Goal: Task Accomplishment & Management: Use online tool/utility

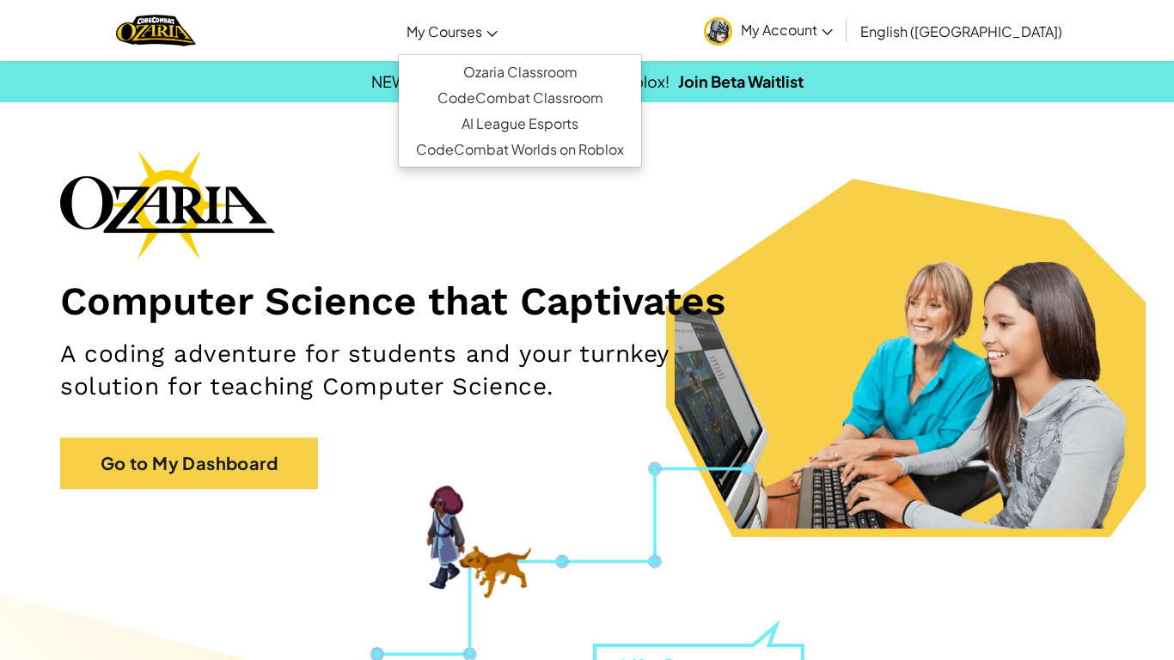
click at [482, 22] on span "My Courses" at bounding box center [444, 31] width 76 height 18
click at [563, 68] on link "Ozaria Classroom" at bounding box center [520, 72] width 242 height 26
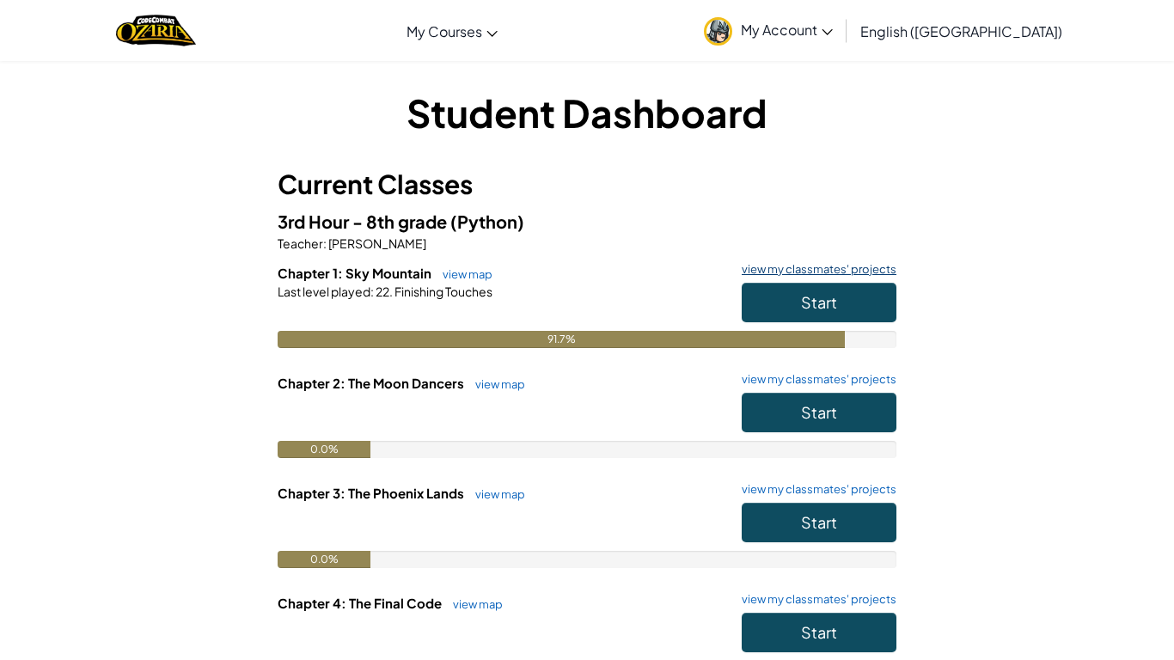
click at [874, 268] on link "view my classmates' projects" at bounding box center [814, 269] width 163 height 11
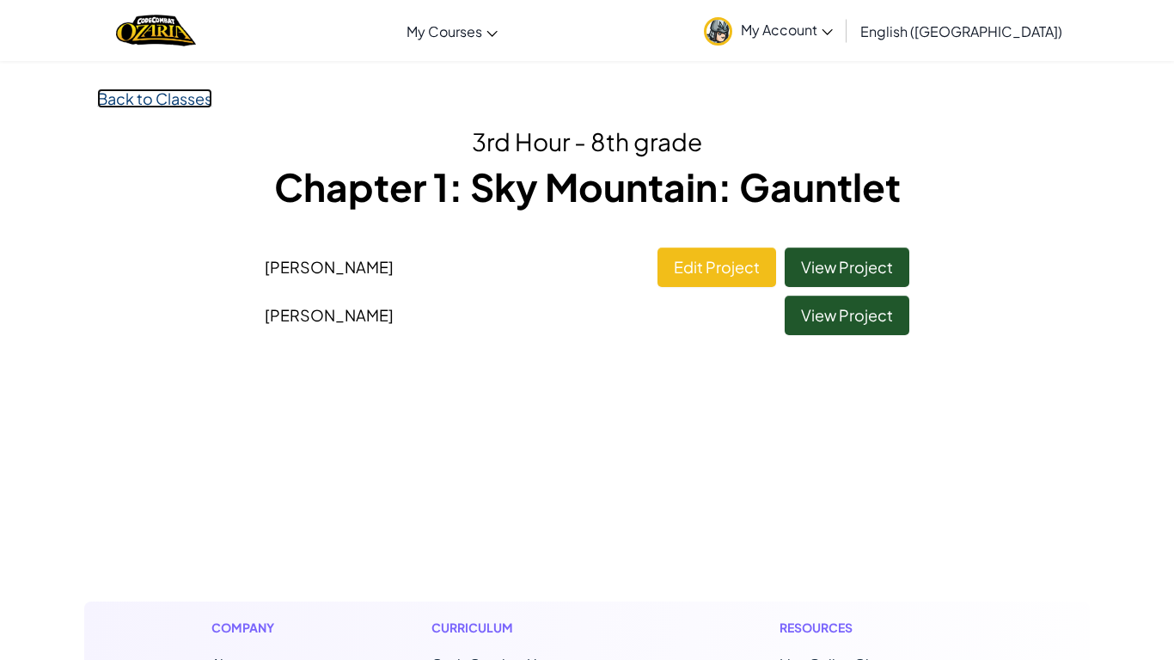
click at [183, 100] on link "Back to Classes" at bounding box center [154, 98] width 115 height 20
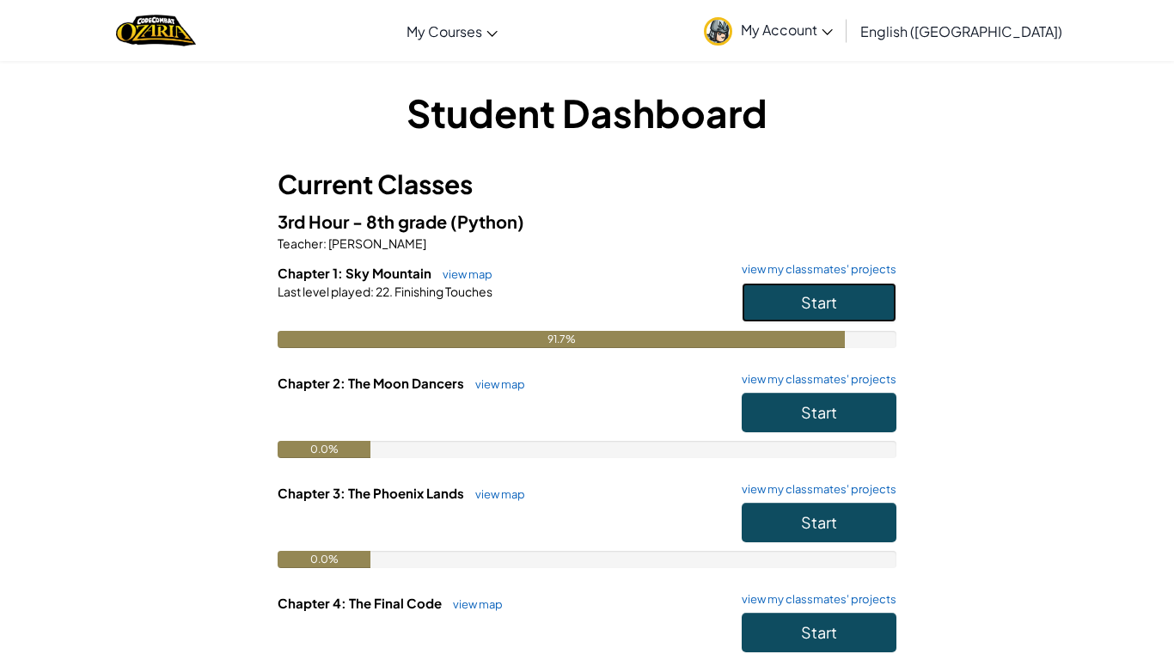
click at [759, 292] on button "Start" at bounding box center [818, 303] width 155 height 40
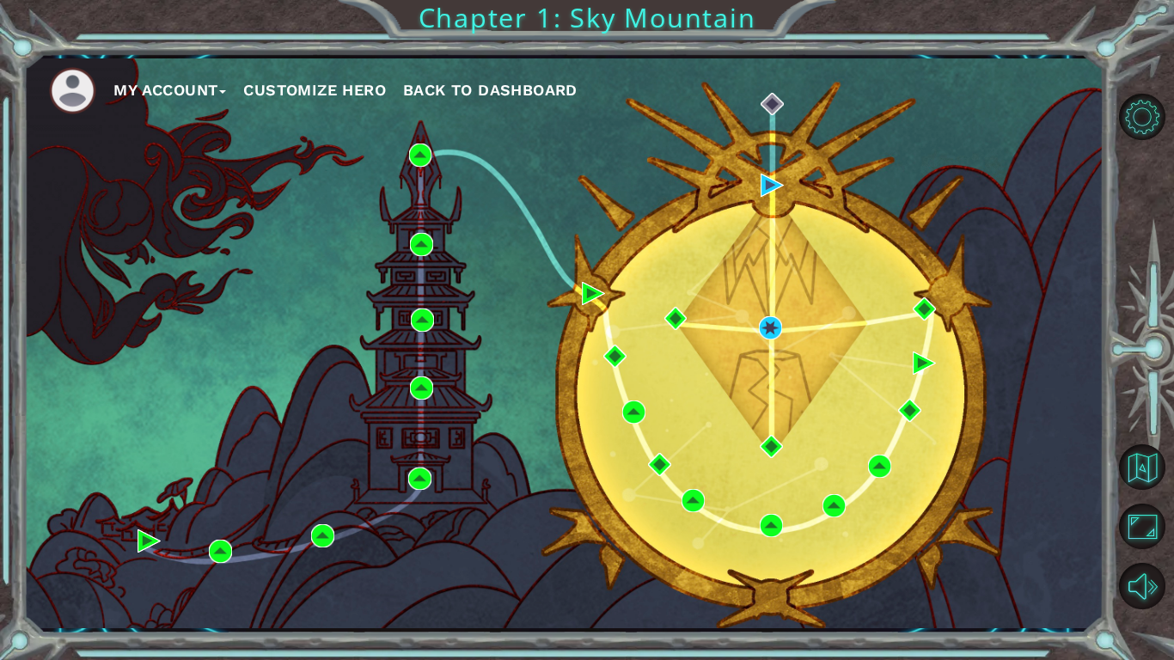
click at [694, 313] on div "My Account Customize Hero Back to Dashboard" at bounding box center [563, 343] width 1080 height 570
click at [770, 326] on img at bounding box center [770, 327] width 23 height 23
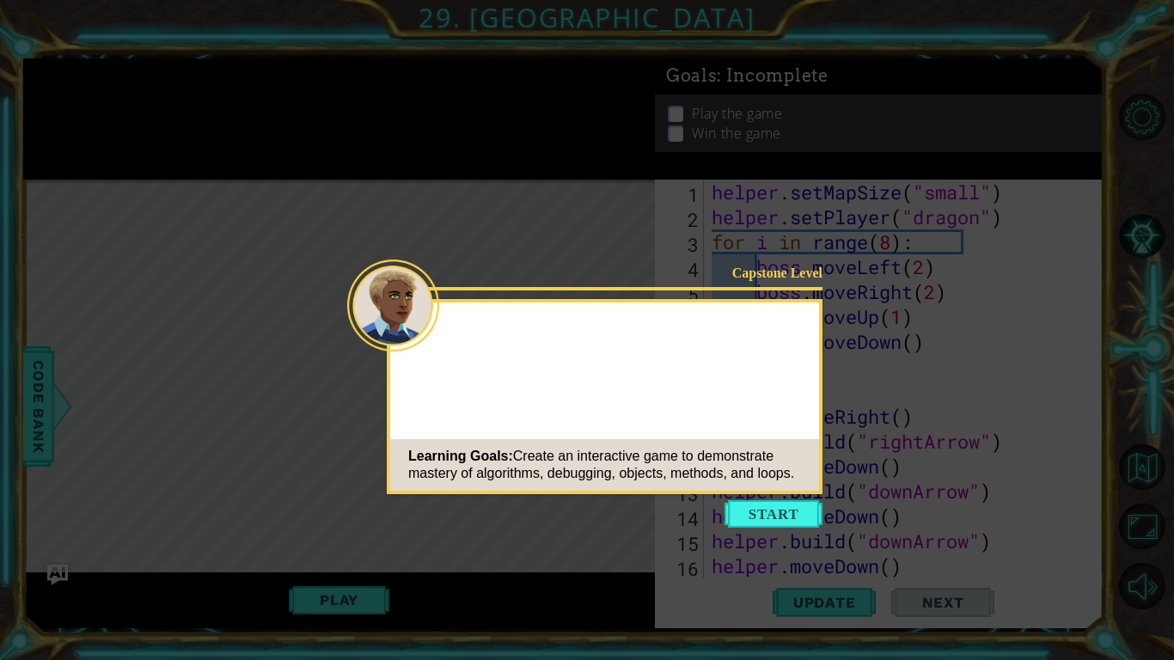
click at [764, 531] on icon at bounding box center [587, 330] width 1174 height 660
click at [761, 509] on button "Start" at bounding box center [773, 513] width 98 height 27
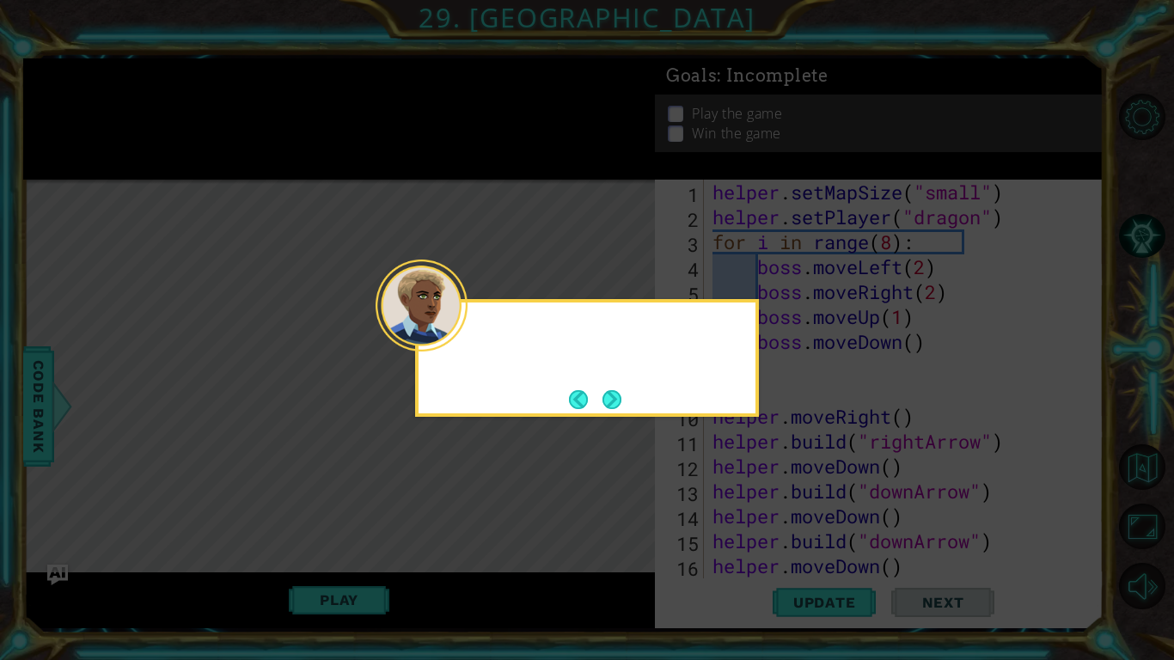
click at [456, 327] on div at bounding box center [421, 305] width 92 height 92
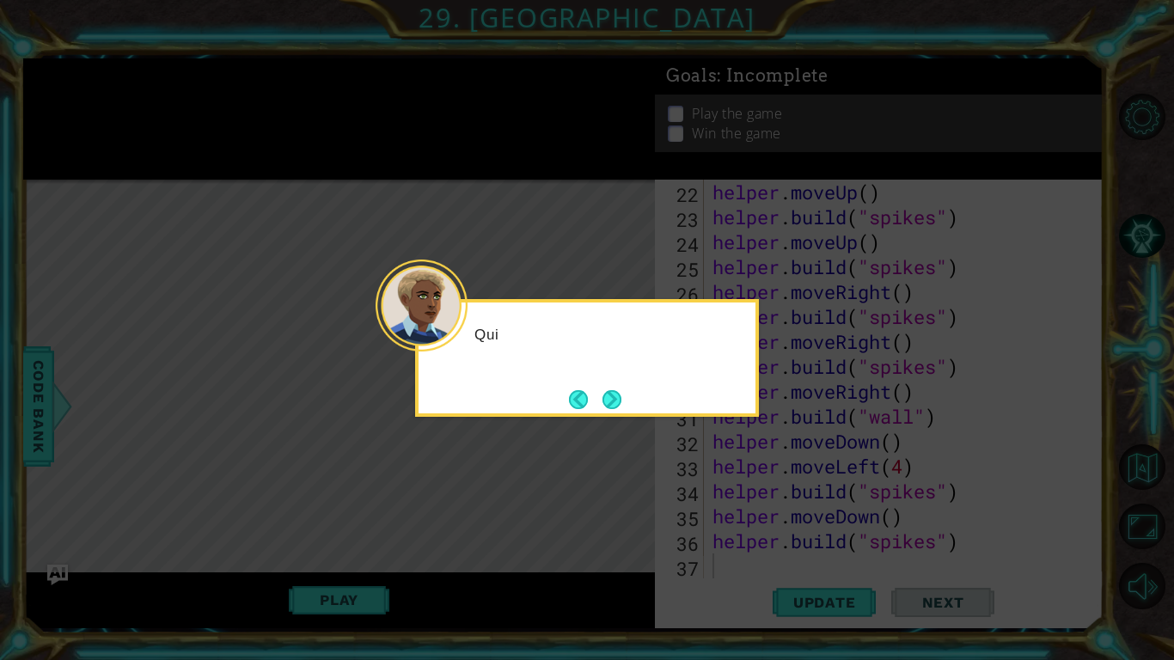
scroll to position [523, 0]
click at [613, 397] on button "Next" at bounding box center [611, 399] width 19 height 19
click at [607, 400] on button "Next" at bounding box center [611, 399] width 19 height 19
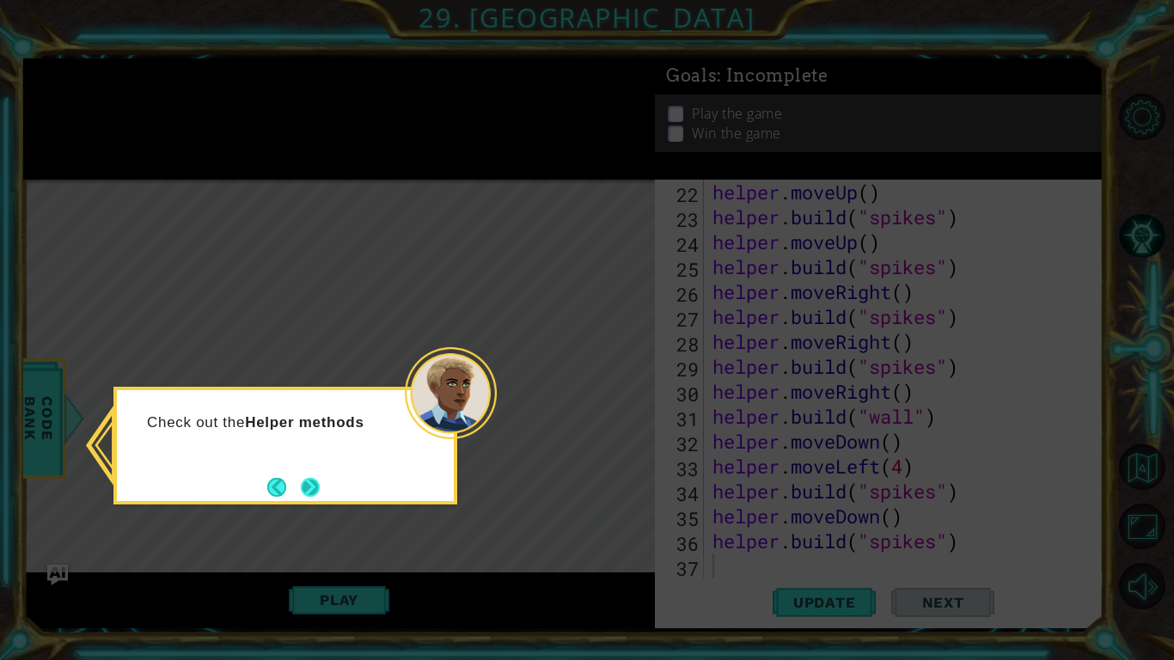
click at [311, 493] on button "Next" at bounding box center [310, 487] width 19 height 19
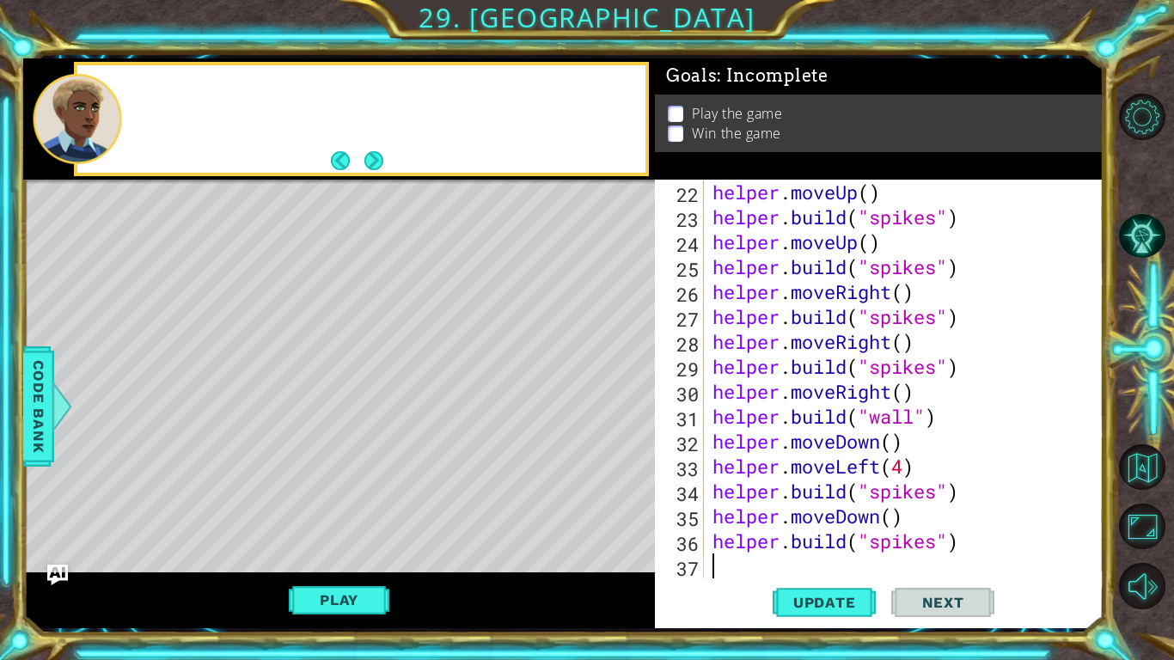
click at [311, 493] on div "Level Map" at bounding box center [420, 433] width 794 height 506
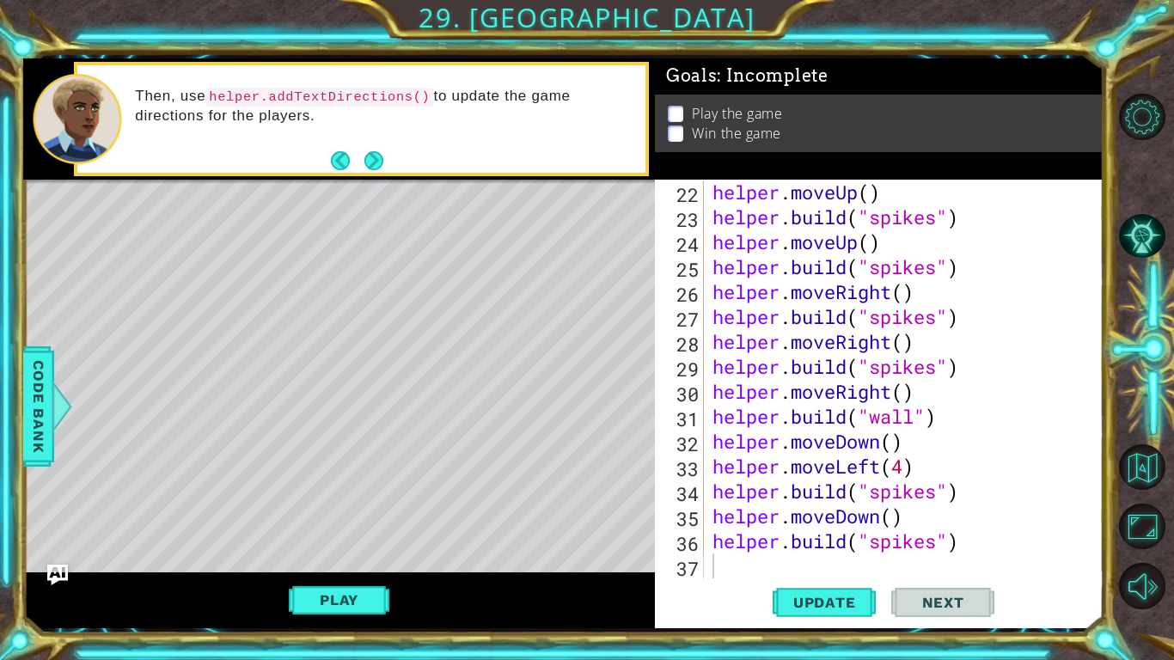
click at [724, 561] on div "helper . moveUp ( ) helper . build ( "spikes" ) helper . moveUp ( ) helper . bu…" at bounding box center [908, 404] width 399 height 448
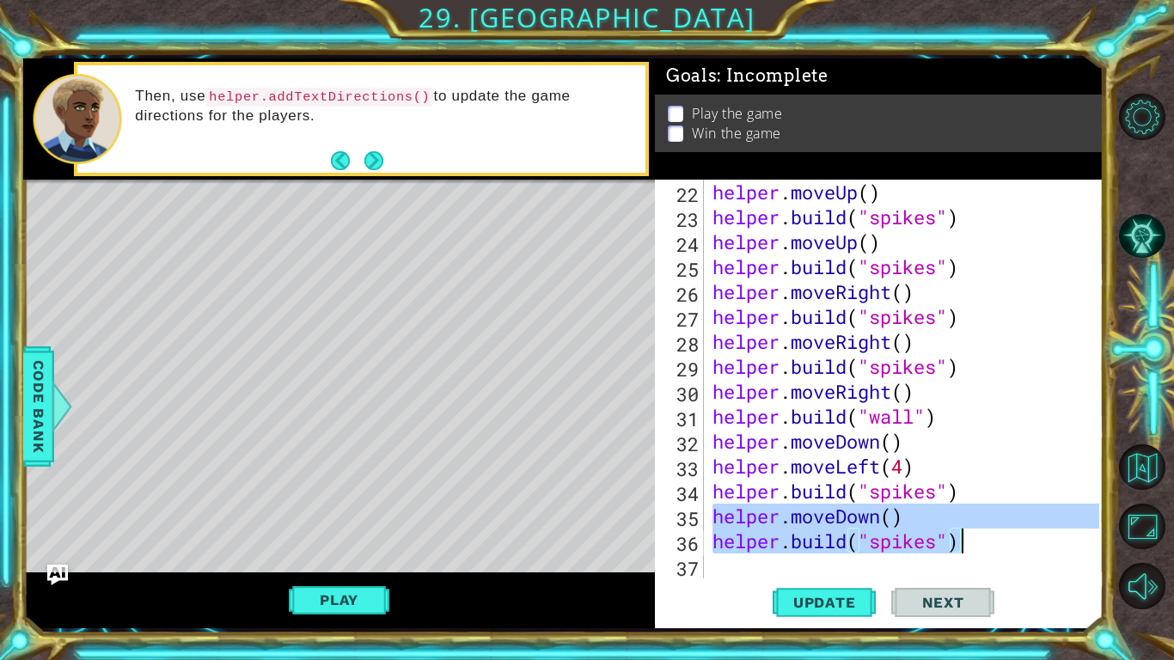
drag, startPoint x: 711, startPoint y: 519, endPoint x: 974, endPoint y: 533, distance: 264.1
click at [974, 533] on div "helper . moveUp ( ) helper . build ( "spikes" ) helper . moveUp ( ) helper . bu…" at bounding box center [908, 404] width 399 height 448
click at [979, 550] on div "helper . moveUp ( ) helper . build ( "spikes" ) helper . moveUp ( ) helper . bu…" at bounding box center [904, 379] width 390 height 399
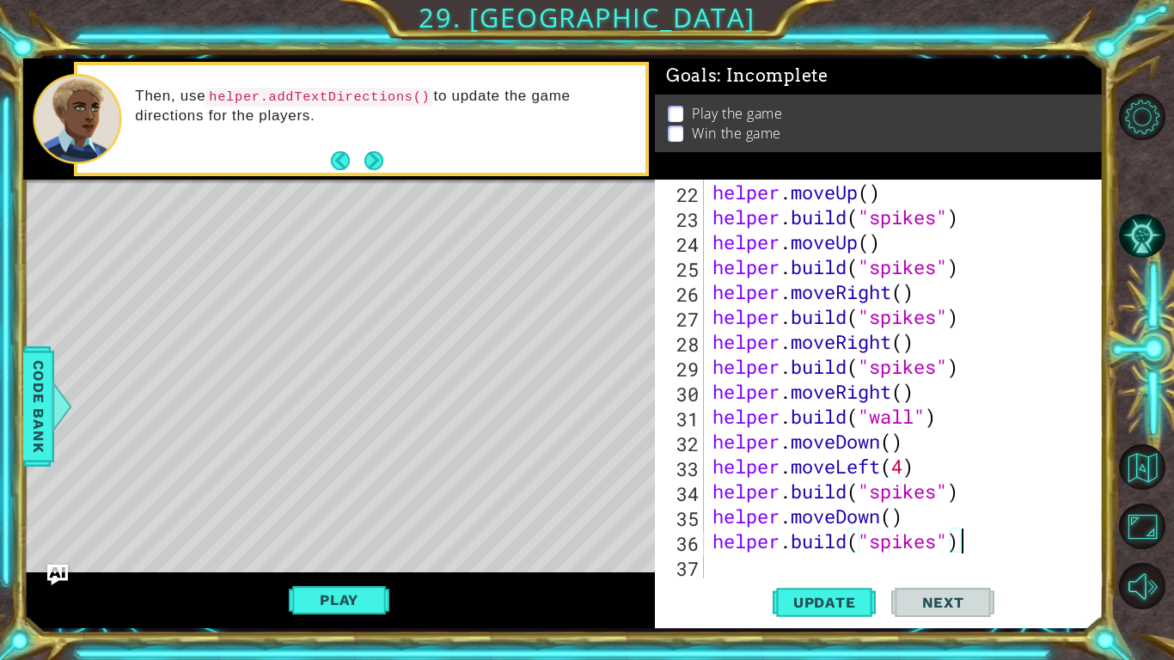
paste textarea "helper.moveDown()"
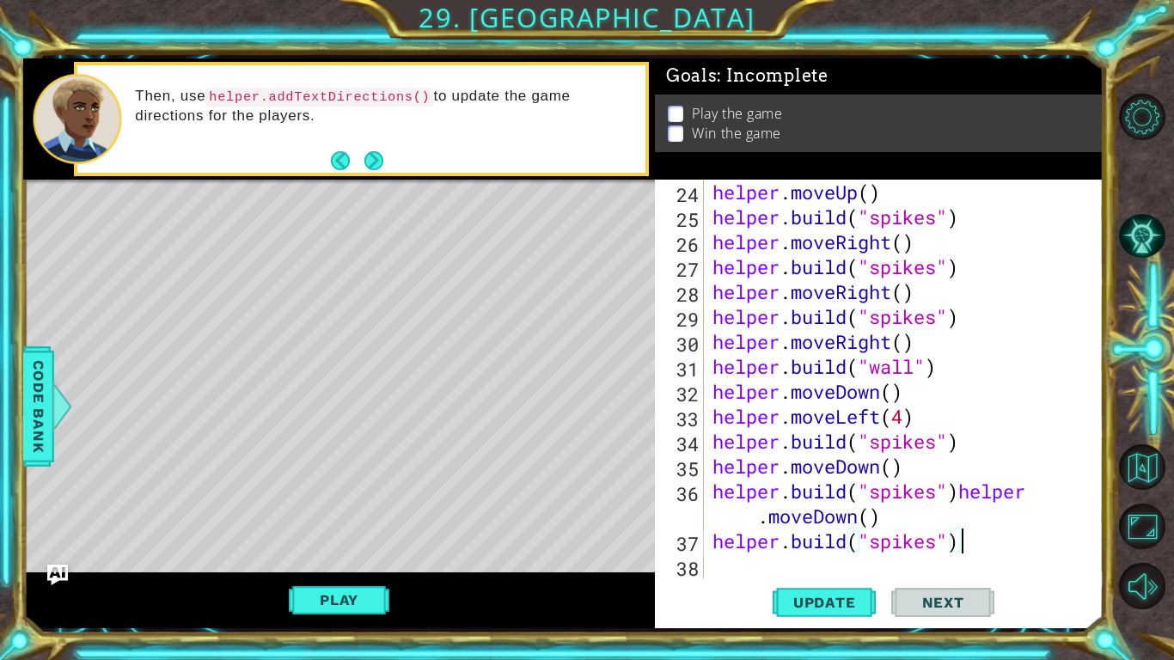
click at [961, 500] on div "helper . moveUp ( ) helper . build ( "spikes" ) helper . moveRight ( ) helper .…" at bounding box center [908, 404] width 399 height 448
type textarea "[DOMAIN_NAME]("spikes")"
click at [832, 607] on span "Update" at bounding box center [824, 602] width 97 height 17
click at [357, 597] on button "Play" at bounding box center [339, 599] width 101 height 33
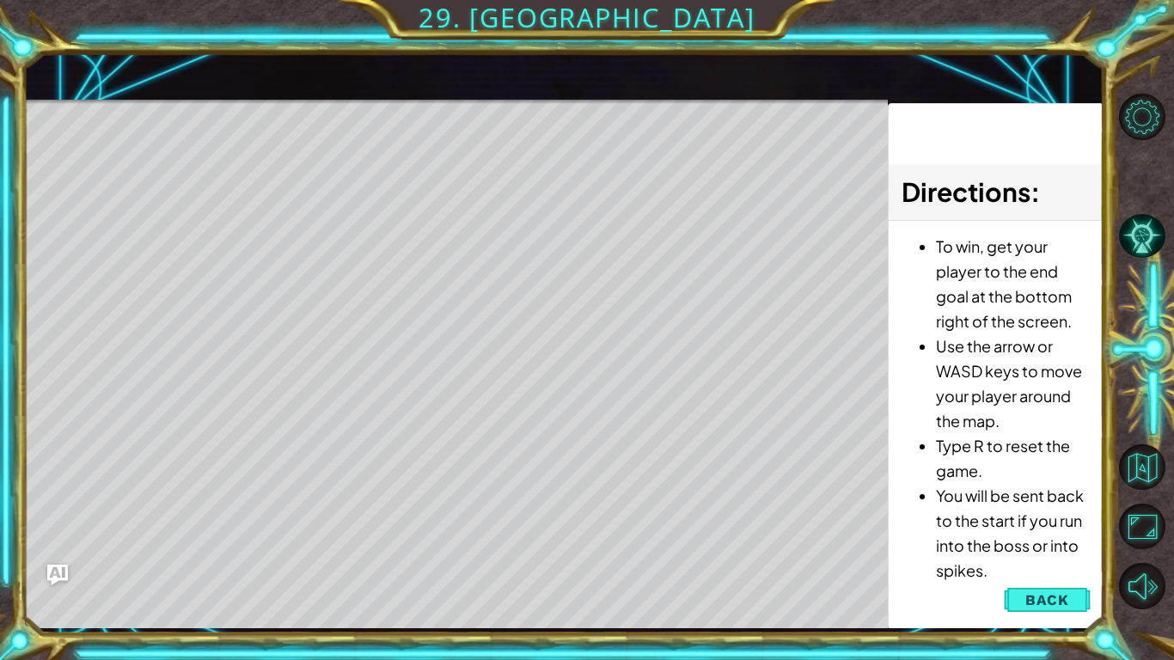
click at [1060, 570] on li "You will be sent back to the start if you run into the boss or into spikes." at bounding box center [1013, 533] width 154 height 100
click at [1058, 607] on span "Back" at bounding box center [1047, 599] width 44 height 17
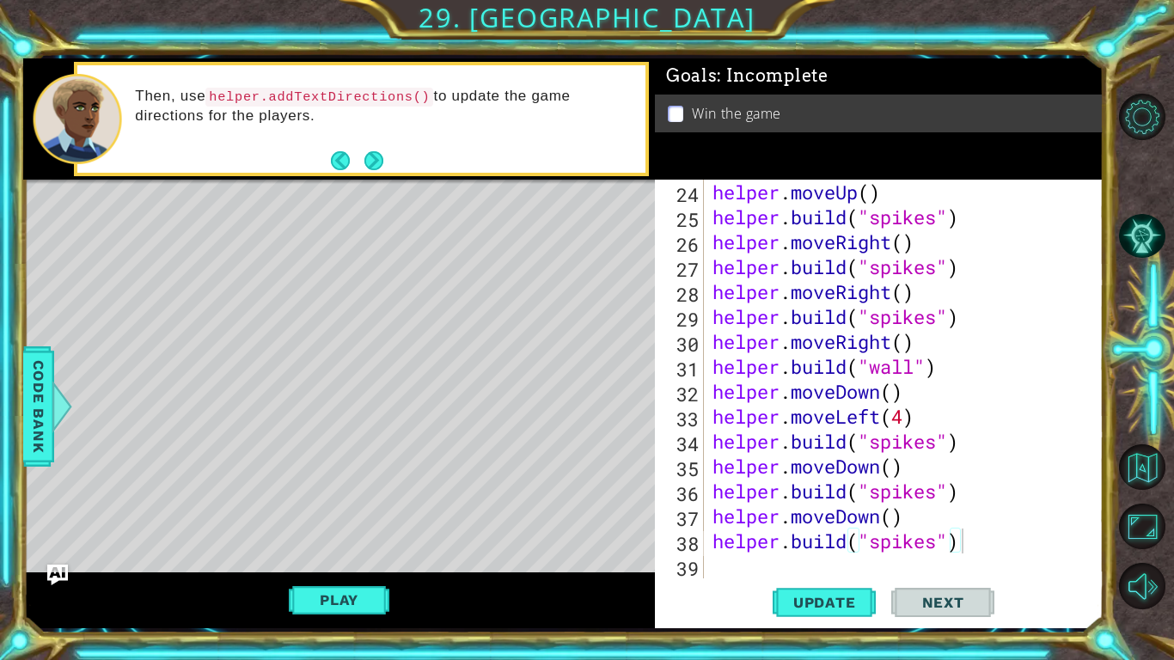
click at [712, 585] on div "Update Next" at bounding box center [883, 602] width 448 height 45
click at [729, 568] on div "helper . moveUp ( ) helper . build ( "spikes" ) helper . moveRight ( ) helper .…" at bounding box center [908, 404] width 399 height 448
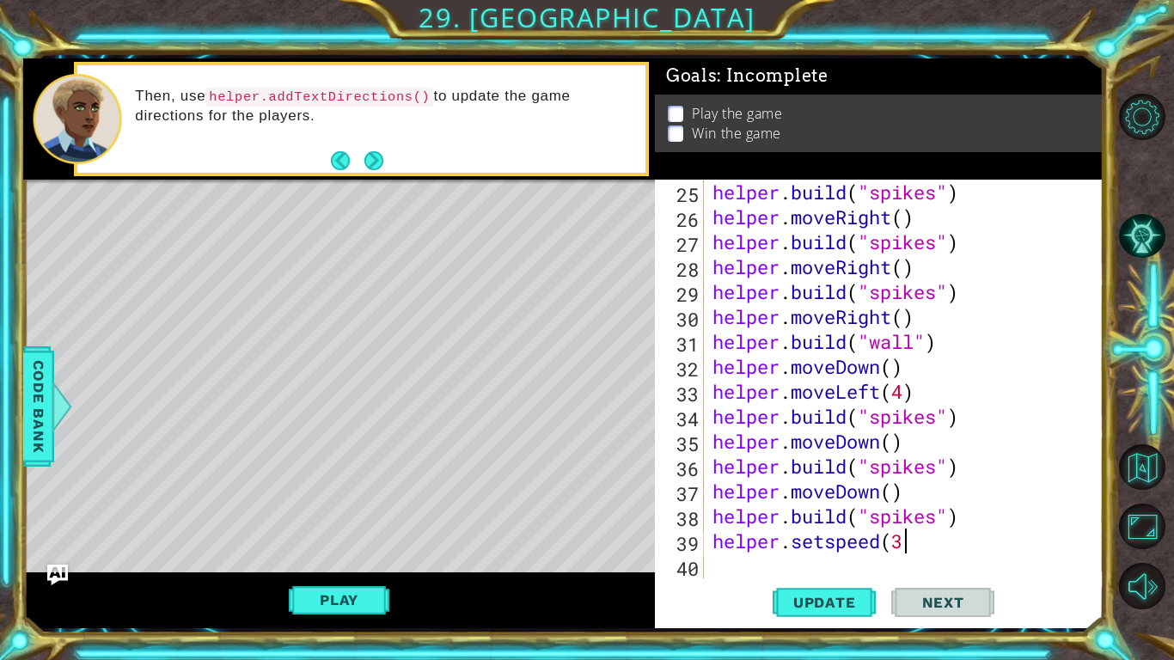
scroll to position [0, 8]
type textarea "helper.setspeed(3)"
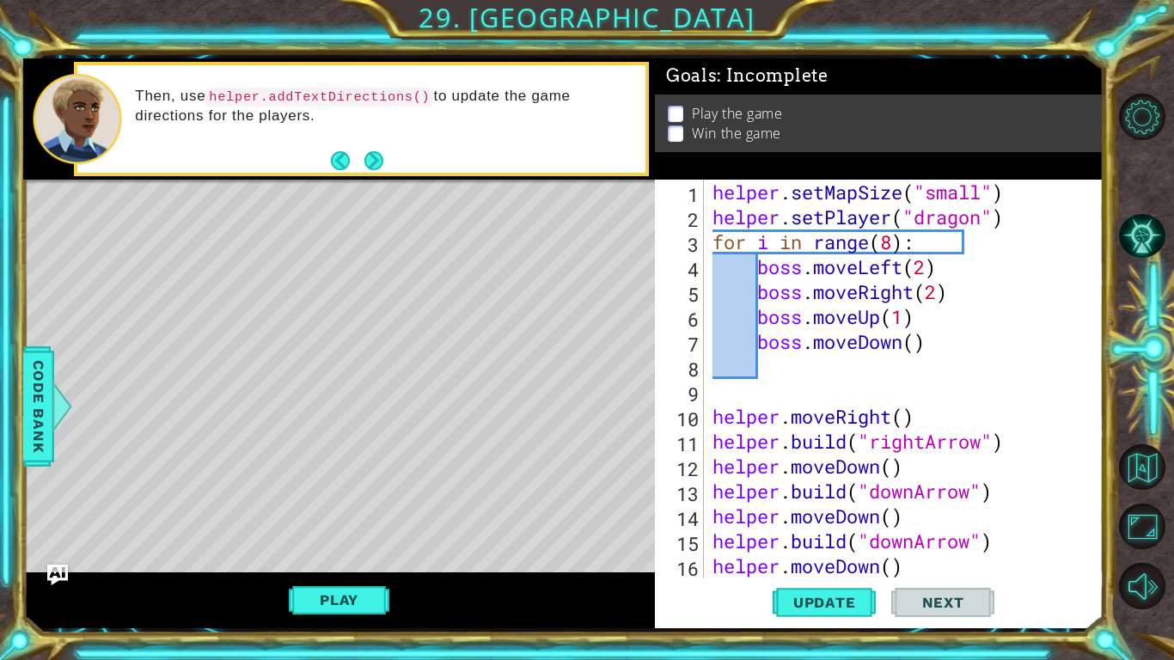
scroll to position [0, 0]
click at [931, 356] on div "helper . setMapSize ( "small" ) helper . setPlayer ( "dragon" ) for i in range …" at bounding box center [908, 404] width 399 height 448
click at [1022, 177] on div "Goals : Incomplete Play the game Win the game" at bounding box center [879, 118] width 448 height 121
click at [811, 396] on div "helper . setMapSize ( "small" ) helper . setPlayer ( "dragon" ) for i in range …" at bounding box center [908, 404] width 399 height 448
paste textarea "helper.setspeed(3)"
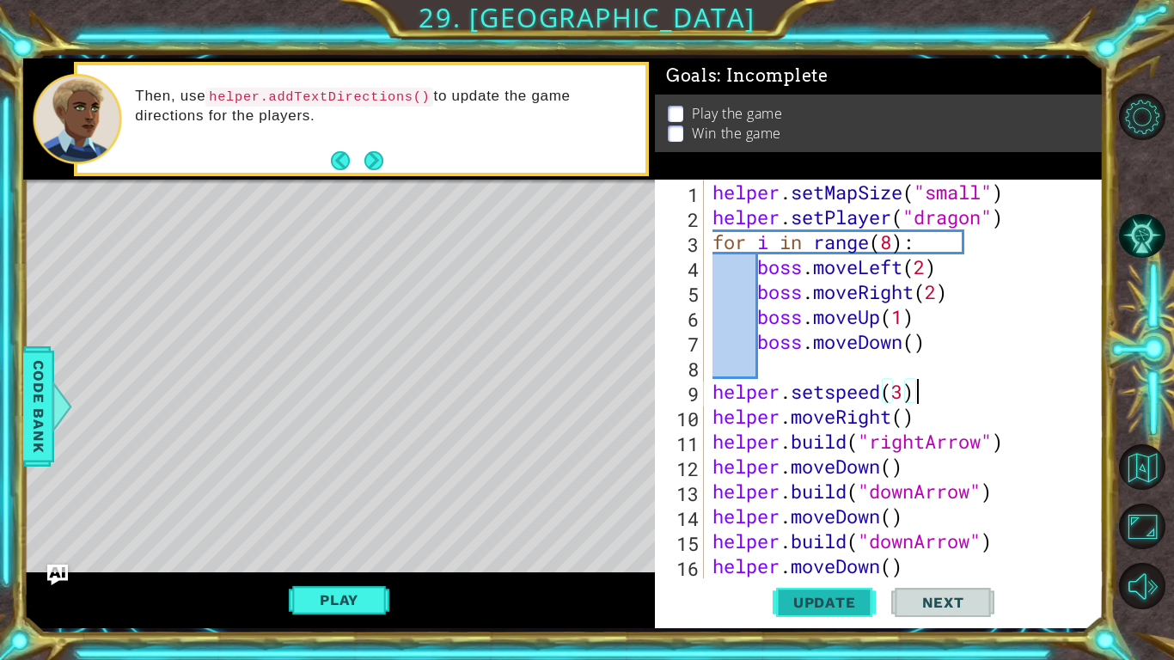
click at [847, 606] on span "Update" at bounding box center [824, 602] width 97 height 17
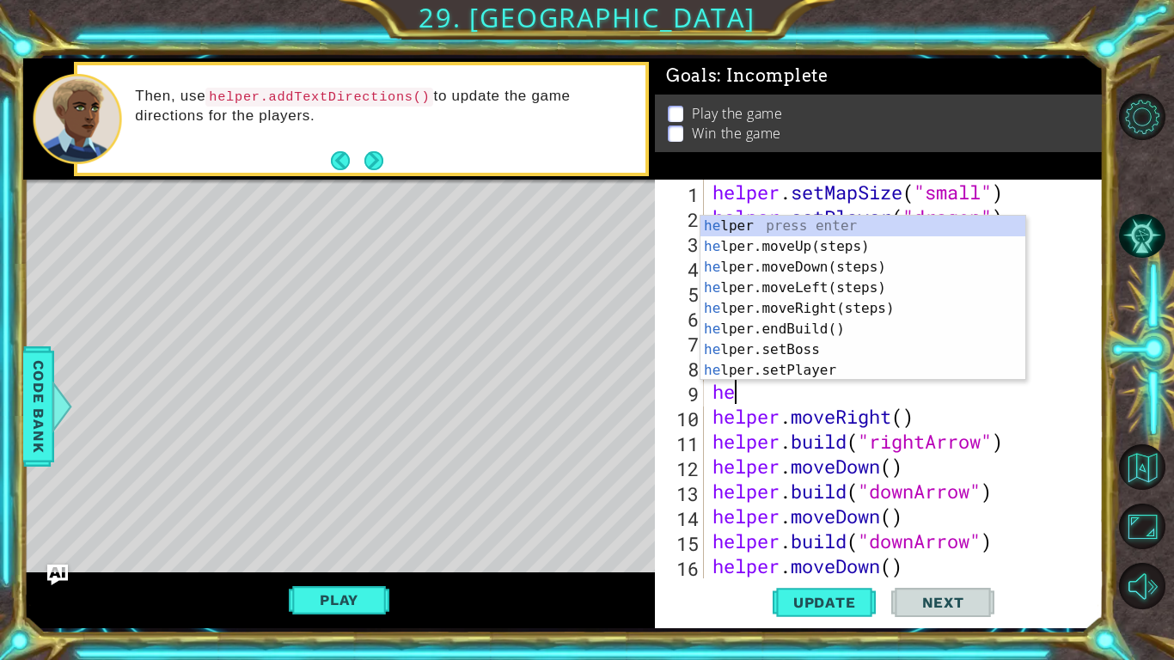
type textarea "h"
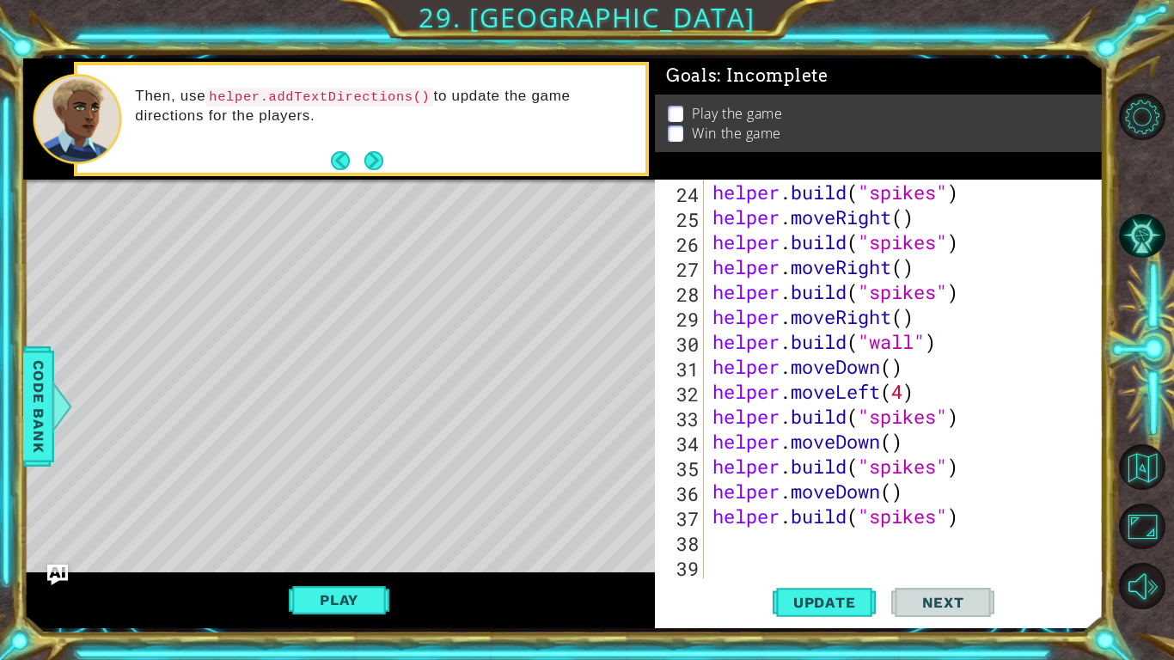
scroll to position [573, 0]
click at [725, 565] on div "helper . build ( "spikes" ) helper . moveRight ( ) helper . build ( "spikes" ) …" at bounding box center [908, 404] width 399 height 448
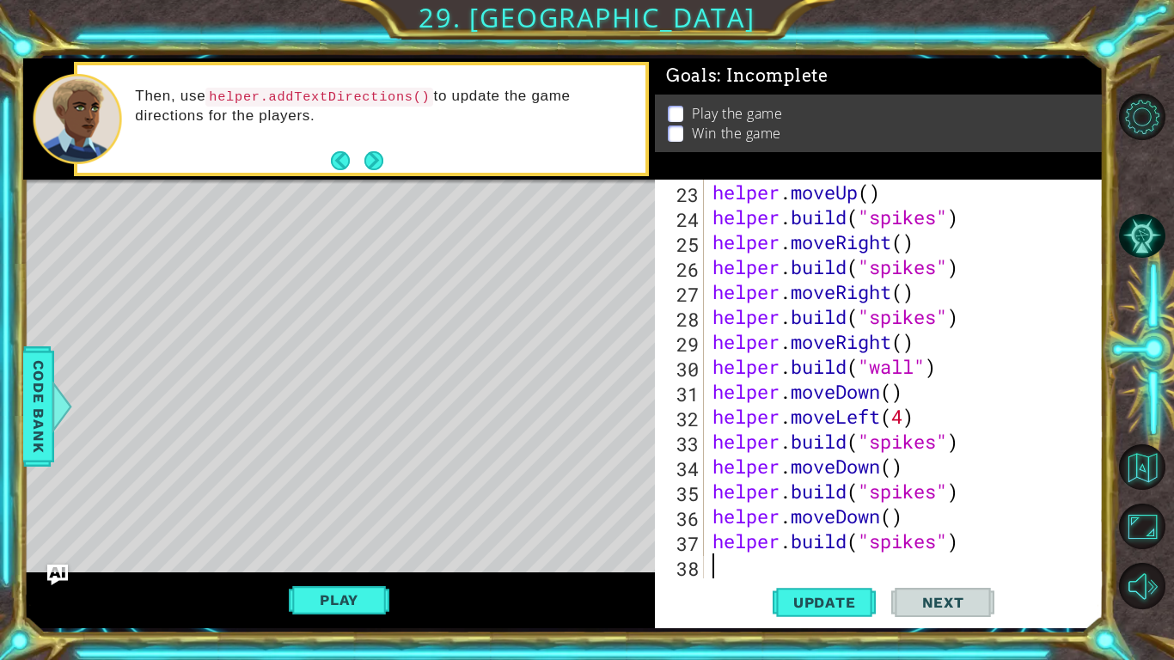
scroll to position [548, 0]
click at [808, 595] on span "Update" at bounding box center [824, 602] width 97 height 17
click at [338, 599] on button "Play" at bounding box center [339, 599] width 101 height 33
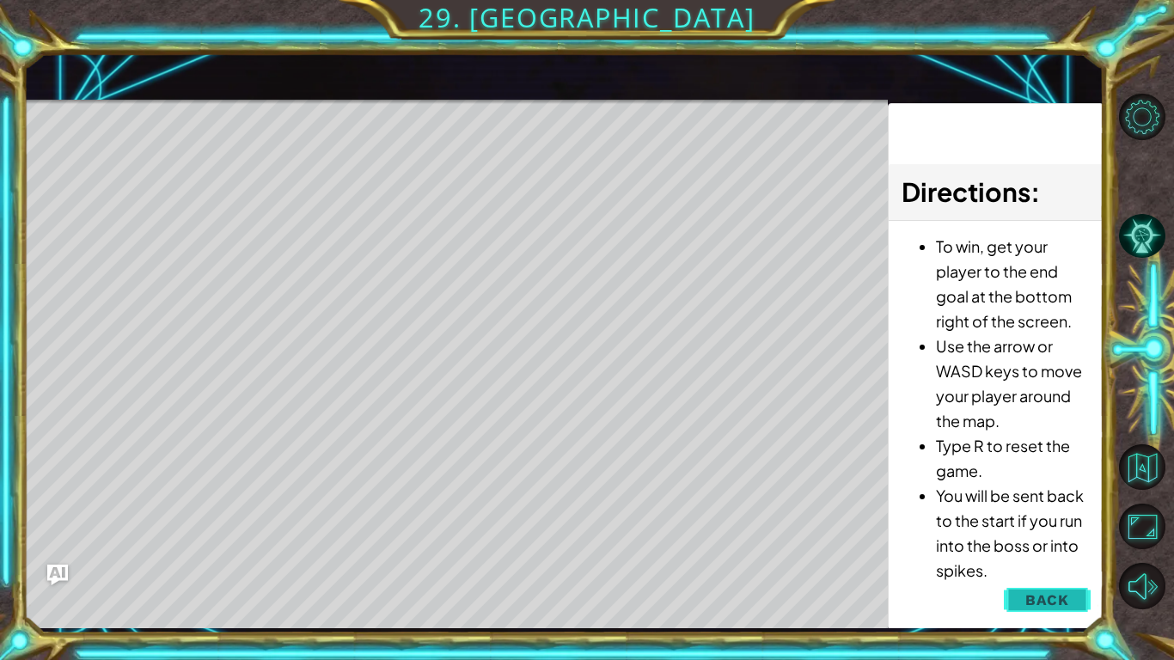
click at [1054, 601] on span "Back" at bounding box center [1047, 599] width 44 height 17
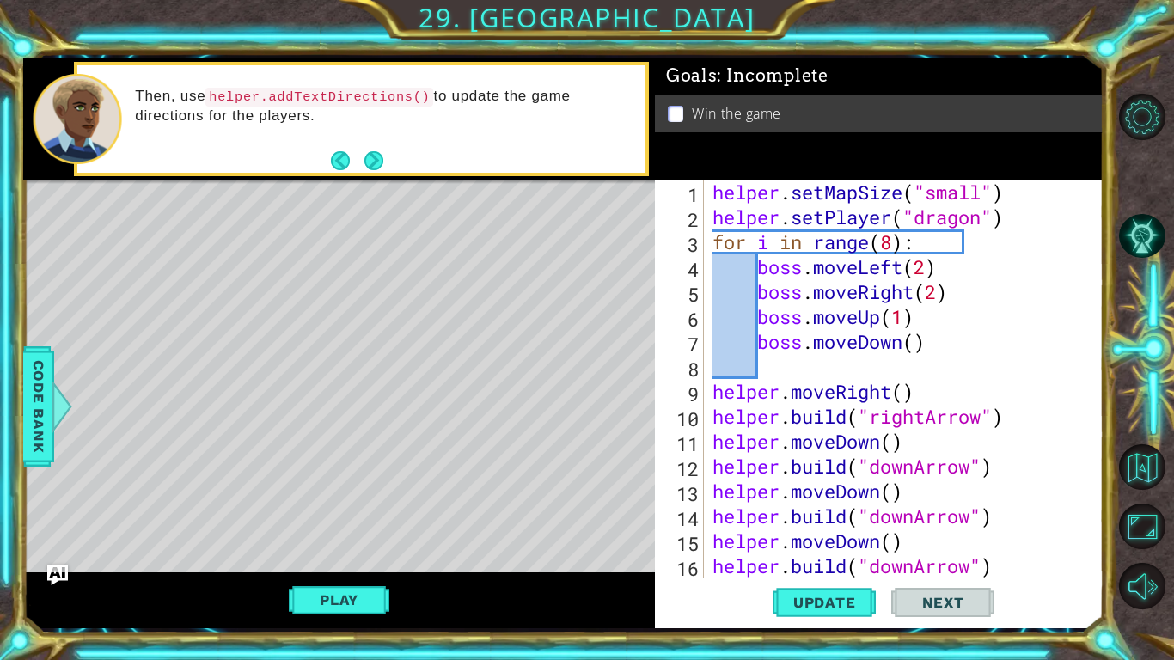
scroll to position [0, 0]
click at [982, 217] on div "helper . setMapSize ( "small" ) helper . setPlayer ( "dragon" ) for i in range …" at bounding box center [908, 404] width 399 height 448
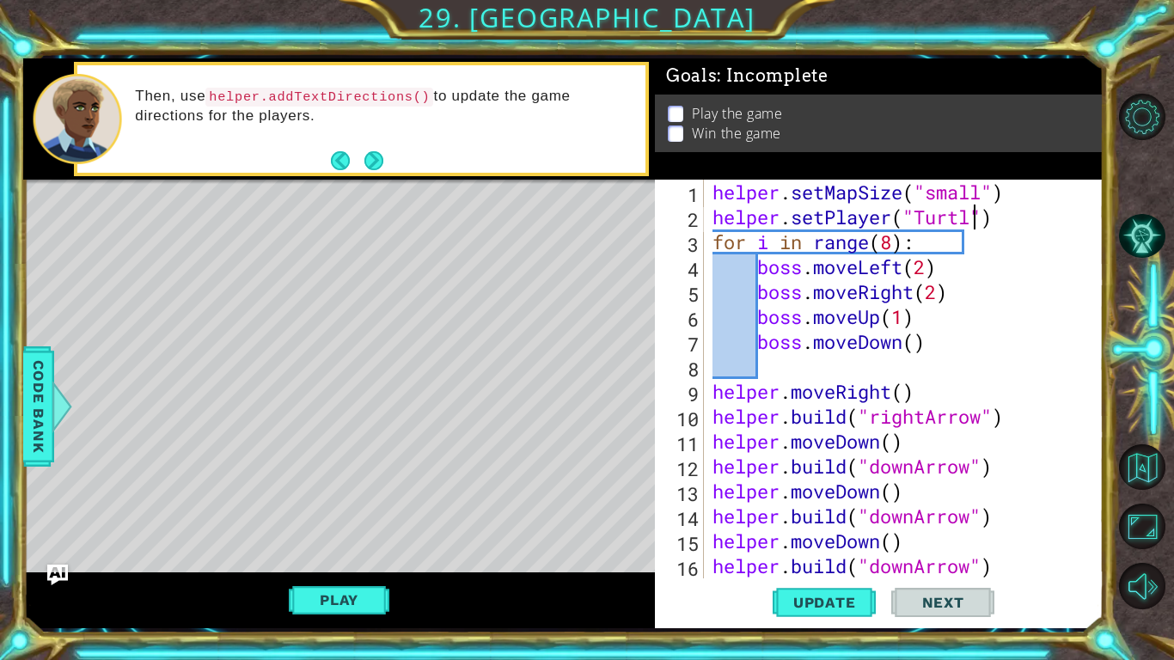
scroll to position [0, 12]
click at [853, 602] on span "Update" at bounding box center [824, 602] width 97 height 17
click at [848, 603] on span "Update" at bounding box center [824, 602] width 97 height 17
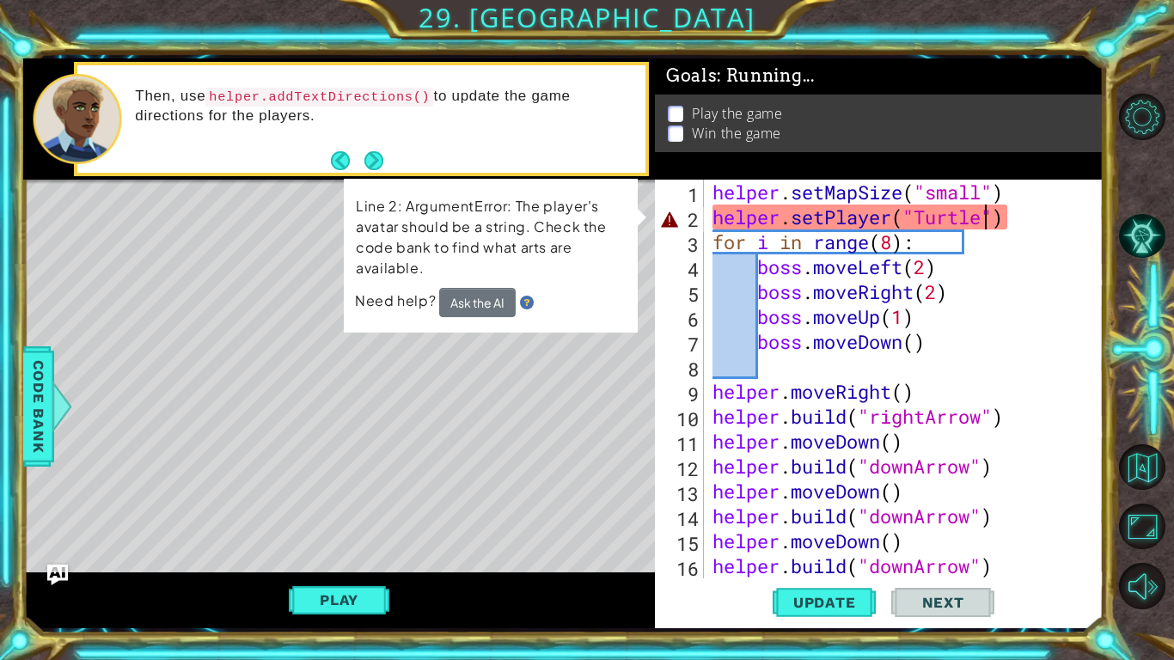
click at [920, 217] on div "helper . setMapSize ( "small" ) helper . setPlayer ( "Turtle" ) for i in range …" at bounding box center [908, 404] width 399 height 448
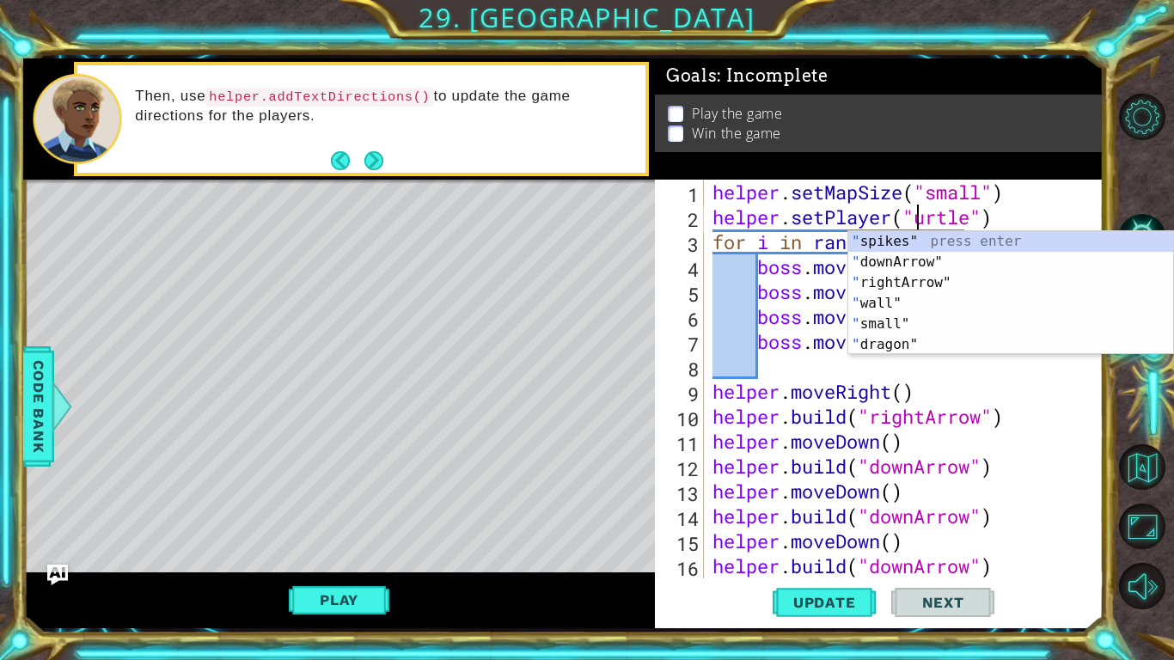
scroll to position [0, 9]
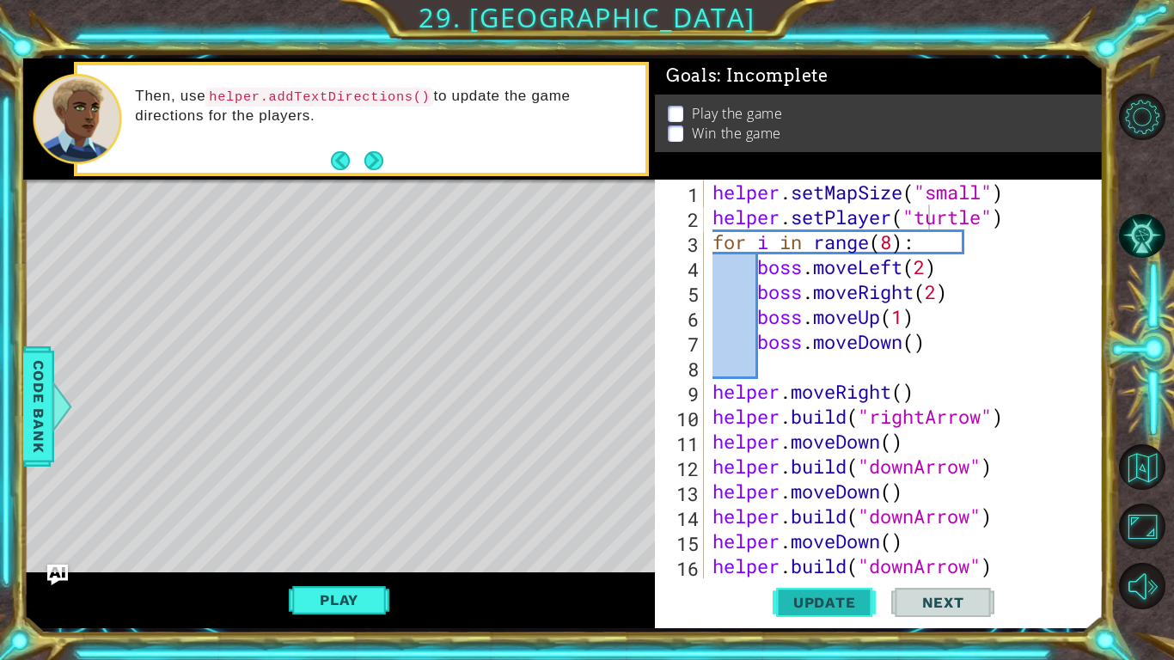
click at [853, 591] on button "Update" at bounding box center [823, 602] width 103 height 45
click at [352, 604] on button "Play" at bounding box center [339, 599] width 101 height 33
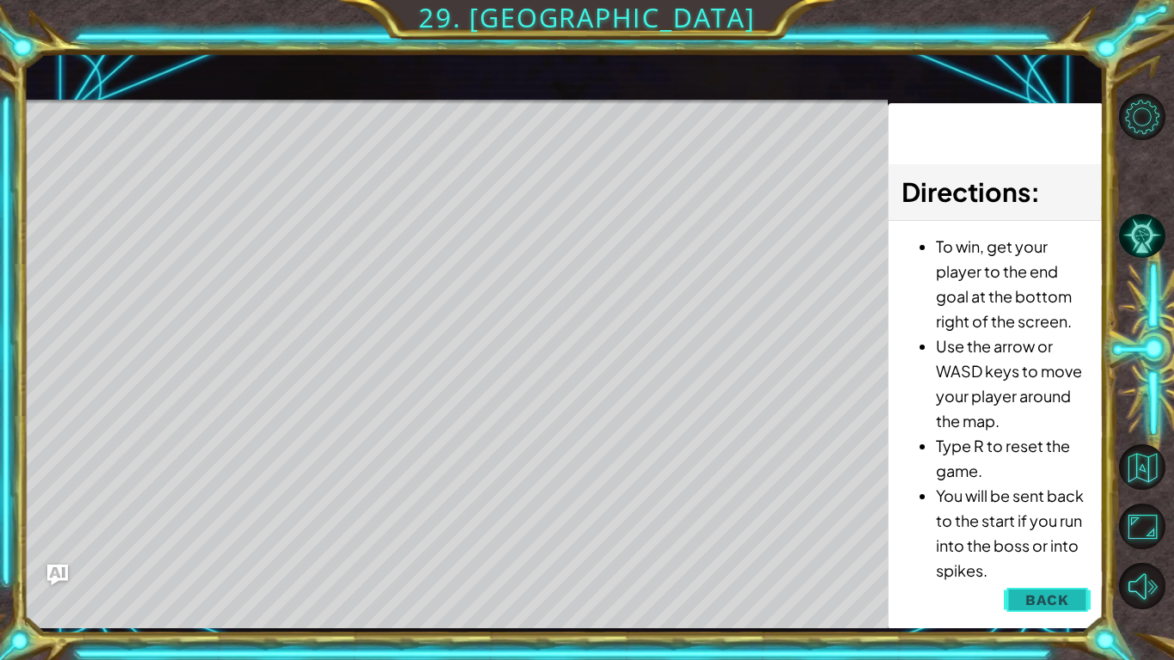
click at [1065, 603] on span "Back" at bounding box center [1047, 599] width 44 height 17
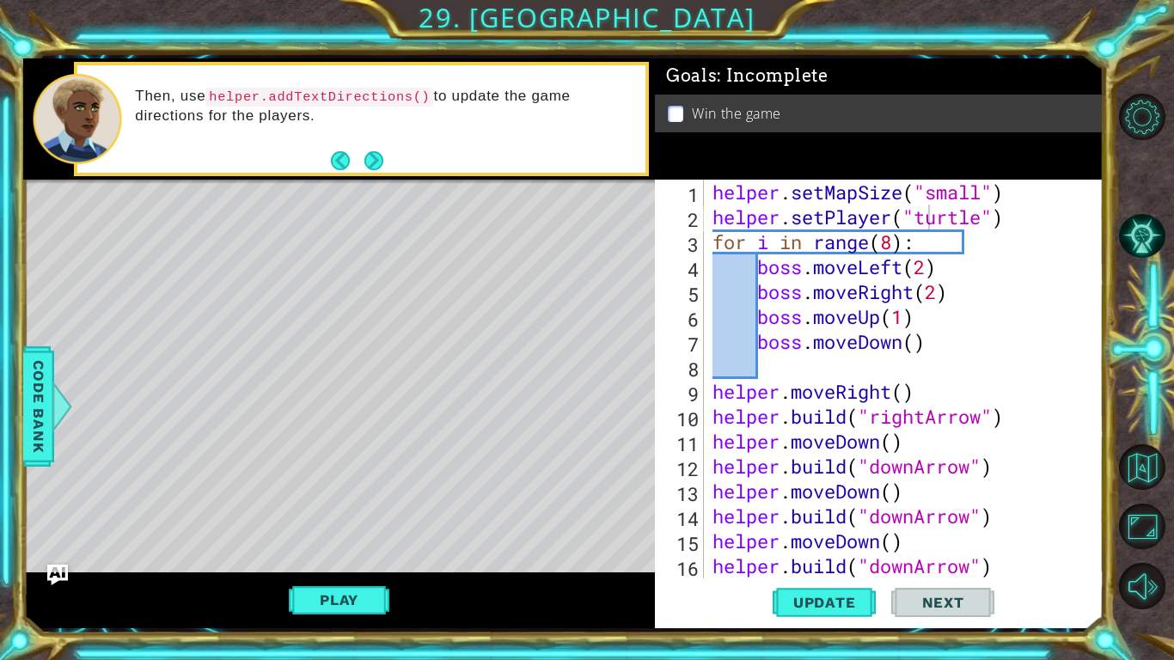
click at [950, 595] on span "Next" at bounding box center [943, 602] width 76 height 17
click at [374, 583] on button "Play" at bounding box center [339, 599] width 101 height 33
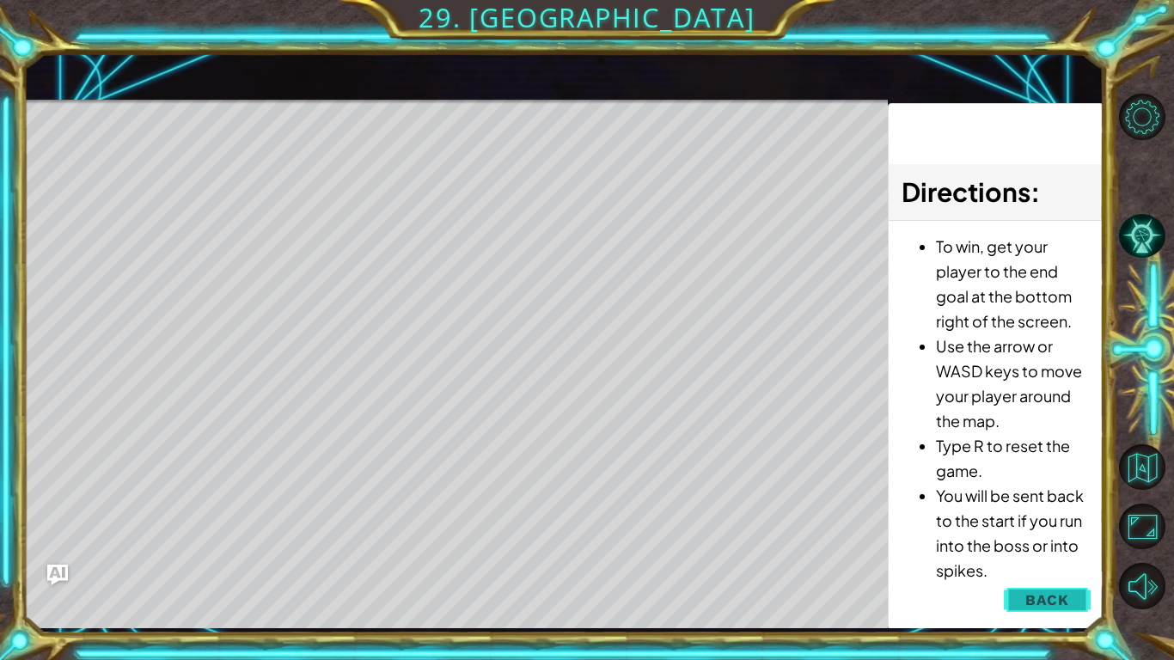
click at [1042, 605] on span "Back" at bounding box center [1047, 599] width 44 height 17
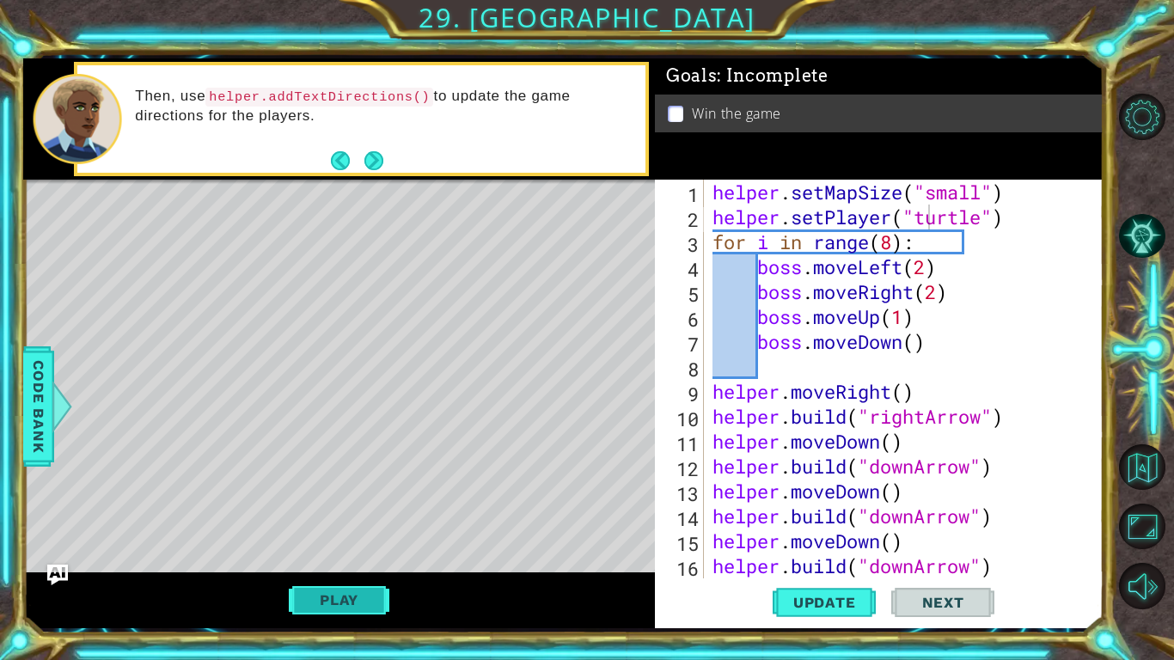
click at [302, 616] on button "Play" at bounding box center [339, 599] width 101 height 33
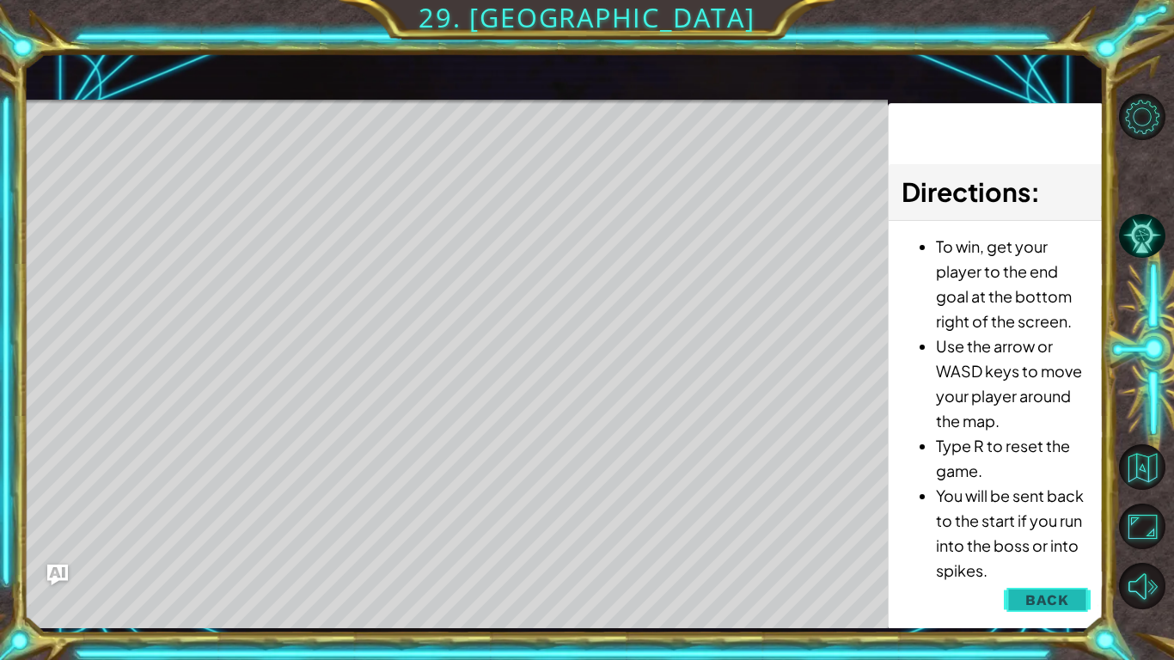
click at [1054, 600] on span "Back" at bounding box center [1047, 599] width 44 height 17
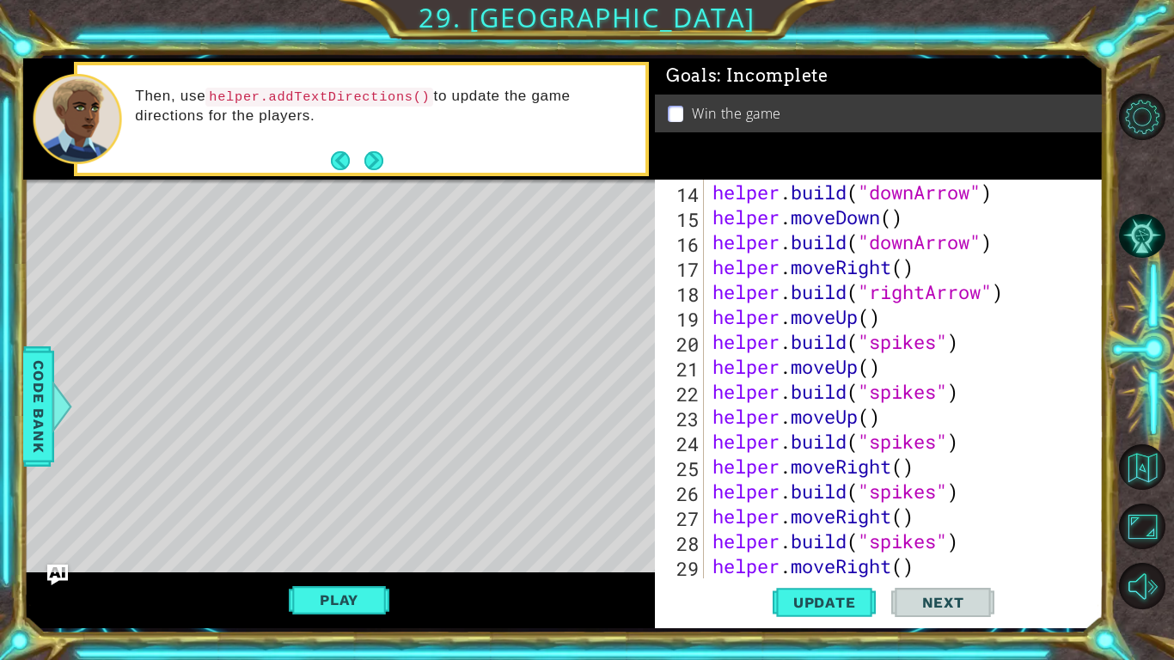
scroll to position [312, 0]
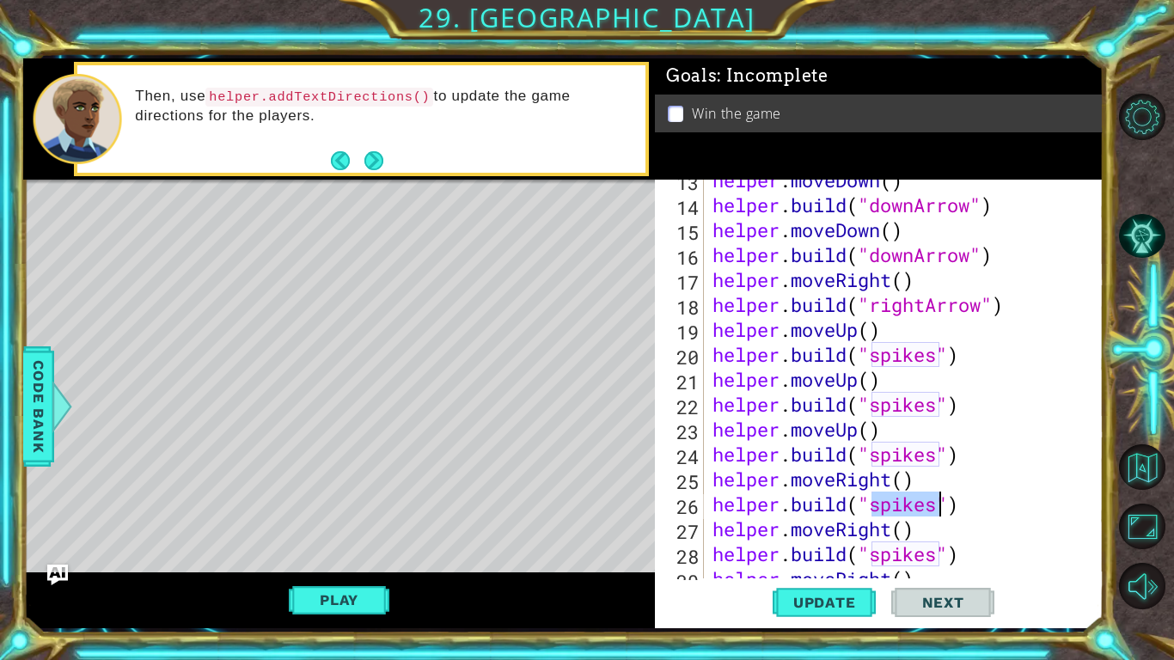
drag, startPoint x: 871, startPoint y: 509, endPoint x: 934, endPoint y: 505, distance: 62.8
click at [934, 505] on div "helper . moveDown ( ) helper . build ( "downArrow" ) helper . moveDown ( ) help…" at bounding box center [908, 392] width 399 height 448
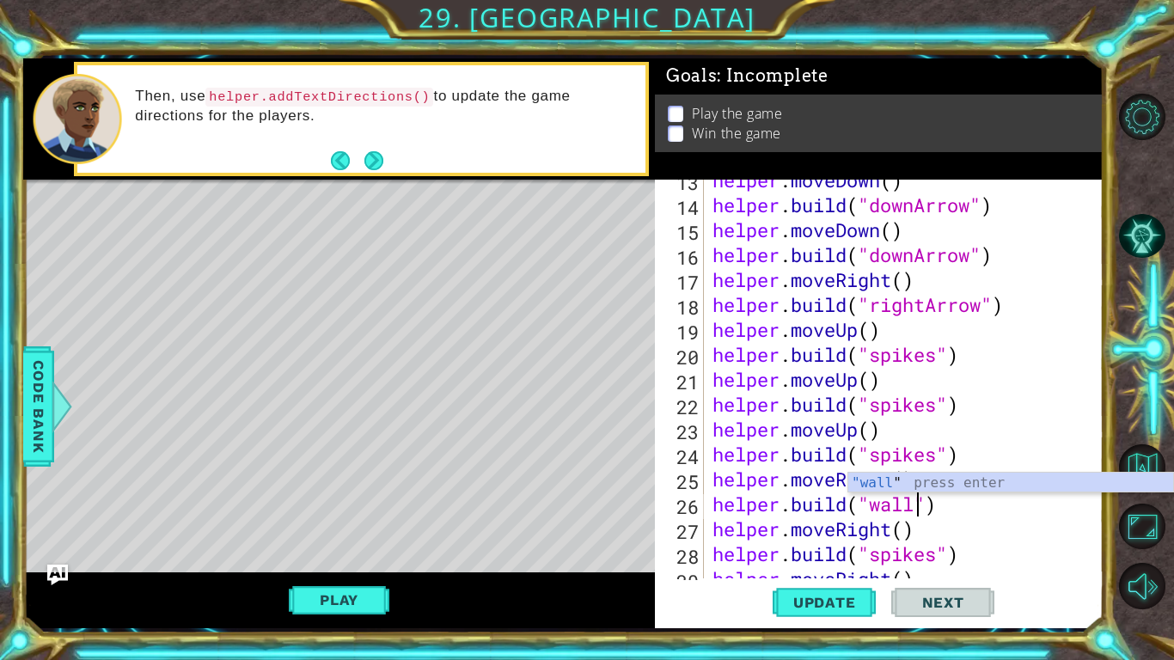
scroll to position [0, 9]
click at [861, 609] on span "Update" at bounding box center [824, 602] width 97 height 17
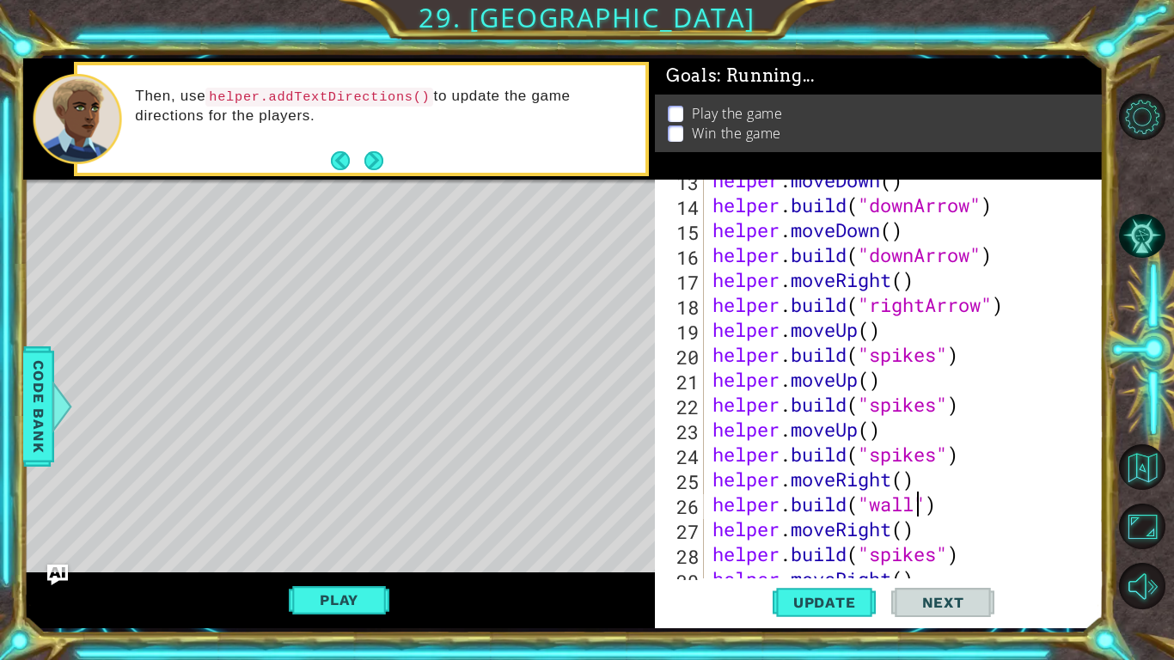
click at [821, 605] on span "Update" at bounding box center [824, 602] width 97 height 17
click at [364, 596] on button "Play" at bounding box center [339, 599] width 101 height 33
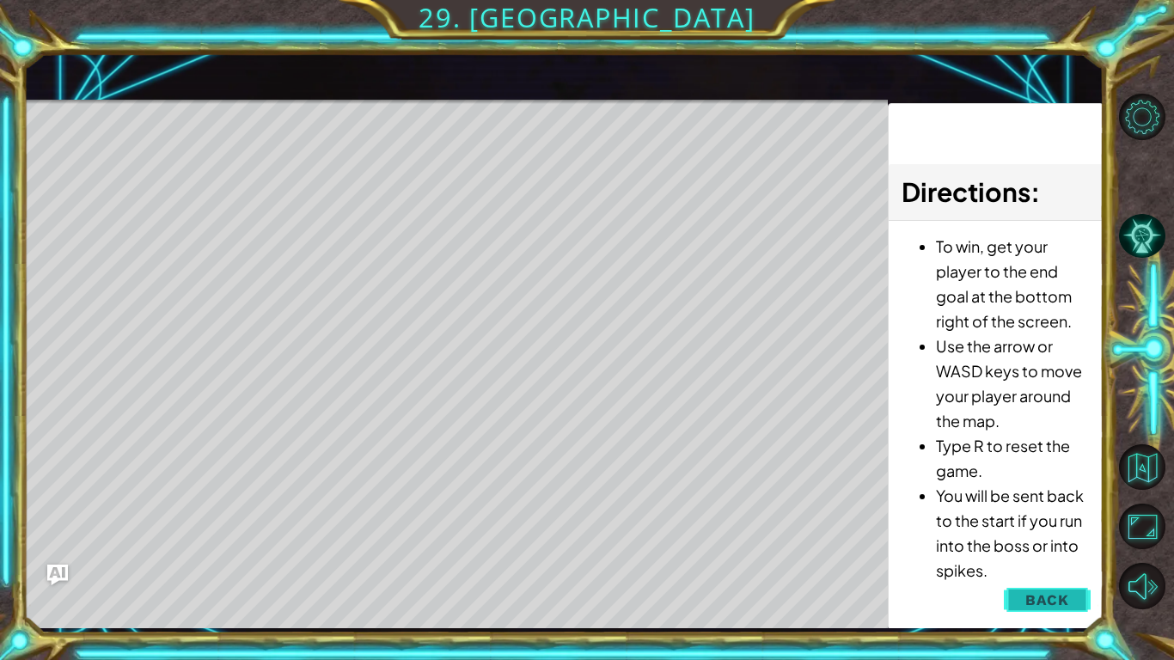
click at [1049, 605] on span "Back" at bounding box center [1047, 599] width 44 height 17
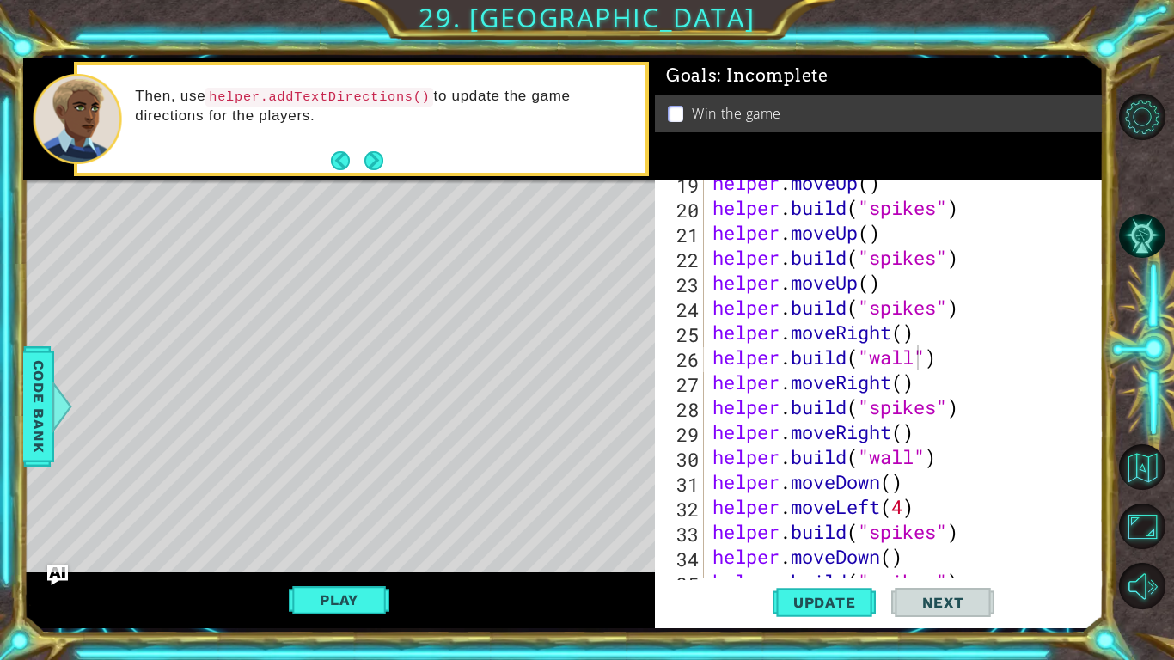
scroll to position [461, 0]
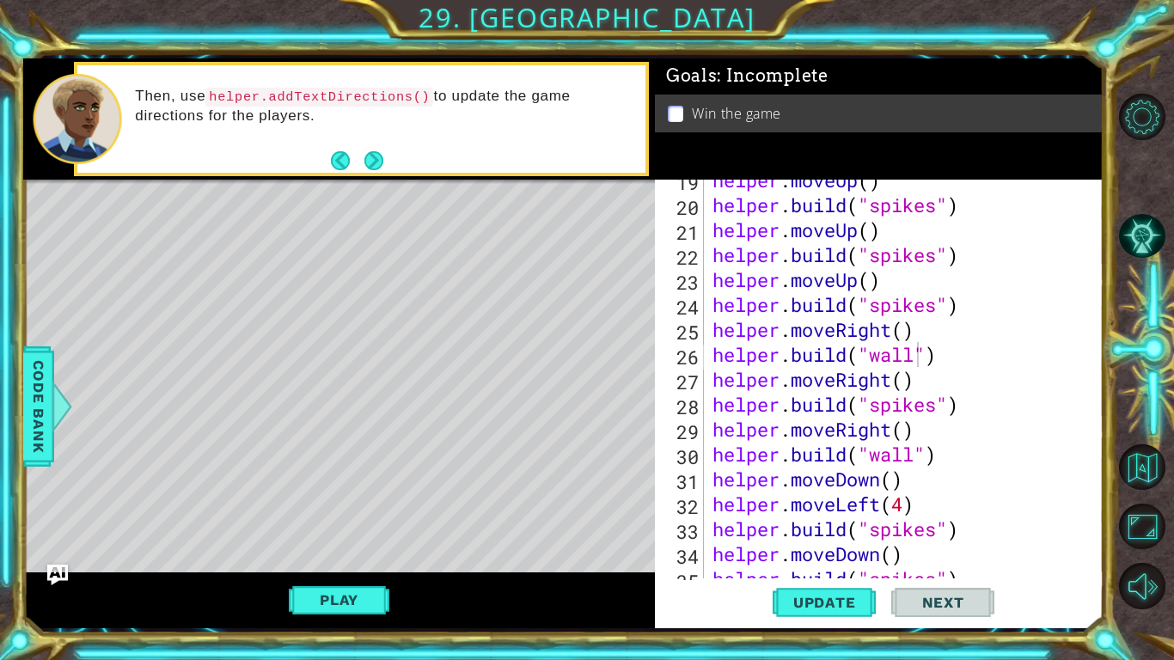
click at [904, 527] on div "helper . moveUp ( ) helper . build ( "spikes" ) helper . moveUp ( ) helper . bu…" at bounding box center [908, 392] width 399 height 448
click at [903, 531] on div "helper . moveUp ( ) helper . build ( "spikes" ) helper . moveUp ( ) helper . bu…" at bounding box center [908, 392] width 399 height 448
click at [907, 534] on div "helper . moveUp ( ) helper . build ( "spikes" ) helper . moveUp ( ) helper . bu…" at bounding box center [908, 392] width 399 height 448
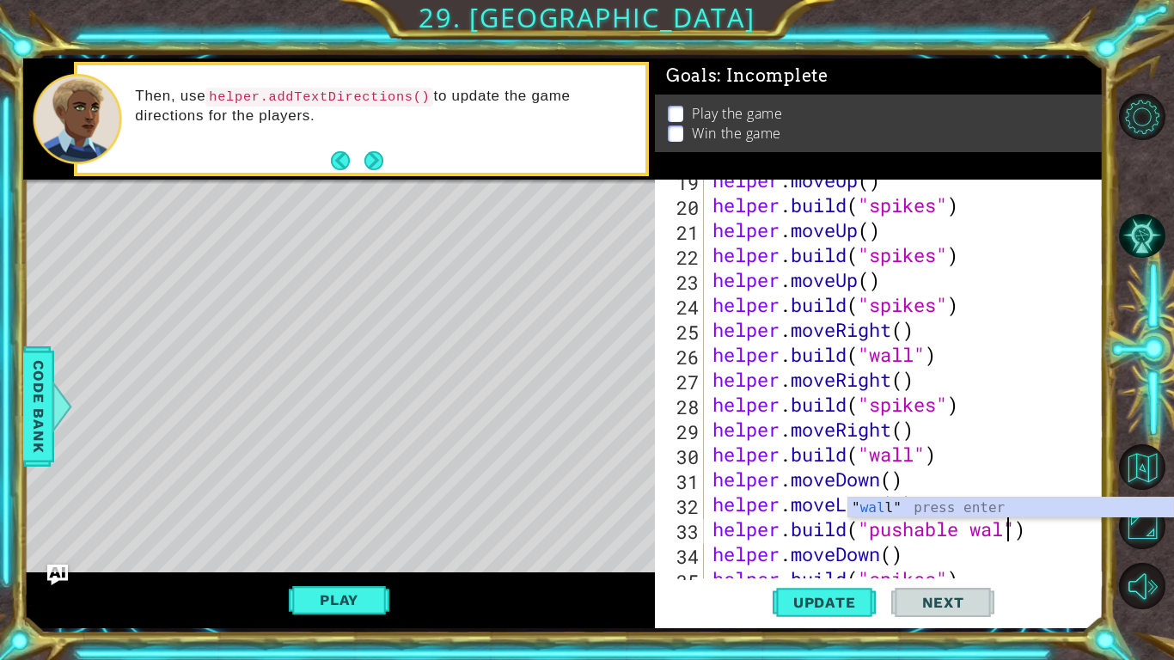
scroll to position [0, 14]
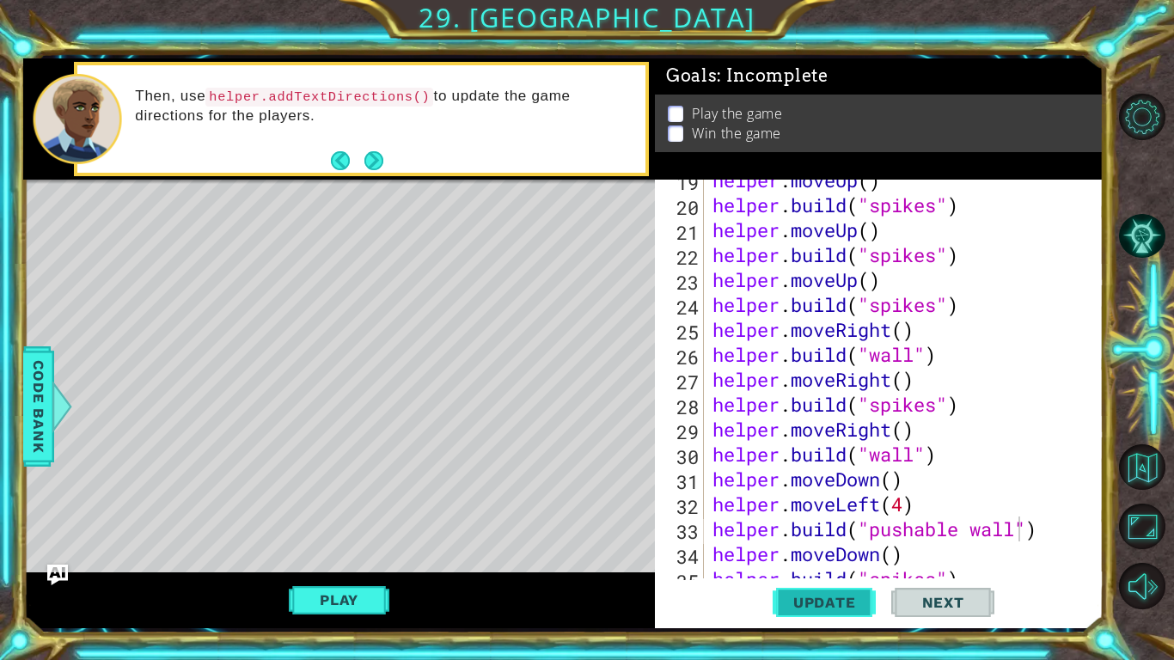
click at [808, 605] on span "Update" at bounding box center [824, 602] width 97 height 17
click at [807, 606] on span "Update" at bounding box center [824, 602] width 97 height 17
click at [345, 593] on button "Play" at bounding box center [339, 599] width 101 height 33
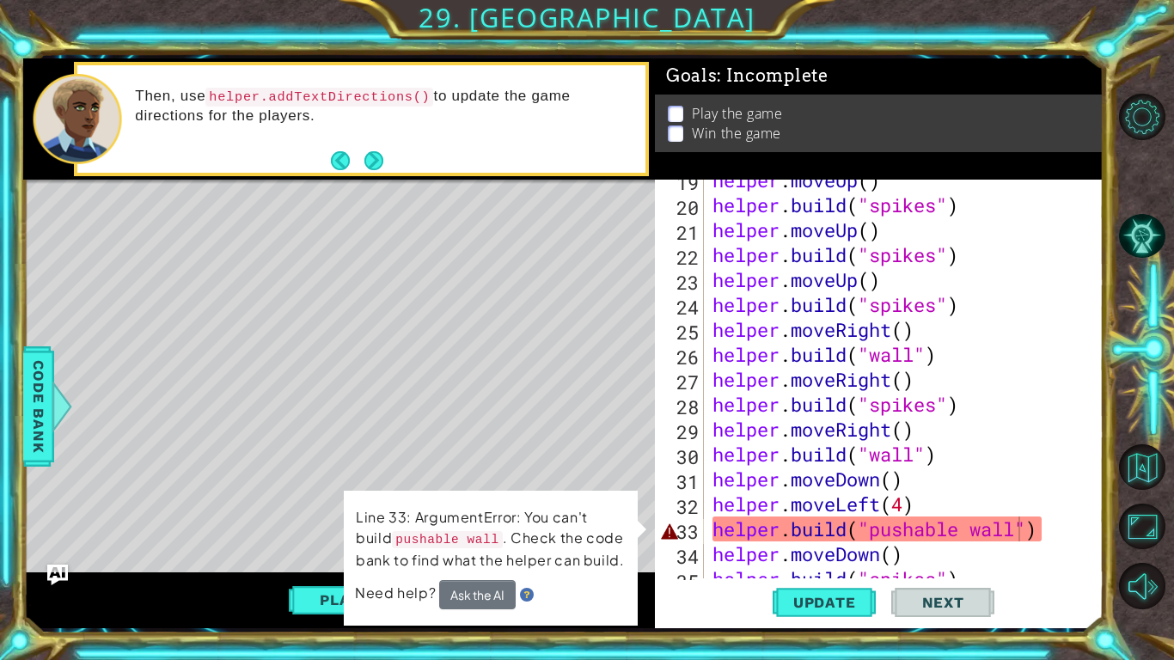
click at [906, 528] on div "helper . moveUp ( ) helper . build ( "spikes" ) helper . moveUp ( ) helper . bu…" at bounding box center [908, 392] width 399 height 448
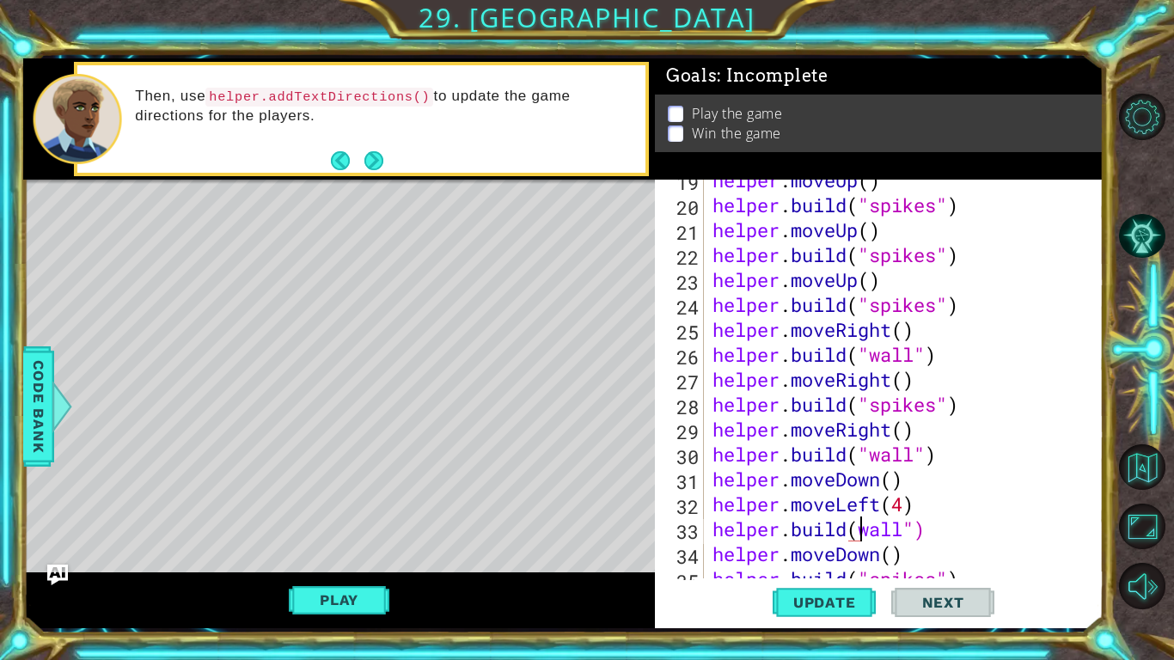
scroll to position [0, 7]
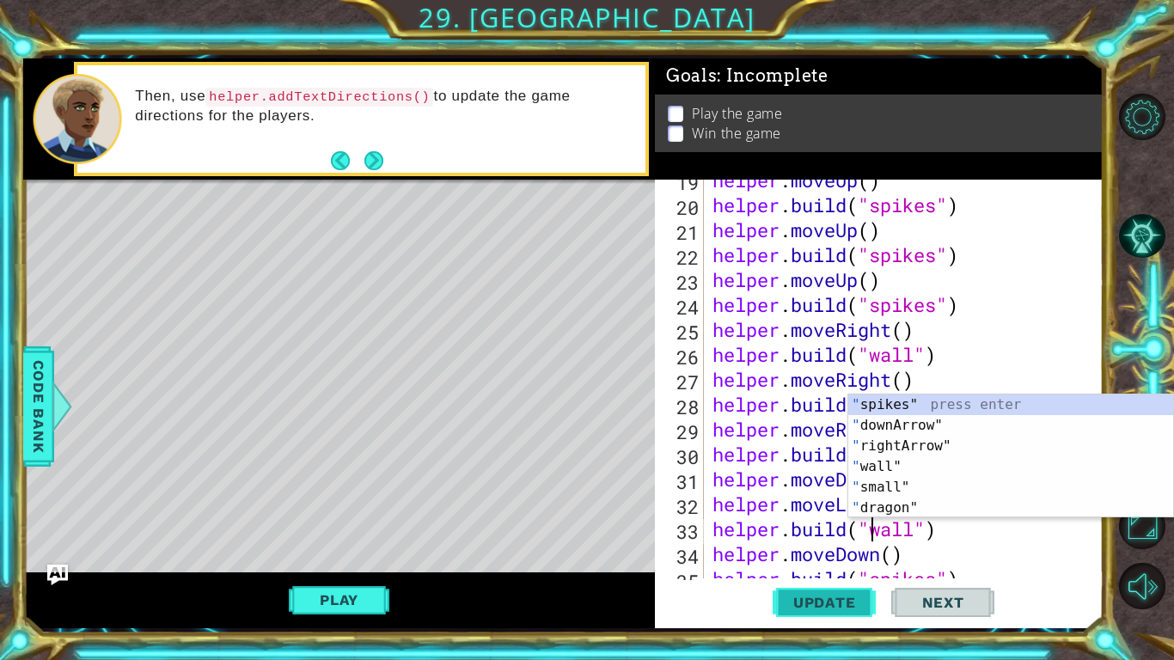
click at [846, 598] on span "Update" at bounding box center [824, 602] width 97 height 17
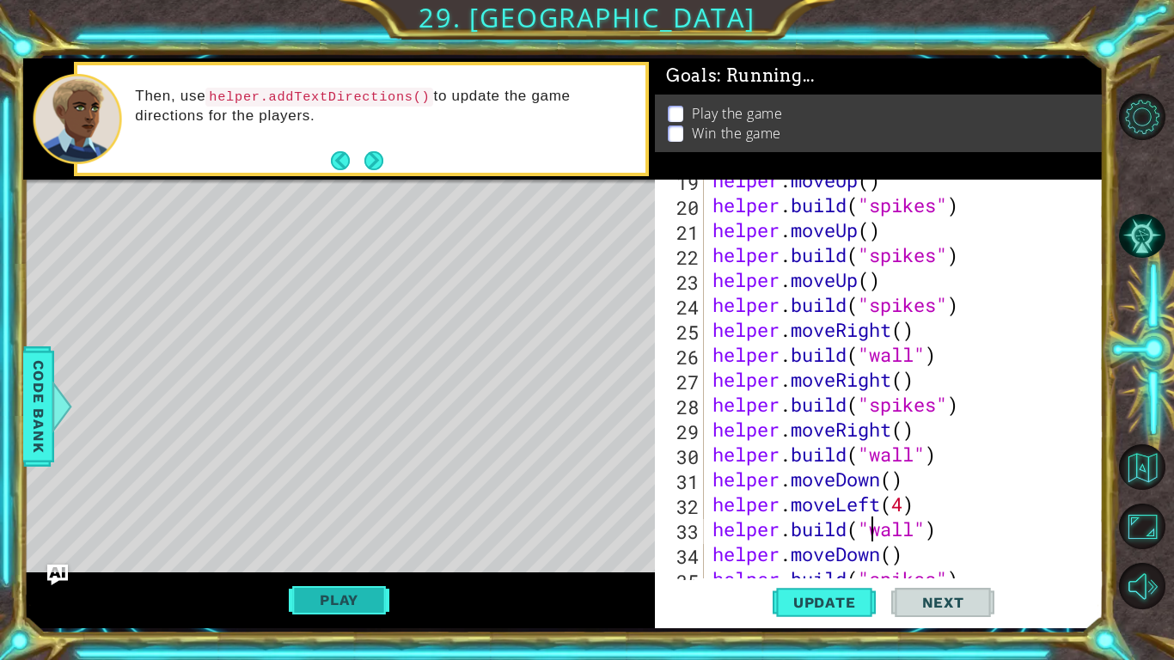
click at [827, 619] on button "Update" at bounding box center [823, 602] width 103 height 45
click at [834, 610] on span "Update" at bounding box center [824, 602] width 97 height 17
click at [338, 611] on button "Play" at bounding box center [339, 599] width 101 height 33
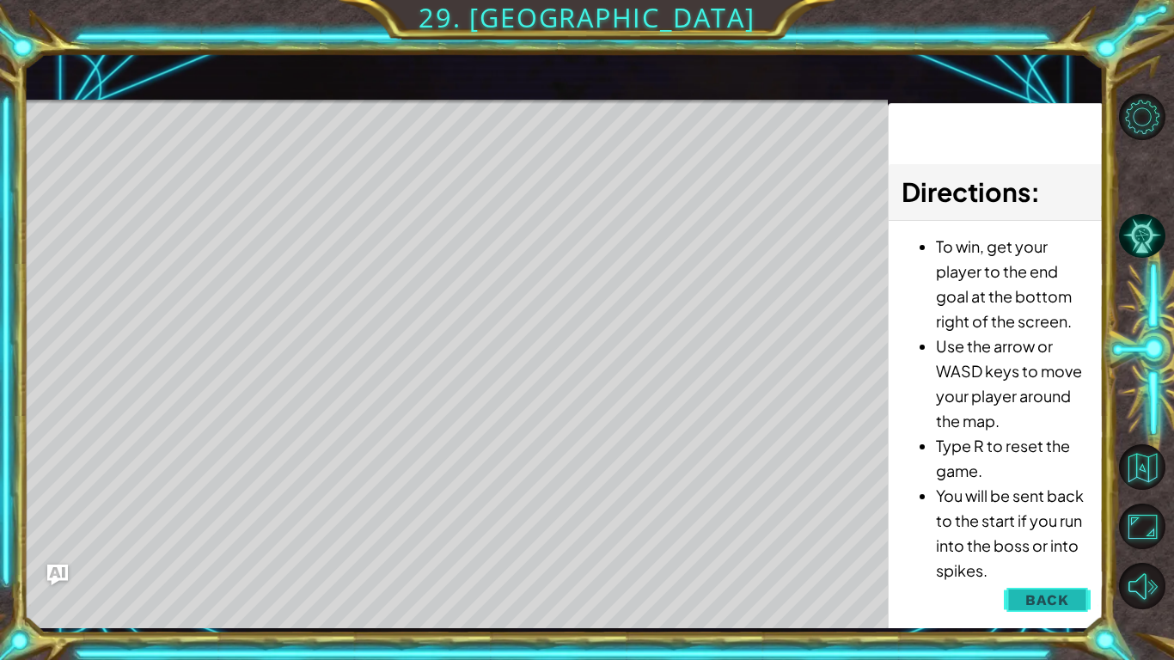
click at [1057, 596] on span "Back" at bounding box center [1047, 599] width 44 height 17
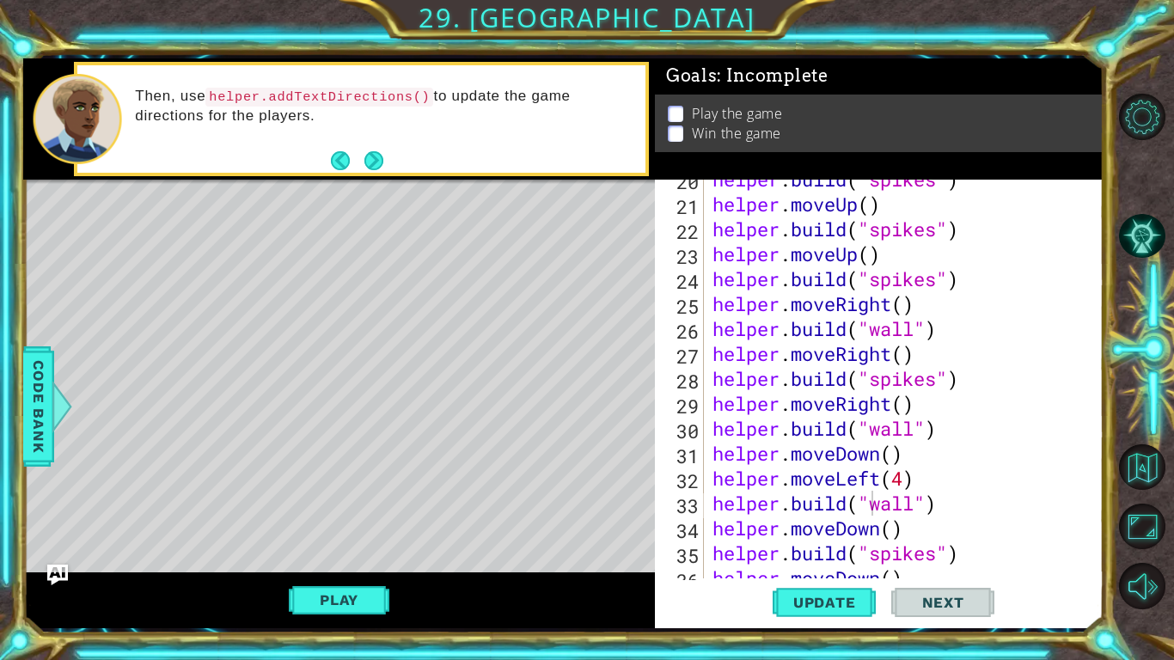
scroll to position [487, 0]
click at [337, 584] on button "Play" at bounding box center [339, 599] width 101 height 33
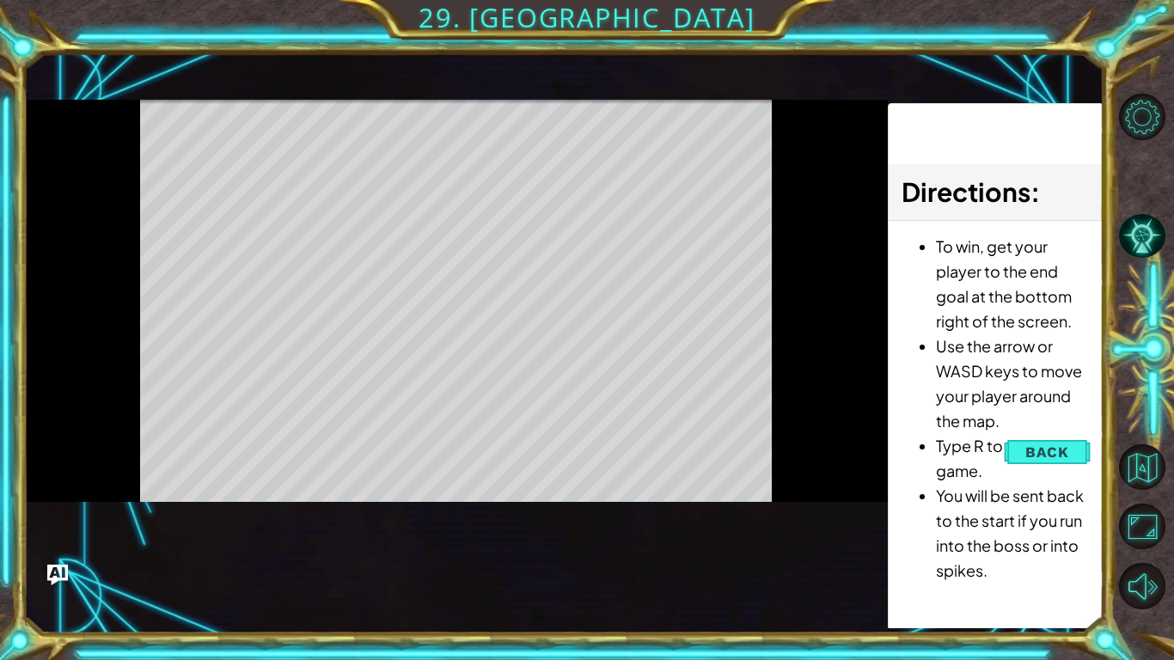
click at [341, 599] on div "Level Map" at bounding box center [420, 353] width 794 height 506
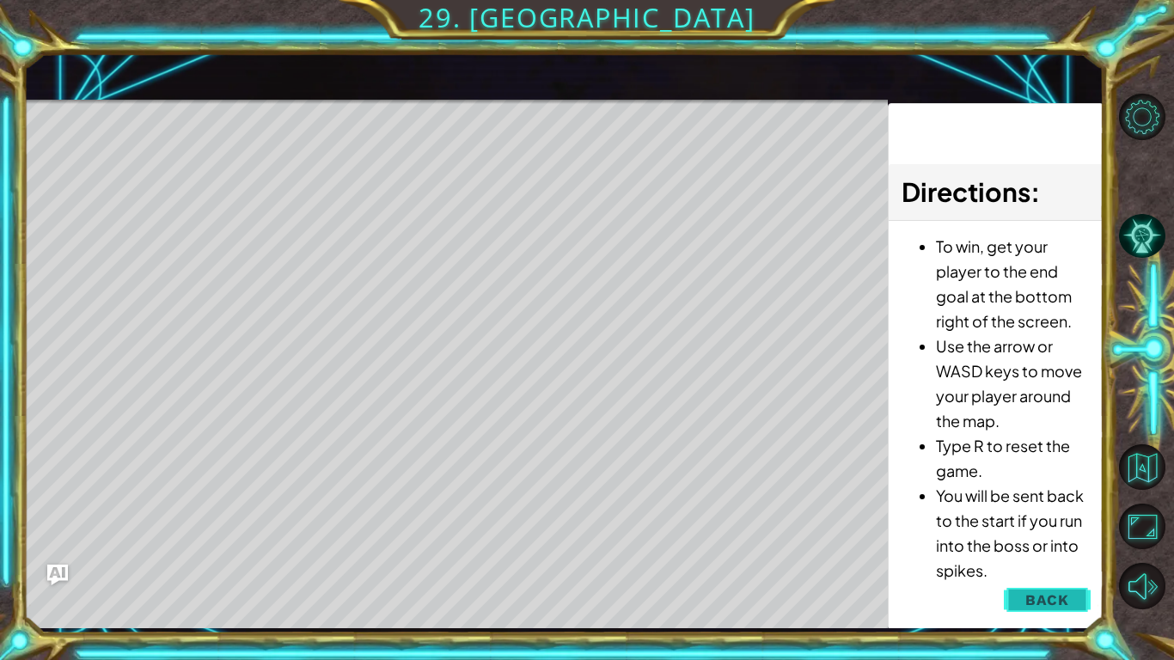
click at [1043, 610] on button "Back" at bounding box center [1047, 600] width 87 height 34
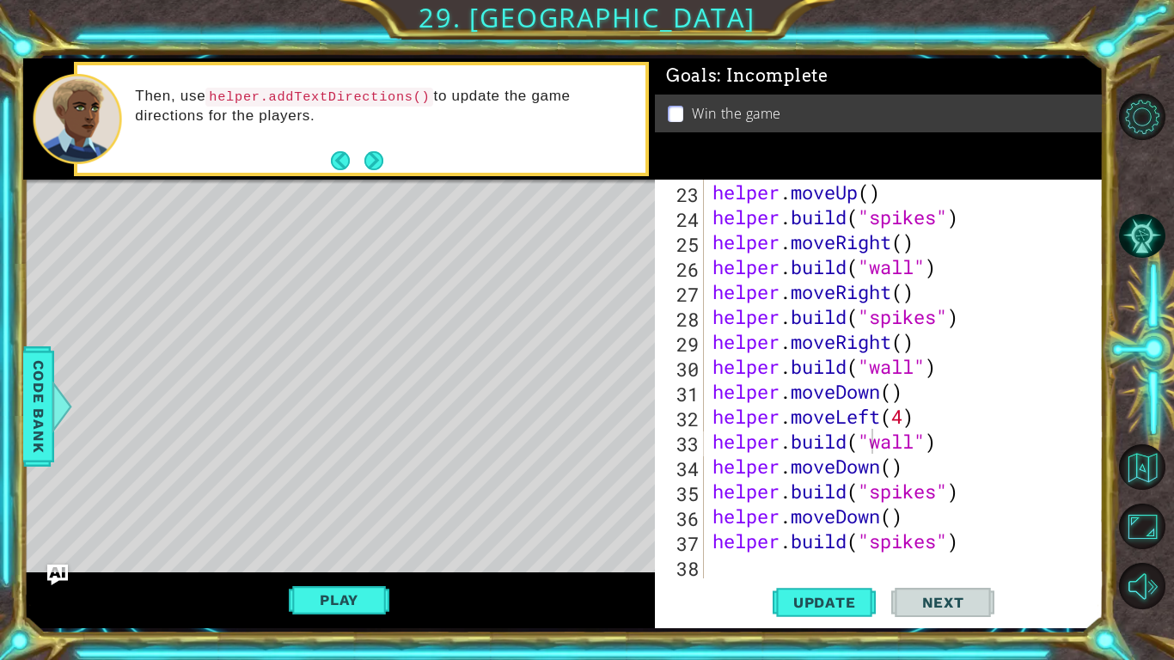
scroll to position [548, 0]
type textarea "[DOMAIN_NAME]("spikes")"
drag, startPoint x: 965, startPoint y: 314, endPoint x: 710, endPoint y: 318, distance: 255.2
click at [710, 318] on div "helper . moveUp ( ) helper . build ( "spikes" ) helper . moveRight ( ) helper .…" at bounding box center [908, 404] width 399 height 448
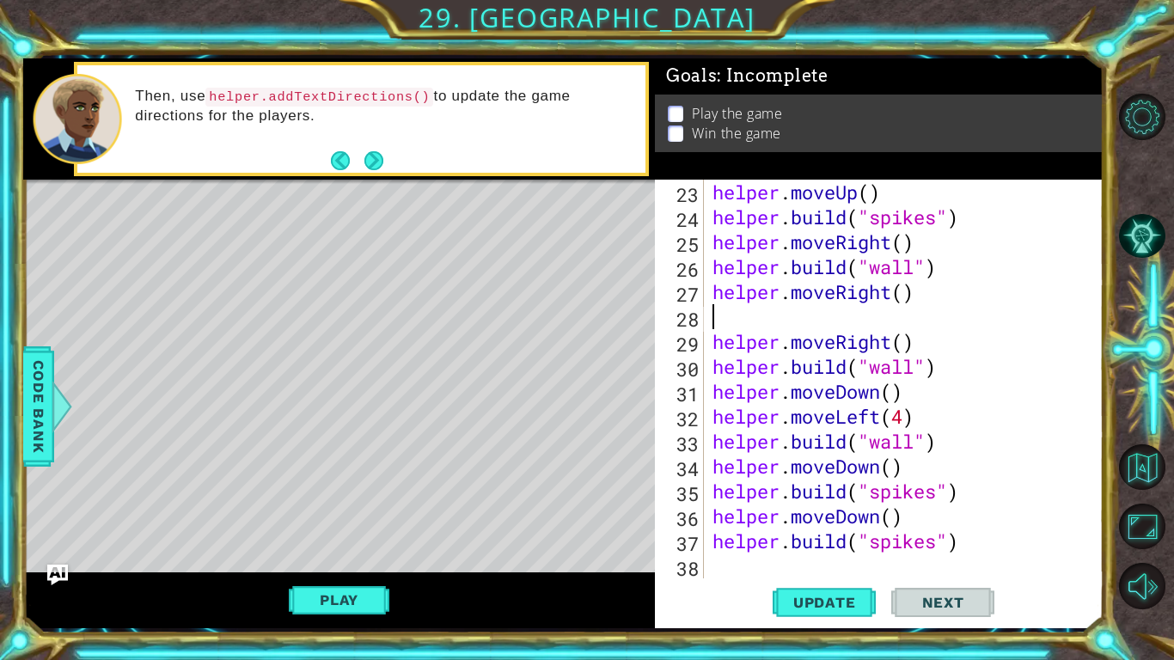
scroll to position [0, 0]
type textarea "helper.moveRight()"
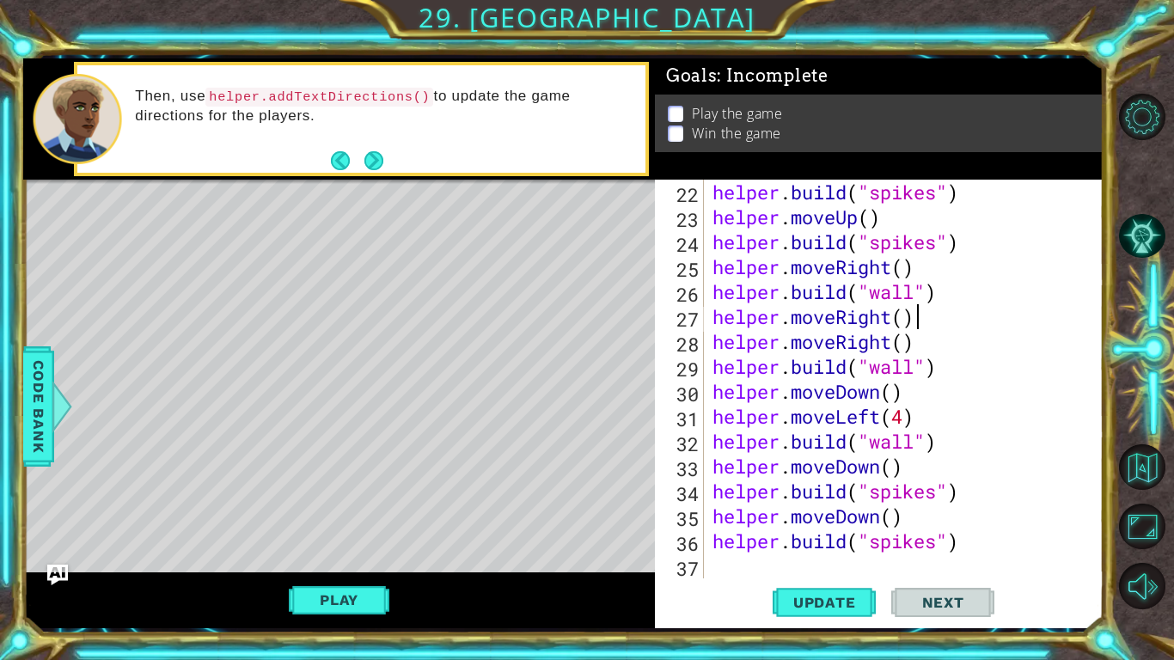
scroll to position [523, 0]
click at [834, 600] on span "Update" at bounding box center [824, 602] width 97 height 17
click at [827, 602] on span "Update" at bounding box center [824, 602] width 97 height 17
click at [298, 600] on button "Play" at bounding box center [339, 599] width 101 height 33
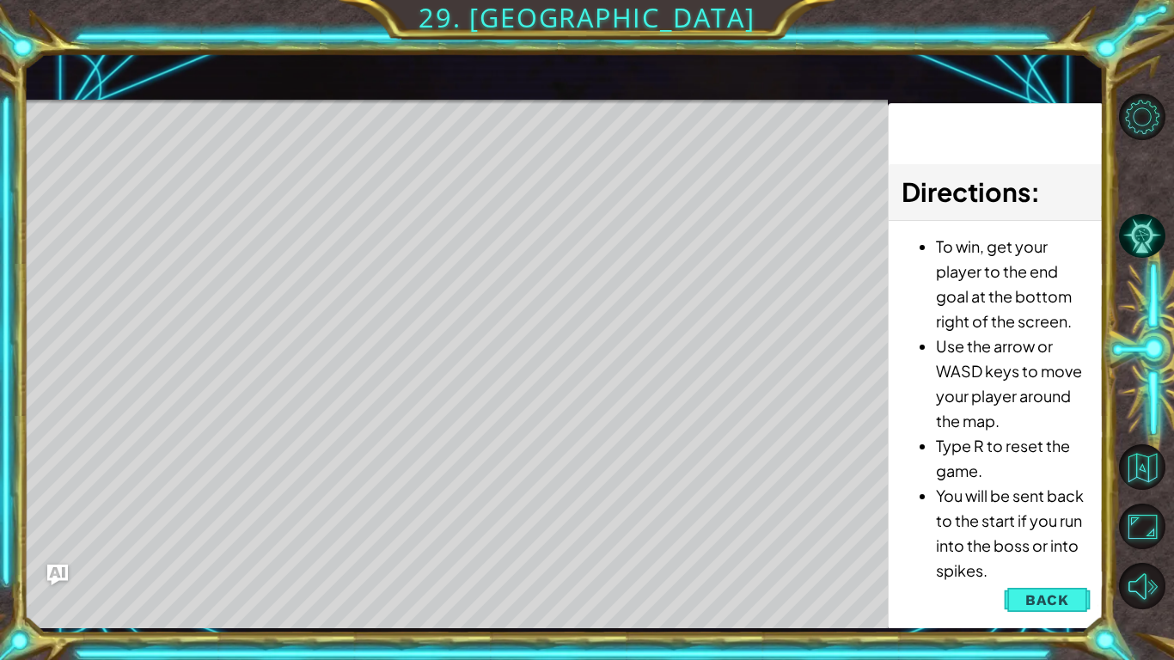
click at [1058, 596] on span "Back" at bounding box center [1047, 599] width 44 height 17
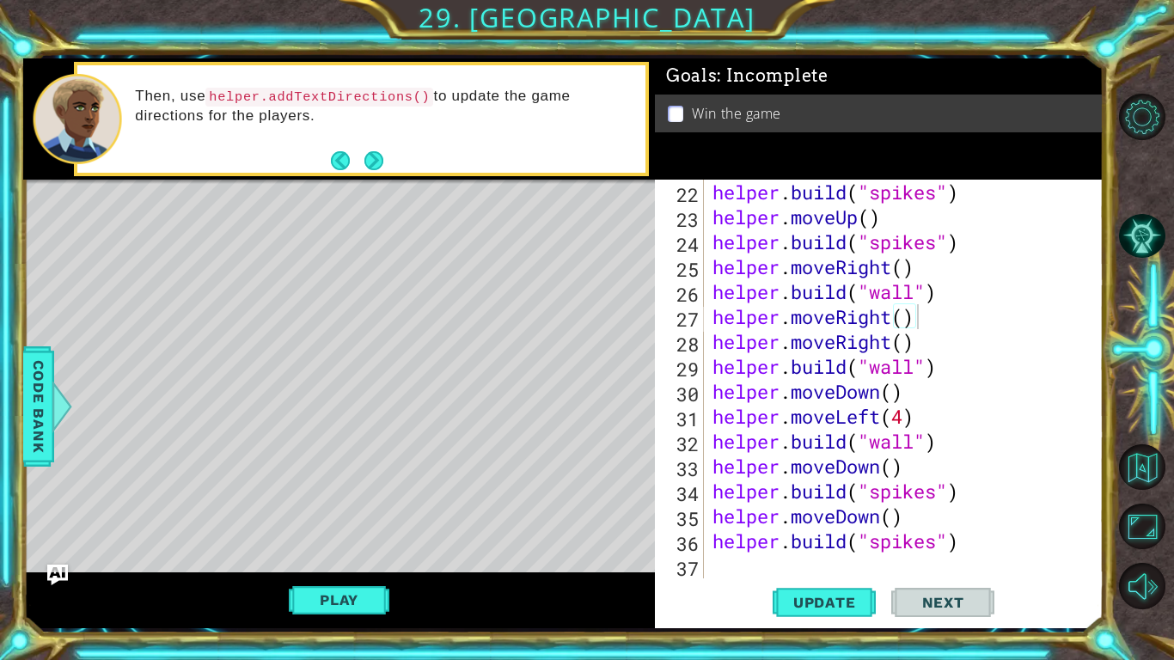
click at [976, 555] on div "helper . build ( "spikes" ) helper . moveUp ( ) helper . build ( "spikes" ) hel…" at bounding box center [908, 404] width 399 height 448
type textarea "m"
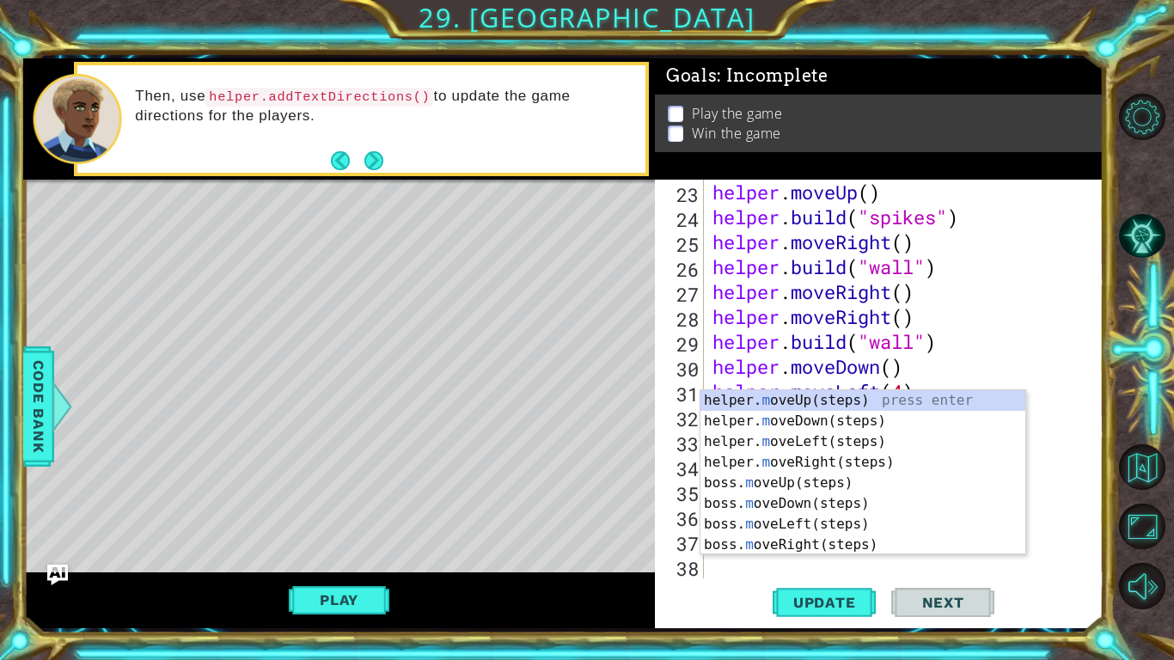
scroll to position [548, 0]
click at [845, 466] on div "helper. m oveUp(steps) press enter helper. m oveDown(steps) press enter helper.…" at bounding box center [862, 493] width 325 height 206
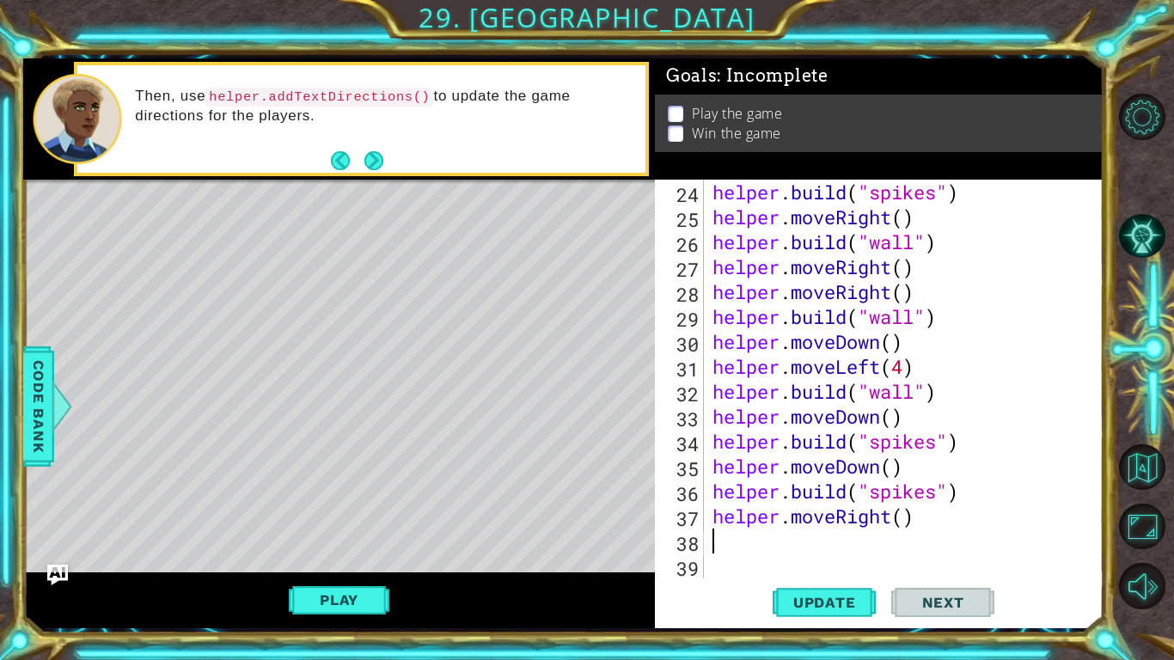
scroll to position [573, 0]
click at [905, 521] on div "helper . build ( "spikes" ) helper . moveRight ( ) helper . build ( "wall" ) he…" at bounding box center [908, 404] width 399 height 448
type textarea "helper.moveRight(3)"
click at [805, 542] on div "helper . build ( "spikes" ) helper . moveRight ( ) helper . build ( "wall" ) he…" at bounding box center [908, 404] width 399 height 448
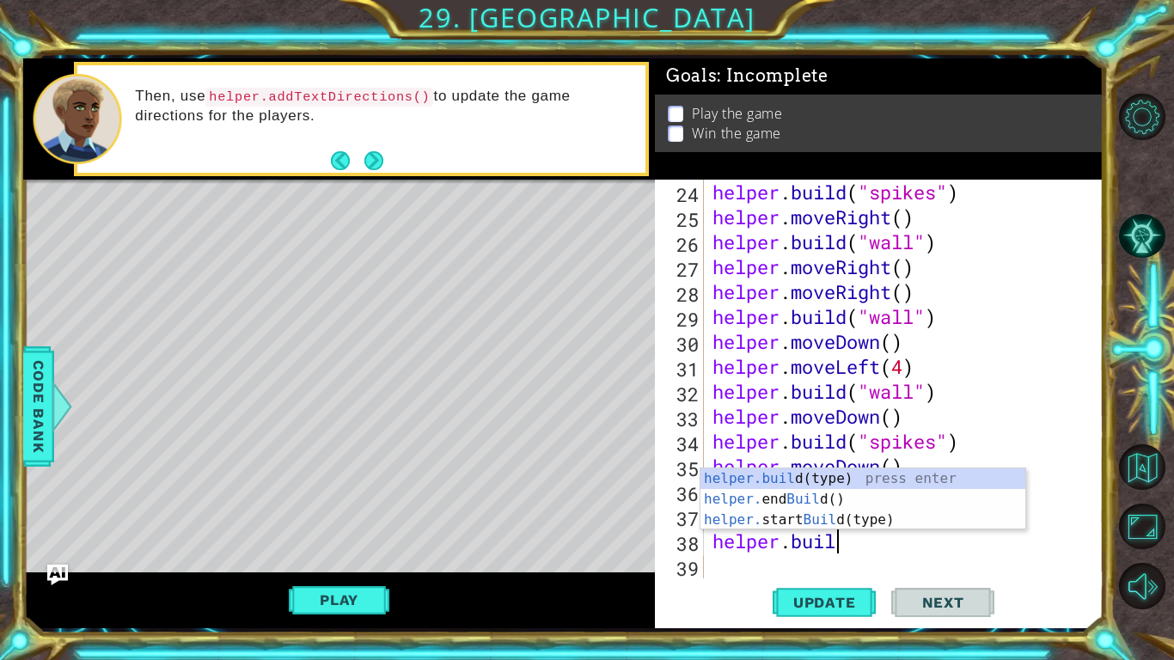
scroll to position [0, 5]
click at [881, 479] on div "[DOMAIN_NAME] (type) press enter helper. end Build () press enter helper. start…" at bounding box center [862, 519] width 325 height 103
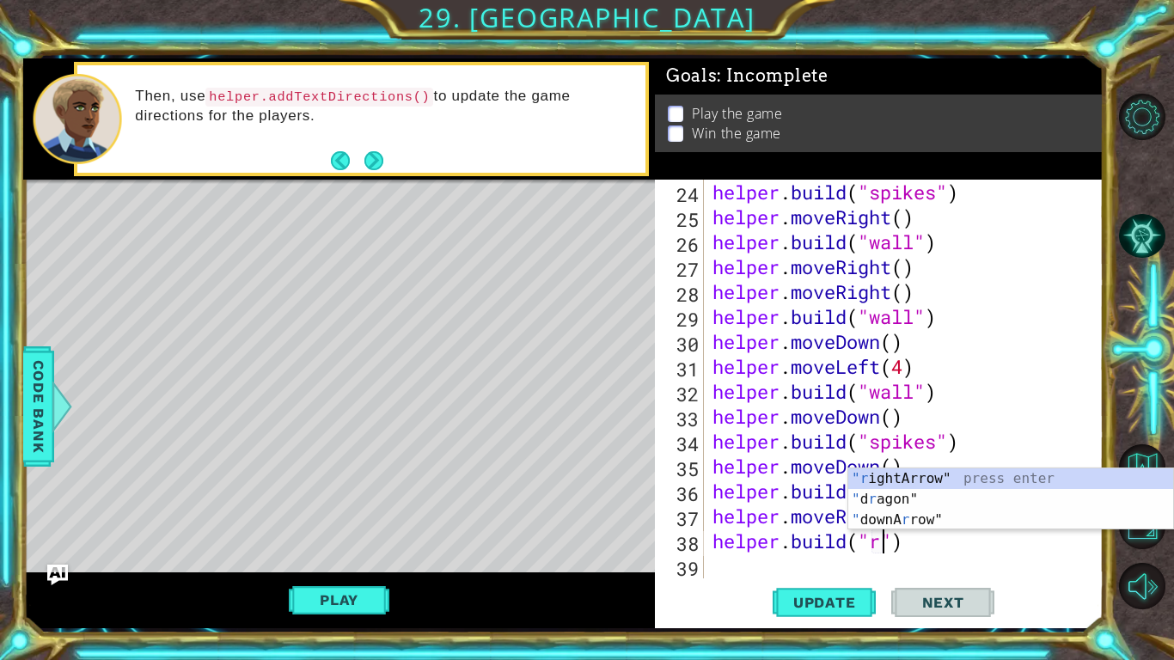
scroll to position [0, 9]
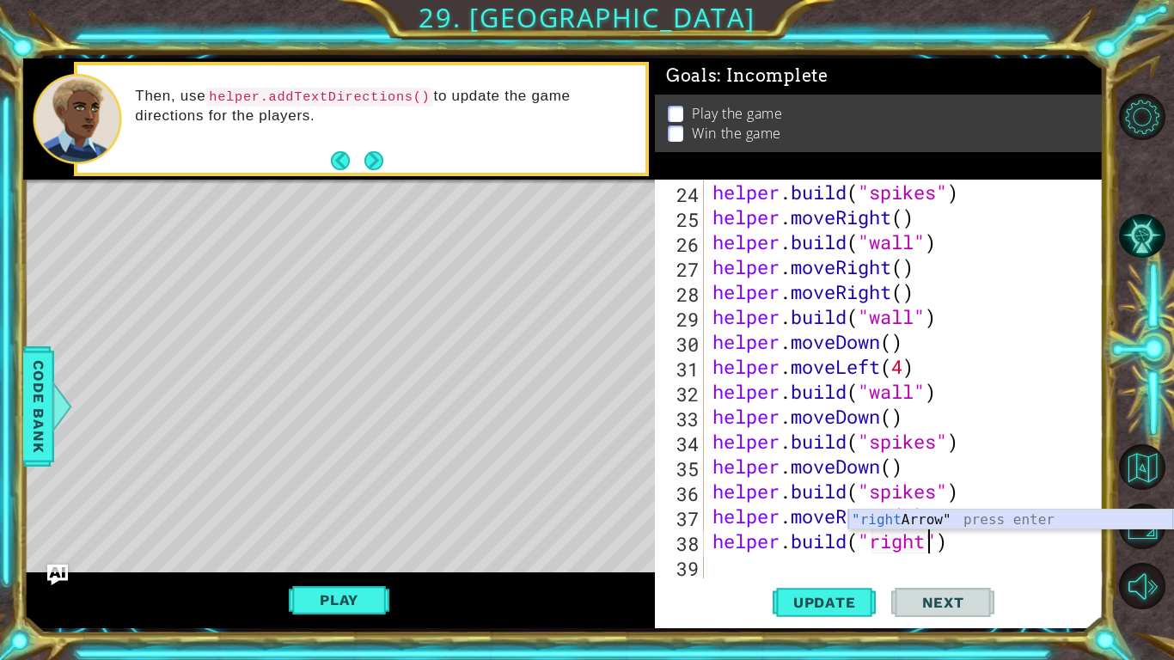
click at [938, 520] on div ""right Arrow" press enter" at bounding box center [1010, 540] width 325 height 62
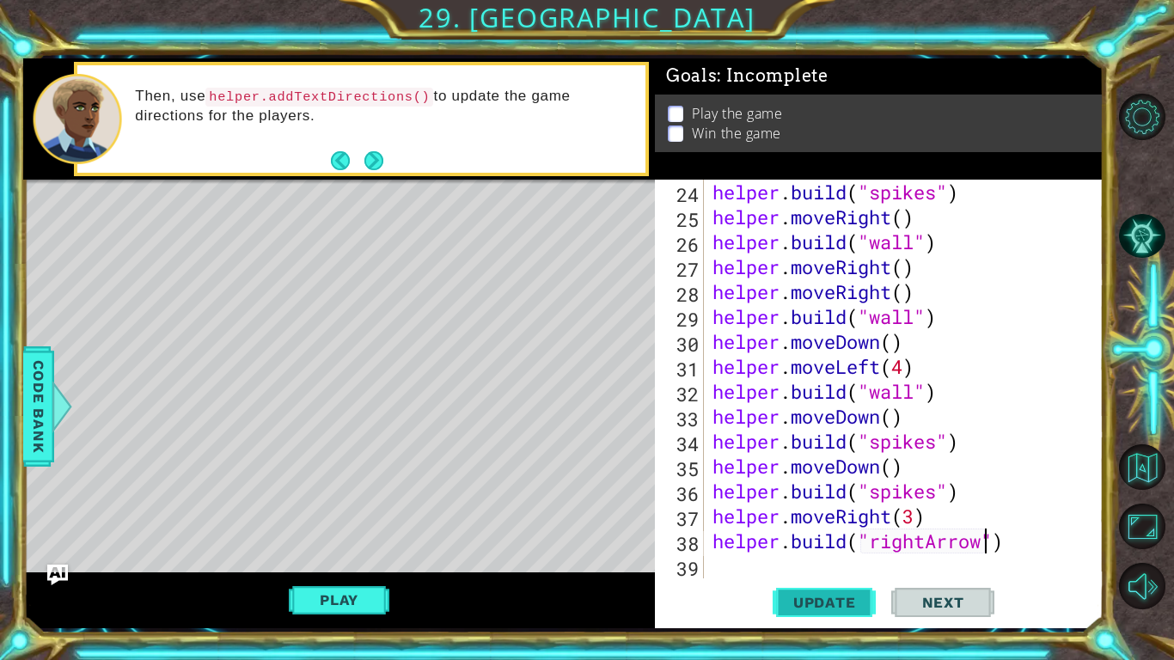
click at [843, 594] on span "Update" at bounding box center [824, 602] width 97 height 17
click at [808, 606] on span "Update" at bounding box center [824, 602] width 97 height 17
click at [796, 605] on span "Update" at bounding box center [824, 602] width 97 height 17
click at [354, 591] on button "Play" at bounding box center [339, 599] width 101 height 33
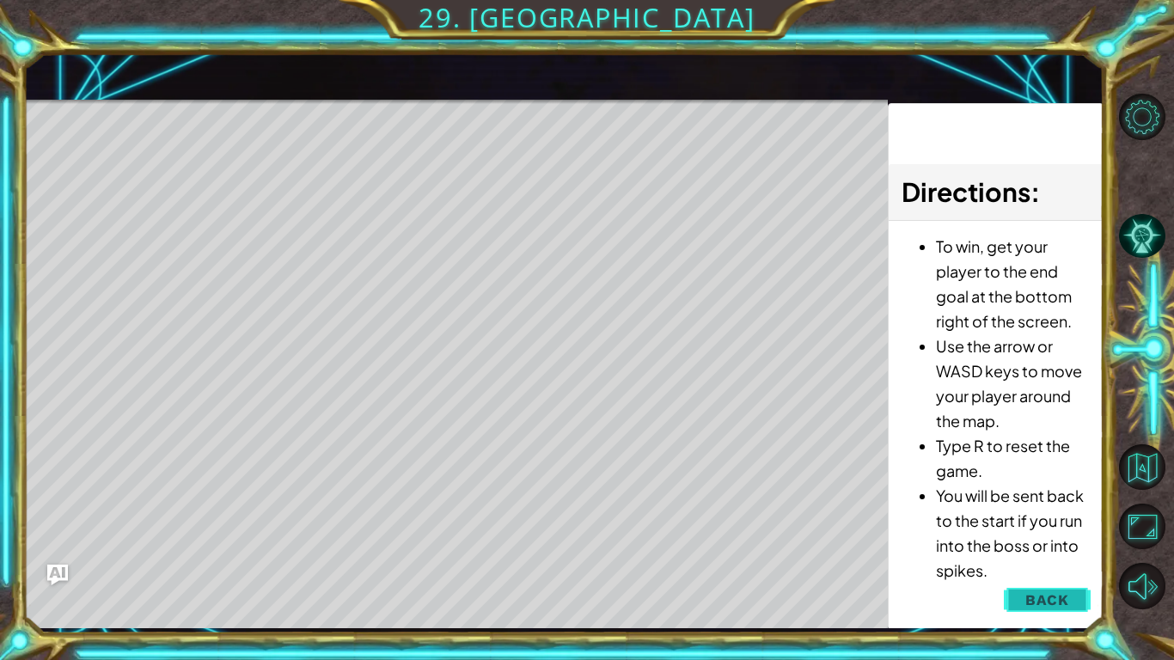
click at [1051, 607] on span "Back" at bounding box center [1047, 599] width 44 height 17
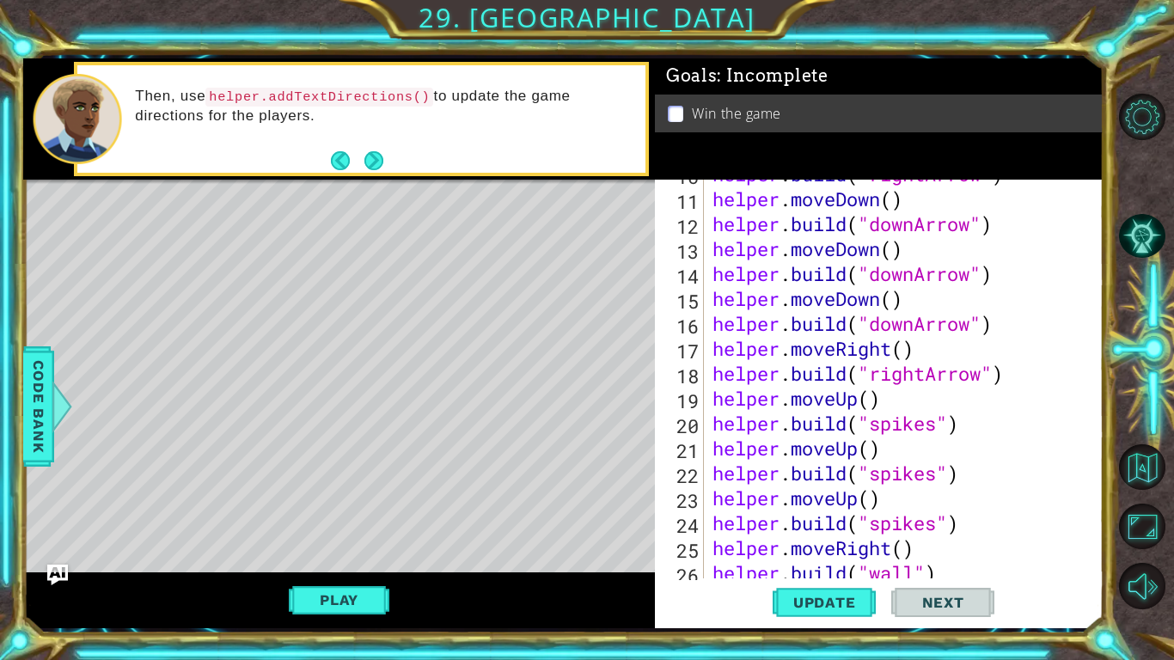
scroll to position [243, 0]
drag, startPoint x: 872, startPoint y: 326, endPoint x: 912, endPoint y: 322, distance: 39.7
click at [912, 322] on div "helper . build ( "rightArrow" ) helper . moveDown ( ) helper . build ( "downArr…" at bounding box center [908, 386] width 399 height 448
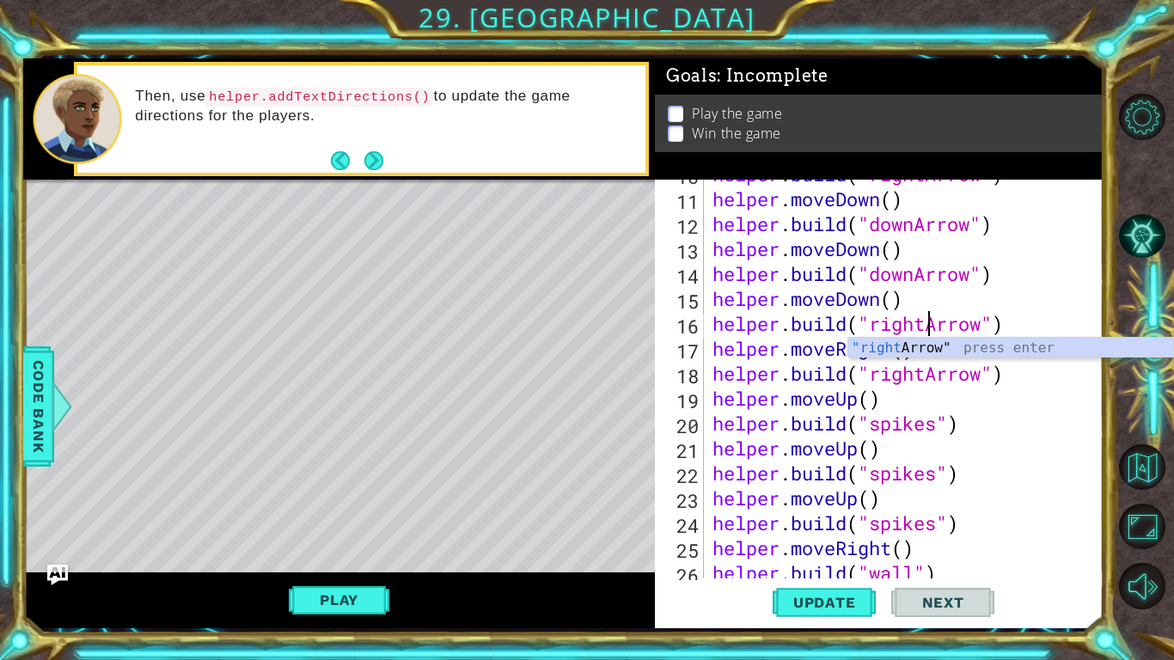
scroll to position [0, 9]
click at [841, 601] on span "Update" at bounding box center [824, 602] width 97 height 17
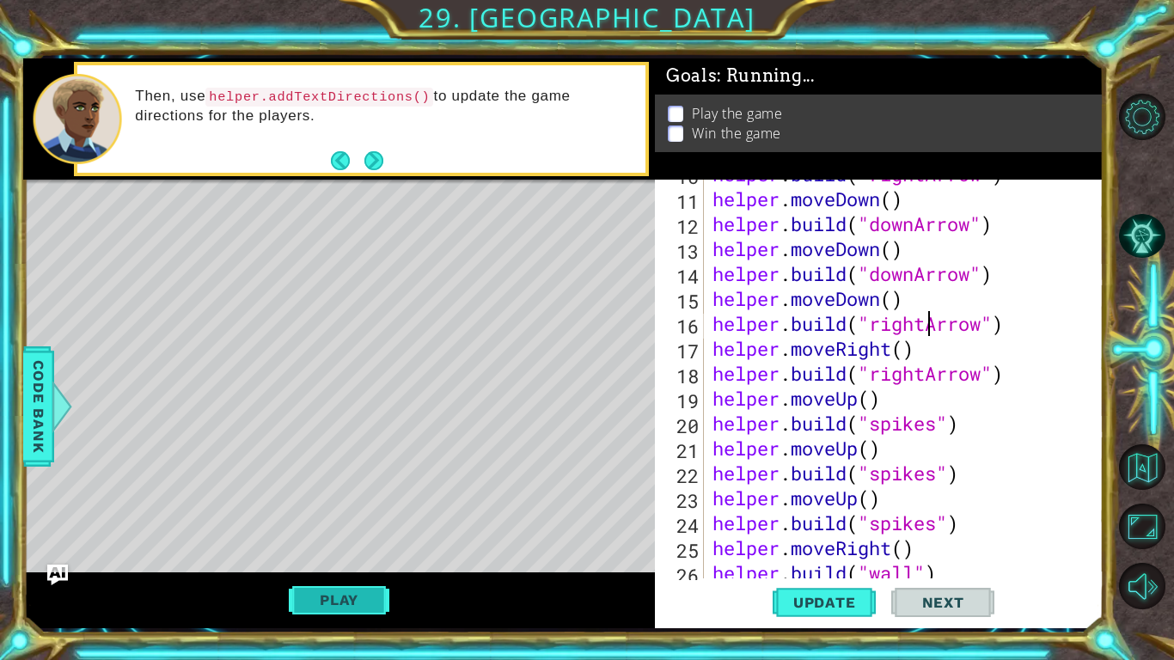
click at [345, 598] on button "Play" at bounding box center [339, 599] width 101 height 33
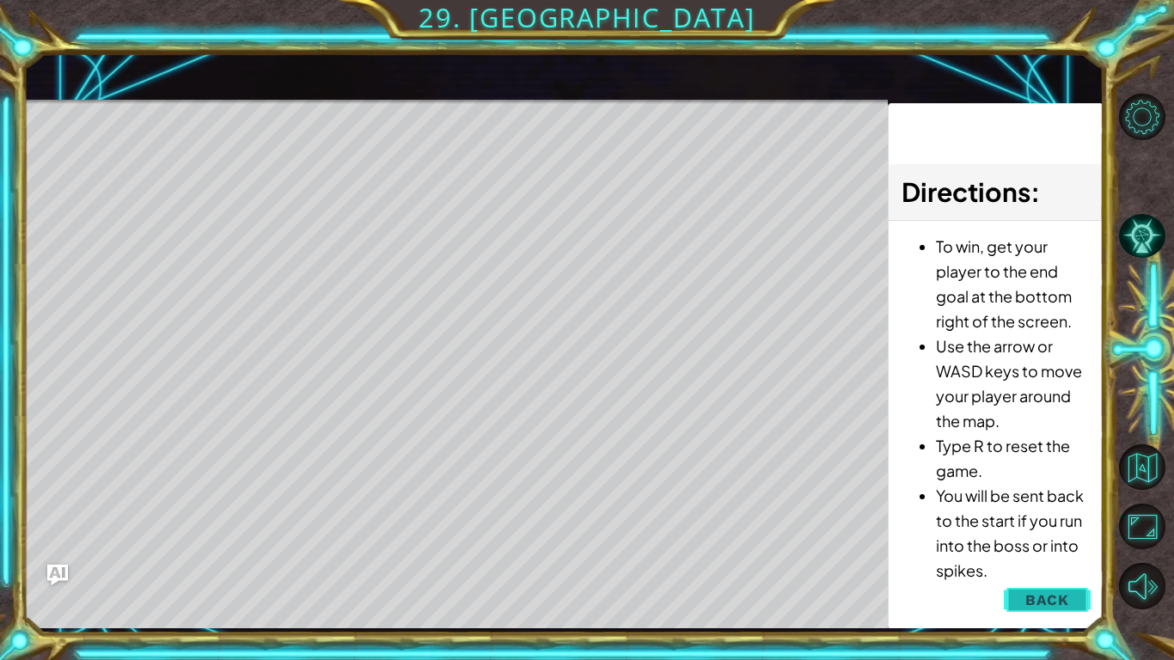
click at [1067, 605] on span "Back" at bounding box center [1047, 599] width 44 height 17
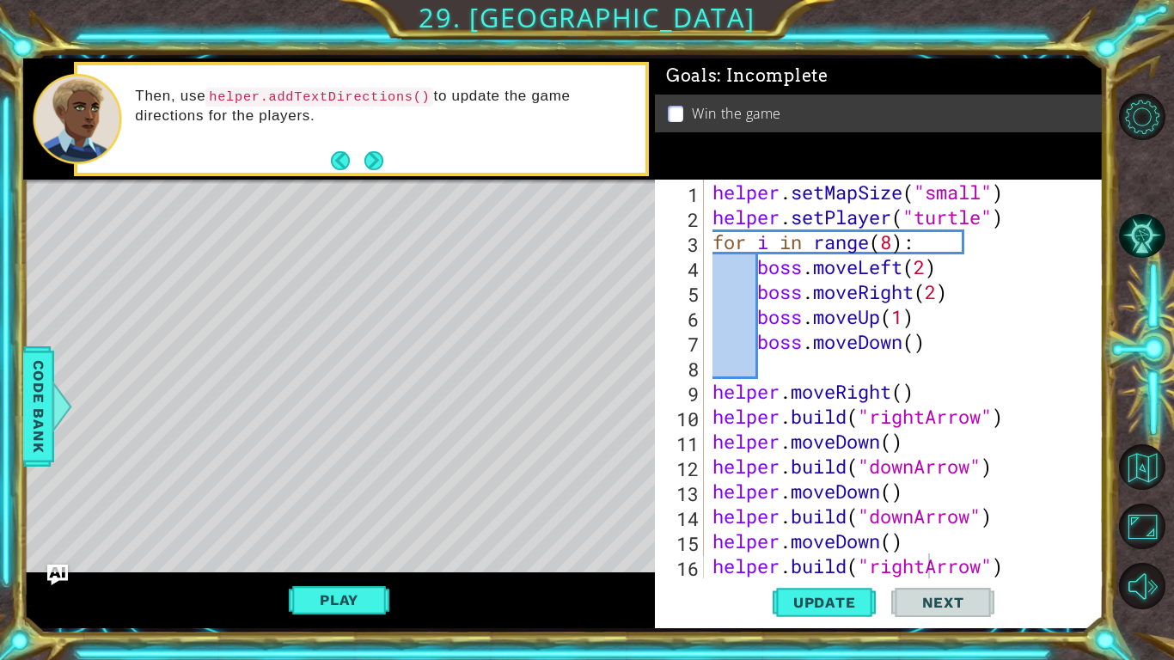
scroll to position [0, 0]
click at [892, 240] on div "helper . setMapSize ( "small" ) helper . setPlayer ( "turtle" ) for i in range …" at bounding box center [908, 404] width 399 height 448
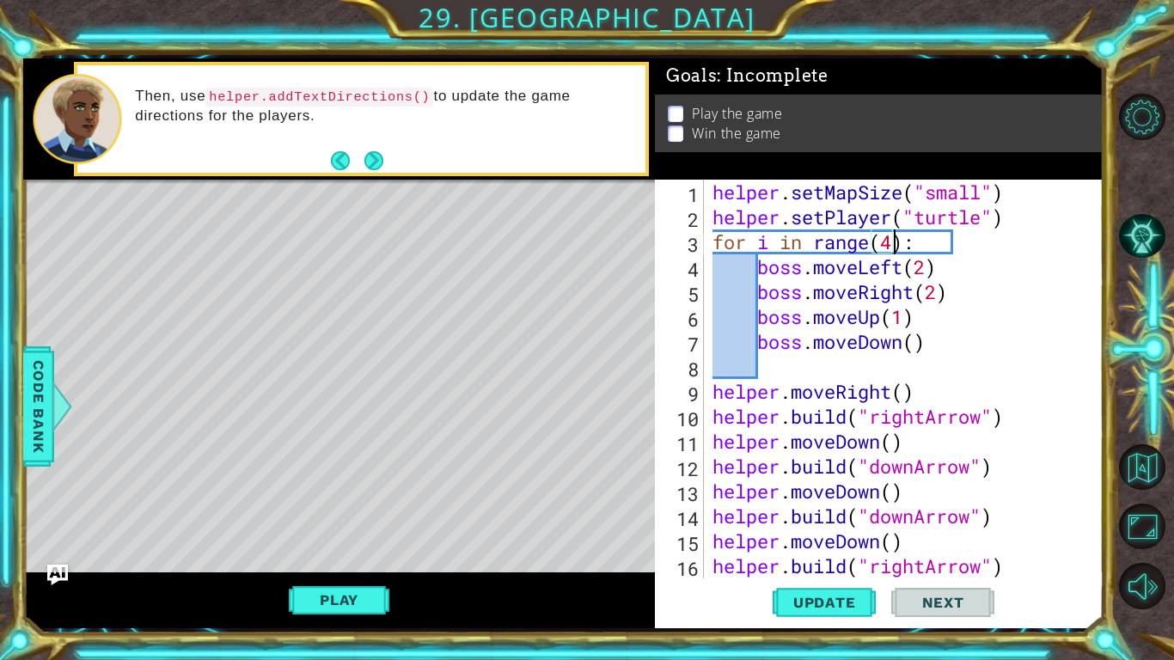
scroll to position [0, 8]
click at [830, 608] on span "Update" at bounding box center [824, 602] width 97 height 17
click at [358, 599] on button "Play" at bounding box center [339, 599] width 101 height 33
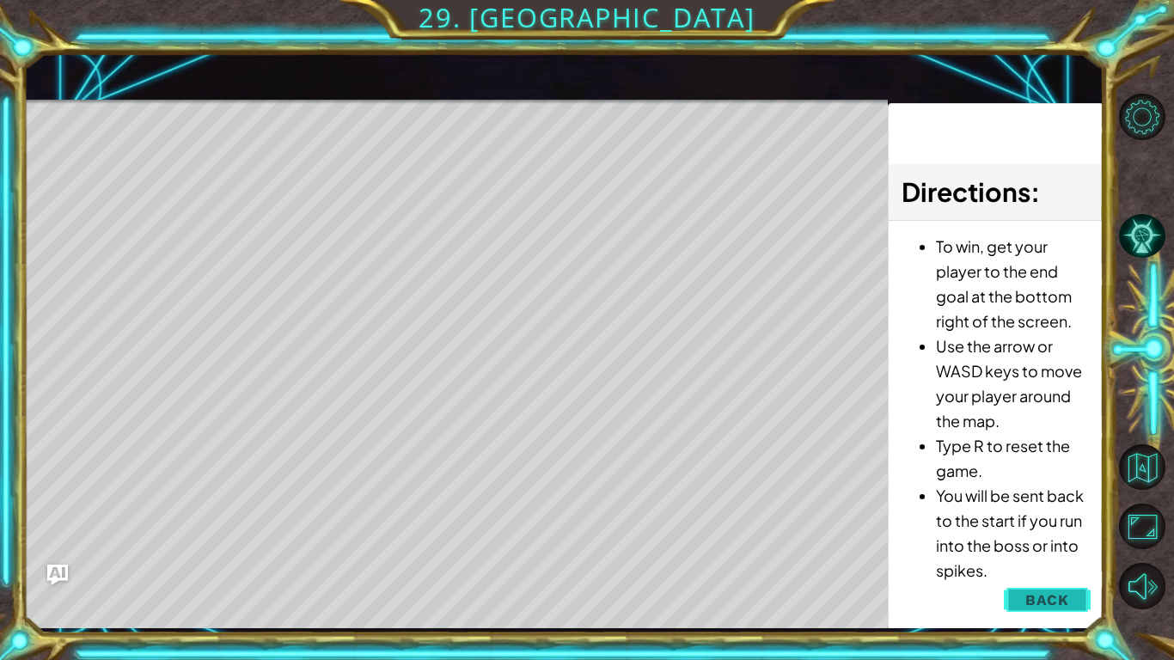
click at [1044, 615] on button "Back" at bounding box center [1047, 600] width 87 height 34
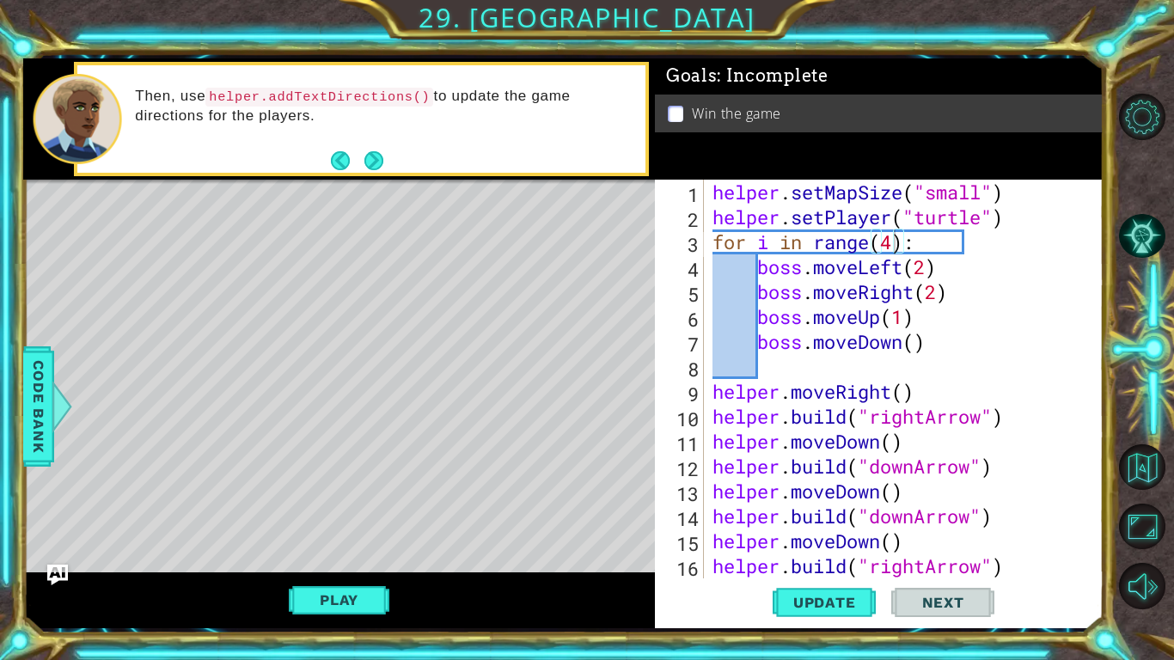
click at [1042, 603] on div "Update Next" at bounding box center [883, 602] width 448 height 45
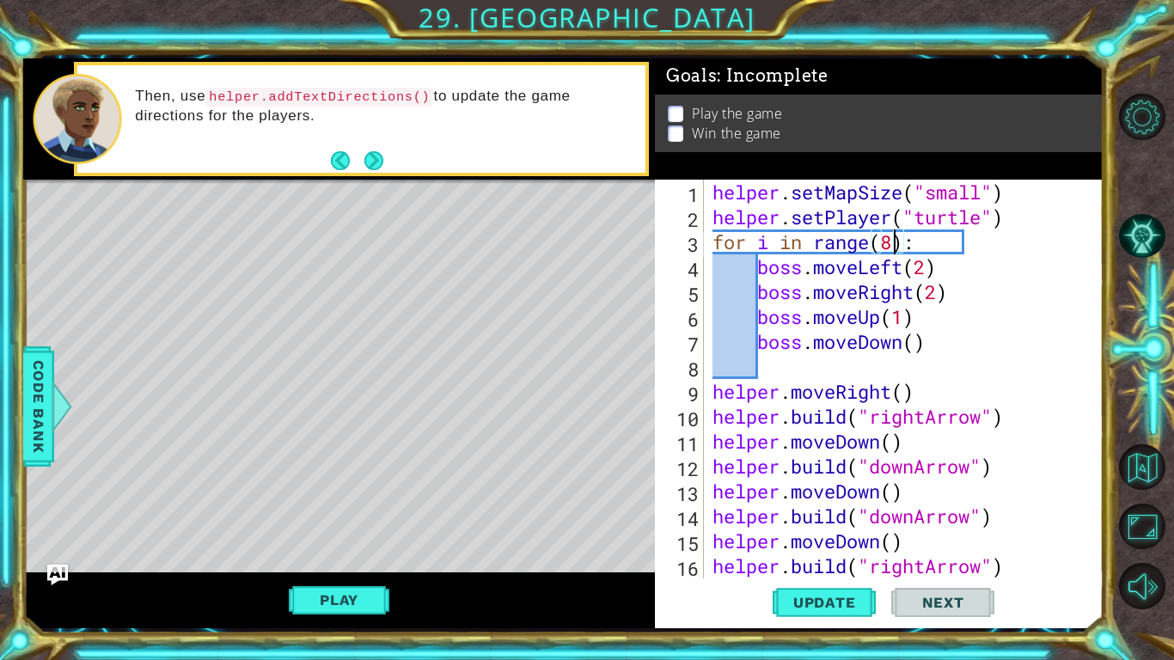
click at [829, 598] on span "Update" at bounding box center [824, 602] width 97 height 17
click at [357, 597] on button "Play" at bounding box center [339, 599] width 101 height 33
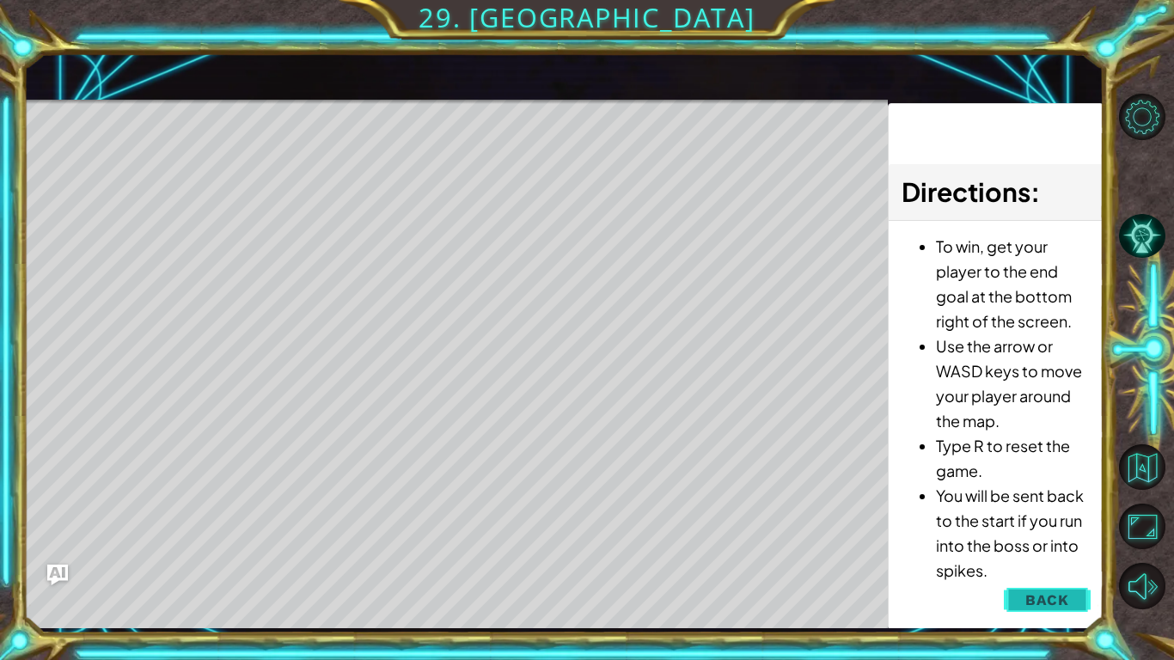
click at [1046, 611] on button "Back" at bounding box center [1047, 600] width 87 height 34
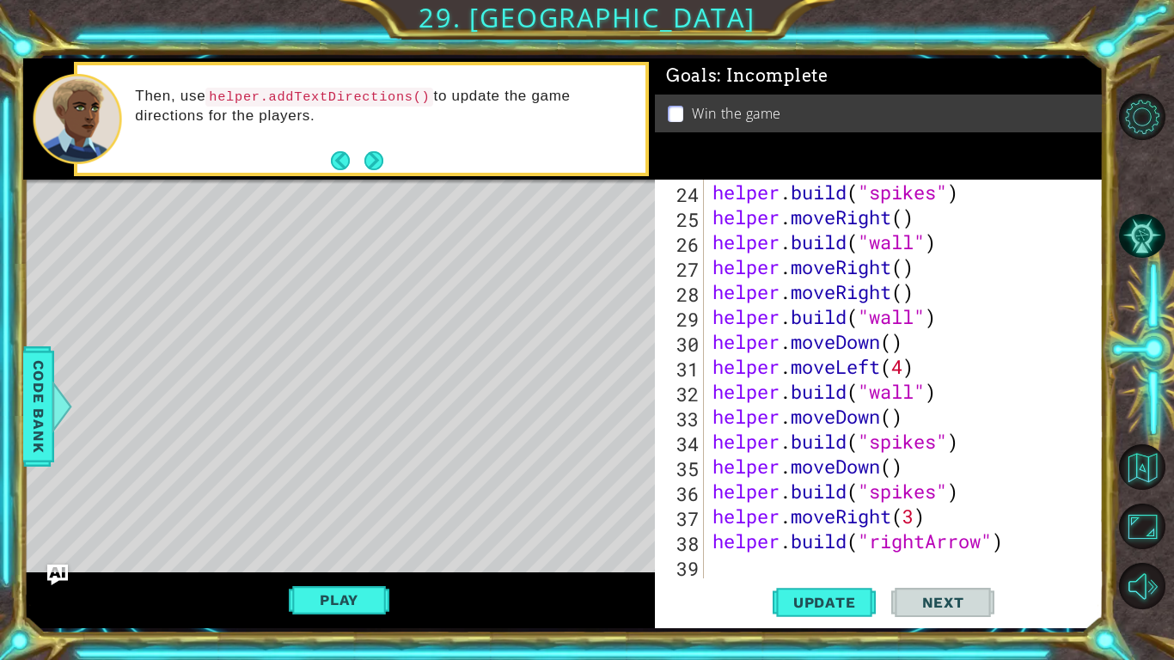
scroll to position [573, 0]
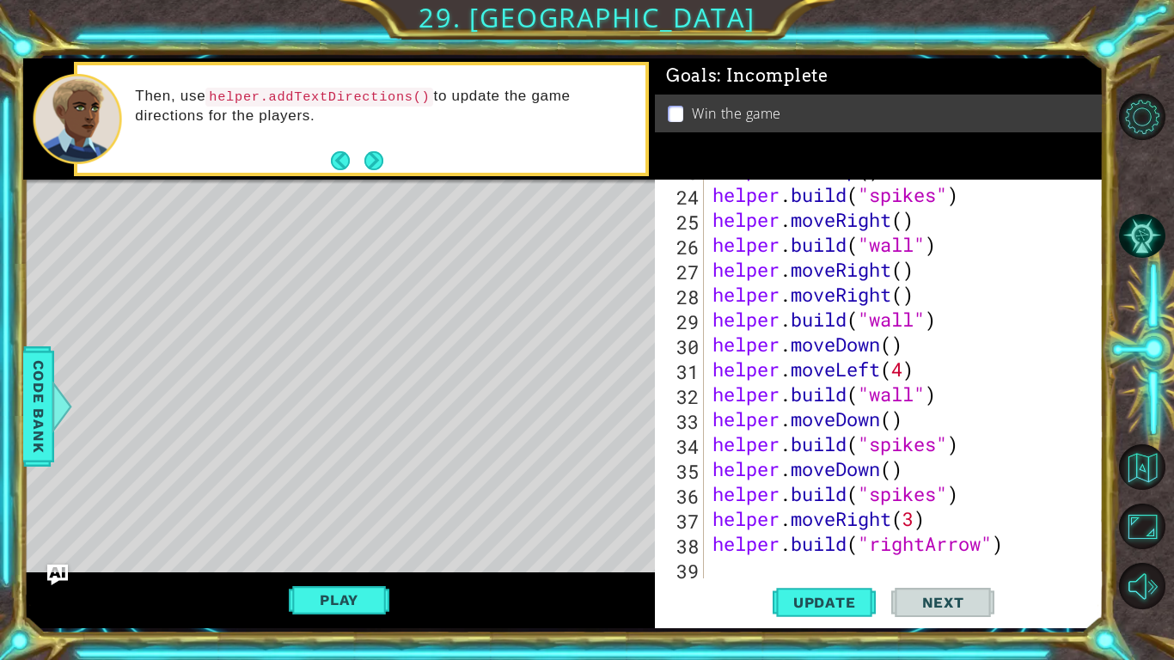
click at [947, 491] on div "helper . moveUp ( ) helper . build ( "spikes" ) helper . moveRight ( ) helper .…" at bounding box center [908, 381] width 399 height 448
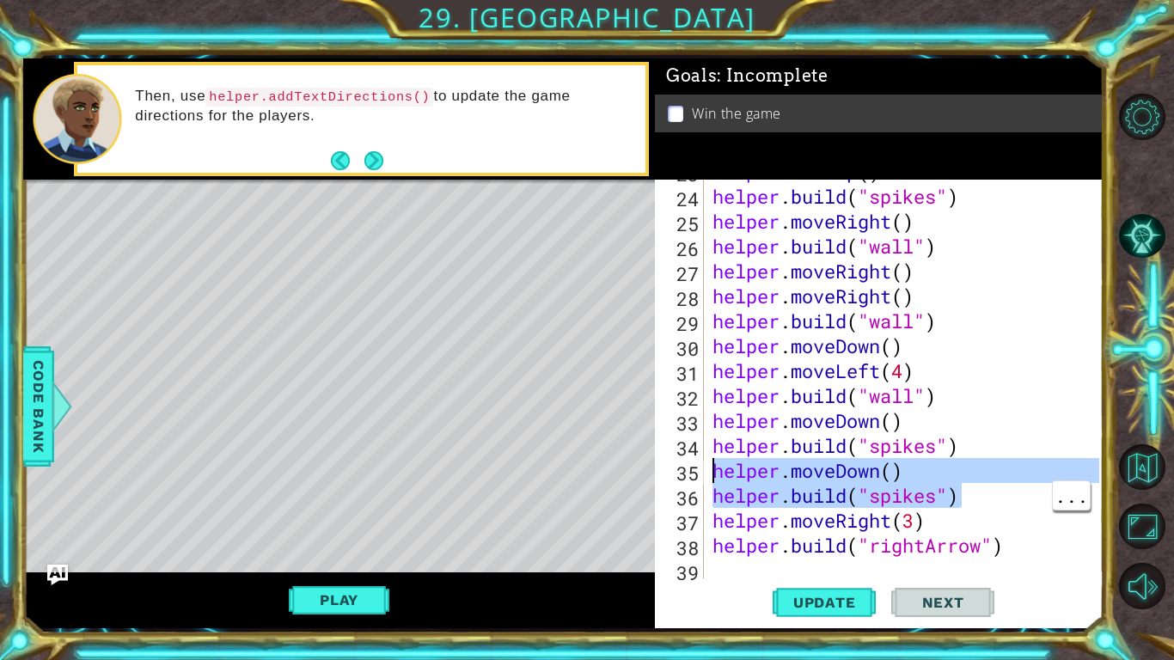
drag, startPoint x: 982, startPoint y: 490, endPoint x: 712, endPoint y: 474, distance: 270.2
click at [712, 474] on div "helper . moveUp ( ) helper . build ( "spikes" ) helper . moveRight ( ) helper .…" at bounding box center [908, 383] width 399 height 448
type textarea "helper.moveDown() [DOMAIN_NAME]("spikes")"
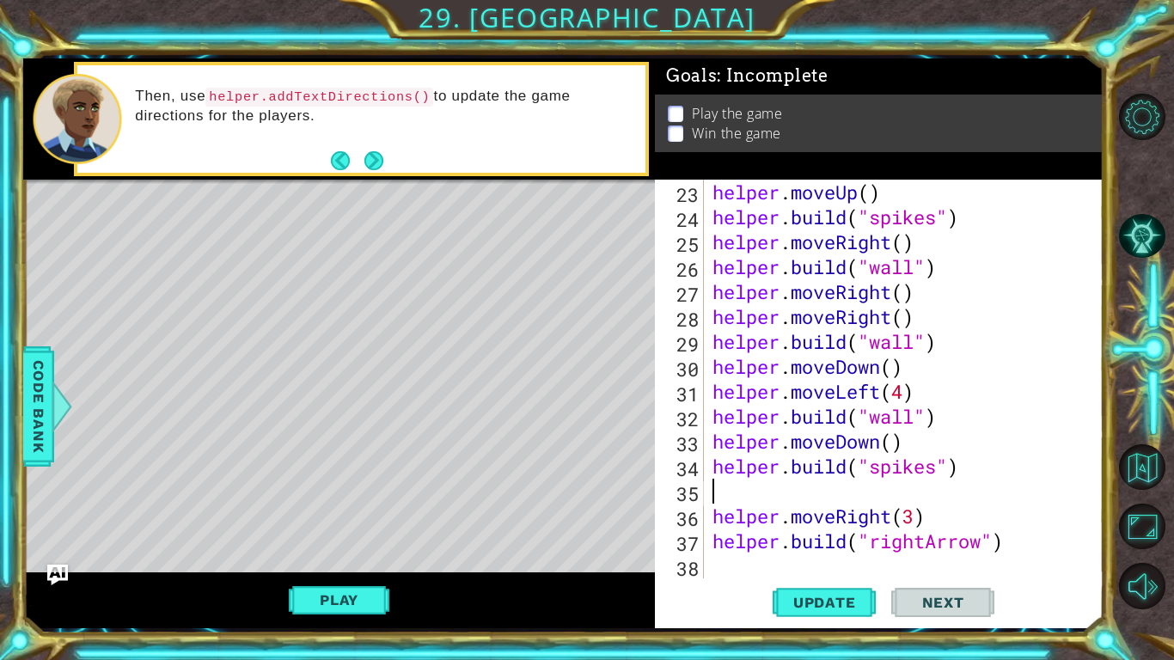
scroll to position [523, 0]
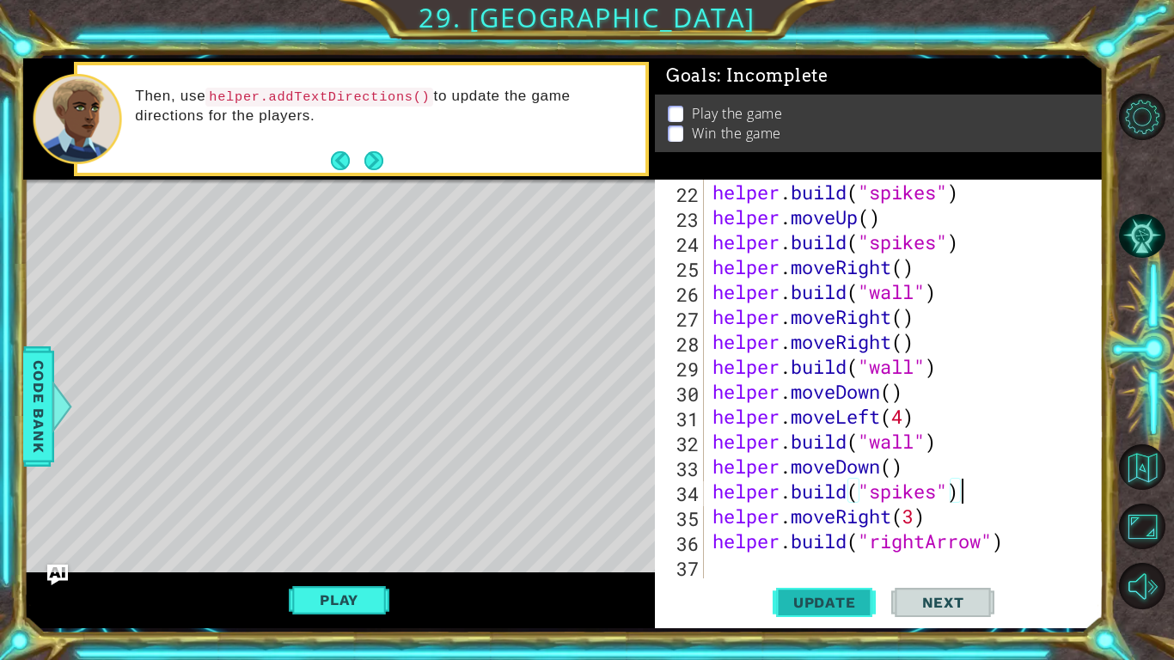
click at [813, 587] on button "Update" at bounding box center [823, 602] width 103 height 45
click at [812, 603] on span "Update" at bounding box center [824, 602] width 97 height 17
click at [356, 599] on button "Play" at bounding box center [339, 599] width 101 height 33
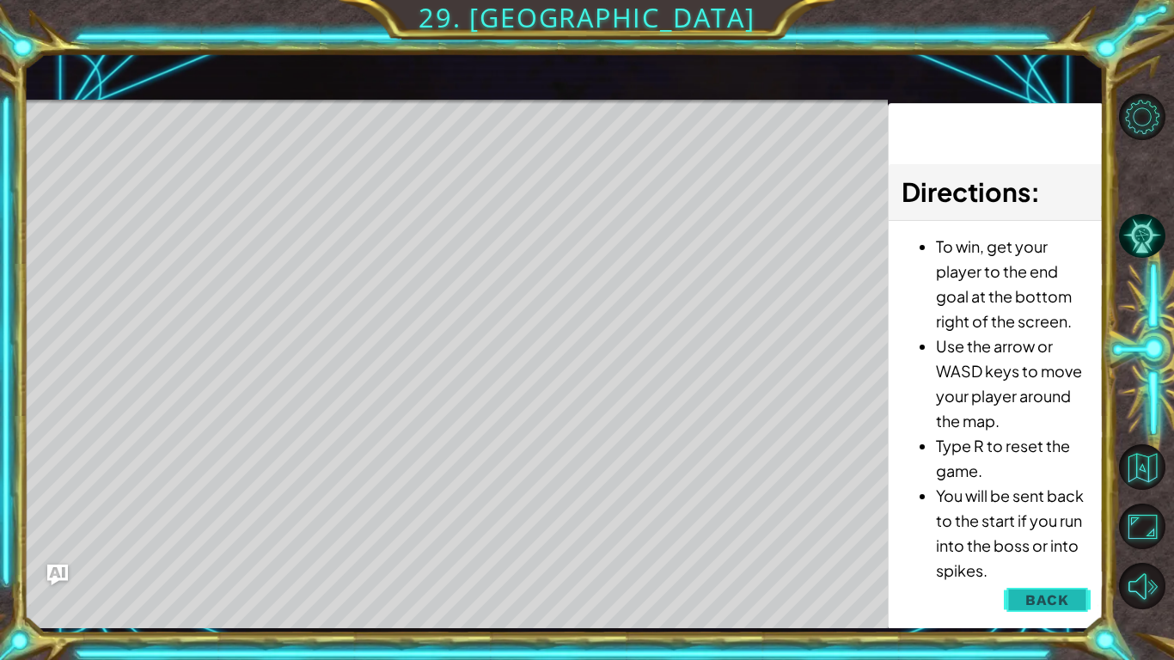
click at [1046, 602] on span "Back" at bounding box center [1047, 599] width 44 height 17
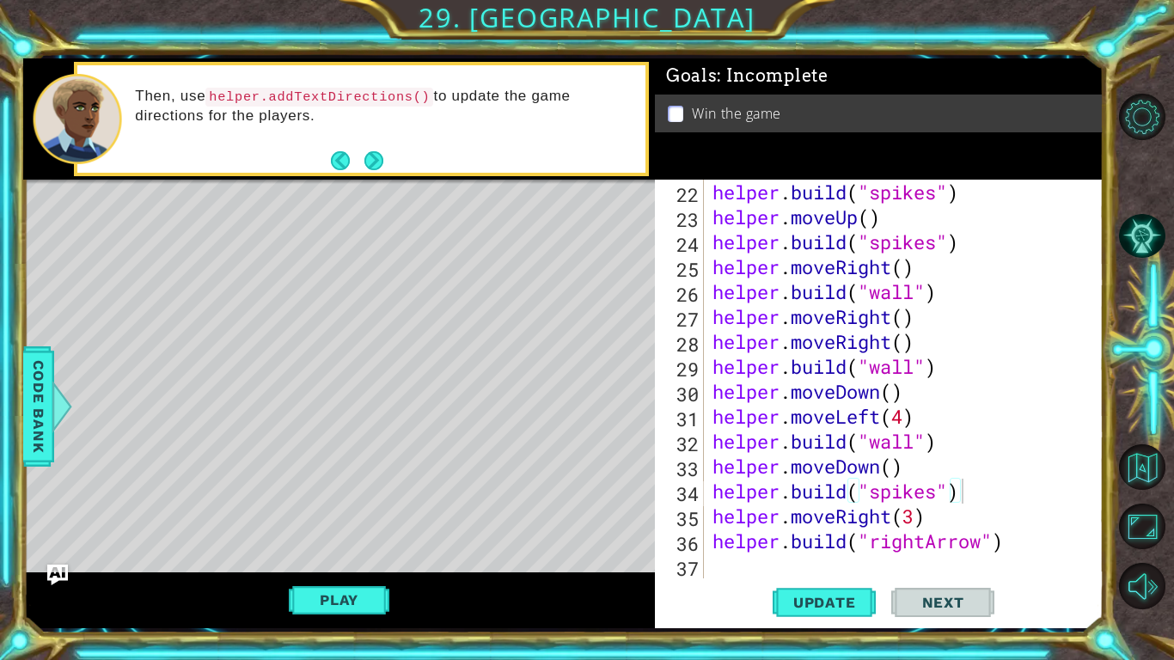
click at [946, 438] on div "helper . build ( "spikes" ) helper . moveUp ( ) helper . build ( "spikes" ) hel…" at bounding box center [908, 404] width 399 height 448
click at [960, 498] on div "helper . build ( "spikes" ) helper . moveUp ( ) helper . build ( "spikes" ) hel…" at bounding box center [908, 404] width 399 height 448
type textarea "[DOMAIN_NAME]("spikes")"
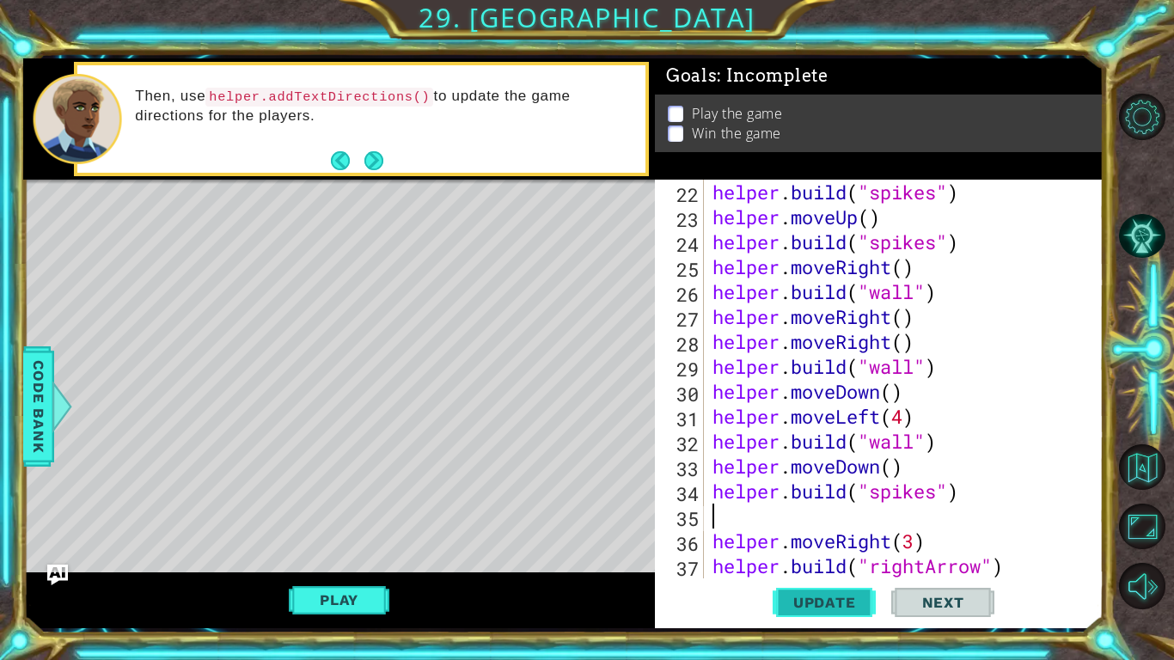
click at [822, 603] on span "Update" at bounding box center [824, 602] width 97 height 17
click at [815, 605] on span "Update" at bounding box center [824, 602] width 97 height 17
click at [355, 595] on button "Play" at bounding box center [339, 599] width 101 height 33
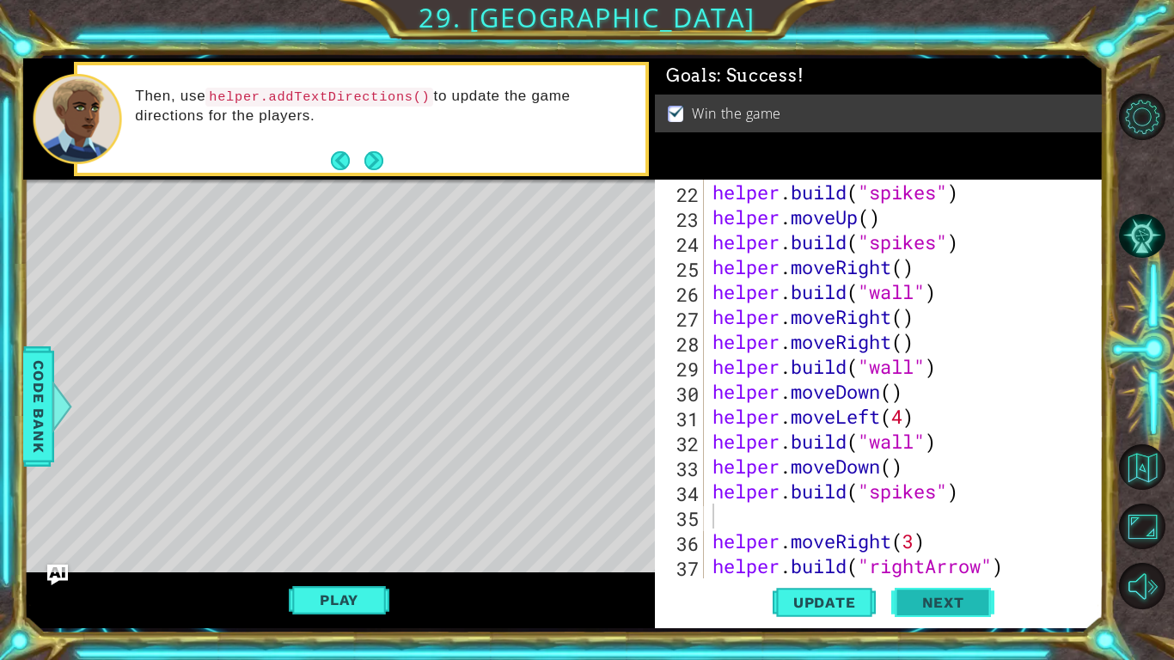
click at [951, 615] on button "Next" at bounding box center [942, 602] width 103 height 45
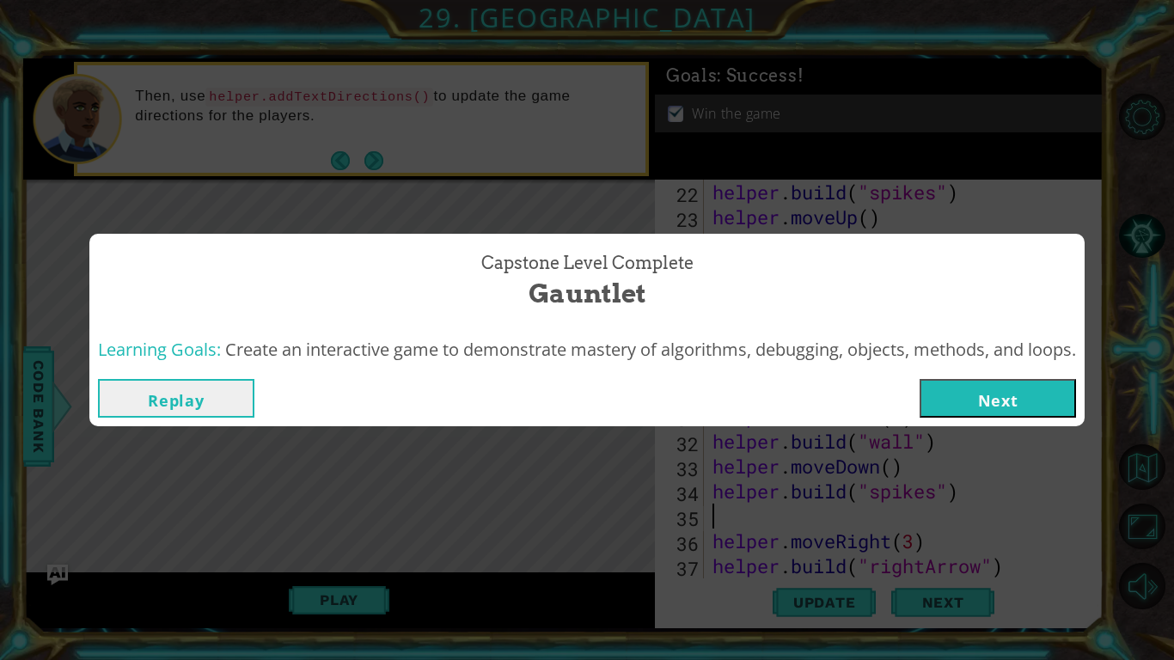
click at [1056, 399] on button "Next" at bounding box center [997, 398] width 156 height 39
click at [1007, 377] on body "1 ההההההההההההההההההההההההההההההההההההההההההההההההההההההההההההההההההההההההההההה…" at bounding box center [587, 330] width 1174 height 660
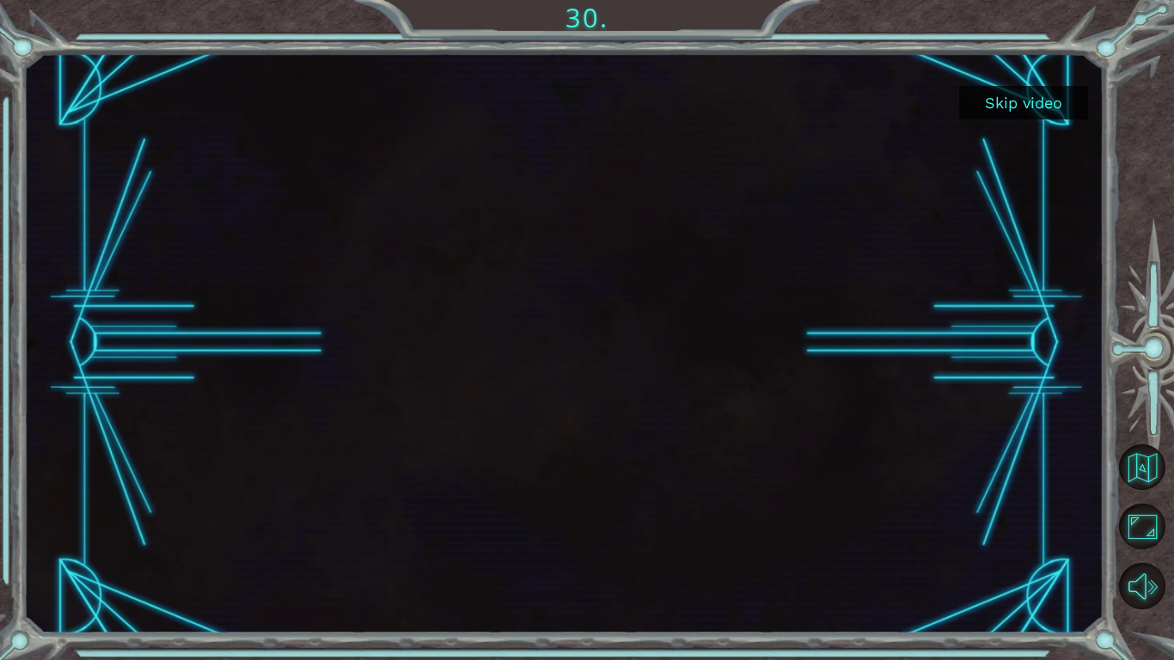
click at [1054, 105] on button "Skip video" at bounding box center [1023, 103] width 129 height 34
click at [1034, 93] on button "Skip video" at bounding box center [1023, 103] width 129 height 34
click at [1040, 88] on button "Skip video" at bounding box center [1023, 103] width 129 height 34
click at [1048, 99] on button "Skip video" at bounding box center [1023, 103] width 129 height 34
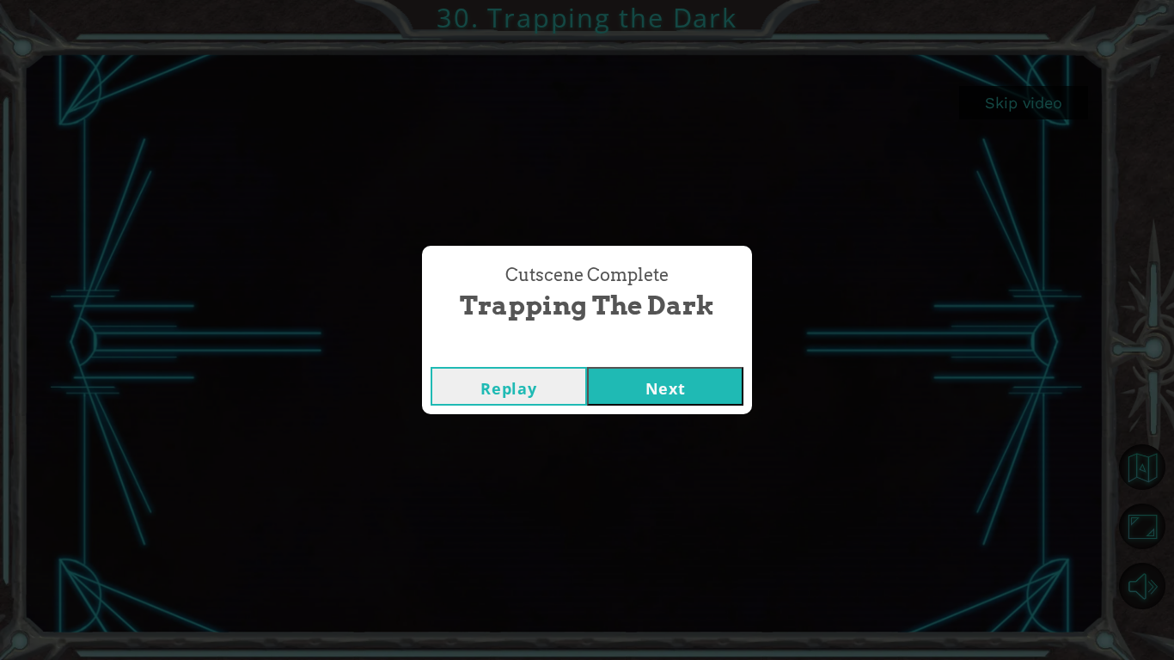
click at [663, 376] on button "Next" at bounding box center [665, 386] width 156 height 39
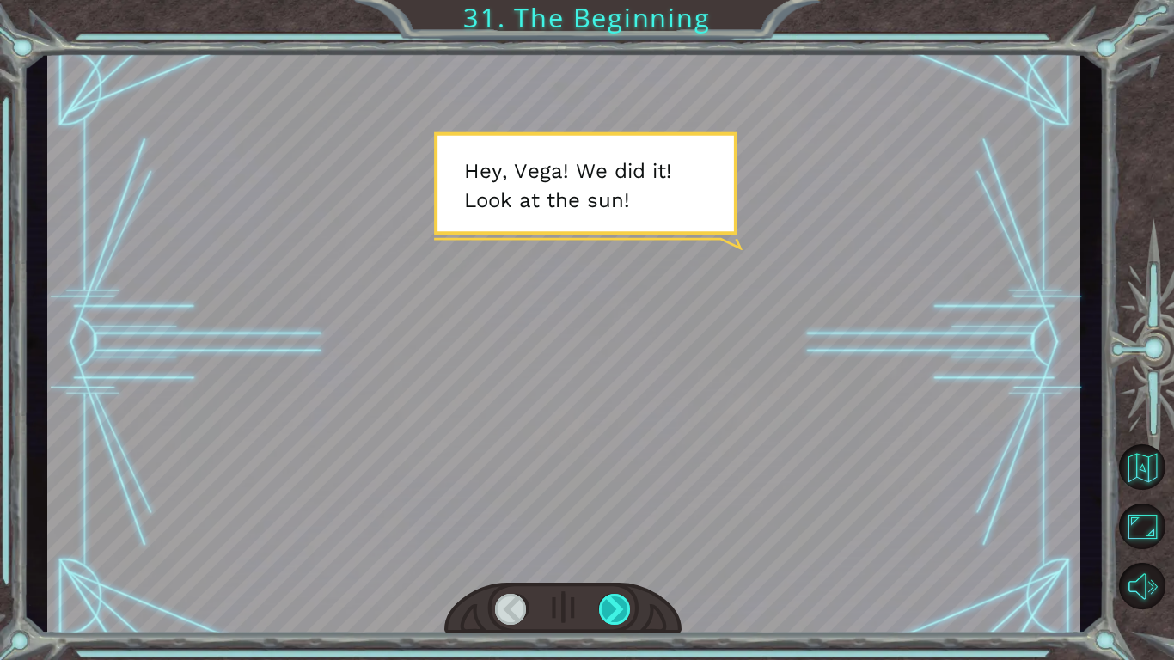
click at [625, 619] on div at bounding box center [615, 609] width 33 height 31
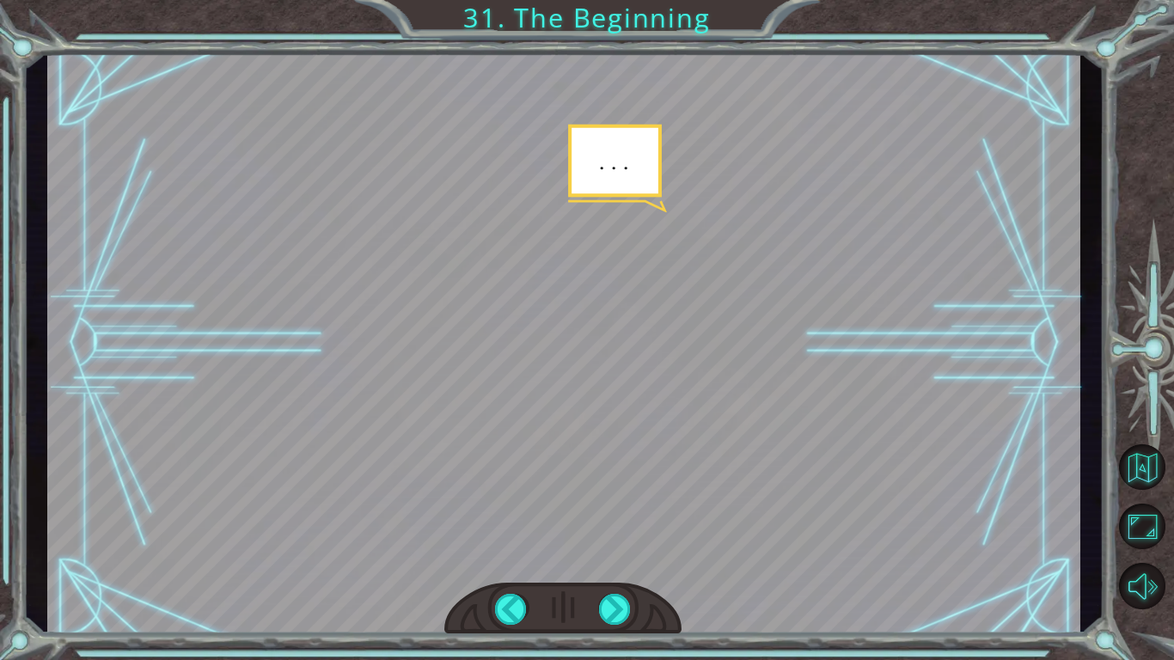
click at [622, 625] on div at bounding box center [562, 609] width 237 height 52
click at [619, 617] on div at bounding box center [615, 609] width 33 height 31
click at [616, 617] on div at bounding box center [615, 609] width 33 height 31
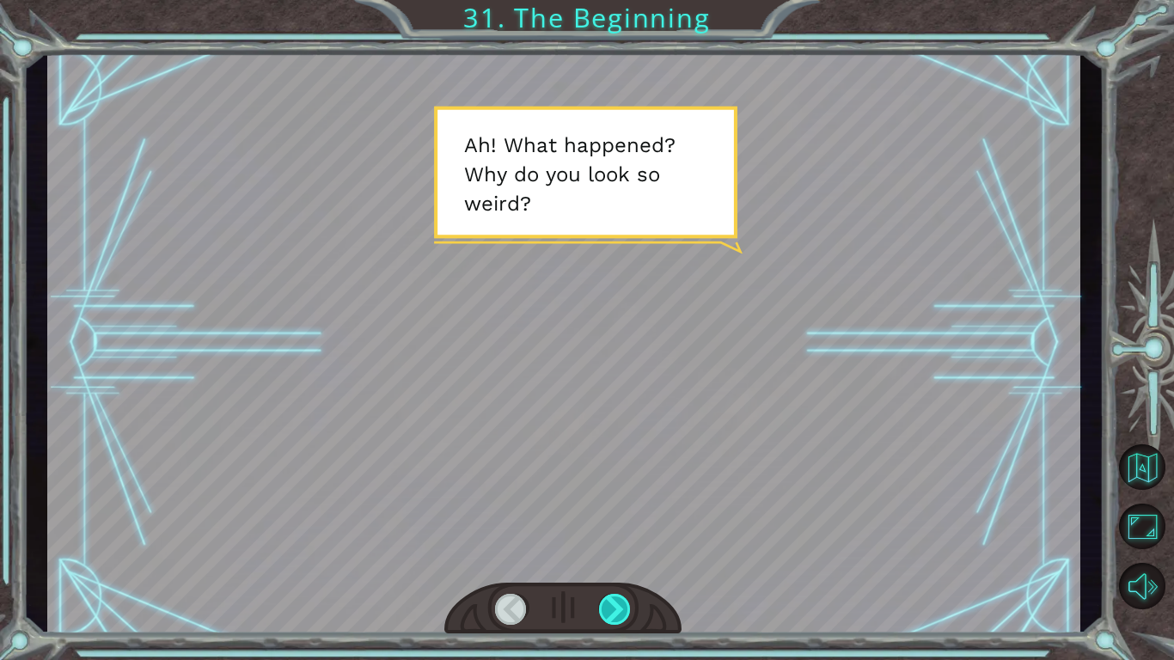
click at [616, 617] on div at bounding box center [615, 609] width 33 height 31
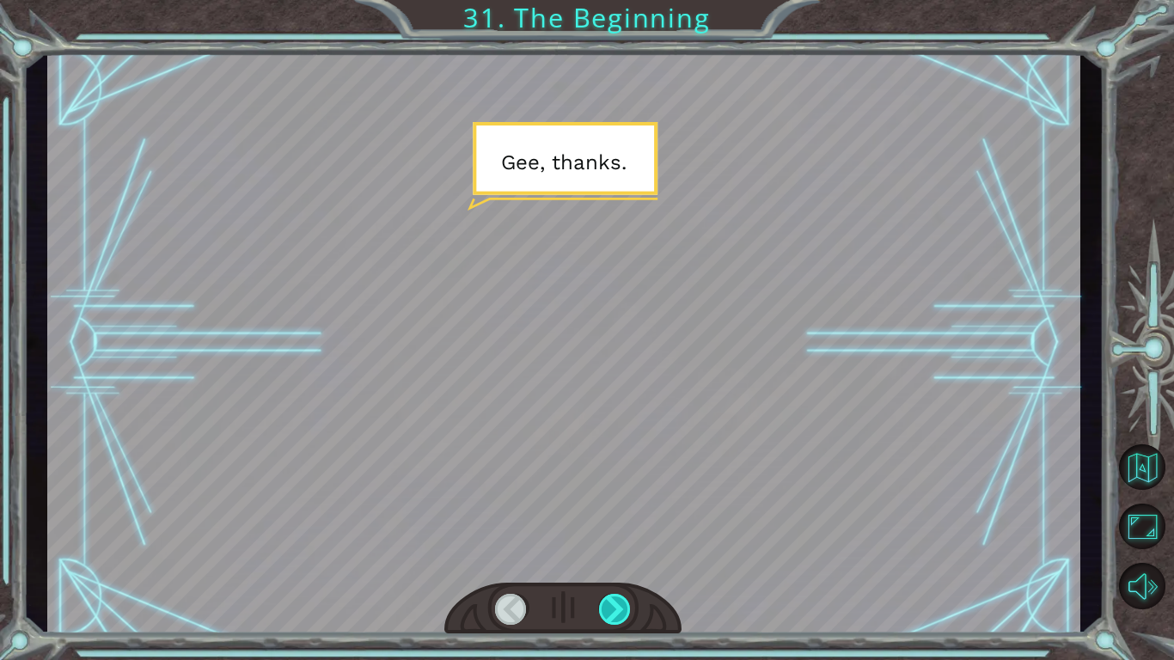
click at [616, 617] on div at bounding box center [615, 609] width 33 height 31
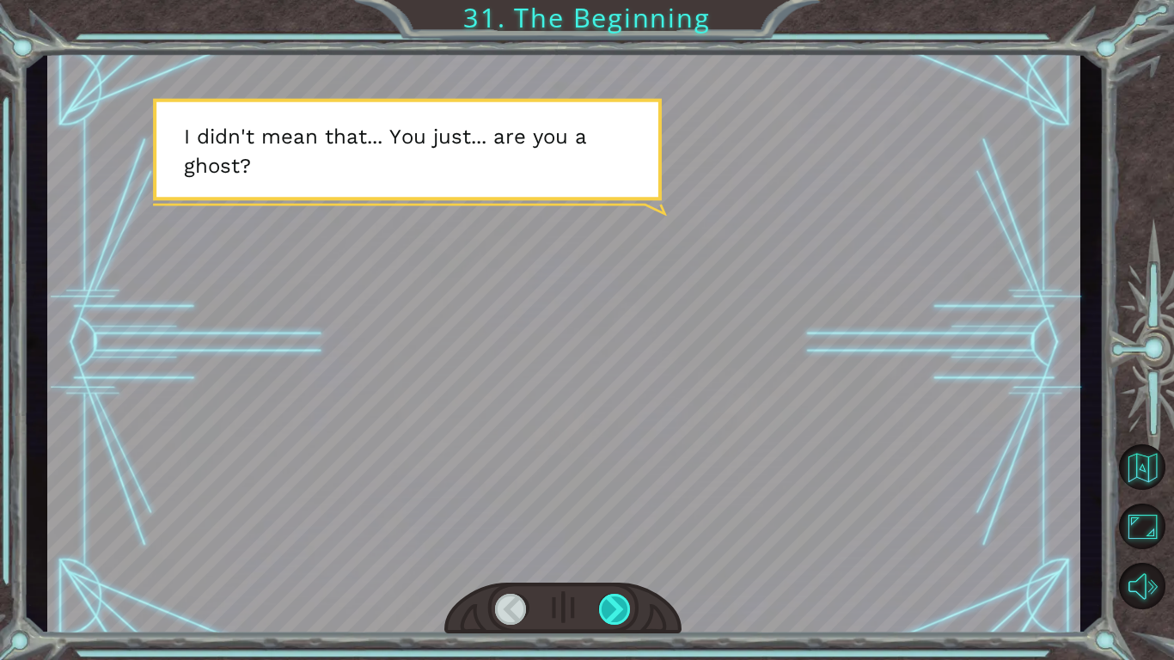
click at [616, 617] on div at bounding box center [615, 609] width 33 height 31
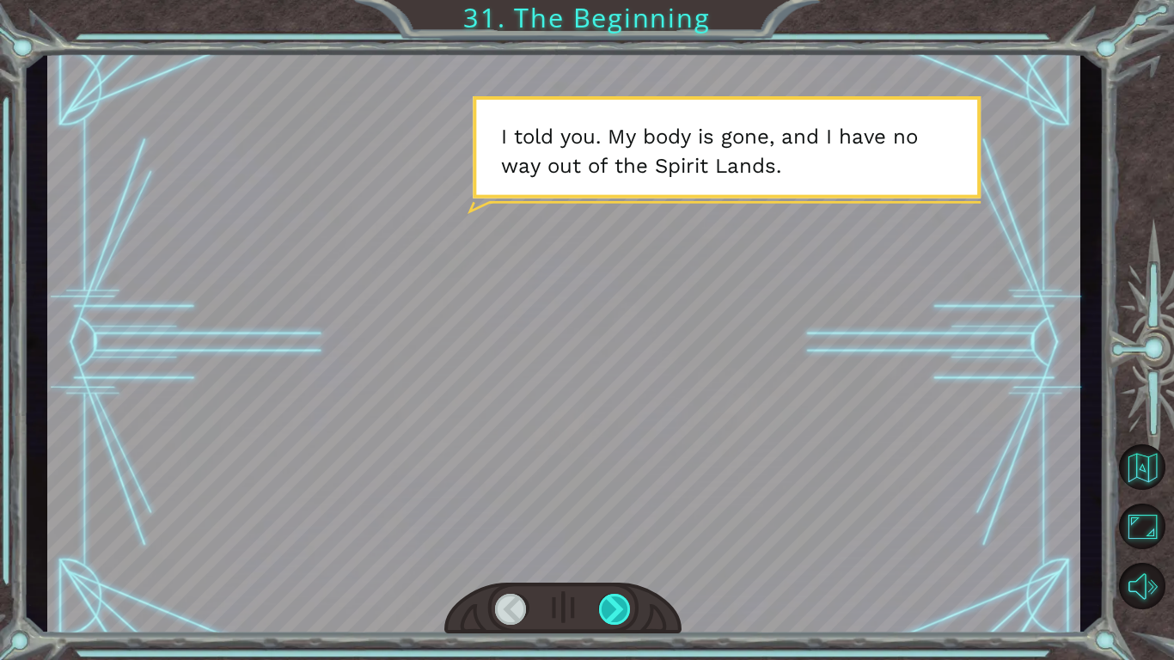
click at [616, 617] on div at bounding box center [615, 609] width 33 height 31
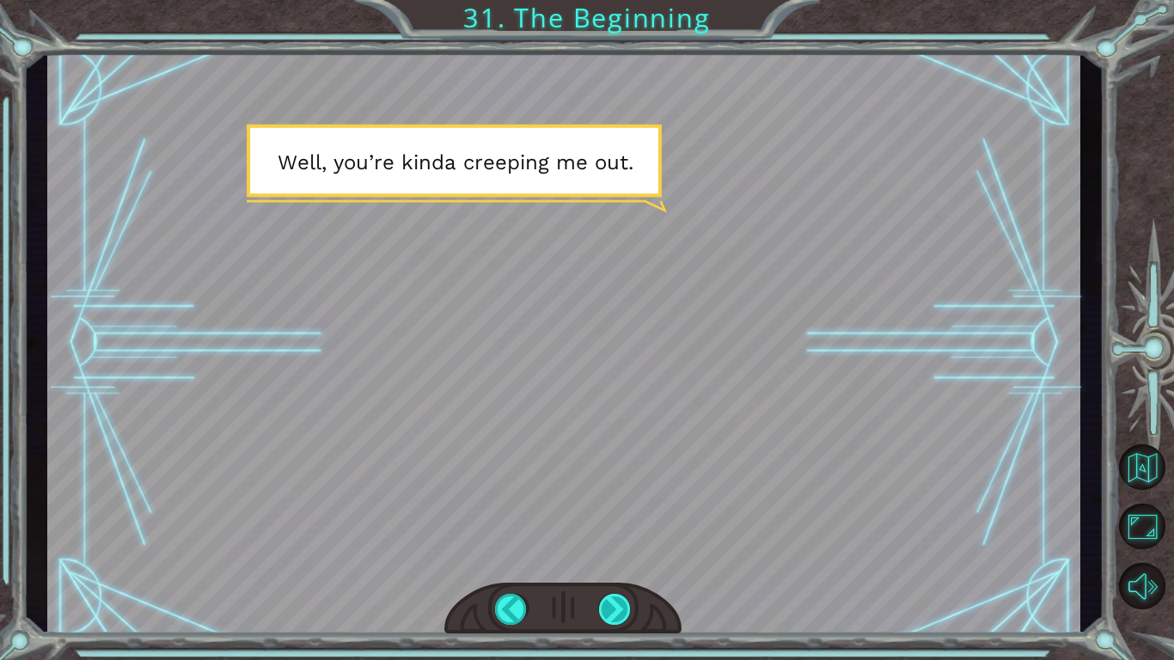
click at [616, 617] on div at bounding box center [615, 609] width 33 height 31
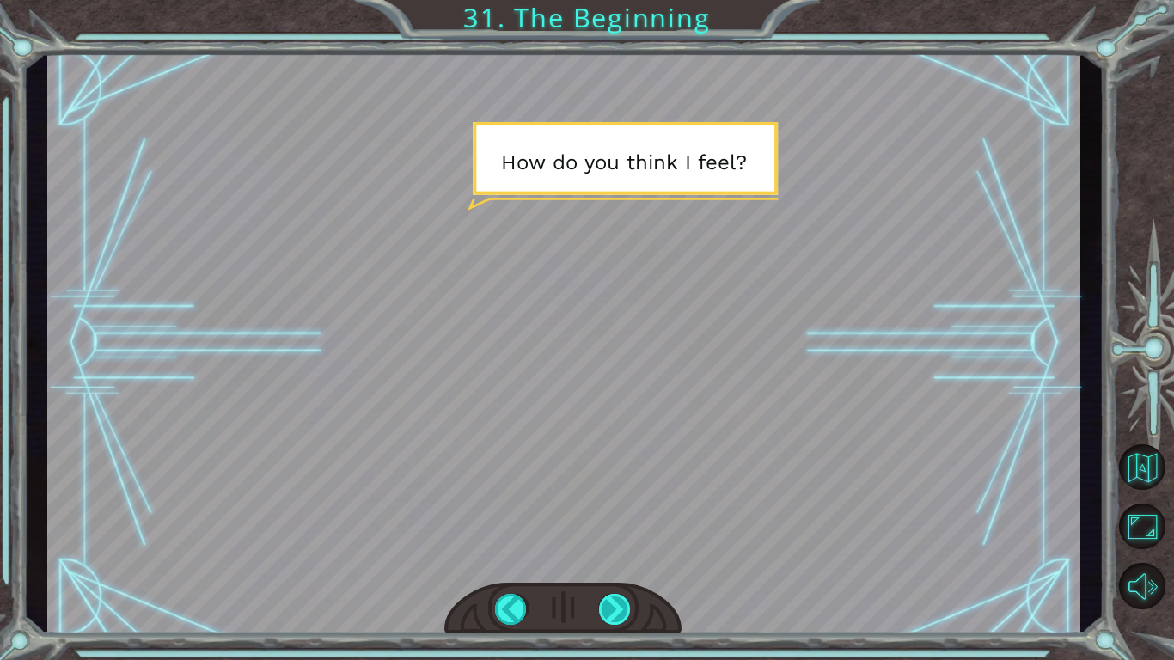
click at [616, 617] on div at bounding box center [615, 609] width 33 height 31
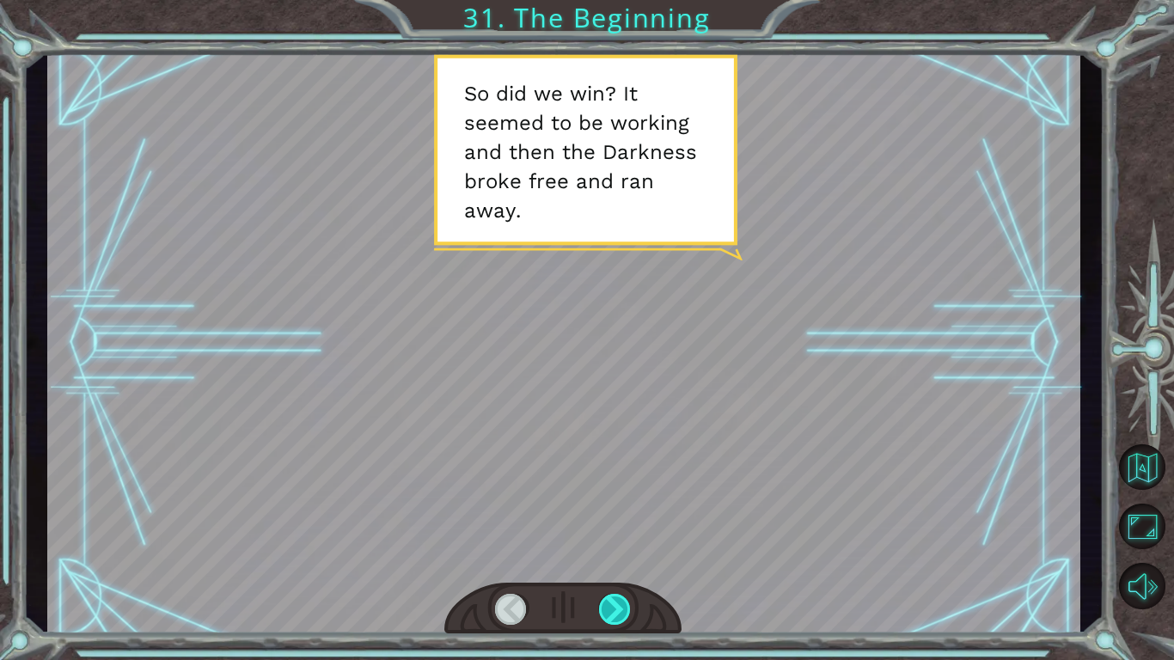
click at [616, 617] on div at bounding box center [615, 609] width 33 height 31
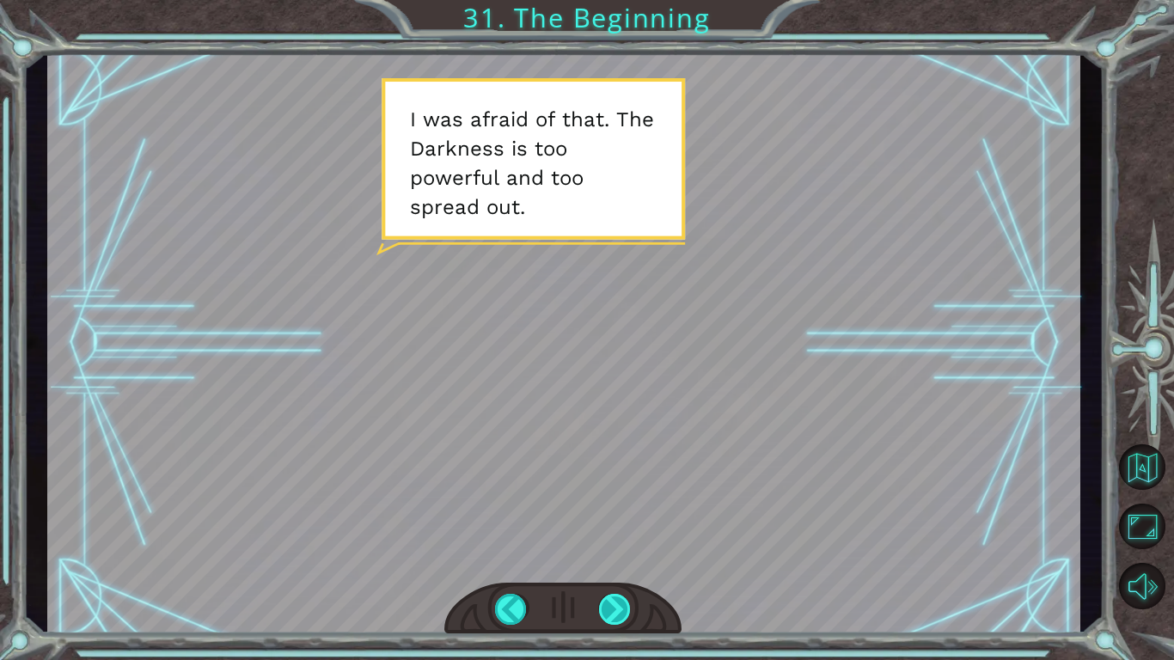
click at [616, 617] on div at bounding box center [615, 609] width 33 height 31
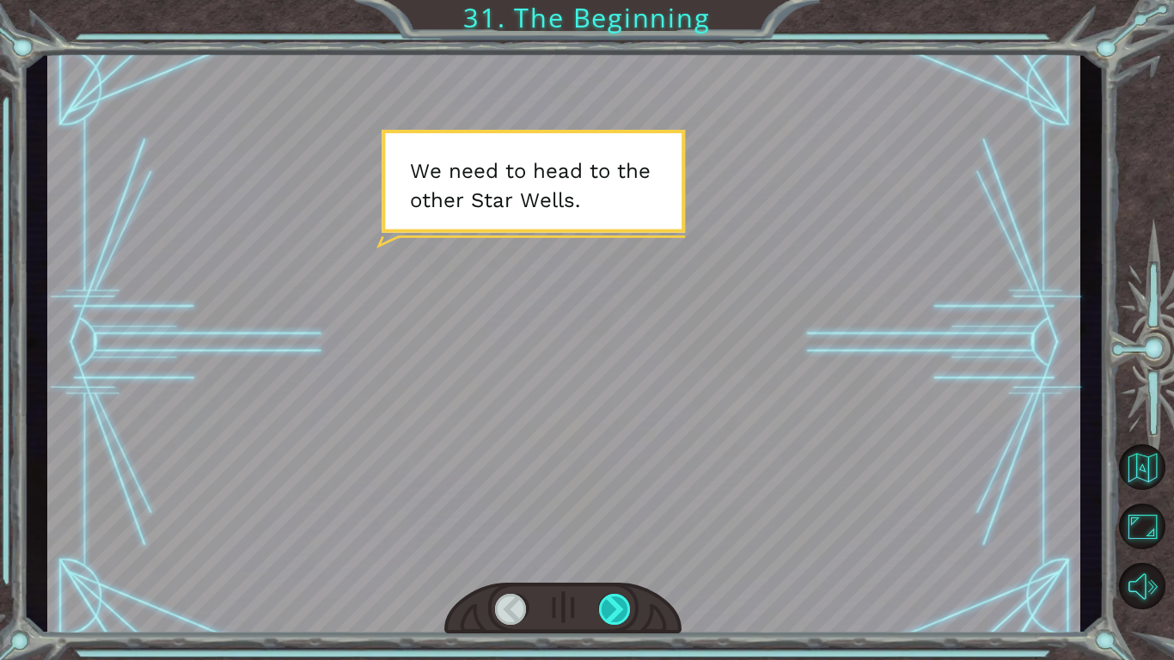
click at [616, 617] on div at bounding box center [615, 609] width 33 height 31
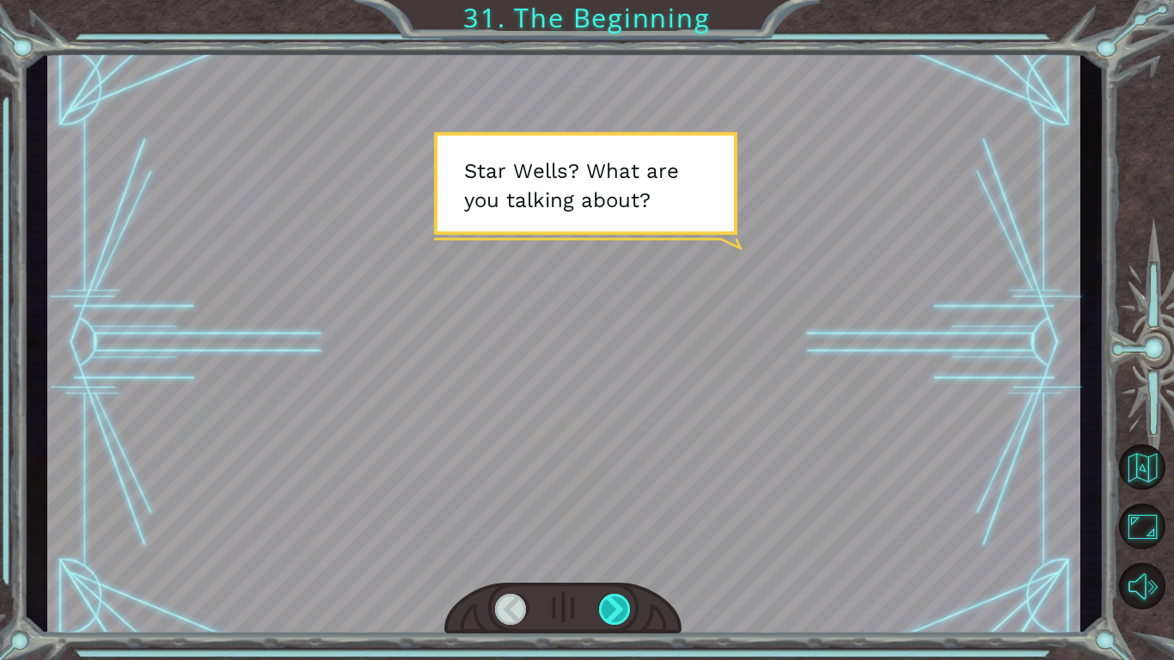
click at [616, 617] on div at bounding box center [615, 609] width 33 height 31
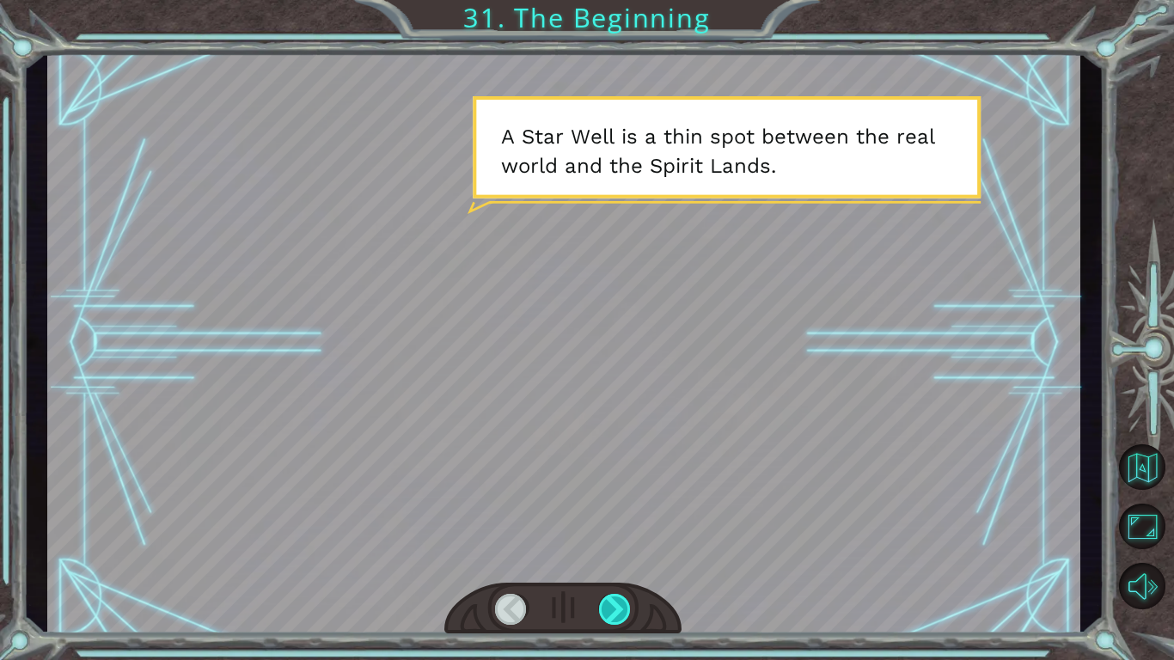
click at [616, 617] on div at bounding box center [615, 609] width 33 height 31
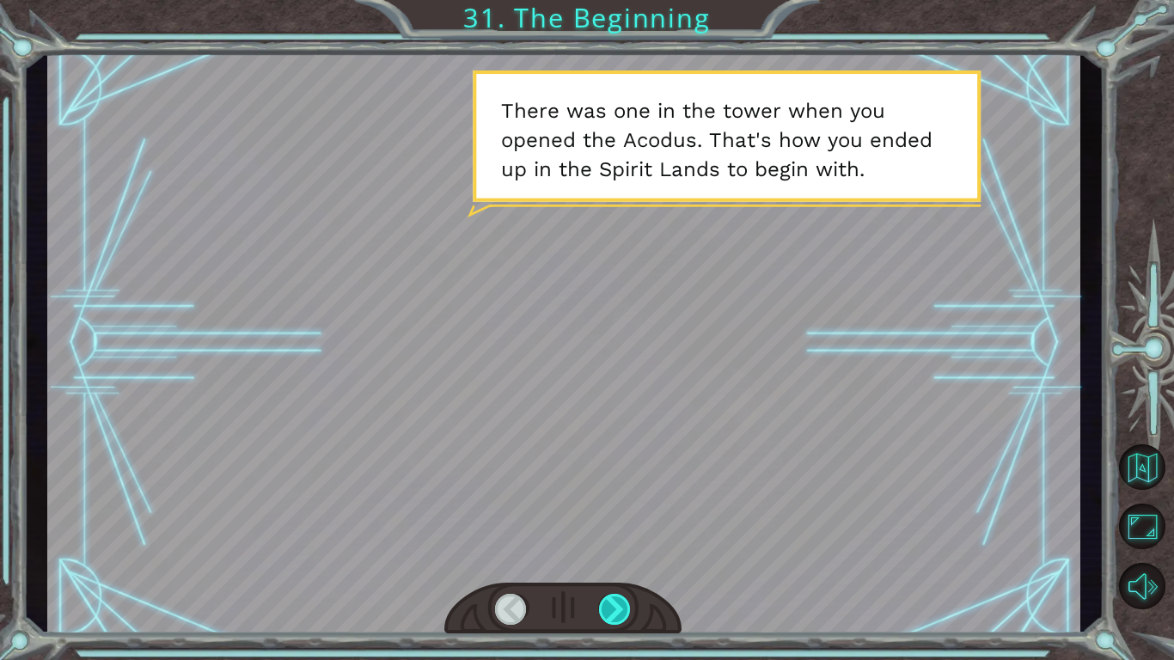
click at [616, 617] on div at bounding box center [615, 609] width 33 height 31
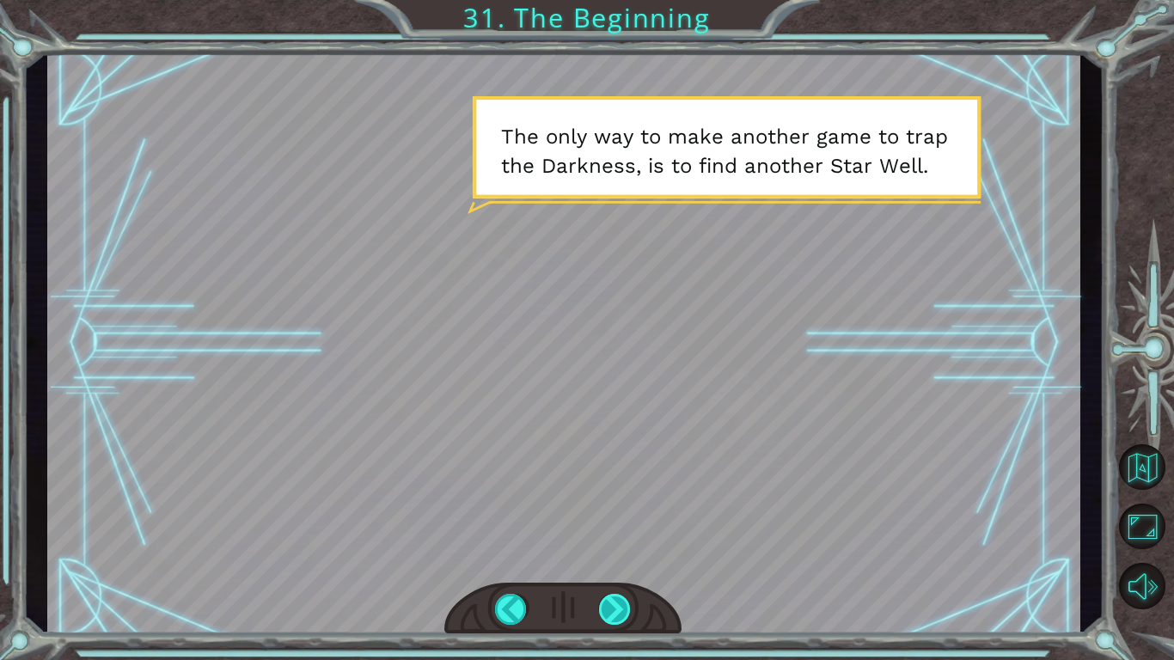
click at [616, 617] on div at bounding box center [615, 609] width 33 height 31
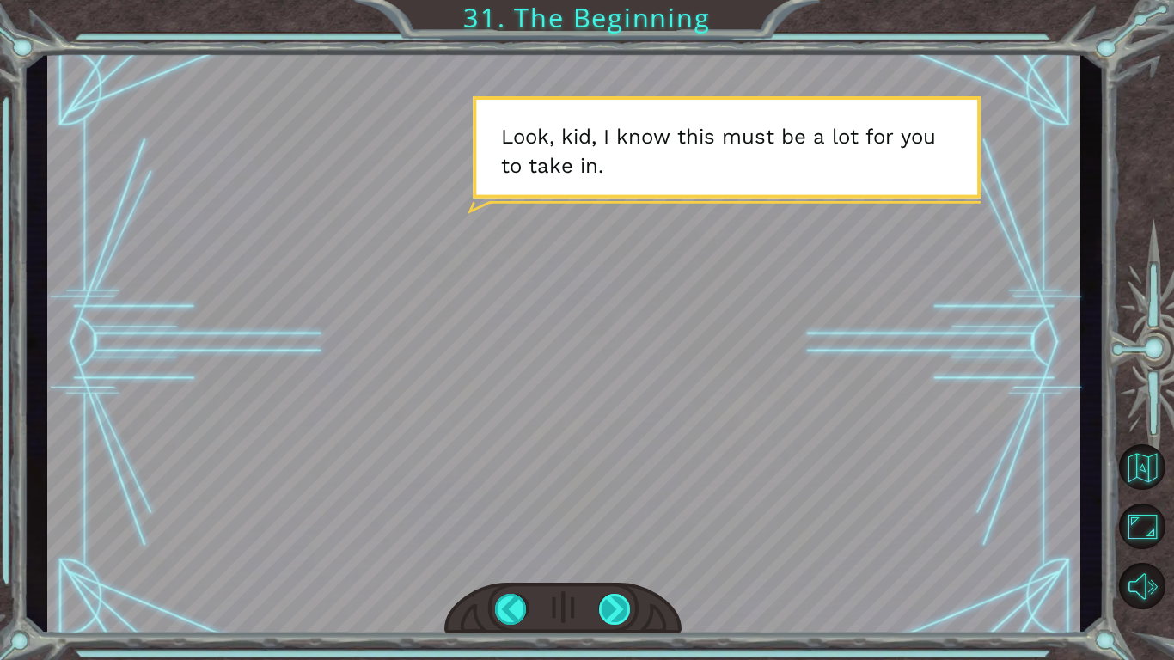
click at [623, 595] on div at bounding box center [615, 609] width 33 height 31
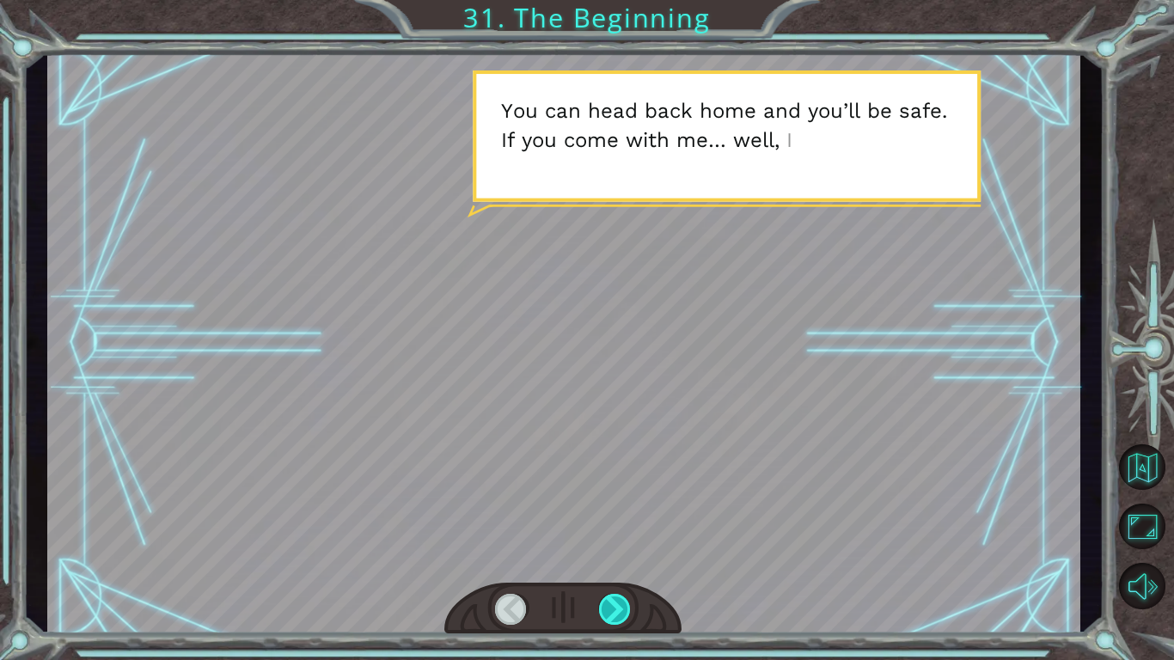
click at [618, 608] on div at bounding box center [615, 609] width 33 height 31
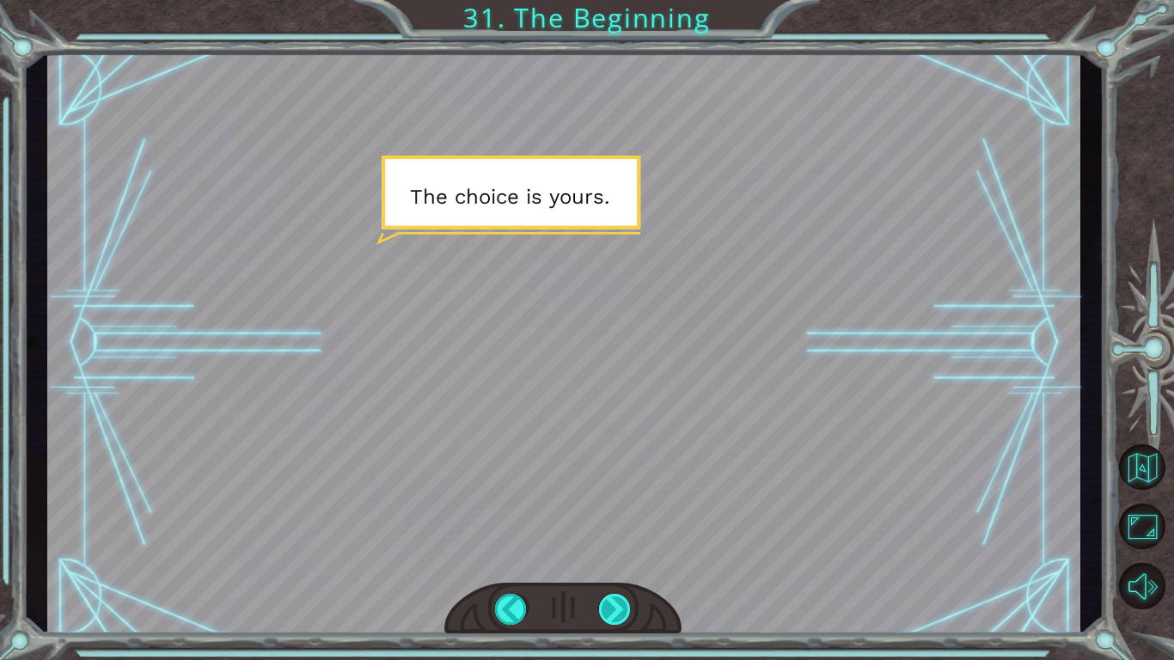
click at [617, 607] on div at bounding box center [615, 609] width 33 height 31
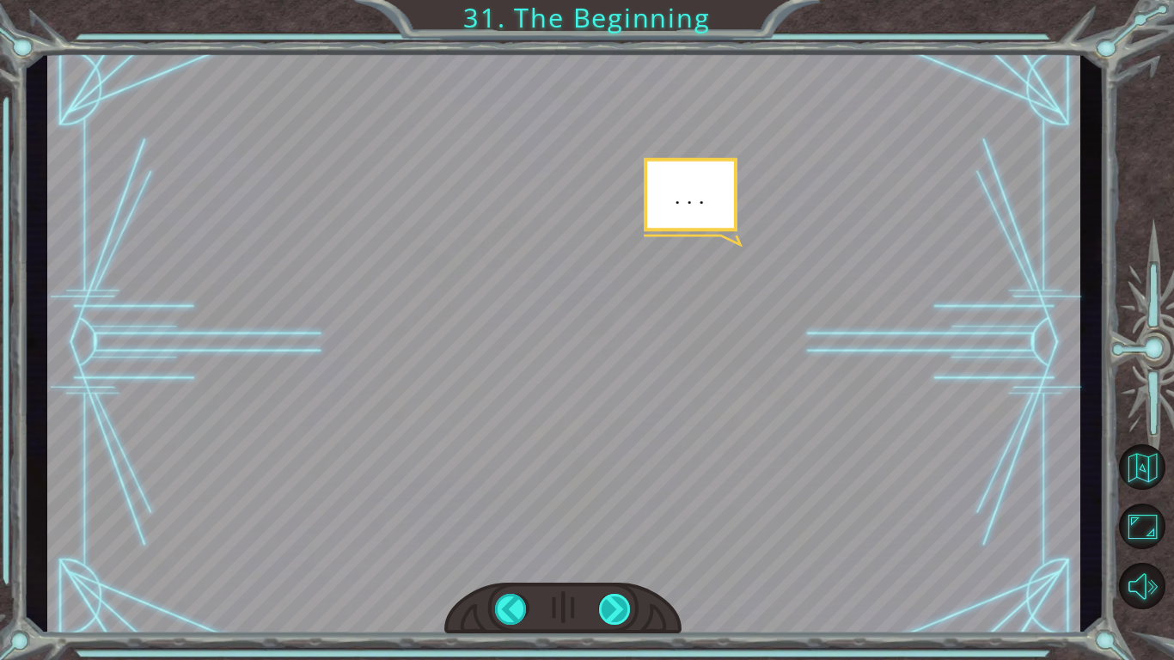
click at [617, 607] on div at bounding box center [615, 609] width 33 height 31
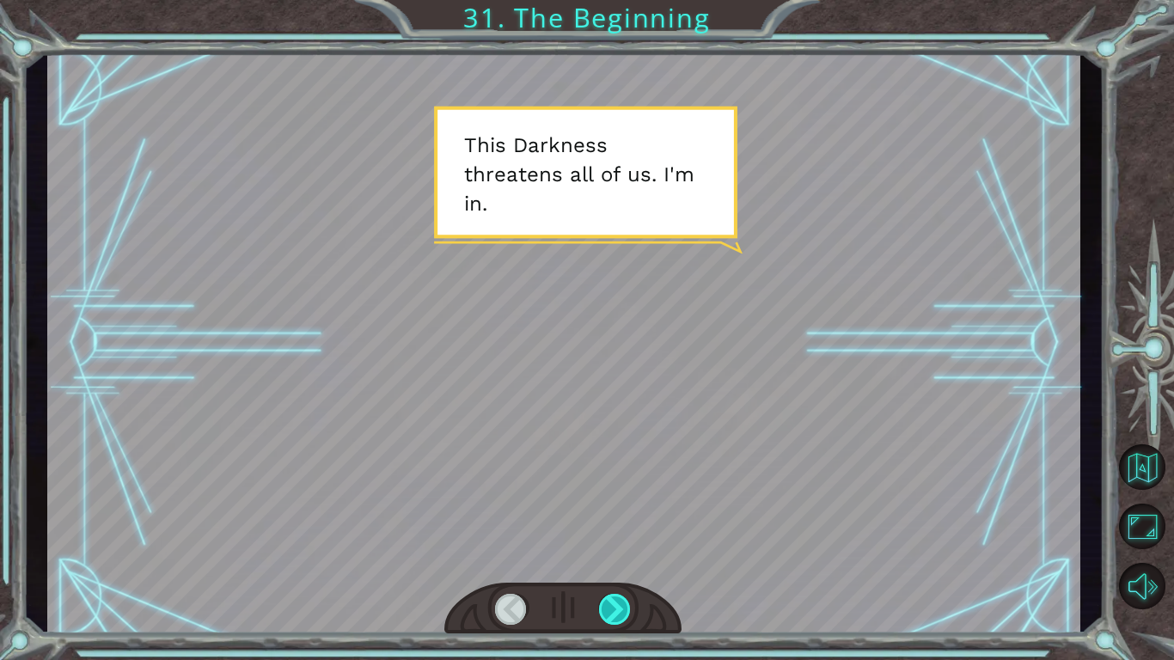
click at [617, 602] on div at bounding box center [615, 609] width 33 height 31
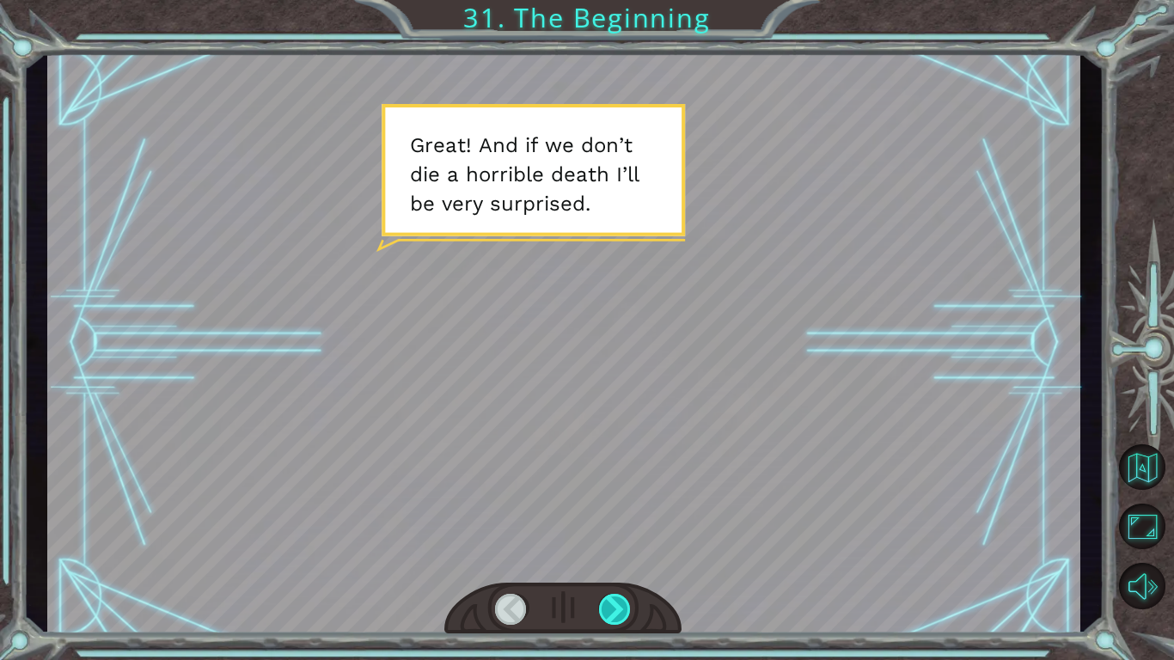
click at [610, 594] on div at bounding box center [615, 609] width 33 height 31
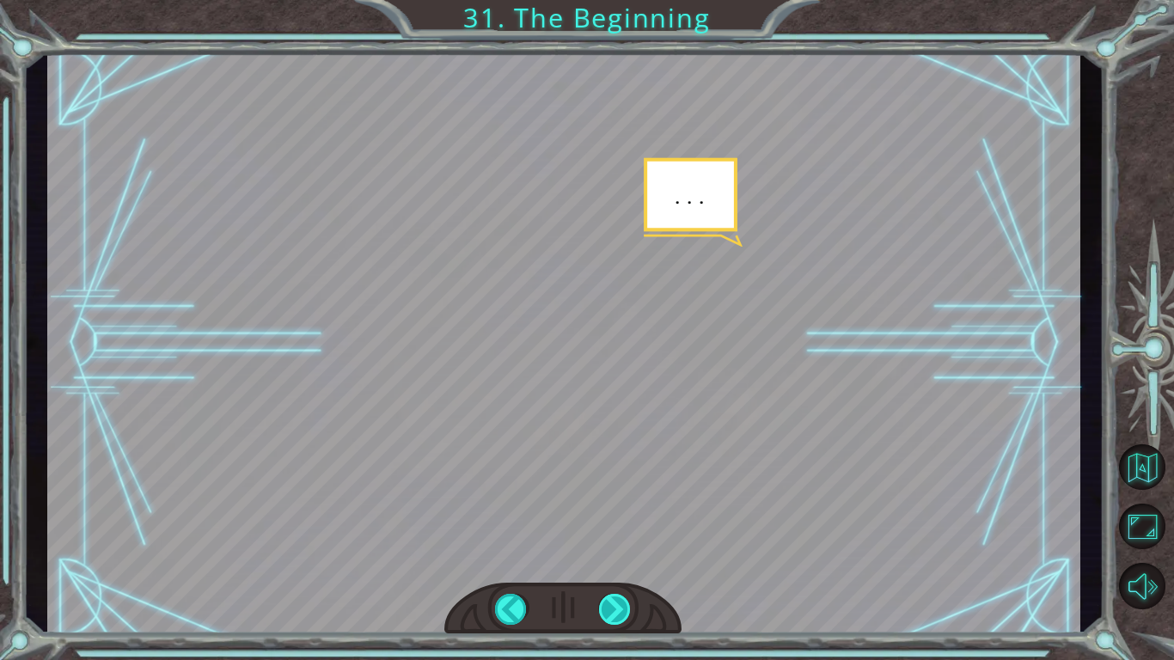
click at [610, 594] on div at bounding box center [615, 609] width 33 height 31
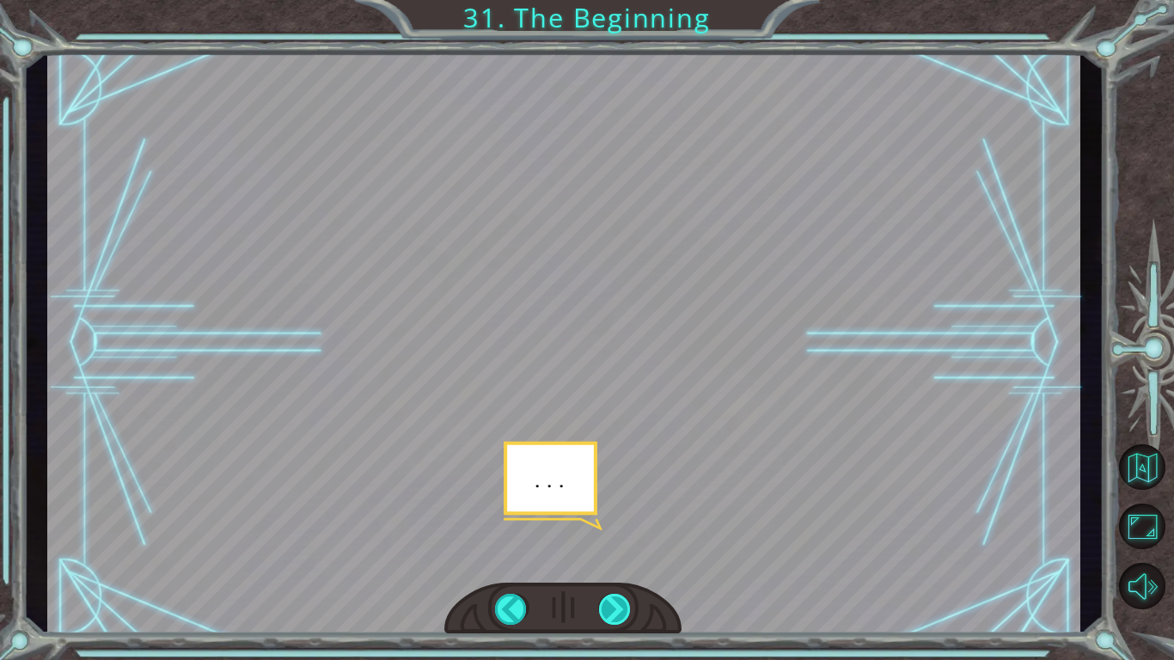
click at [610, 594] on div at bounding box center [615, 609] width 33 height 31
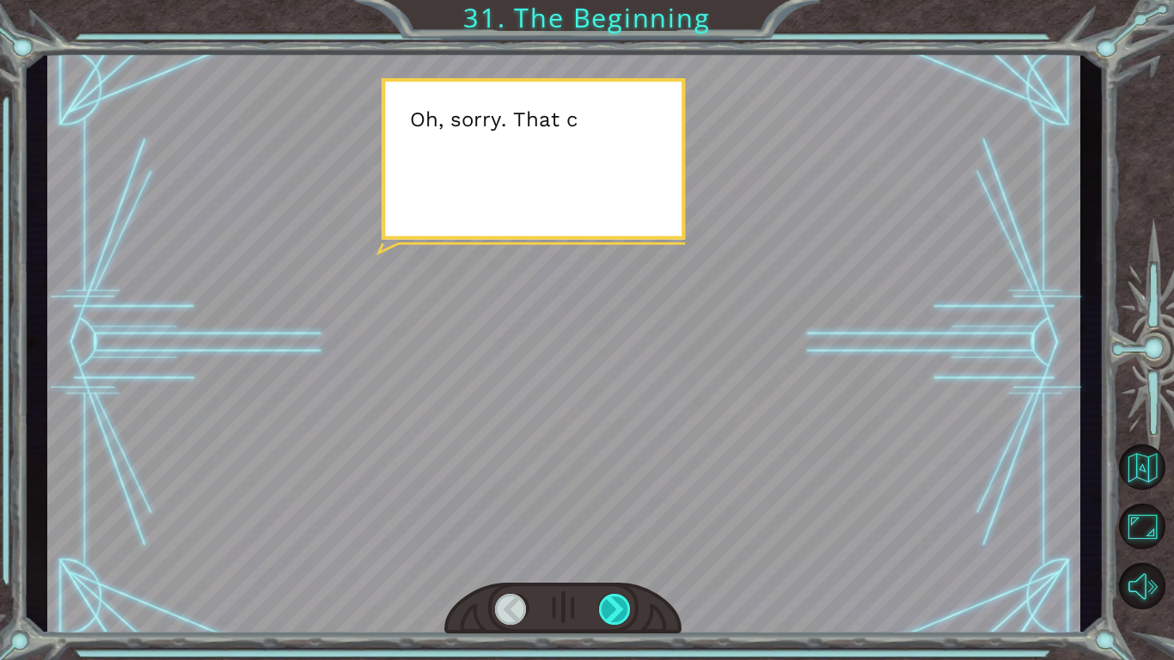
click at [610, 594] on div at bounding box center [615, 609] width 33 height 31
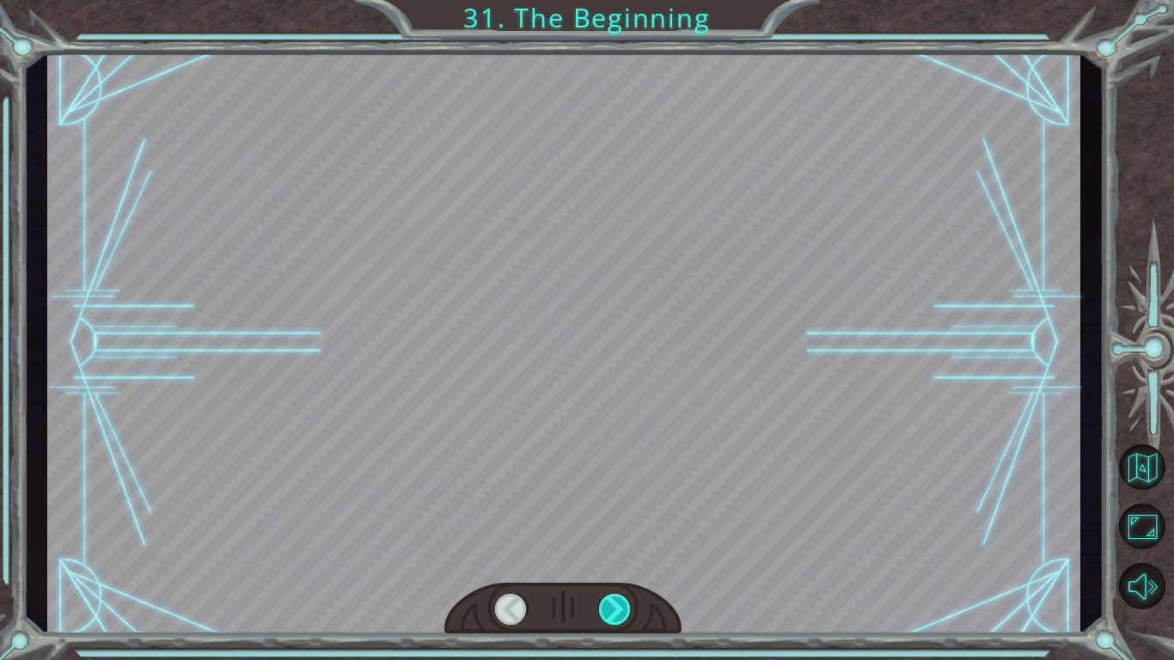
click at [610, 594] on div at bounding box center [615, 609] width 33 height 31
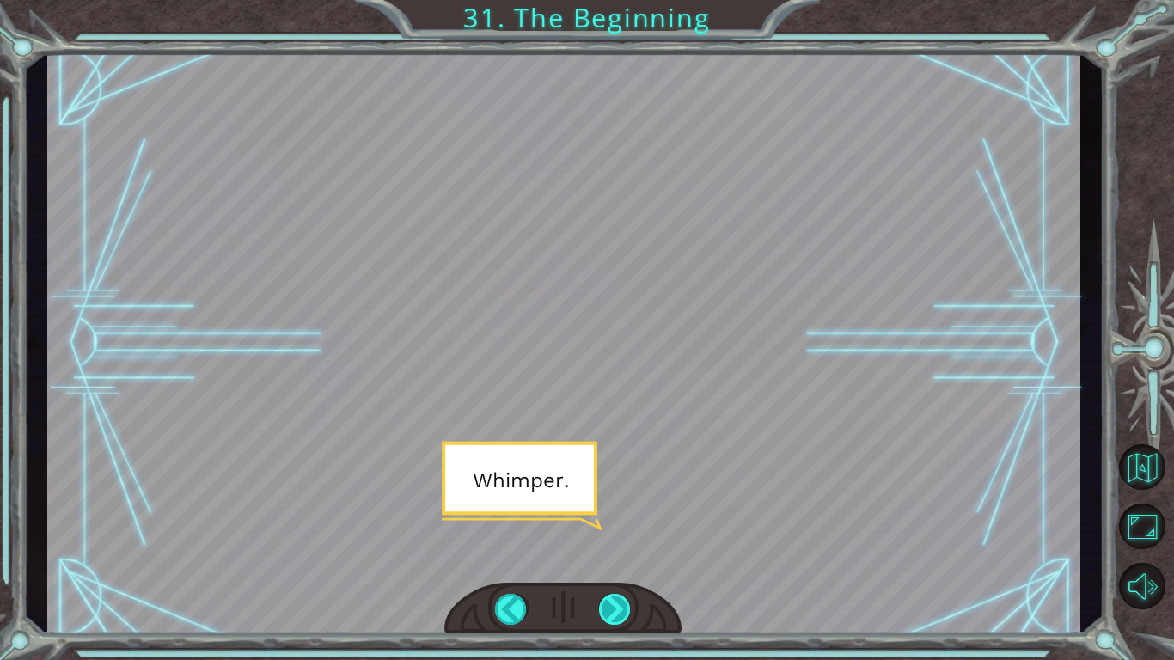
click at [610, 594] on div at bounding box center [615, 609] width 33 height 31
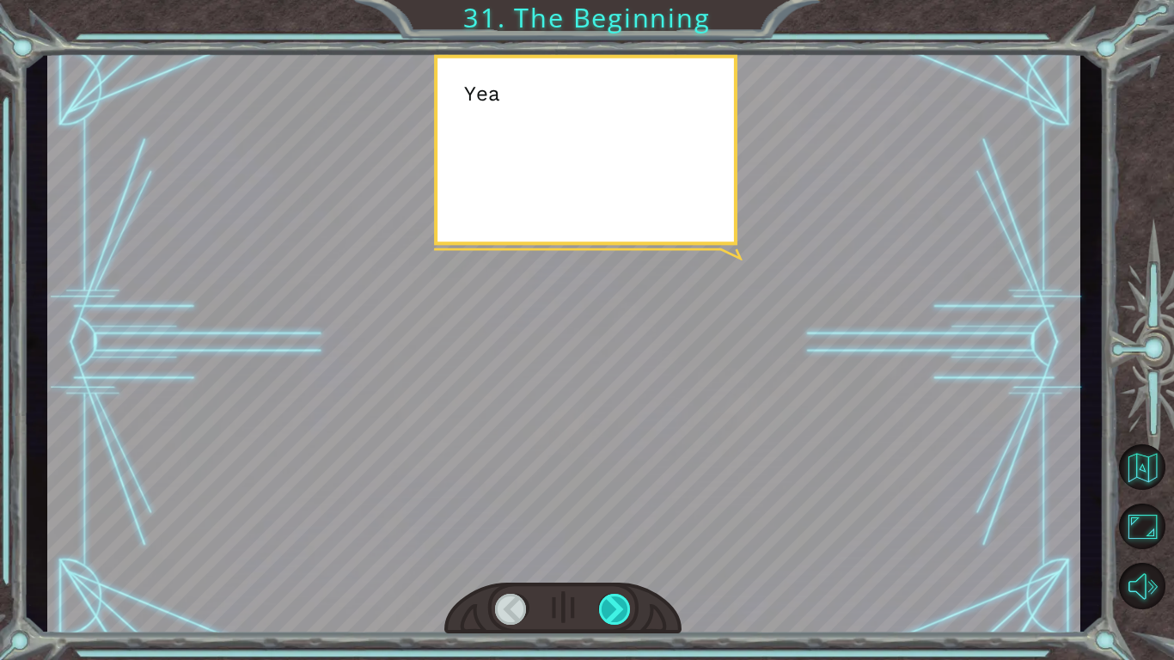
click at [610, 594] on div at bounding box center [615, 609] width 33 height 31
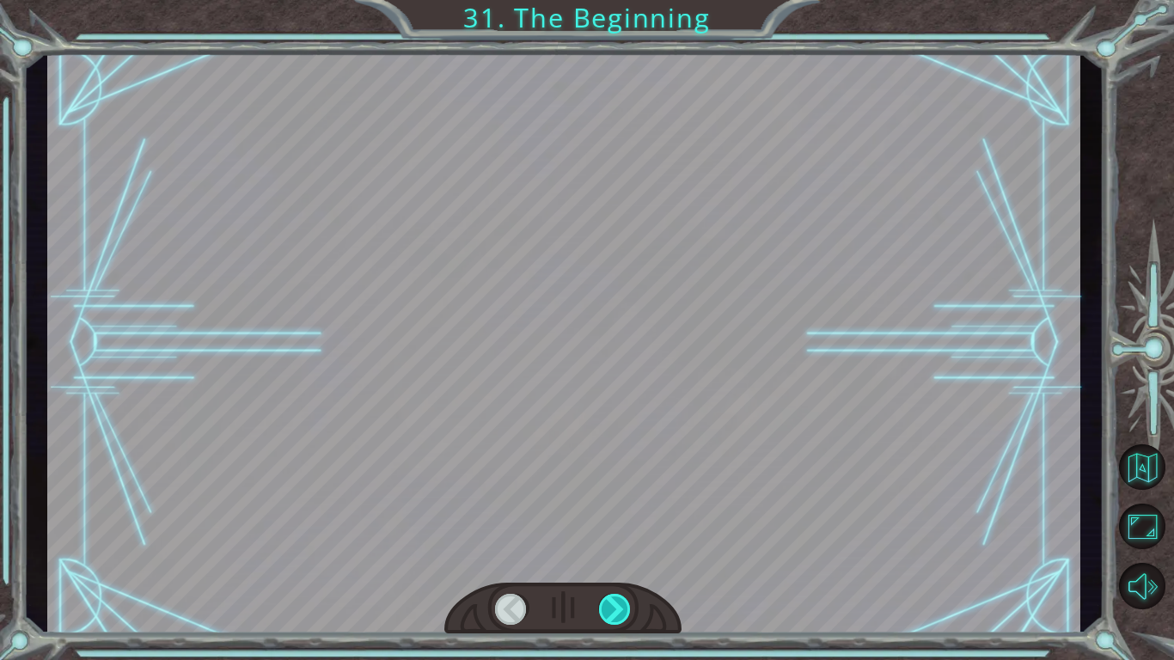
click at [610, 594] on div at bounding box center [615, 609] width 33 height 31
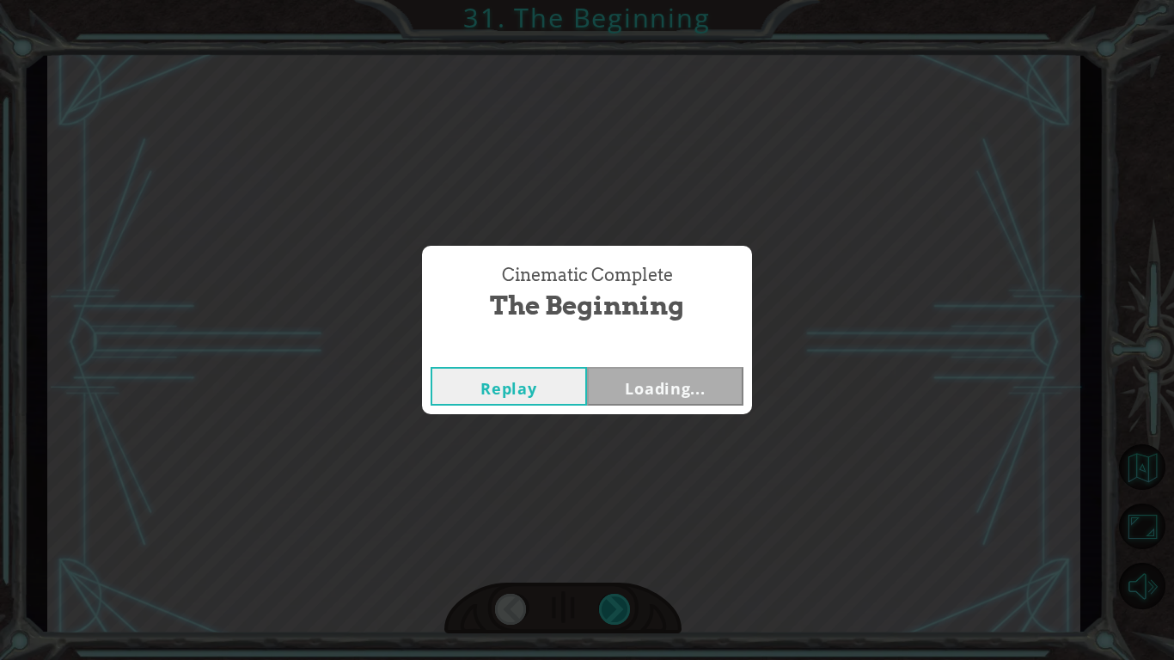
click at [610, 594] on div "Cinematic Complete The Beginning Replay Loading..." at bounding box center [587, 330] width 1174 height 660
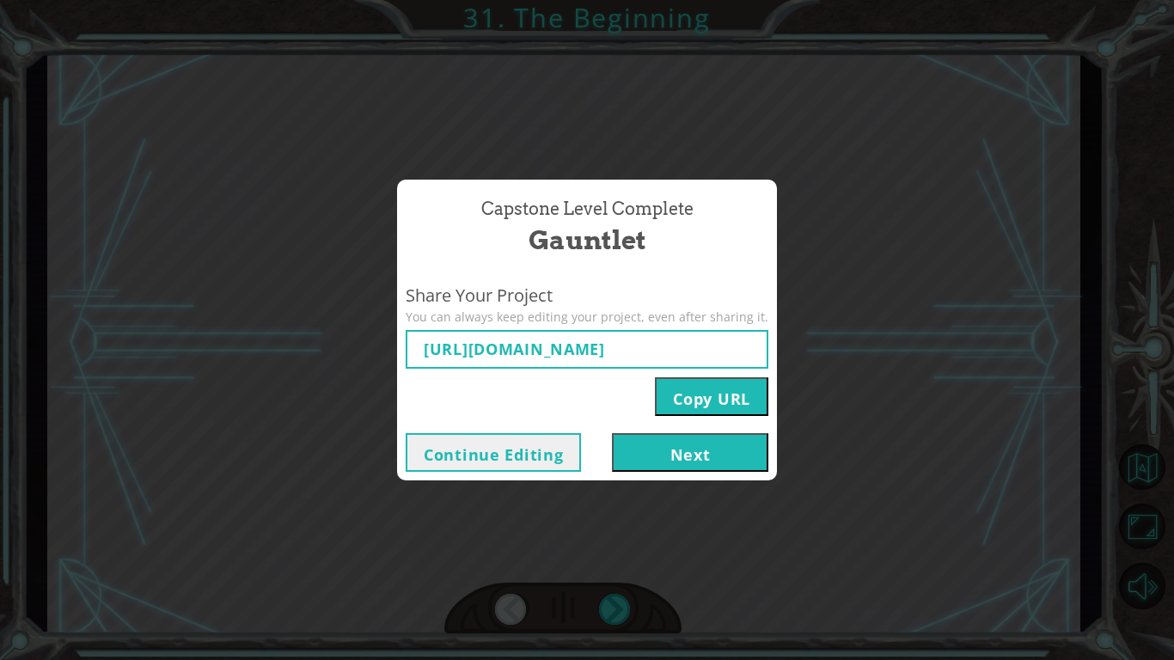
click at [716, 464] on button "Next" at bounding box center [690, 452] width 156 height 39
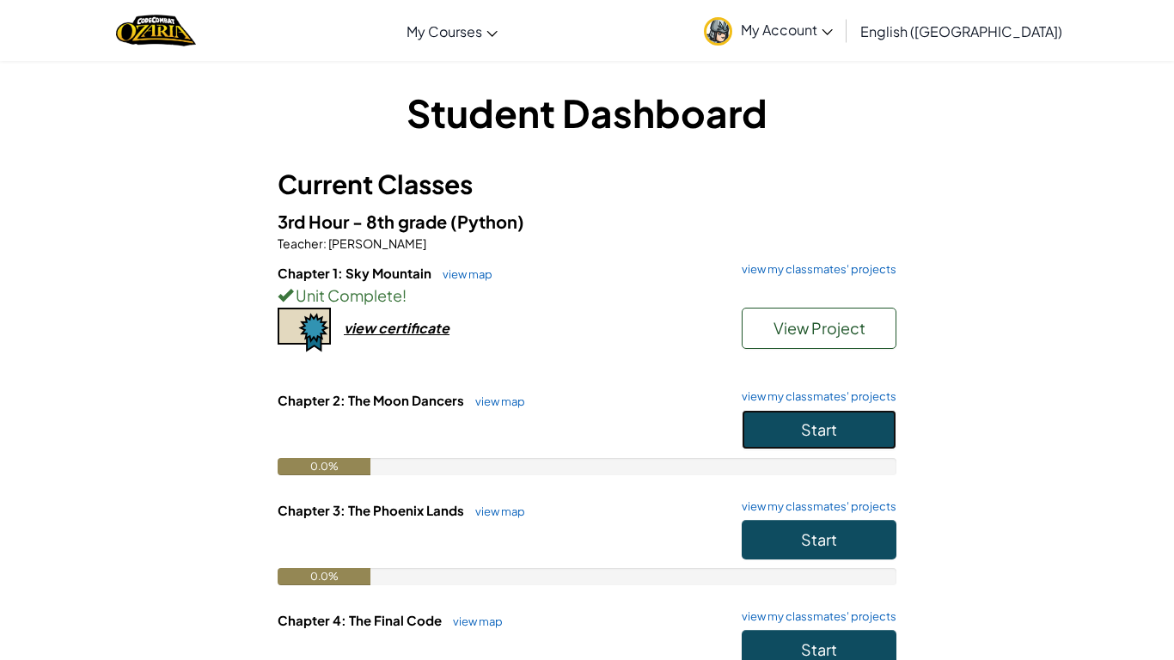
click at [785, 419] on button "Start" at bounding box center [818, 430] width 155 height 40
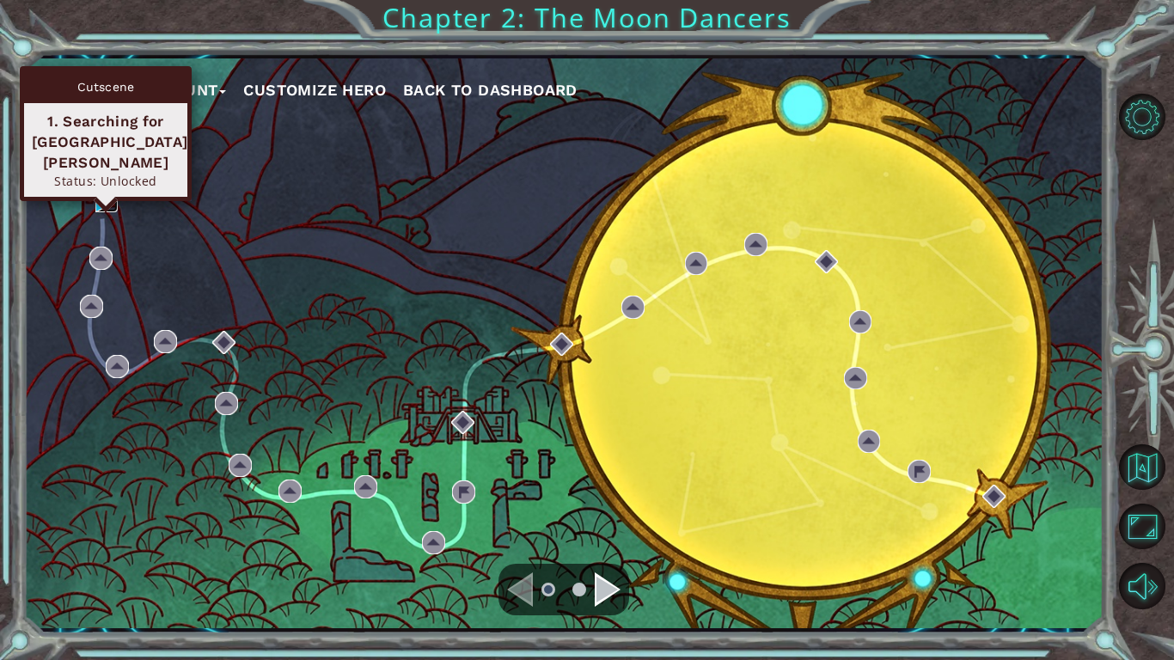
click at [104, 208] on img at bounding box center [106, 200] width 23 height 23
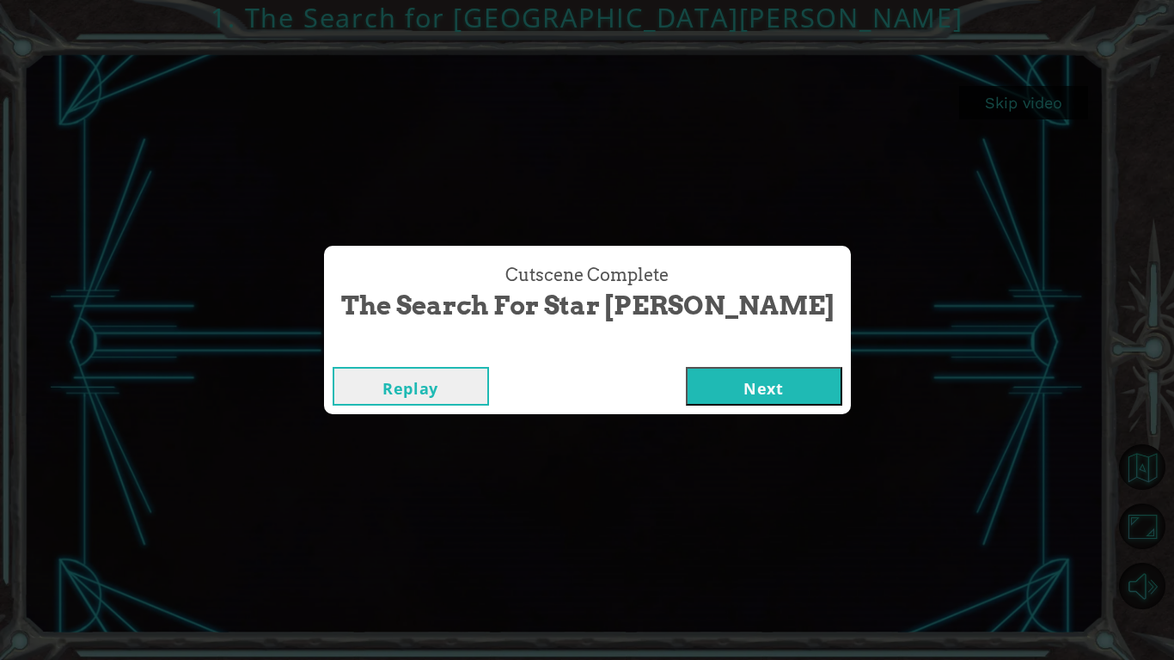
click at [700, 369] on button "Next" at bounding box center [764, 386] width 156 height 39
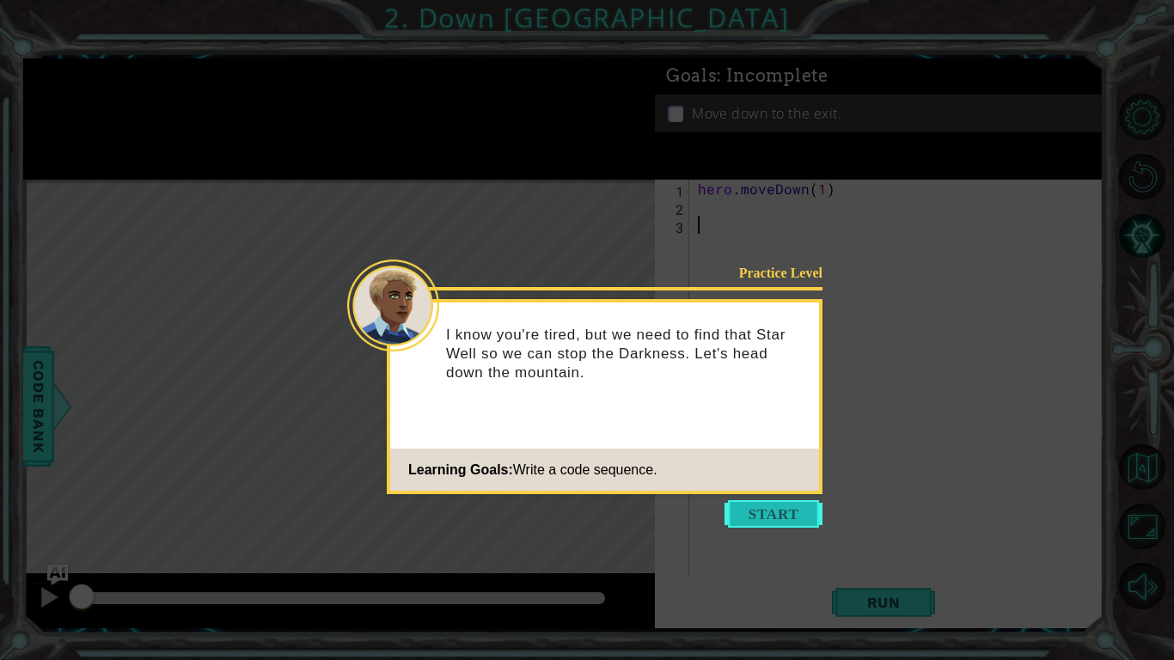
click at [755, 525] on button "Start" at bounding box center [773, 513] width 98 height 27
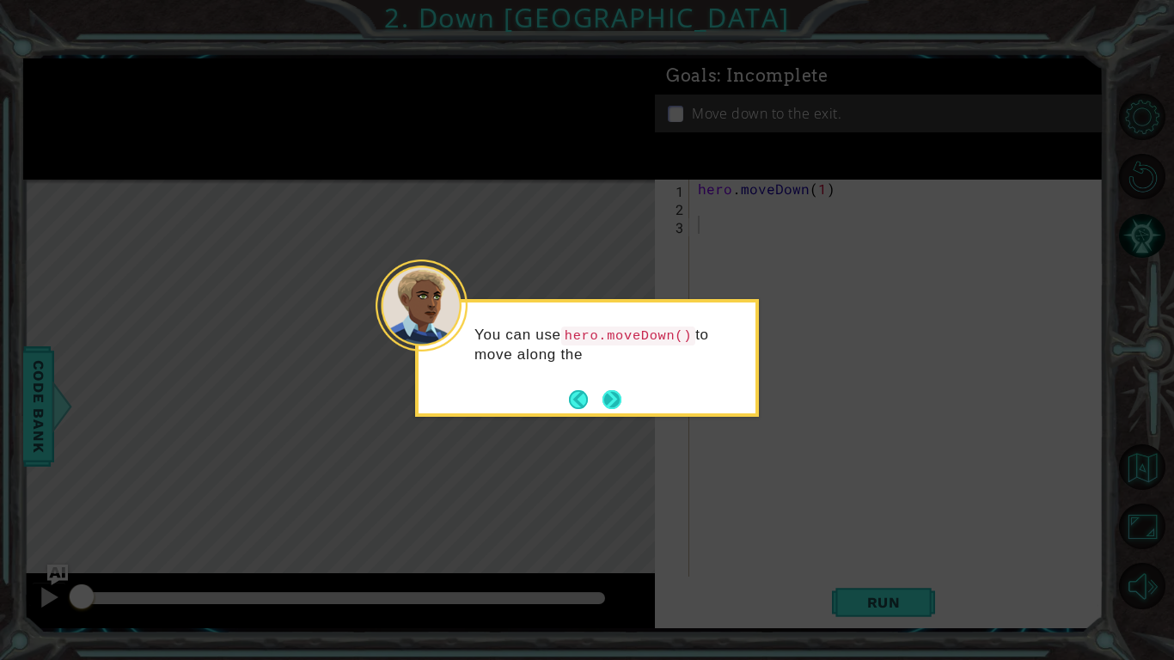
click at [627, 397] on div "You can use hero.moveDown() to move along the" at bounding box center [587, 358] width 344 height 118
click at [613, 400] on button "Next" at bounding box center [611, 399] width 19 height 19
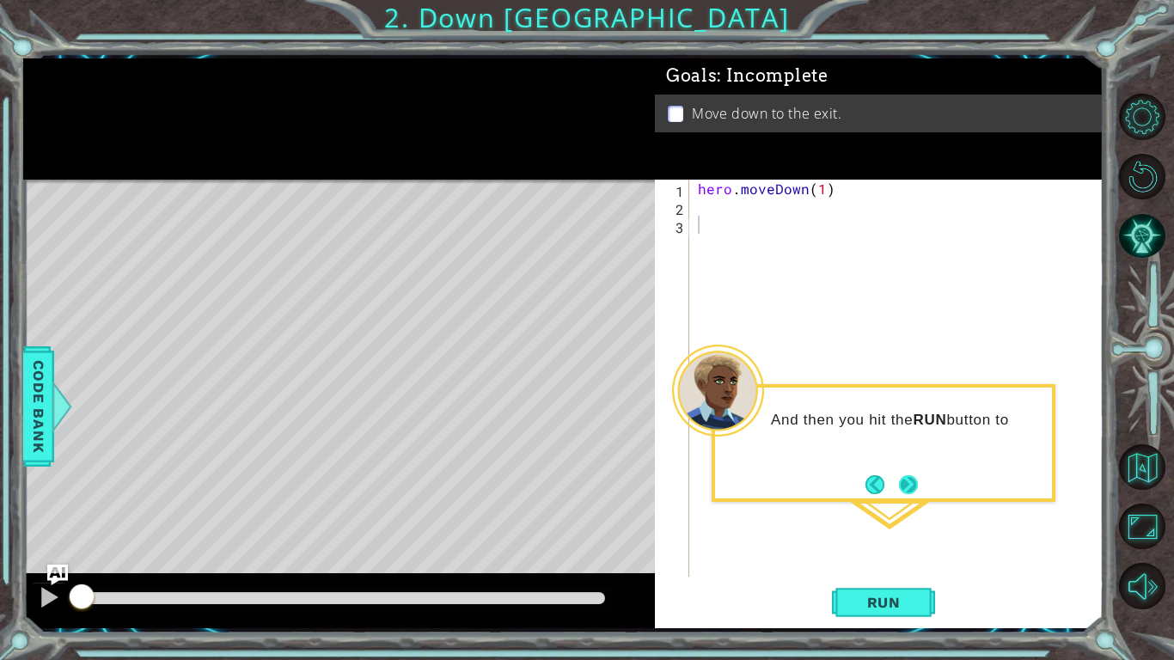
click at [903, 493] on button "Next" at bounding box center [908, 484] width 19 height 19
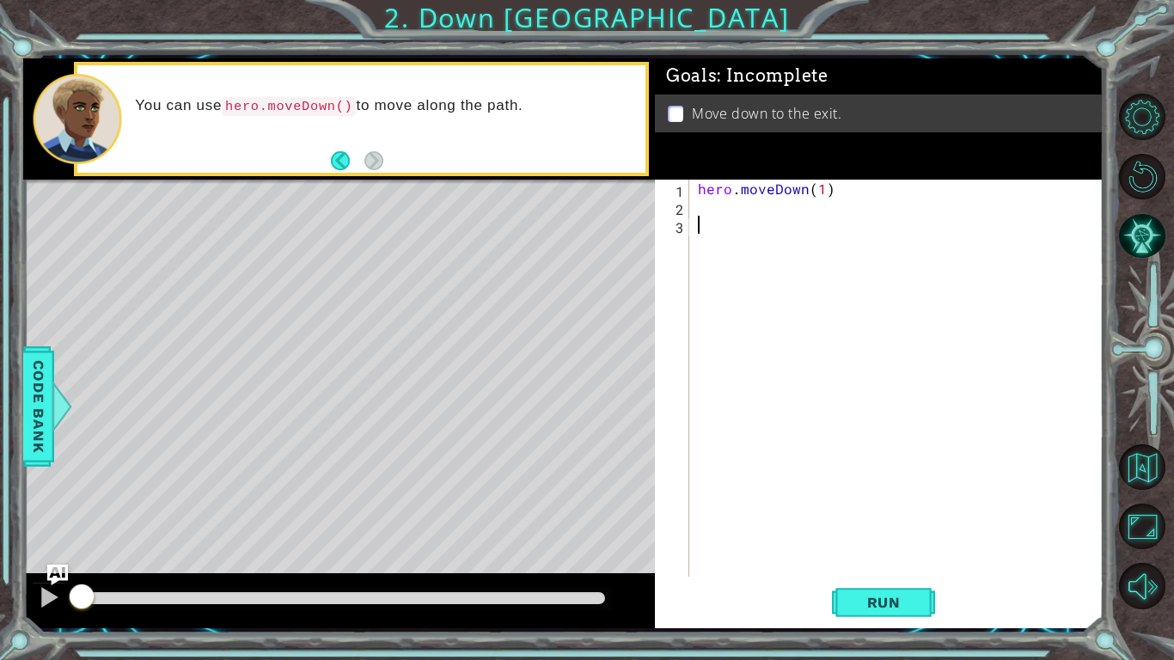
click at [817, 187] on div "hero . moveDown ( 1 )" at bounding box center [900, 396] width 413 height 433
type textarea "hero.moveDown(2)"
click at [909, 603] on span "Run" at bounding box center [884, 602] width 68 height 17
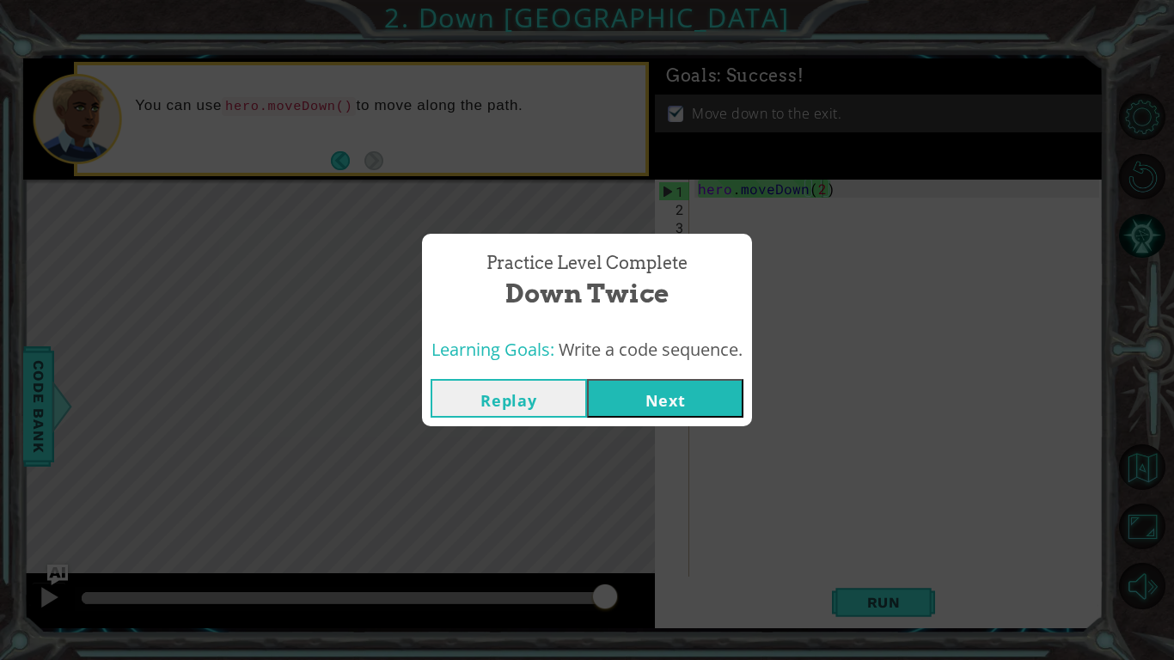
click at [645, 382] on button "Next" at bounding box center [665, 398] width 156 height 39
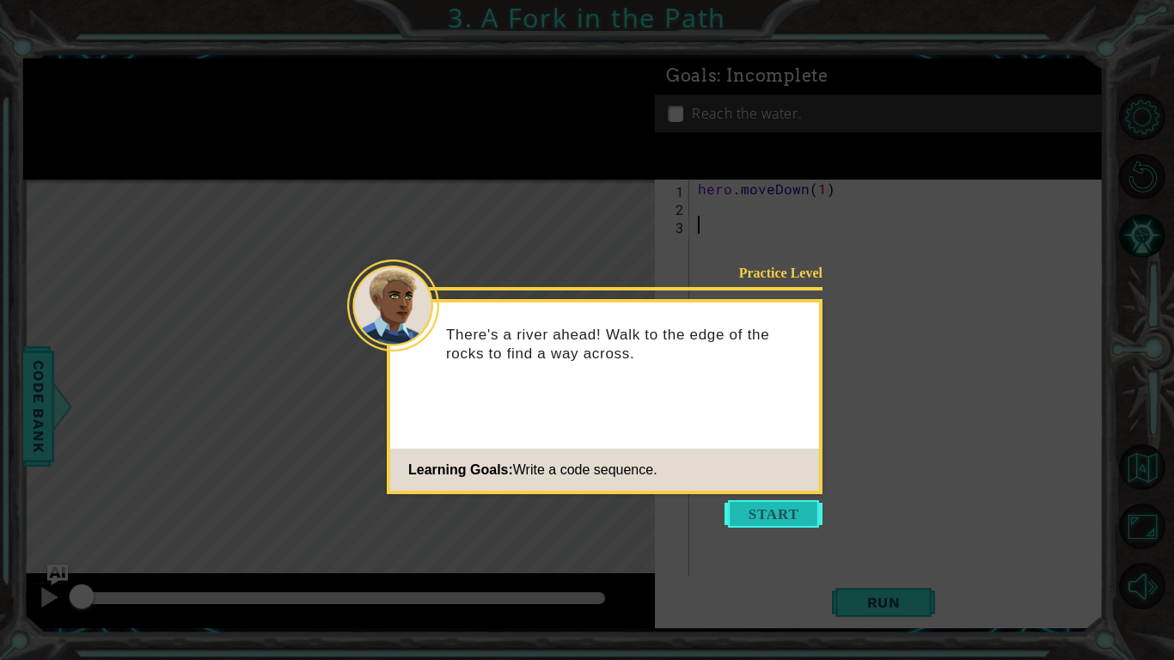
click at [760, 515] on button "Start" at bounding box center [773, 513] width 98 height 27
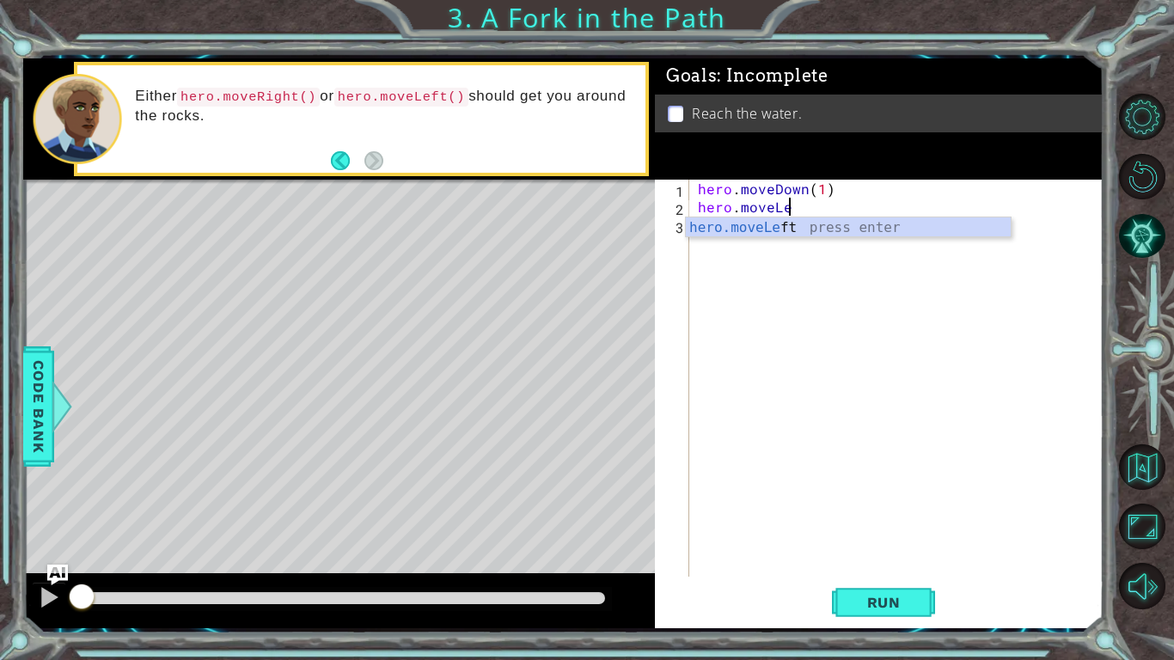
scroll to position [0, 5]
type textarea "hero.moveLeft()"
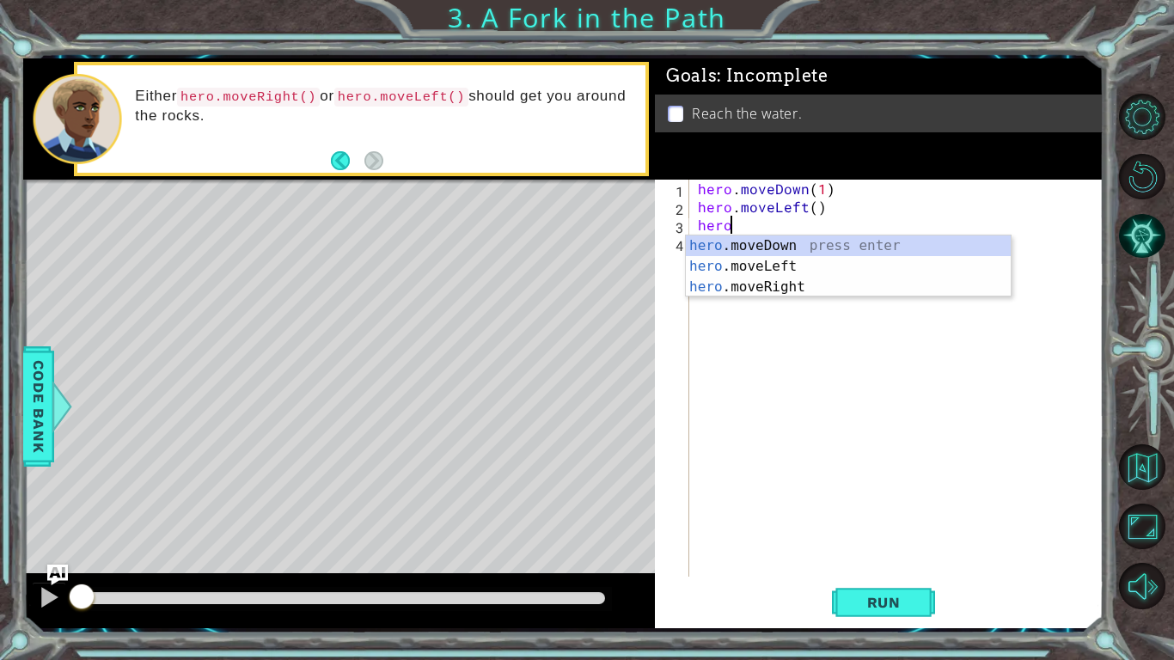
scroll to position [0, 1]
click at [711, 248] on div "hero .moveDown press enter hero .moveLeft press enter hero .moveRight press ent…" at bounding box center [848, 286] width 325 height 103
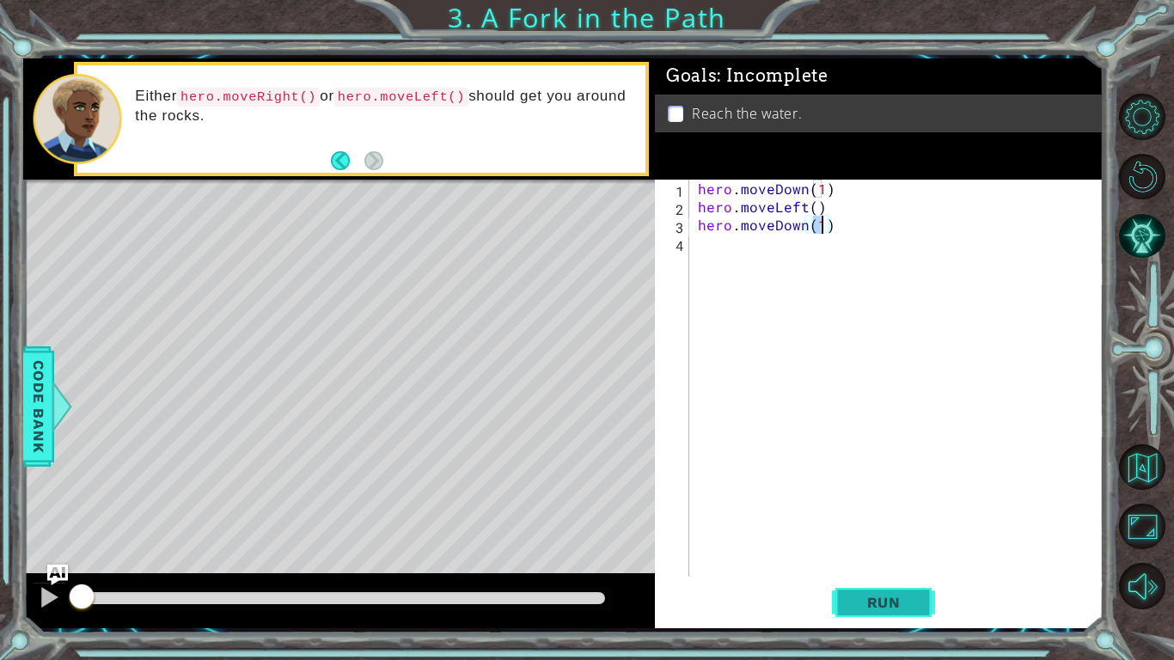
type textarea "hero.moveDown(1)"
click at [900, 600] on span "Run" at bounding box center [884, 602] width 68 height 17
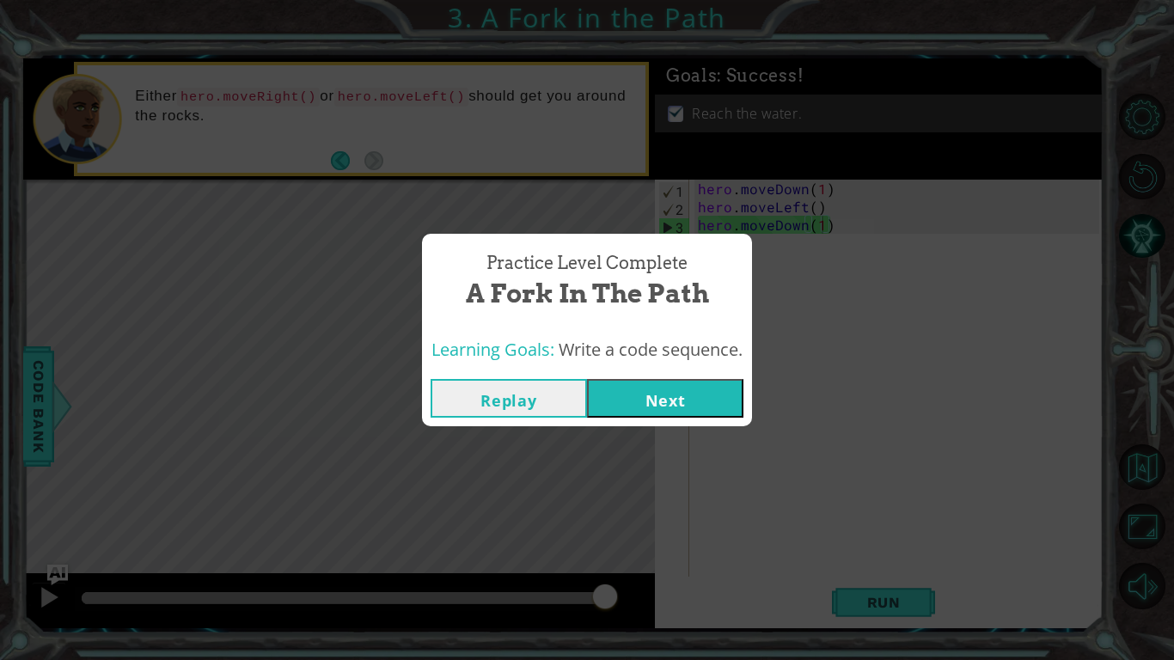
click at [654, 389] on button "Next" at bounding box center [665, 398] width 156 height 39
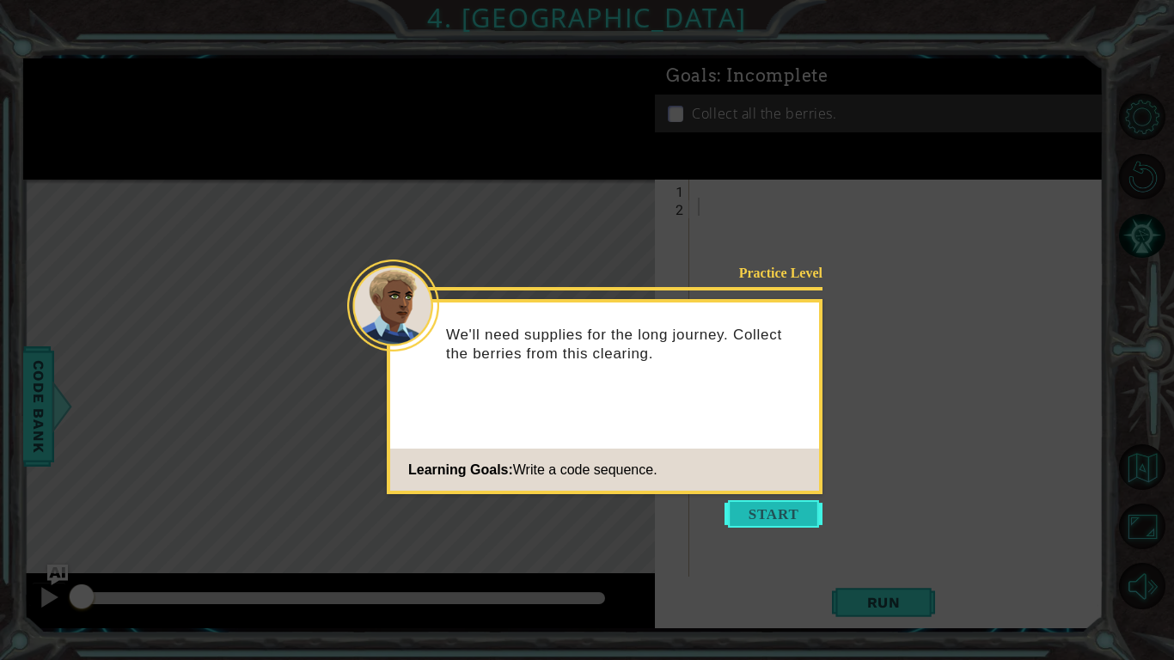
click at [777, 511] on button "Start" at bounding box center [773, 513] width 98 height 27
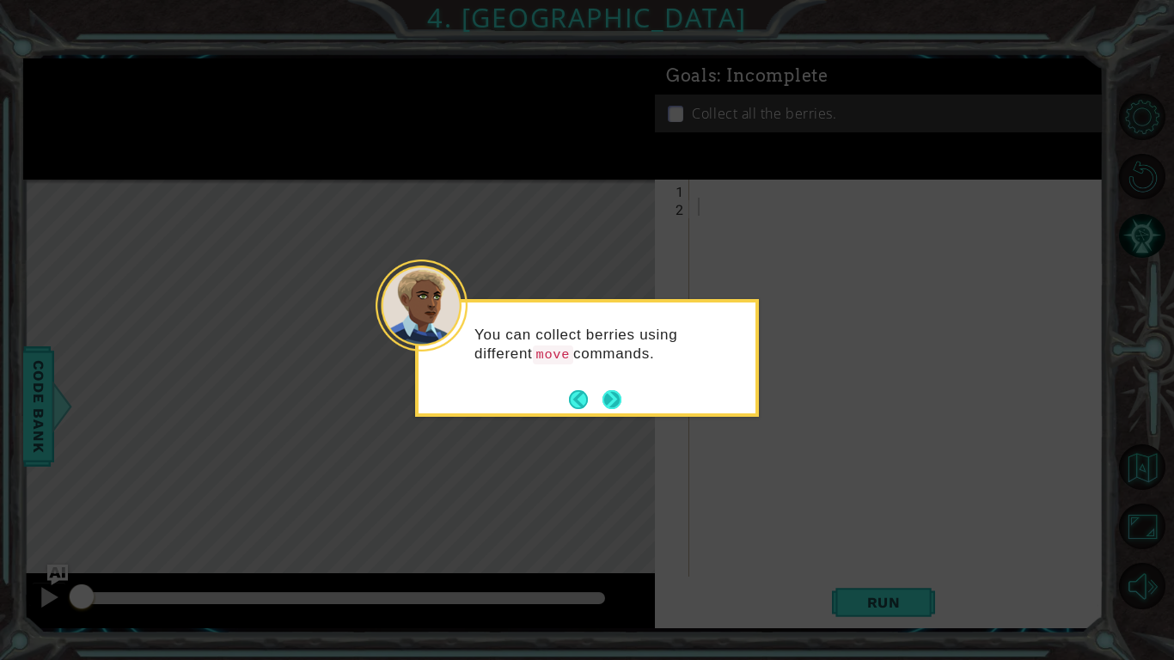
click at [609, 400] on button "Next" at bounding box center [611, 399] width 19 height 19
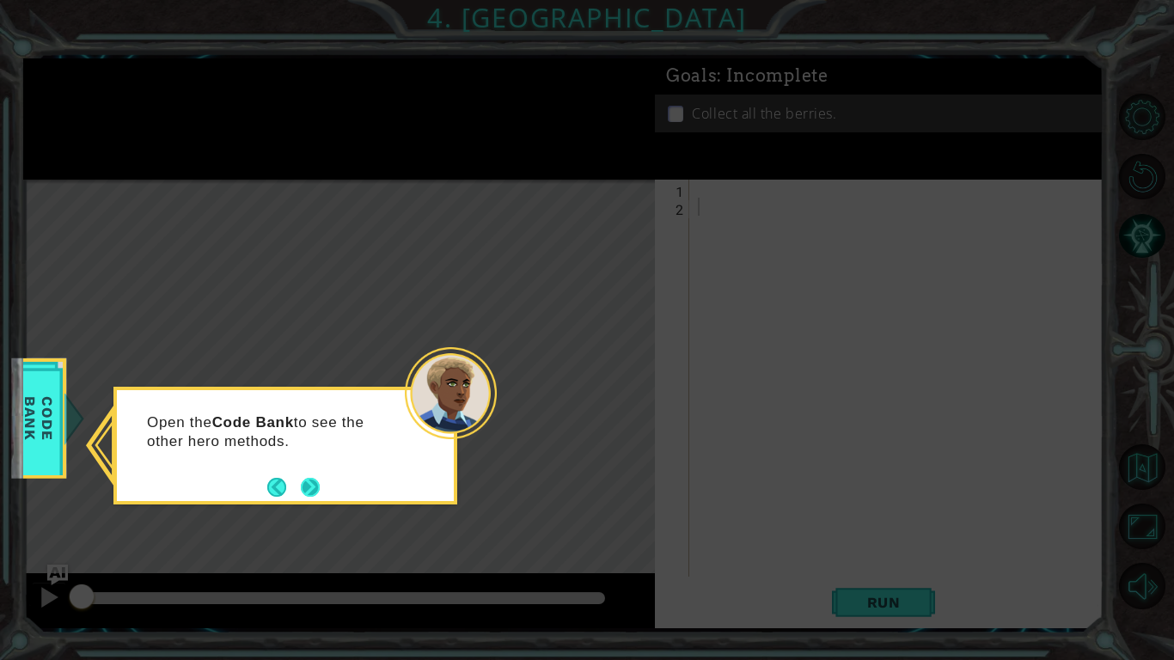
click at [311, 482] on button "Next" at bounding box center [310, 487] width 19 height 19
click at [308, 478] on button "Next" at bounding box center [310, 487] width 19 height 19
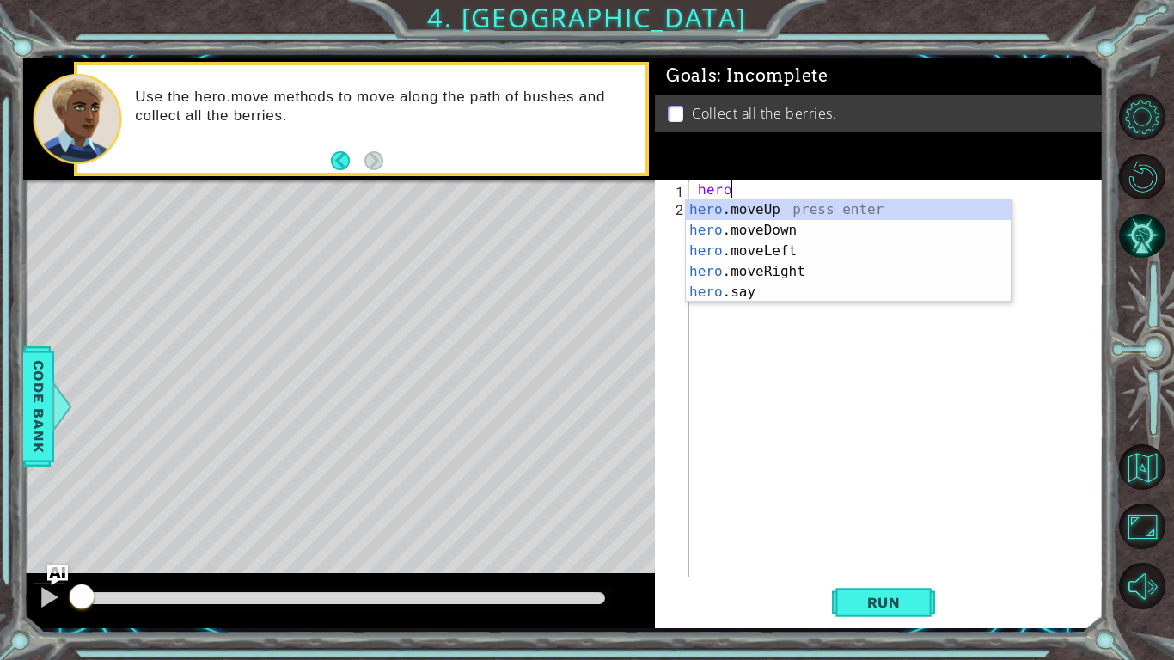
scroll to position [0, 1]
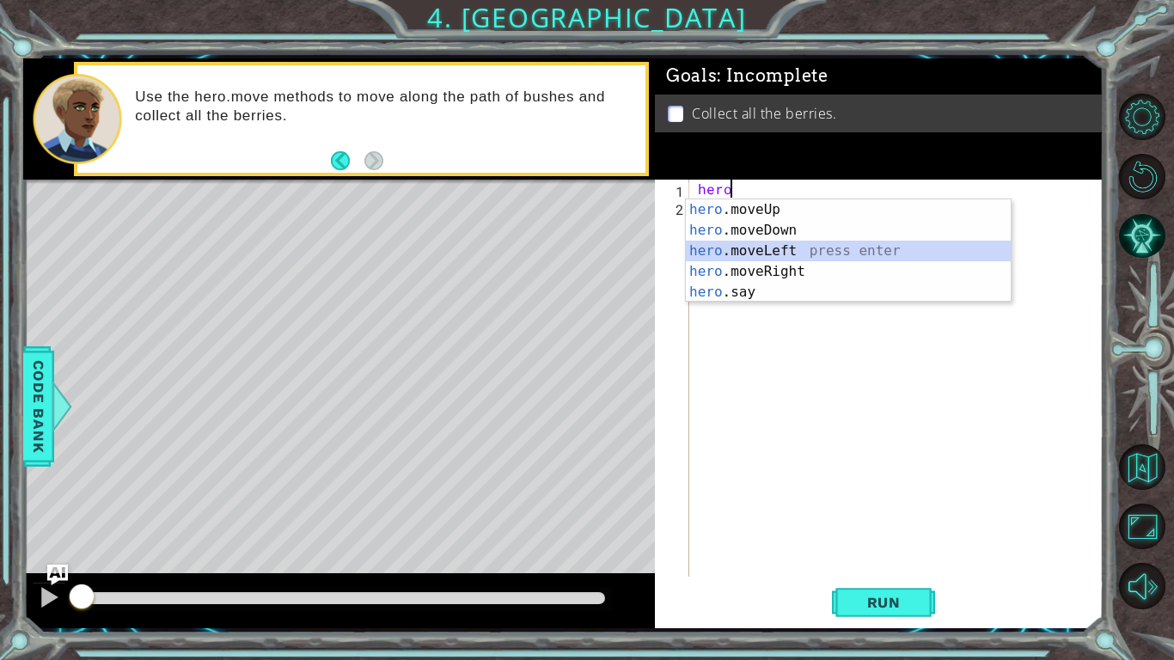
click at [756, 254] on div "hero .moveUp press enter hero .moveDown press enter hero .moveLeft press enter …" at bounding box center [848, 271] width 325 height 144
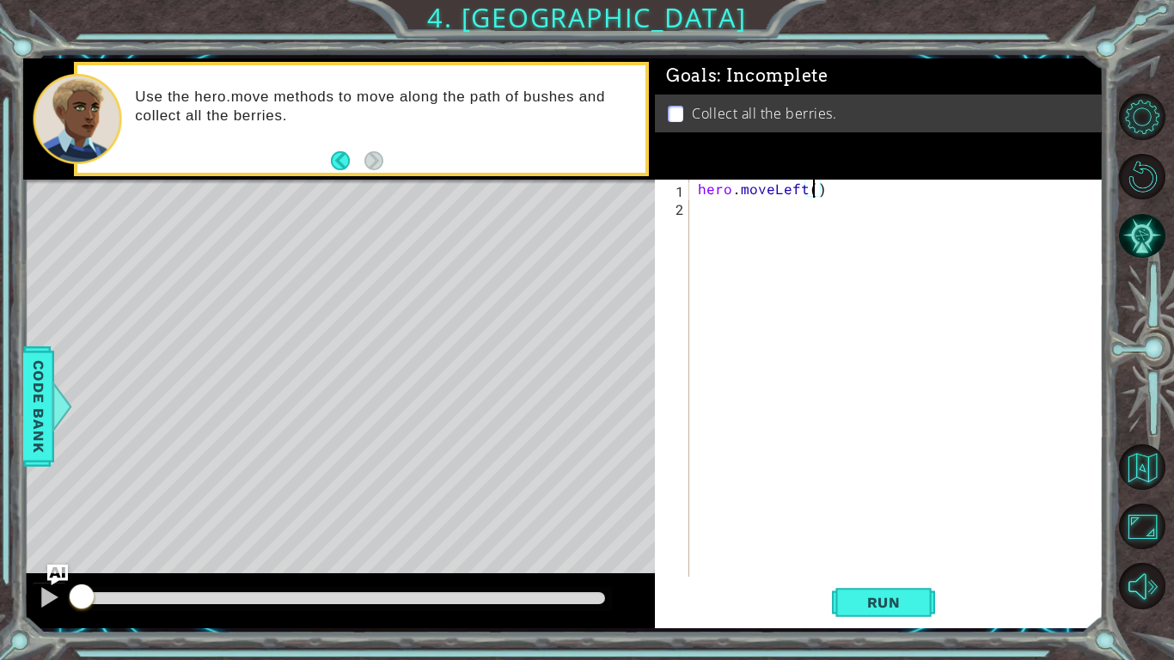
type textarea "hero.moveLeft(2)"
type textarea "hero.moveDowwn(2)"
type textarea "hero.moveRight(2)"
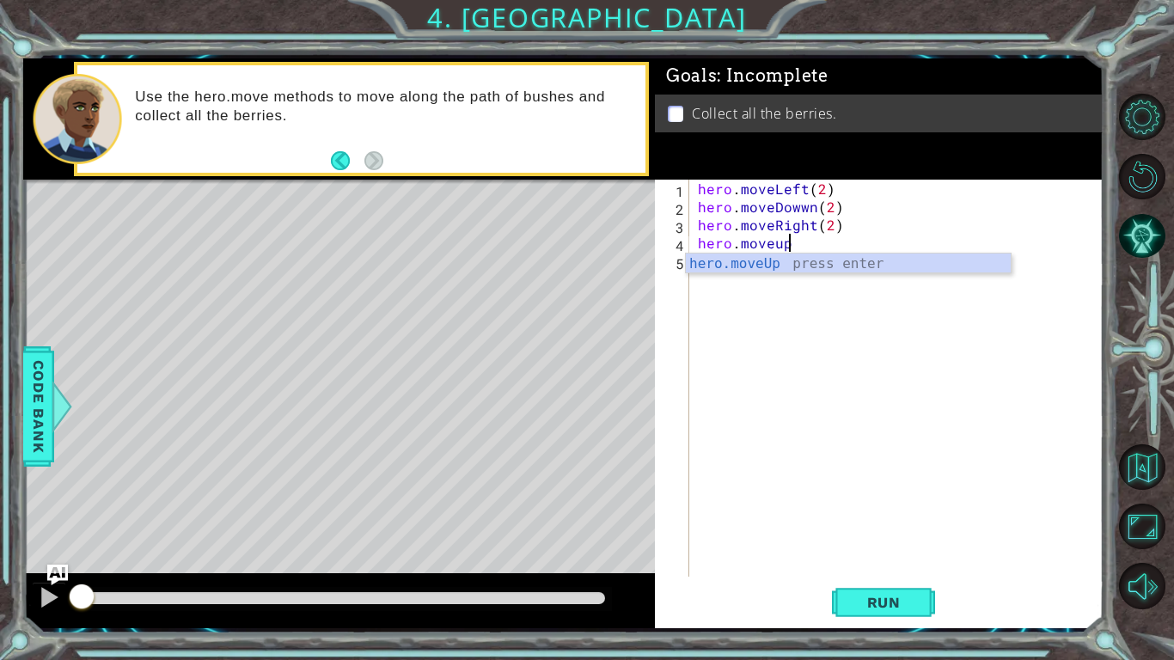
scroll to position [0, 5]
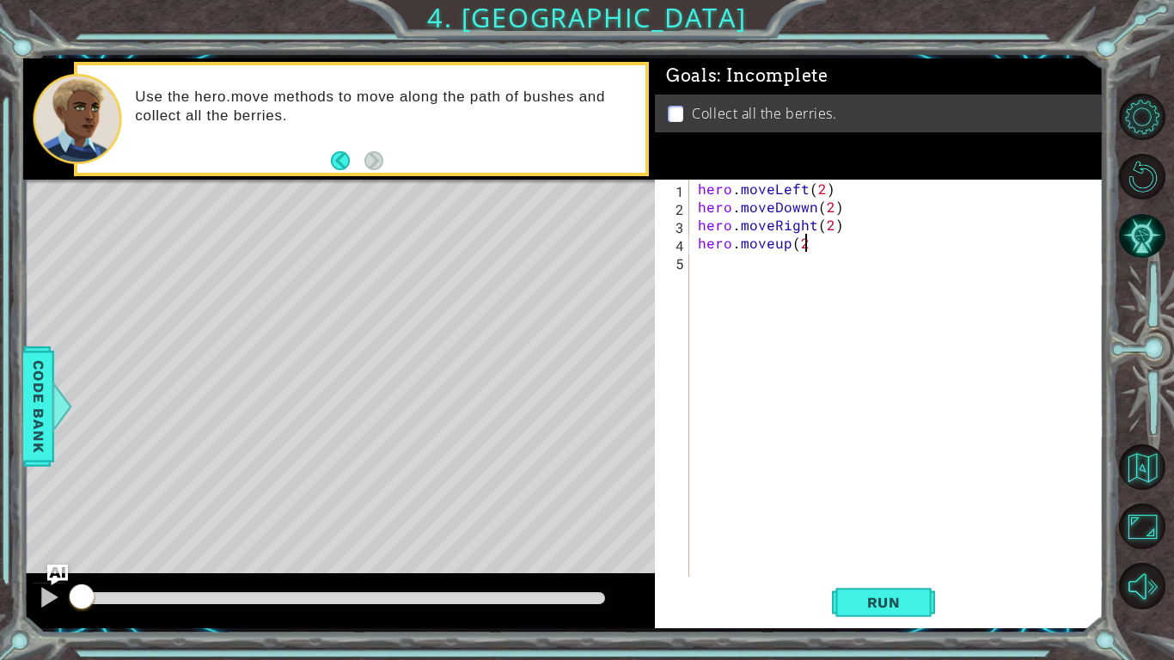
type textarea "hero.moveup(2)"
click at [869, 594] on span "Run" at bounding box center [884, 602] width 68 height 17
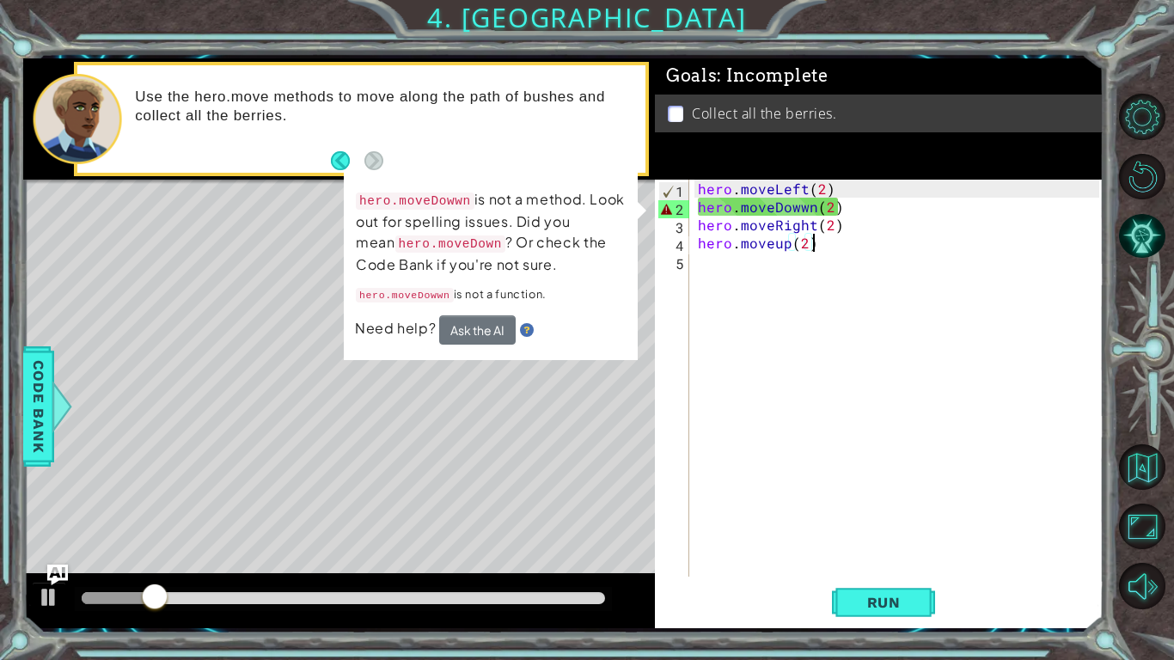
click at [848, 208] on div "hero . moveLeft ( 2 ) hero . moveDowwn ( 2 ) hero . moveRight ( 2 ) hero . move…" at bounding box center [900, 396] width 413 height 433
click at [876, 191] on div "hero . moveLeft ( 2 ) hero . moveDowwn ( 2 ) hero . moveRight ( 2 ) hero . move…" at bounding box center [900, 396] width 413 height 433
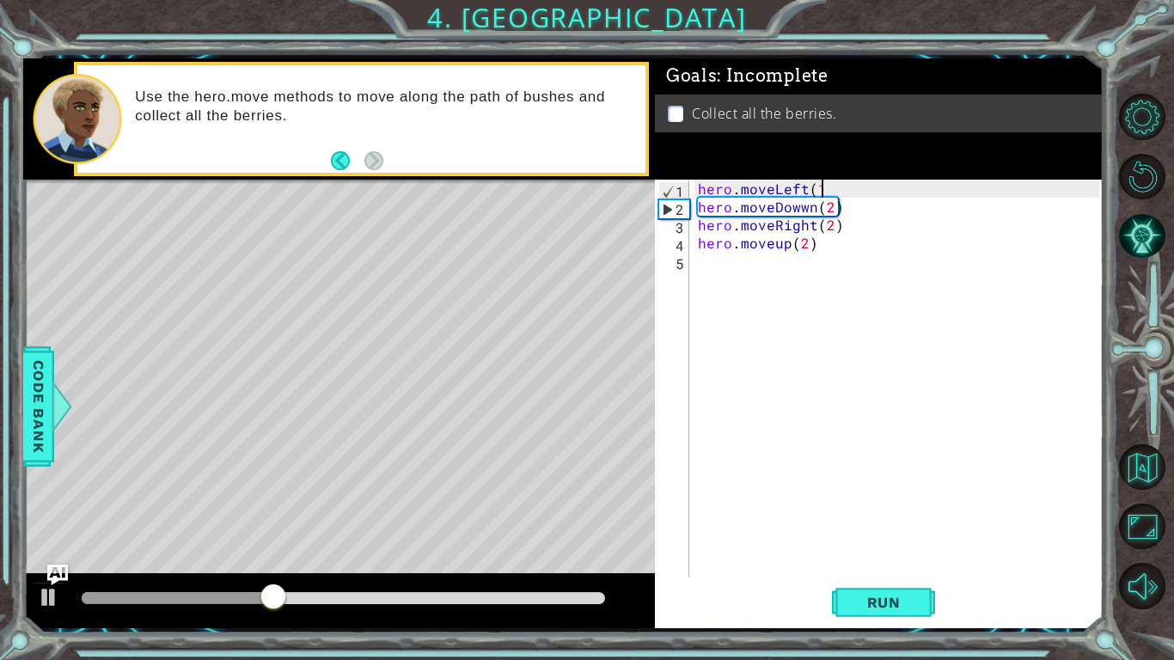
scroll to position [0, 7]
drag, startPoint x: 846, startPoint y: 186, endPoint x: 697, endPoint y: 191, distance: 149.6
click at [697, 191] on div "hero . moveLeft ( 1 ) hero . moveDowwn ( 2 ) hero . moveRight ( 2 ) hero . move…" at bounding box center [900, 396] width 413 height 433
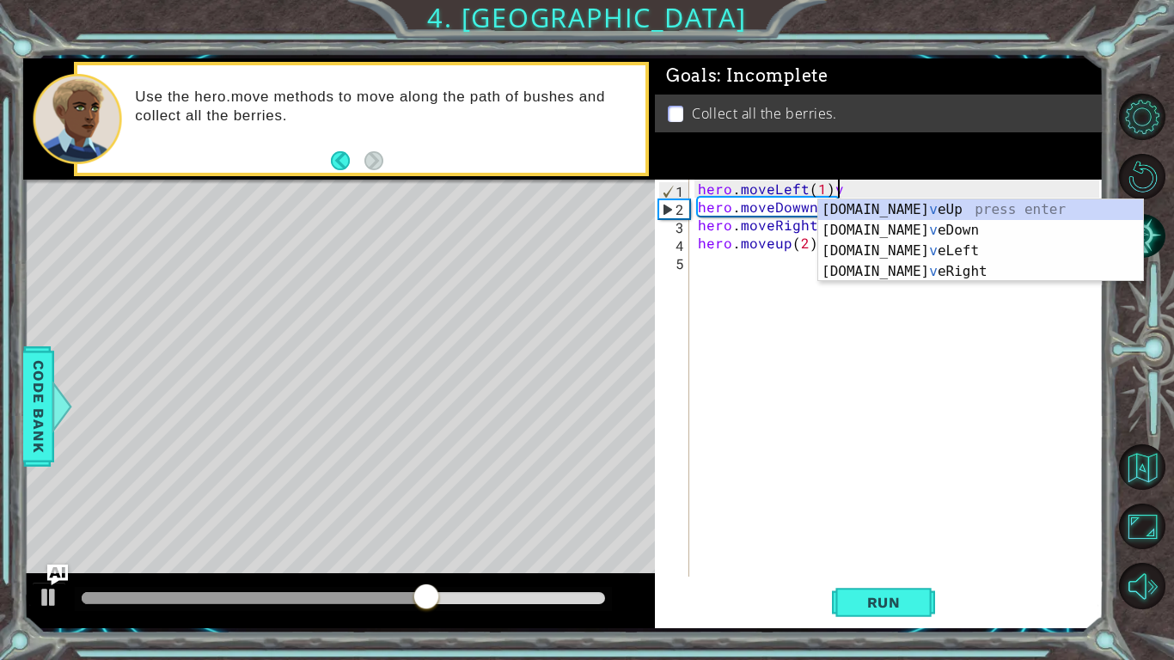
scroll to position [0, 8]
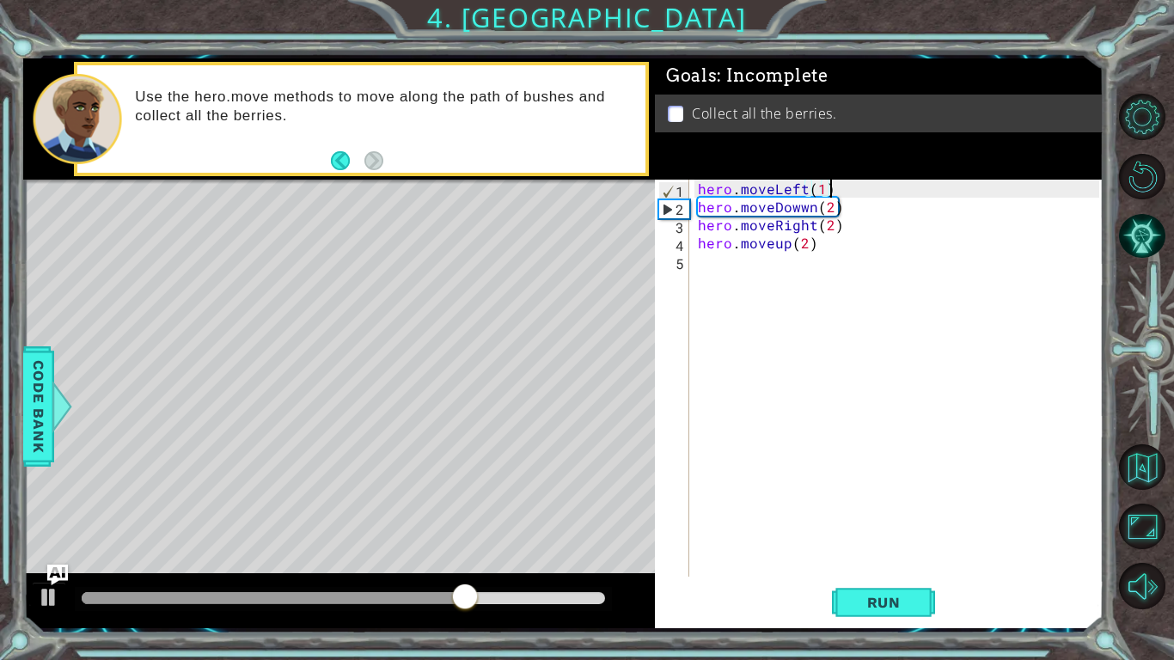
paste textarea "hero.moveLeft(1)"
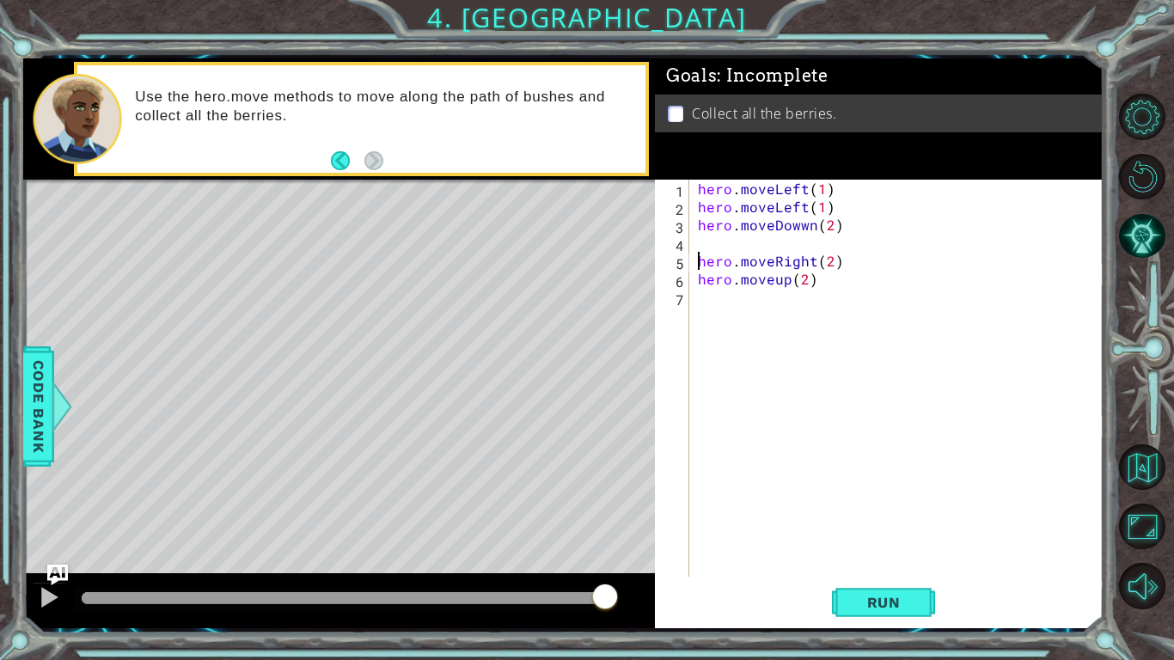
type textarea "hero.moveup(2)"
type textarea "hero.moveRight(2)"
type textarea "hero.moveDowwn(1)"
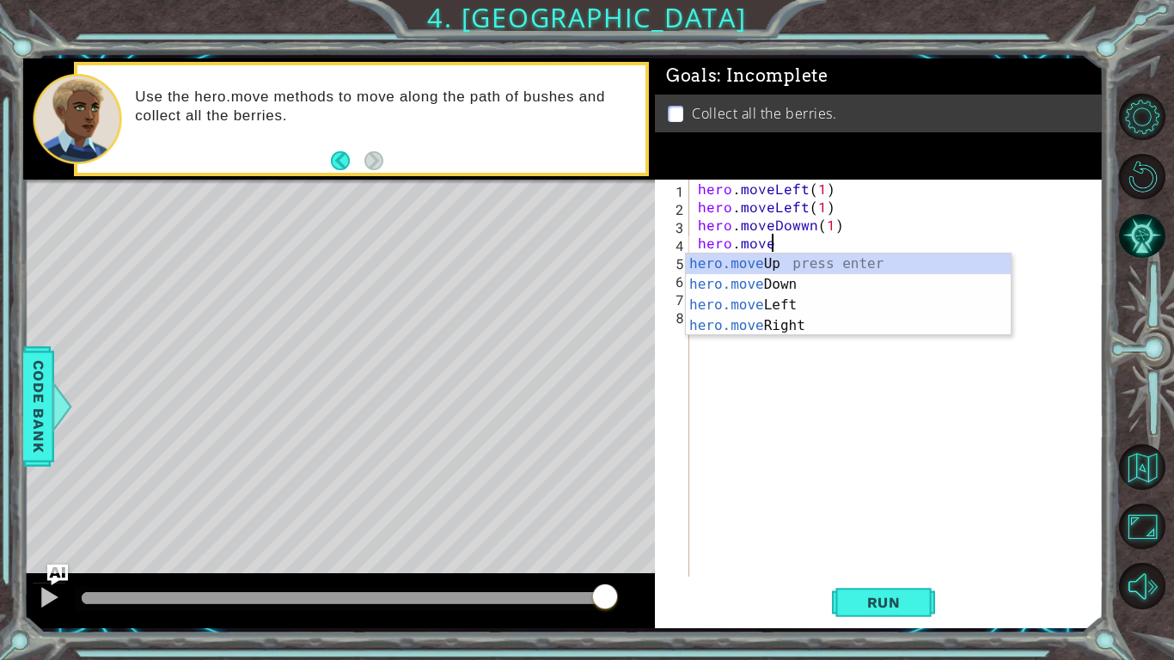
scroll to position [0, 4]
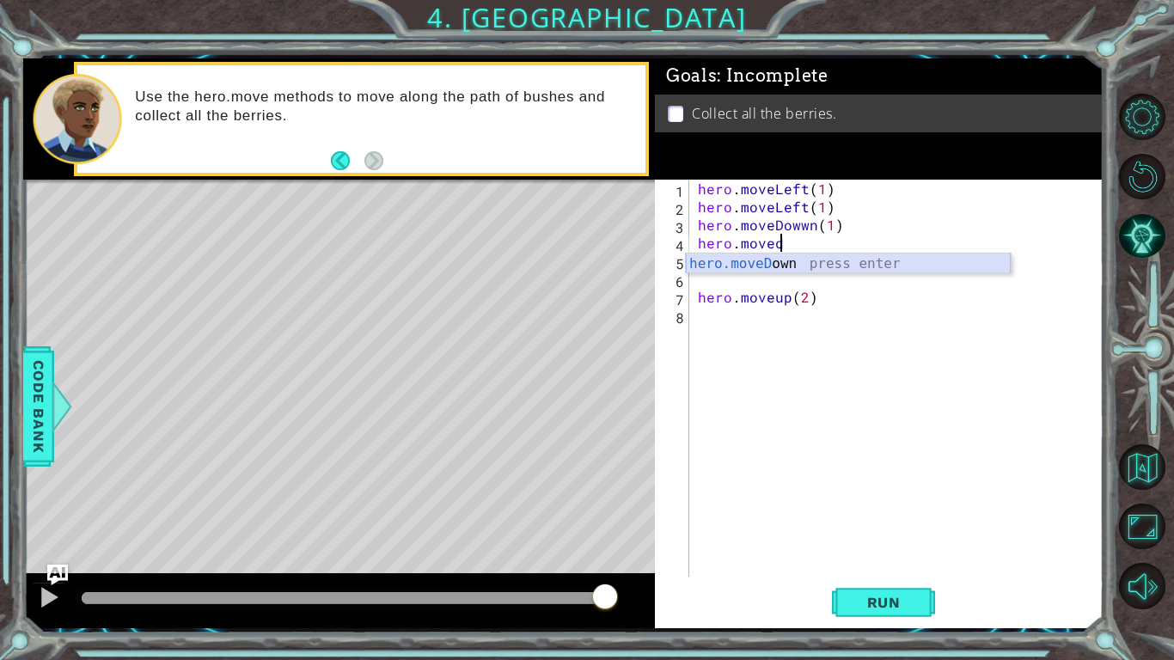
click at [778, 261] on div "hero.moveD own press enter" at bounding box center [848, 284] width 325 height 62
type textarea "hero.moveDown(1)"
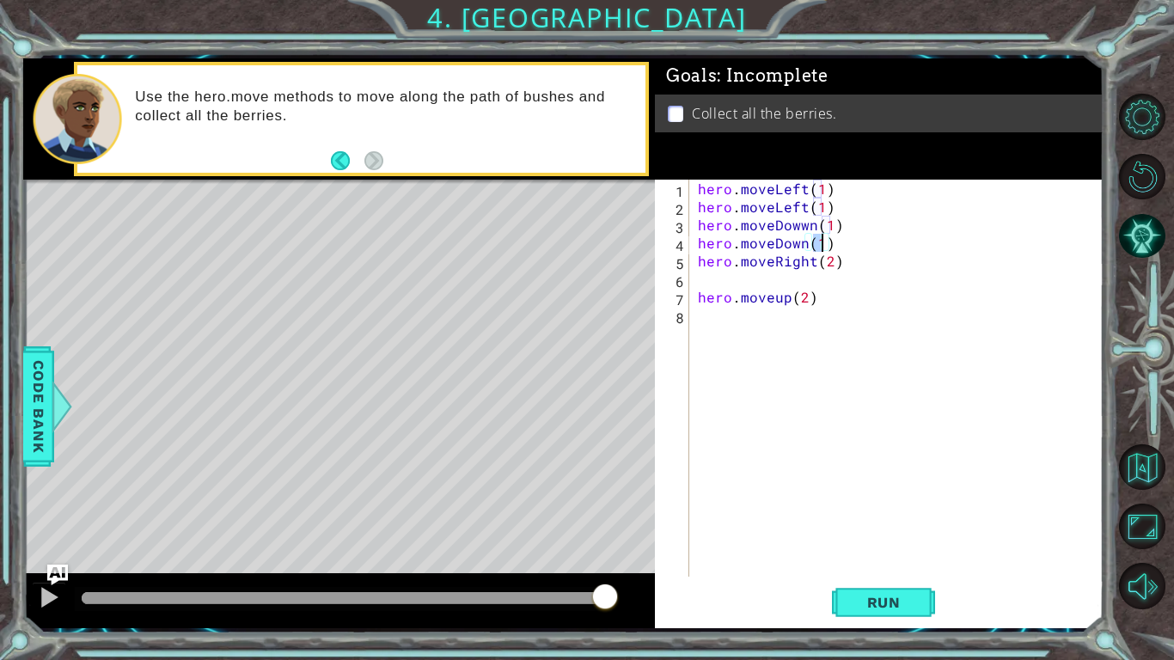
click at [770, 278] on div "hero . moveLeft ( 1 ) hero . moveLeft ( 1 ) hero . moveDowwn ( 1 ) hero . moveD…" at bounding box center [900, 396] width 413 height 433
drag, startPoint x: 843, startPoint y: 262, endPoint x: 694, endPoint y: 270, distance: 148.8
click at [694, 270] on div "hero . moveLeft ( 1 ) hero . moveLeft ( 1 ) hero . moveDowwn ( 1 ) hero . moveD…" at bounding box center [900, 396] width 413 height 433
click at [829, 259] on div "hero . moveLeft ( 1 ) hero . moveLeft ( 1 ) hero . moveDowwn ( 1 ) hero . moveD…" at bounding box center [896, 378] width 405 height 397
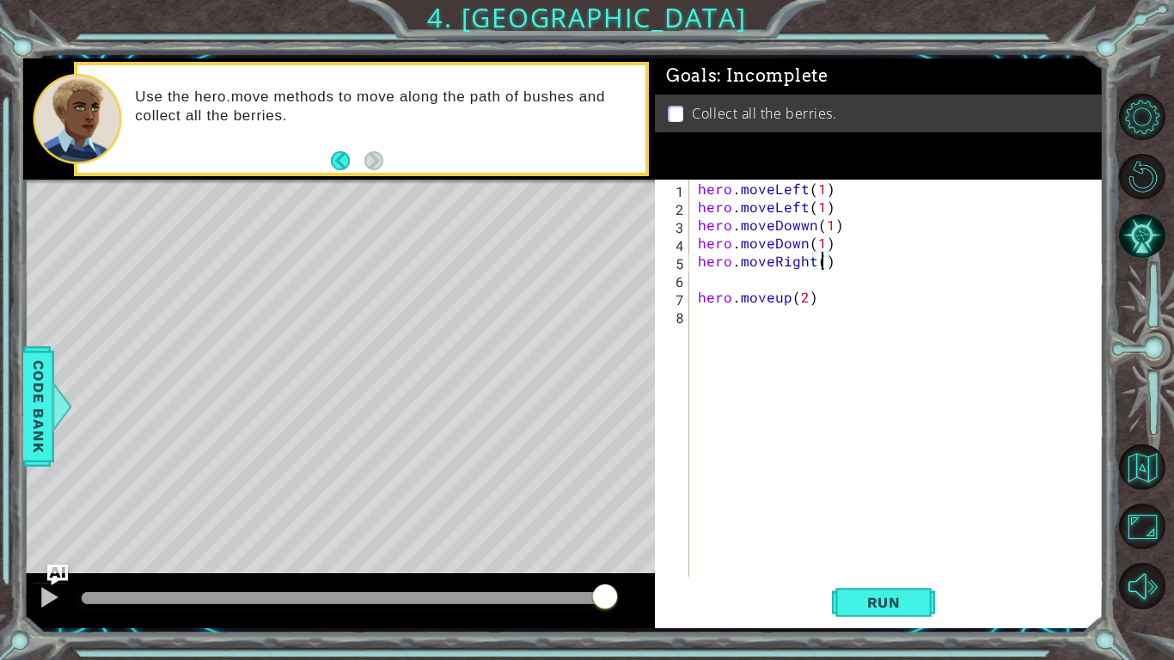
type textarea "hero.moveRight(1)"
type textarea "V"
paste textarea "hero.moveRight(2)"
type textarea "hero.moveup(1)"
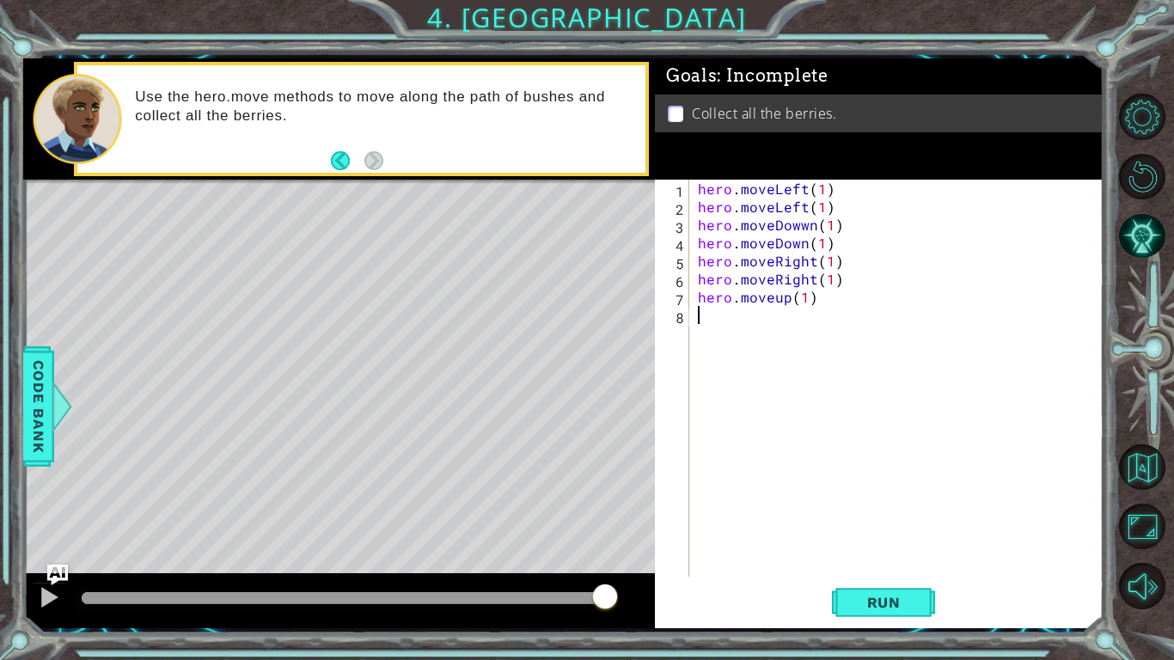
scroll to position [0, 0]
paste textarea "hero.moveup(1)"
type textarea "hero.moveup(1)"
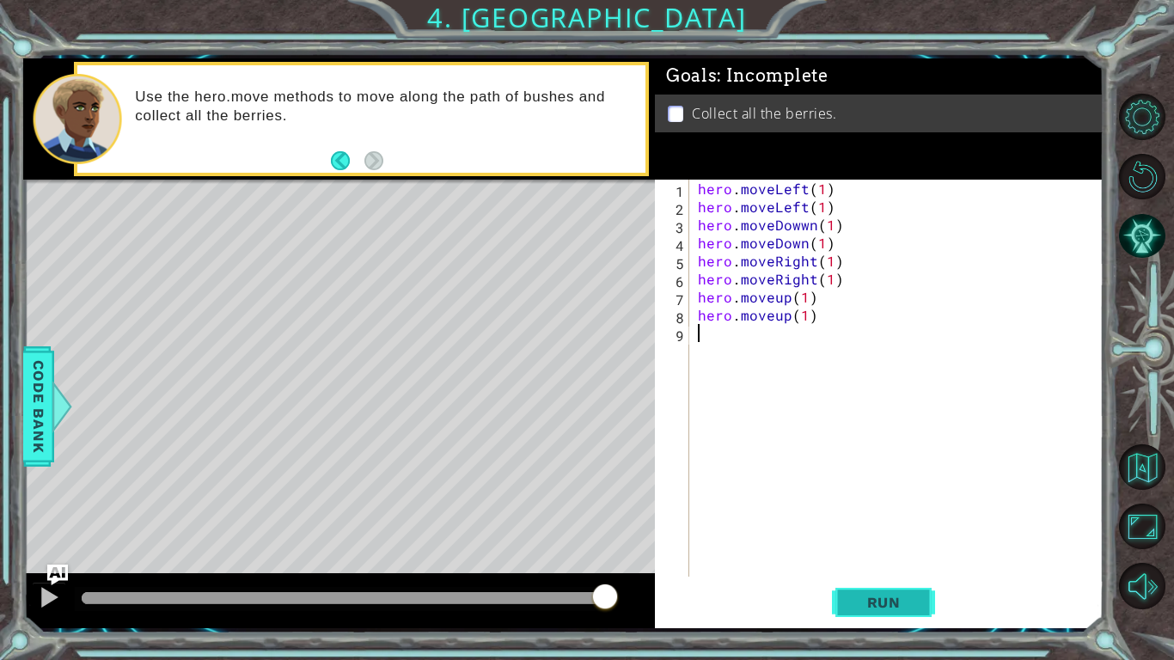
click at [907, 608] on span "Run" at bounding box center [884, 602] width 68 height 17
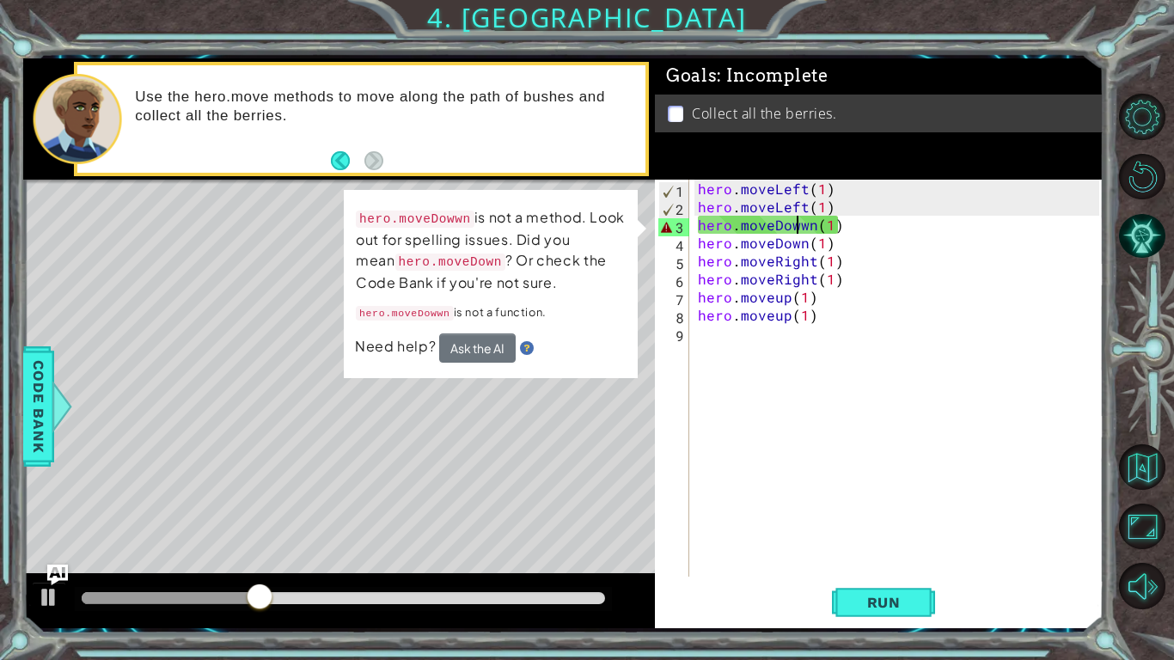
click at [796, 219] on div "hero . moveLeft ( 1 ) hero . moveLeft ( 1 ) hero . moveDowwn ( 1 ) hero . moveD…" at bounding box center [900, 396] width 413 height 433
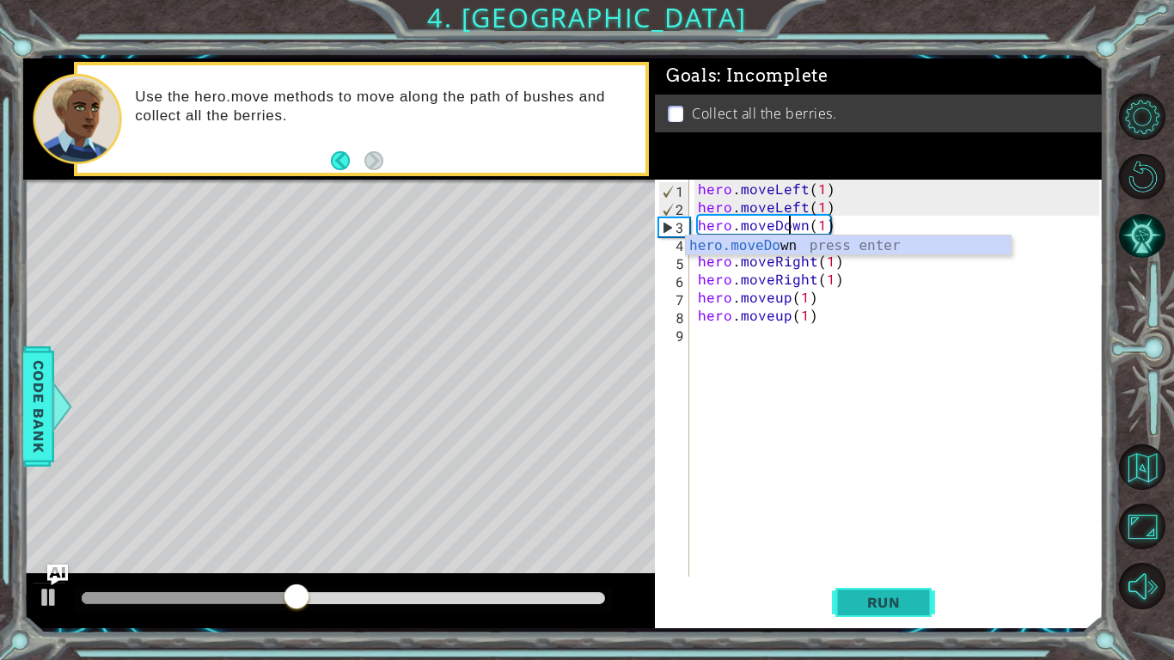
click at [876, 587] on button "Run" at bounding box center [883, 602] width 103 height 45
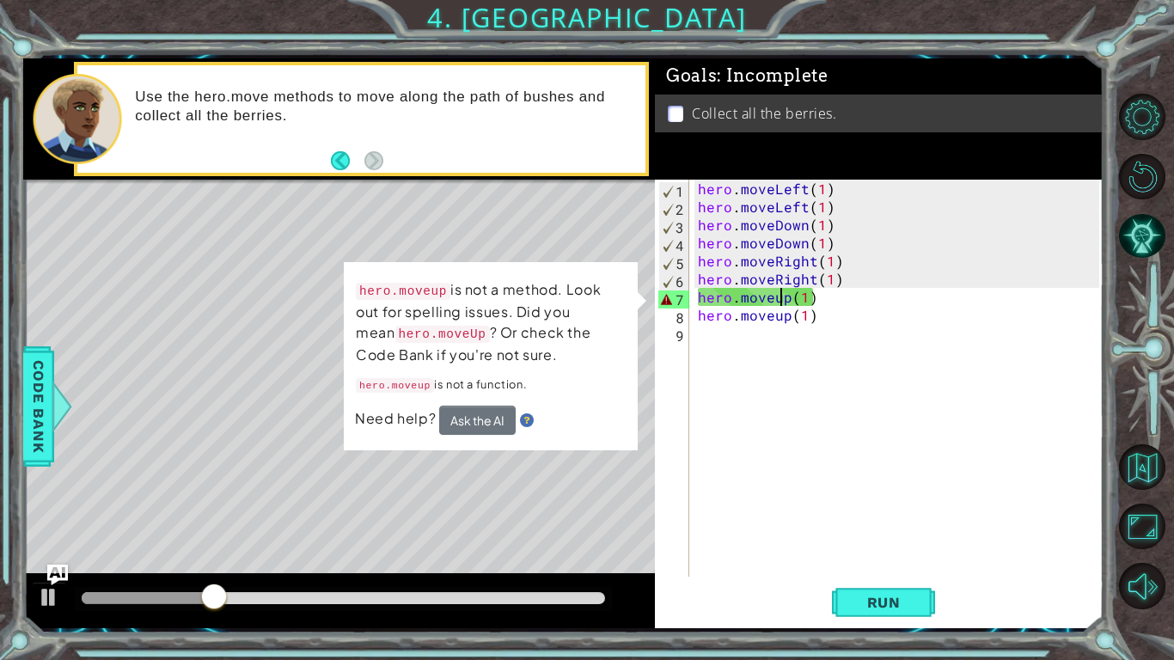
click at [778, 296] on div "hero . moveLeft ( 1 ) hero . moveLeft ( 1 ) hero . moveDown ( 1 ) hero . moveDo…" at bounding box center [900, 396] width 413 height 433
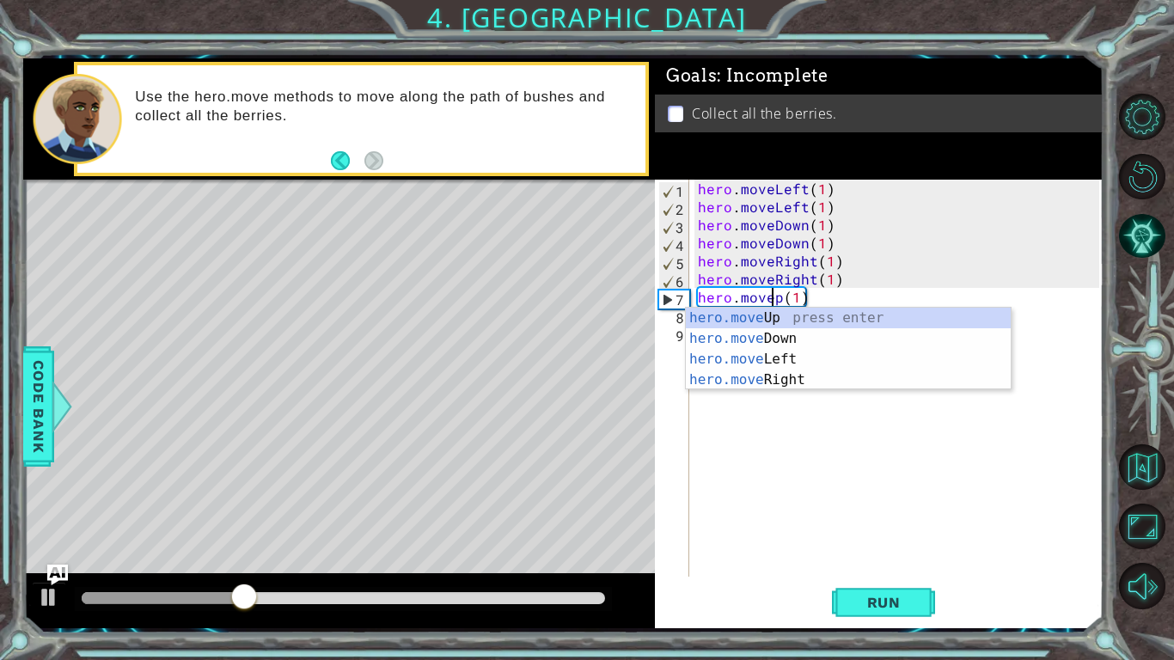
scroll to position [0, 5]
type textarea "hero.moveUp(1)"
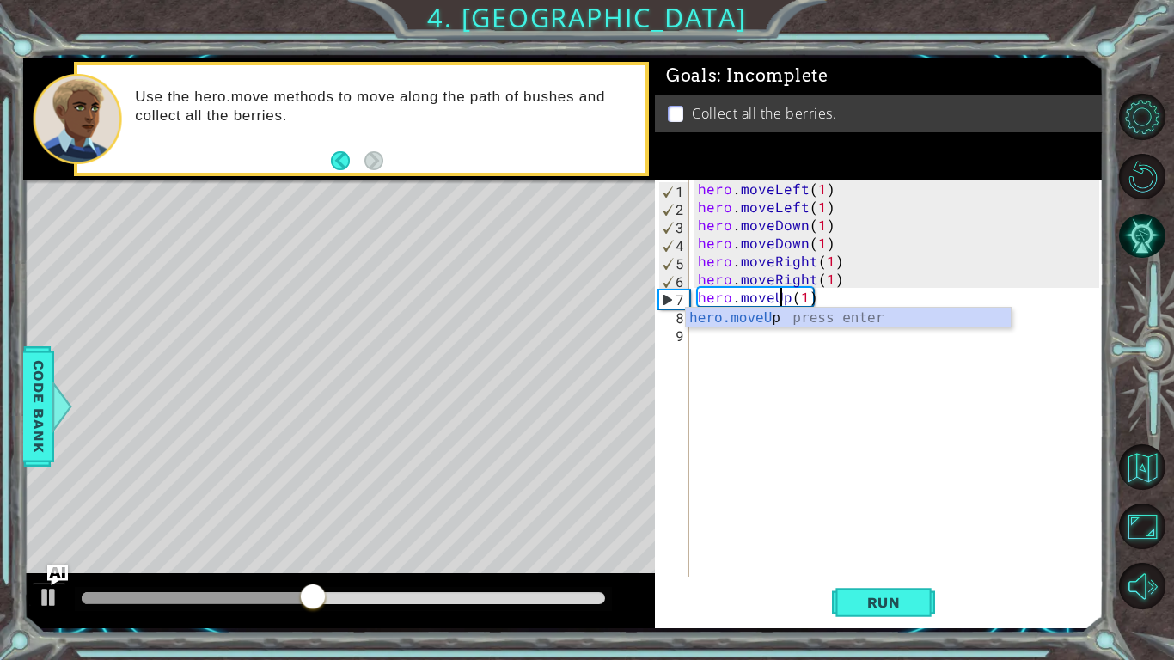
click at [796, 356] on div "hero . moveLeft ( 1 ) hero . moveLeft ( 1 ) hero . moveDown ( 1 ) hero . moveDo…" at bounding box center [900, 396] width 413 height 433
click at [775, 318] on div "hero . moveLeft ( 1 ) hero . moveLeft ( 1 ) hero . moveDown ( 1 ) hero . moveDo…" at bounding box center [900, 396] width 413 height 433
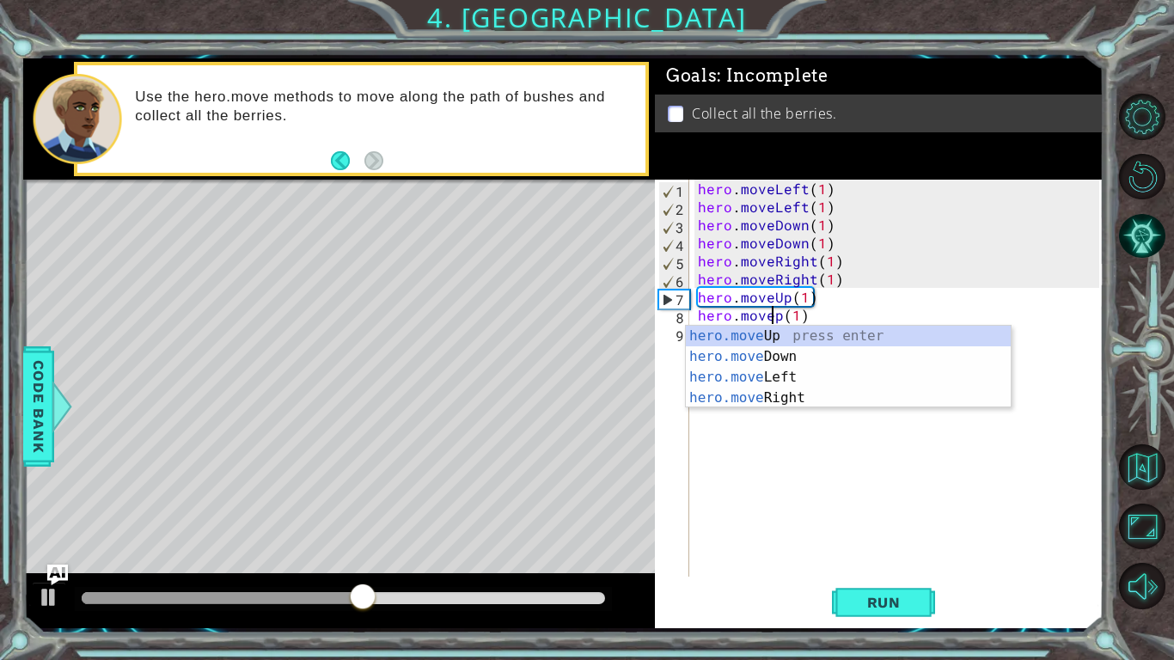
type textarea "hero.moveUp(1)"
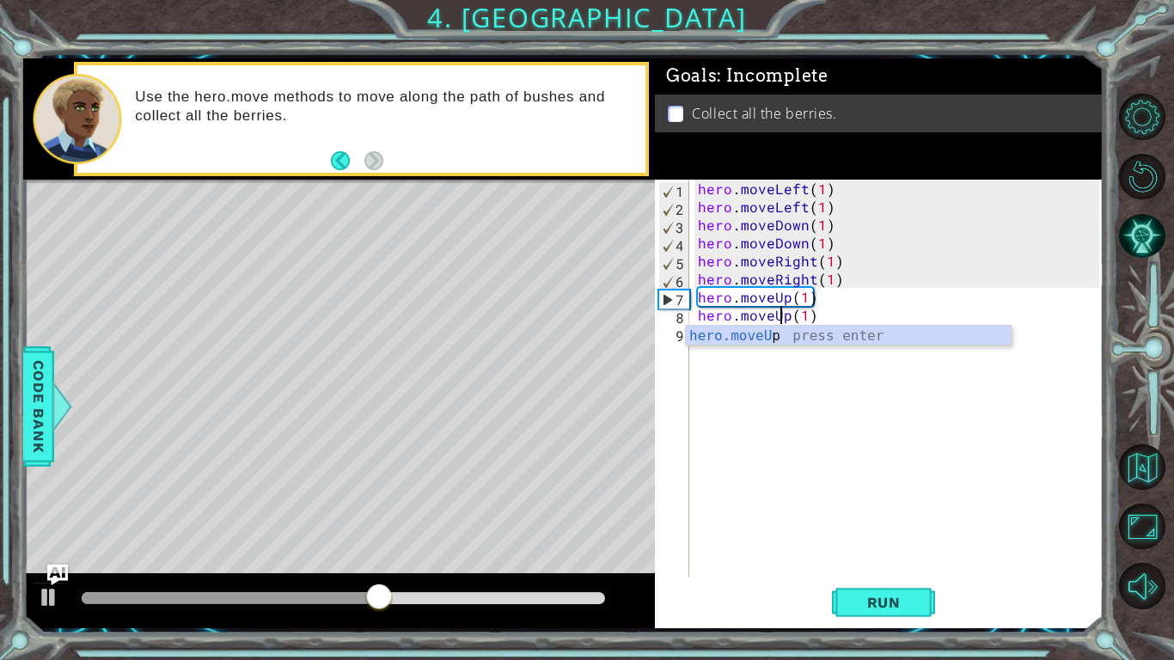
click at [782, 405] on div "hero . moveLeft ( 1 ) hero . moveLeft ( 1 ) hero . moveDown ( 1 ) hero . moveDo…" at bounding box center [900, 396] width 413 height 433
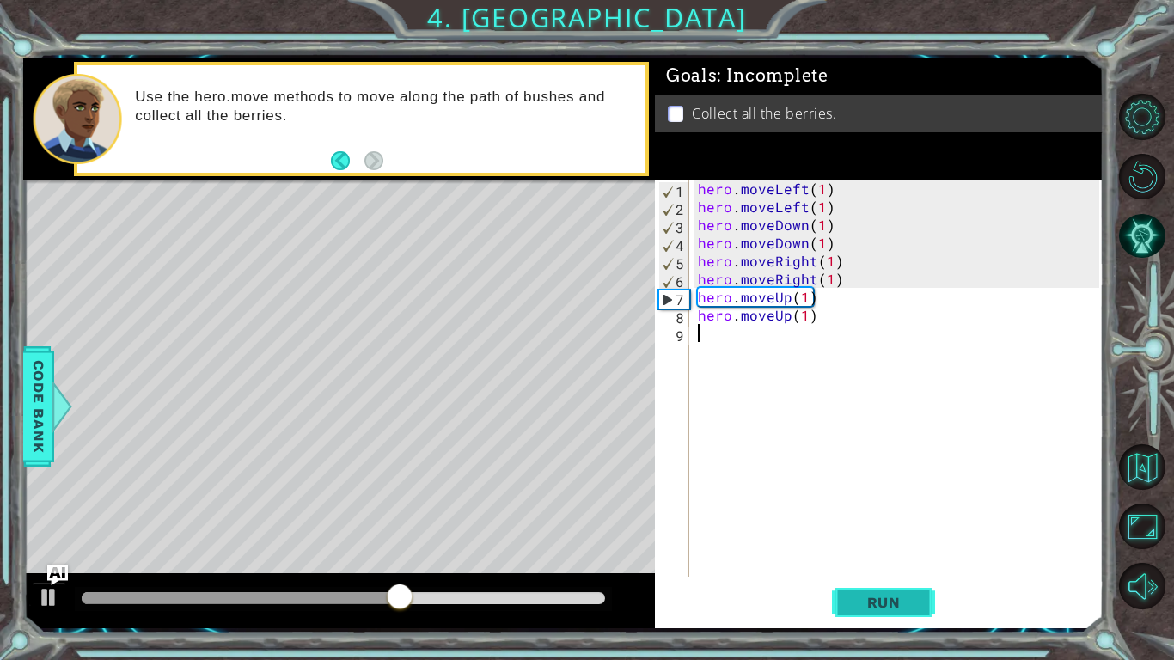
click at [858, 597] on span "Run" at bounding box center [884, 602] width 68 height 17
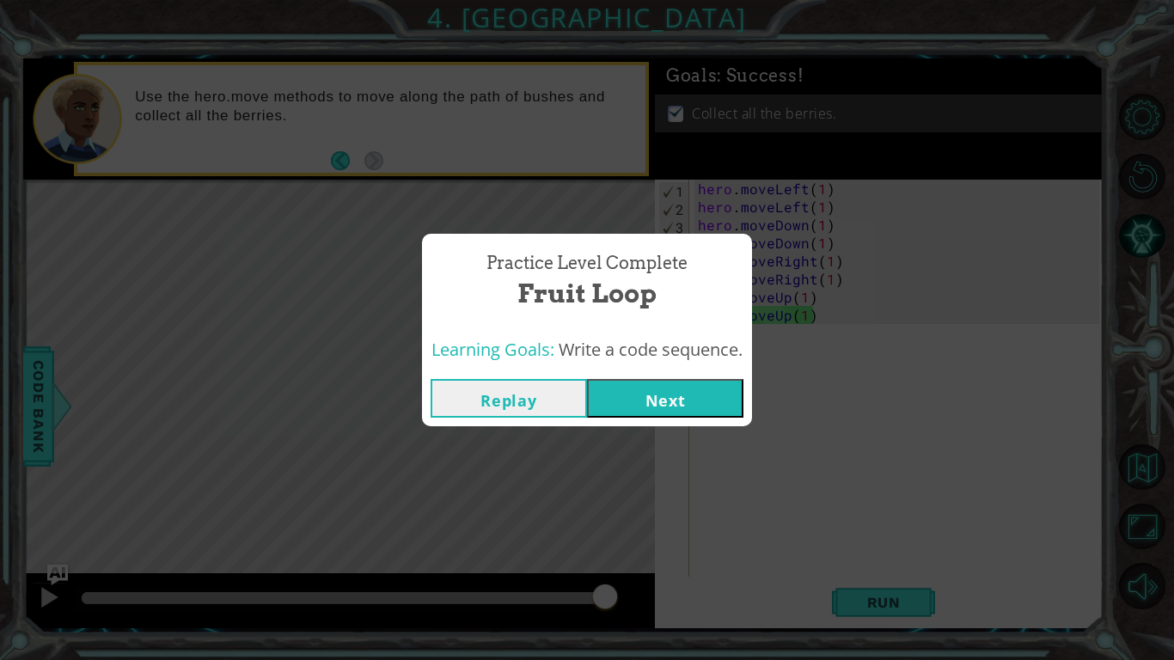
click at [686, 389] on button "Next" at bounding box center [665, 398] width 156 height 39
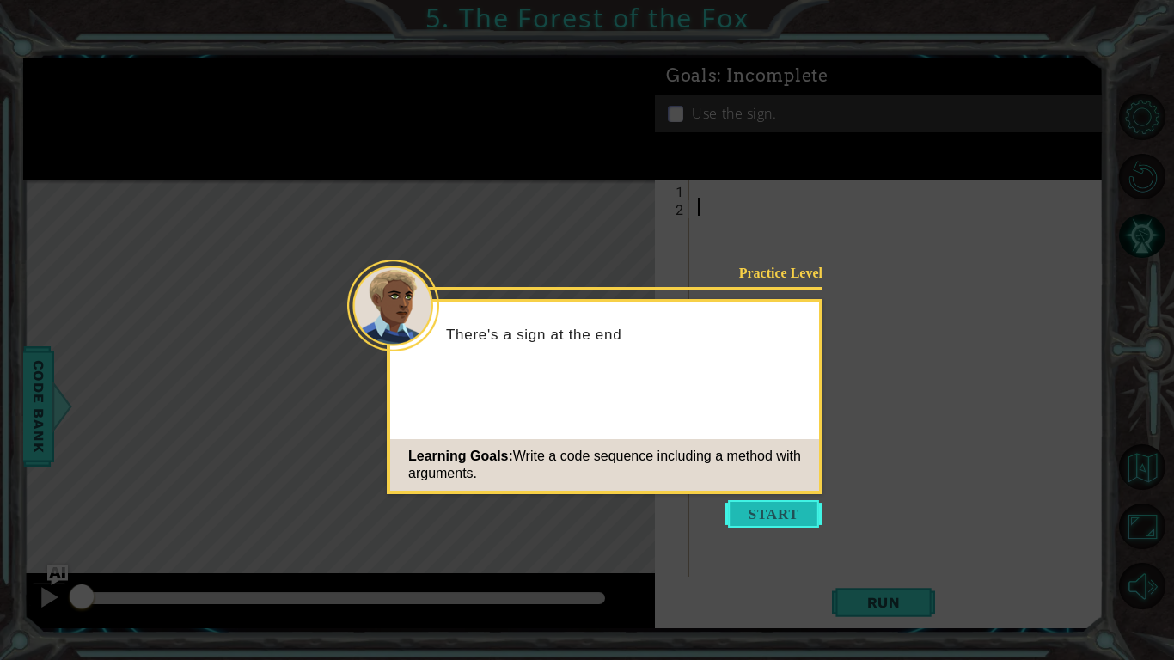
click at [754, 512] on button "Start" at bounding box center [773, 513] width 98 height 27
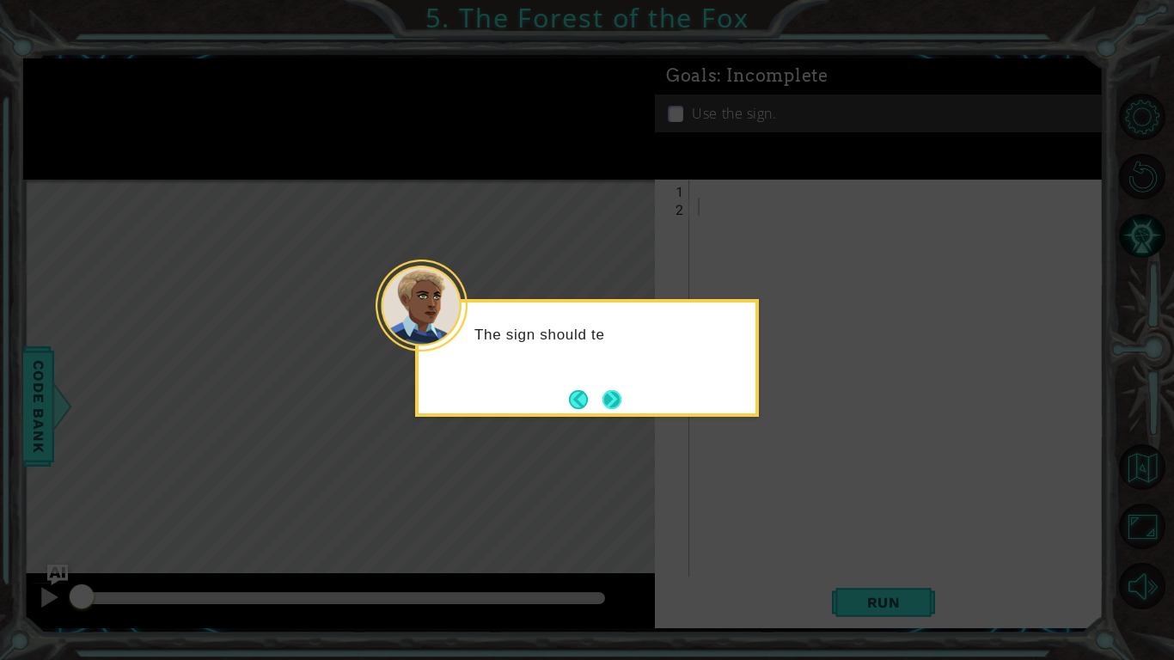
click at [602, 401] on button "Next" at bounding box center [611, 399] width 19 height 19
click at [602, 400] on button "Next" at bounding box center [611, 399] width 19 height 19
click at [600, 400] on icon at bounding box center [587, 330] width 1174 height 660
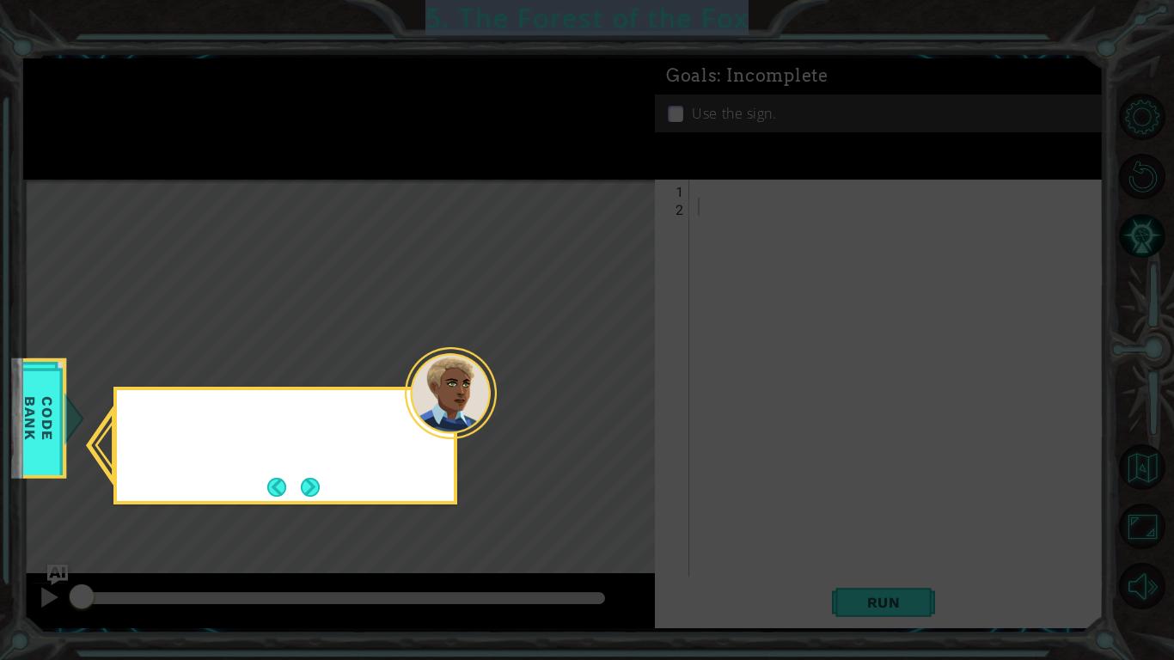
click at [600, 400] on icon at bounding box center [587, 330] width 1174 height 660
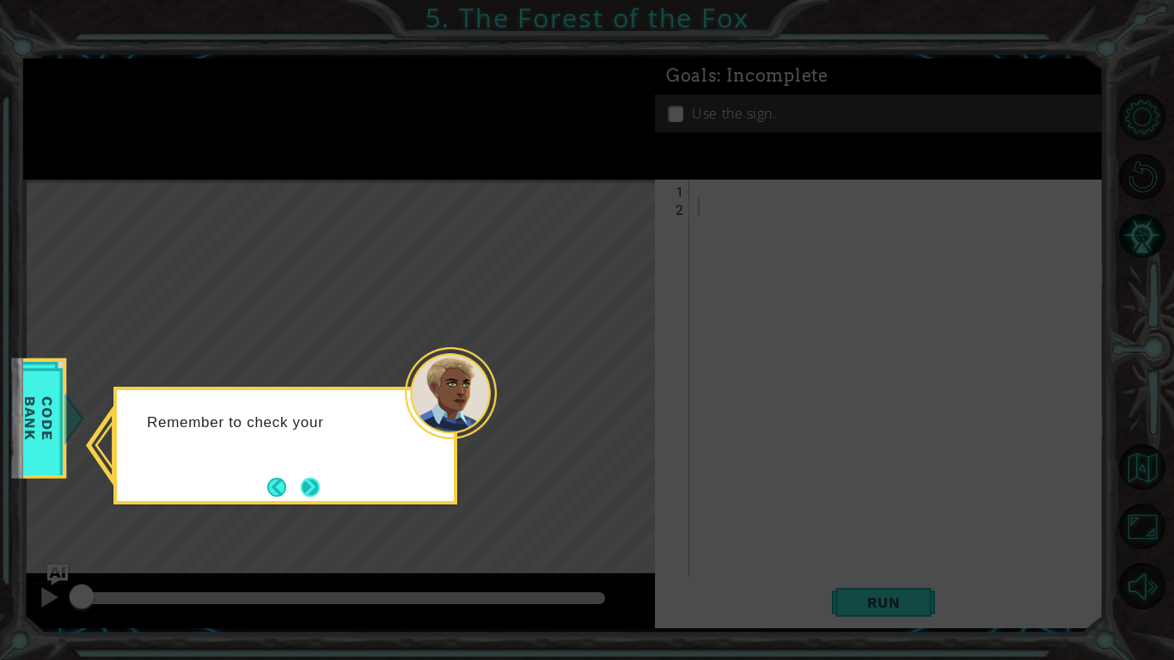
click at [303, 480] on button "Next" at bounding box center [310, 487] width 19 height 19
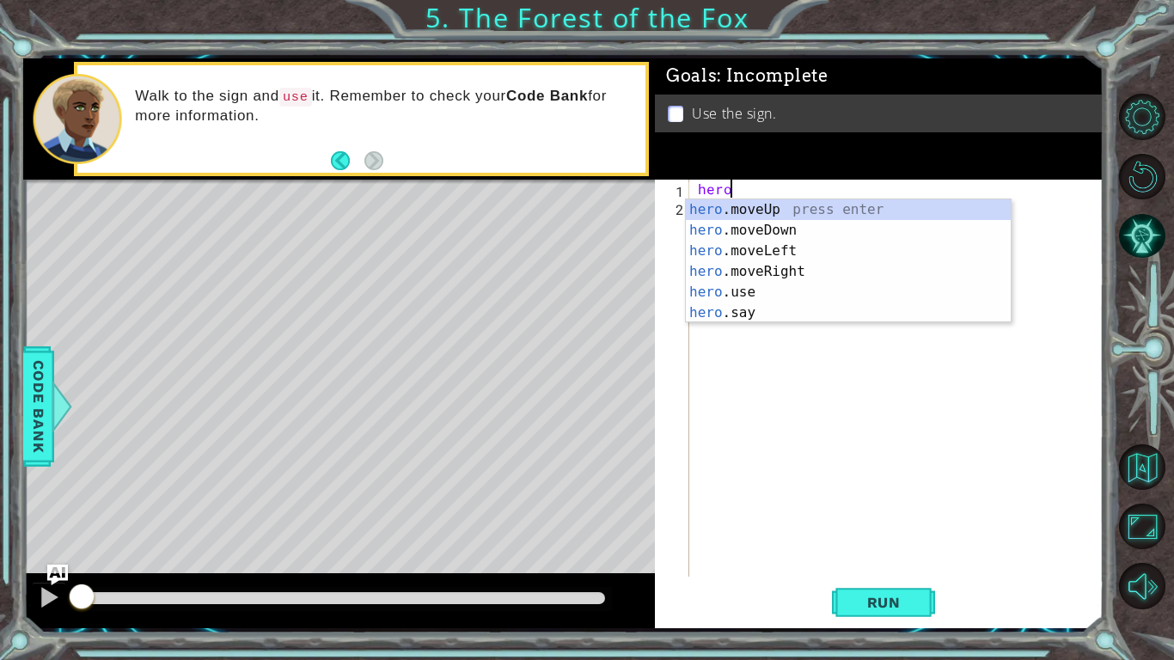
scroll to position [0, 1]
click at [818, 268] on div "hero .moveUp press enter hero .moveDown press enter hero .moveLeft press enter …" at bounding box center [848, 281] width 325 height 165
type textarea "hero.moveRight(1)"
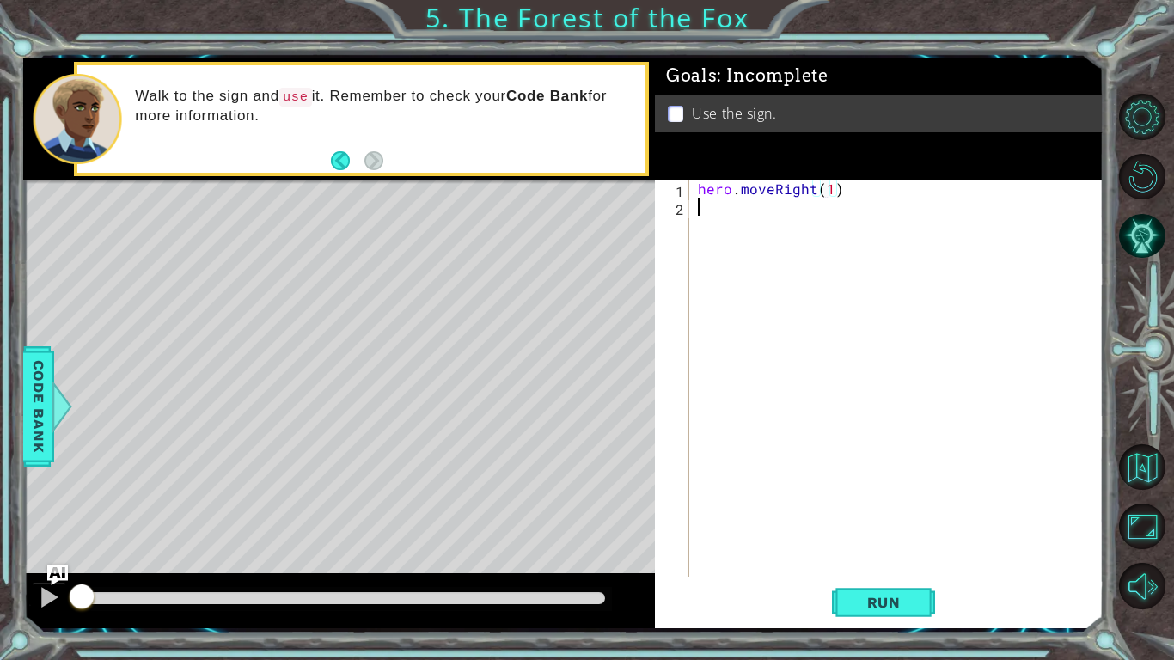
click at [739, 206] on div "hero . moveRight ( 1 )" at bounding box center [900, 396] width 413 height 433
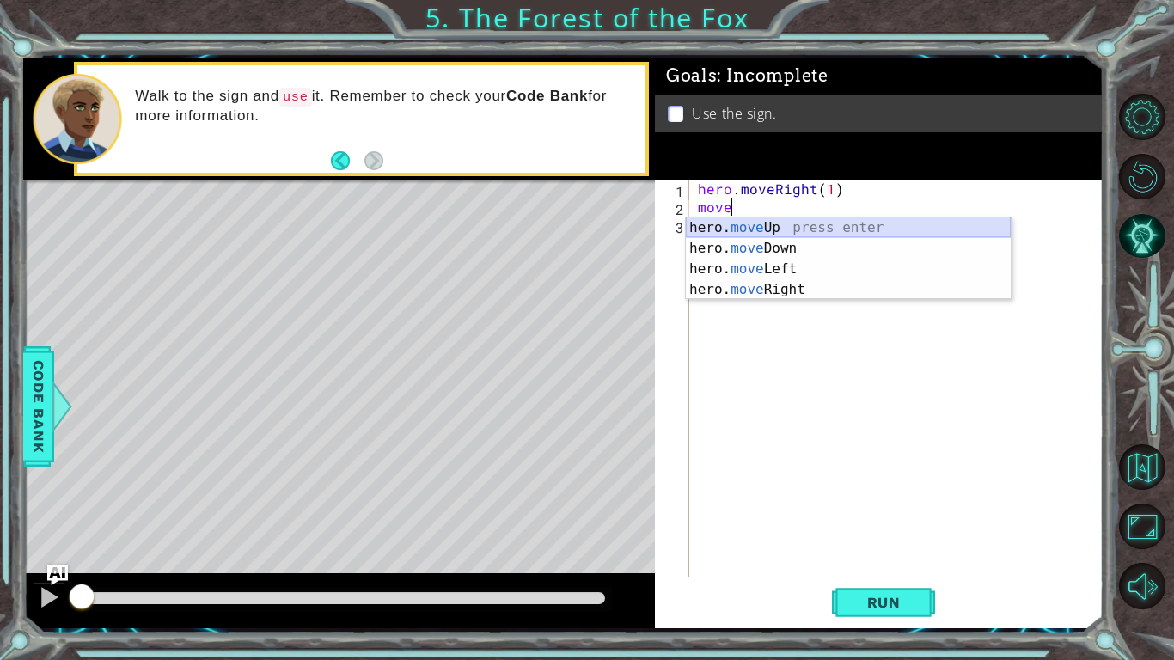
click at [794, 231] on div "hero. move Up press enter hero. move Down press enter hero. move Left press ent…" at bounding box center [848, 279] width 325 height 124
type textarea "hero.moveUp(1)"
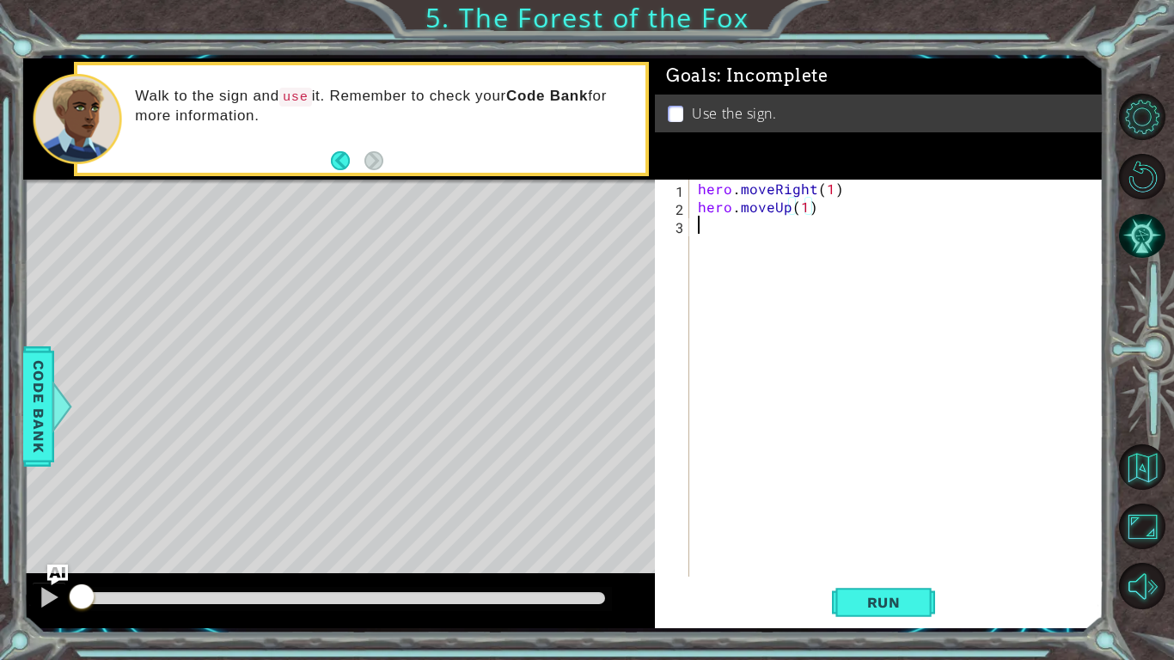
click at [754, 239] on div "hero . moveRight ( 1 ) hero . moveUp ( 1 )" at bounding box center [900, 396] width 413 height 433
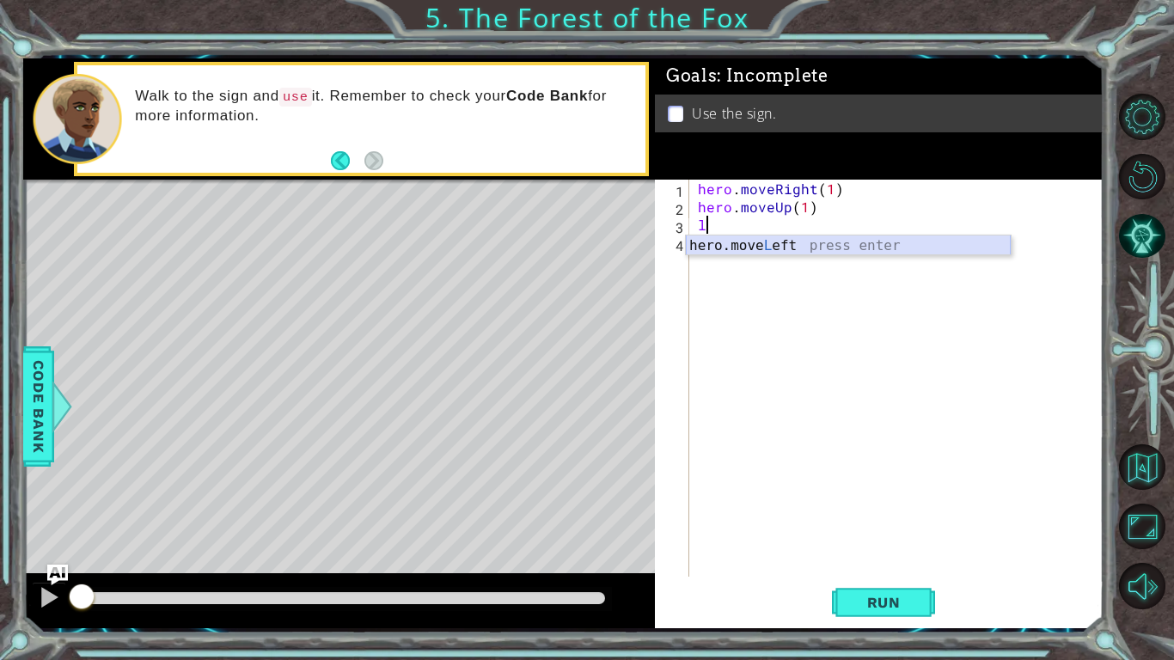
click at [770, 247] on div "hero.move L eft press enter" at bounding box center [848, 266] width 325 height 62
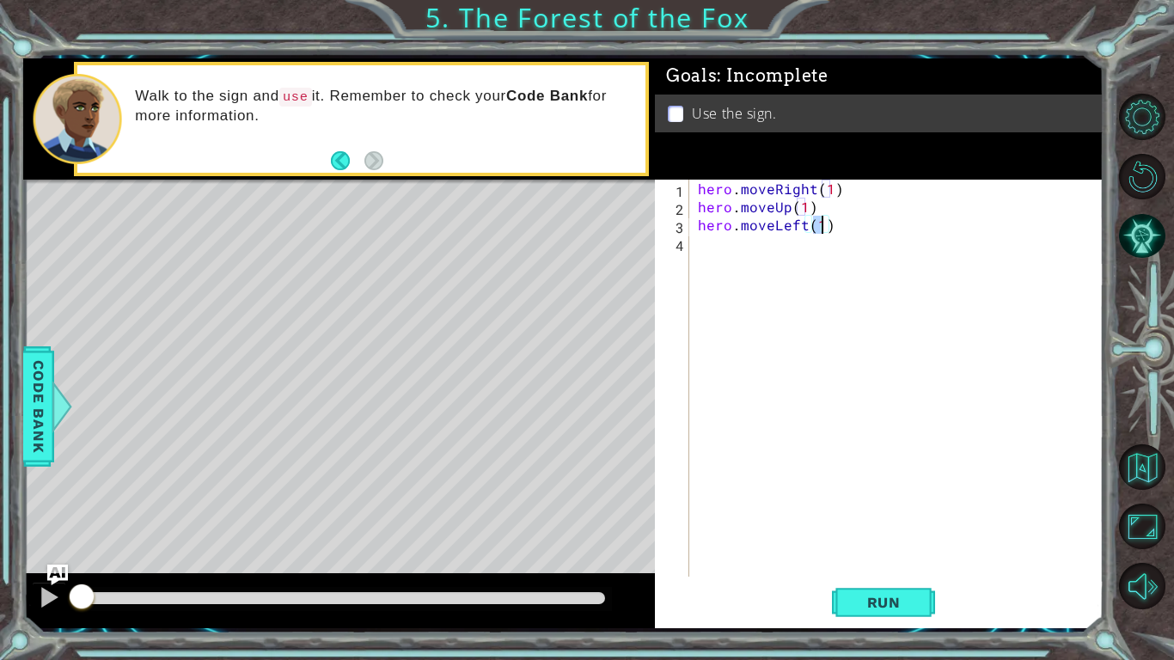
click at [765, 251] on div "hero . moveRight ( 1 ) hero . moveUp ( 1 ) hero . moveLeft ( 1 )" at bounding box center [900, 396] width 413 height 433
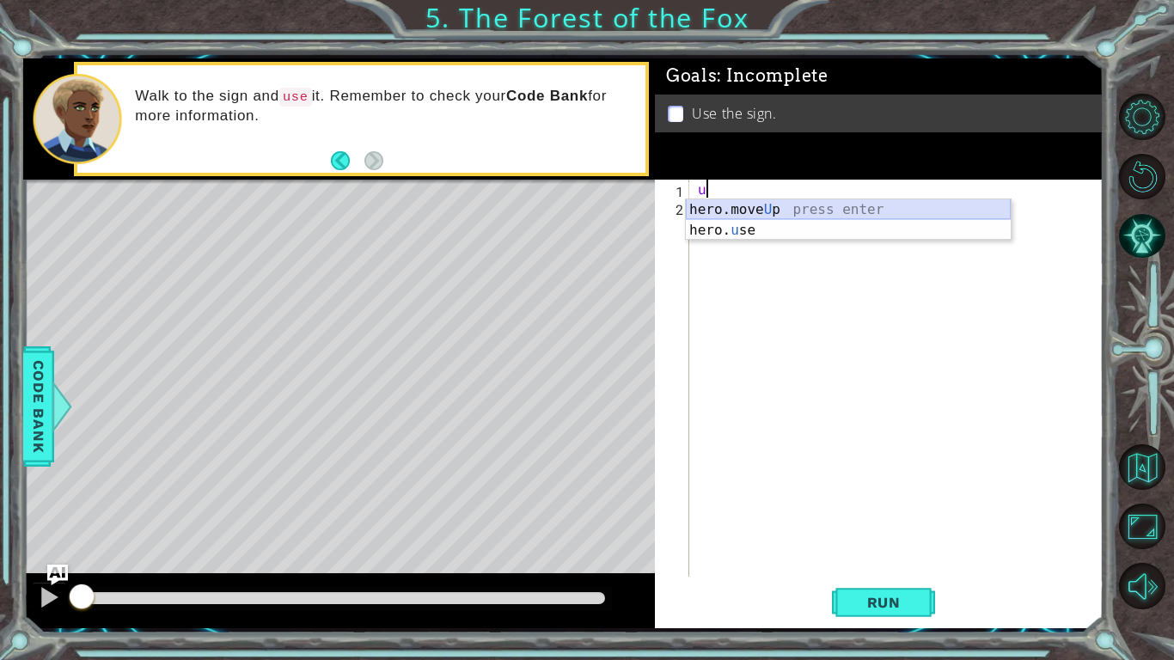
click at [775, 208] on div "hero.move U p press enter hero. u se press enter" at bounding box center [848, 240] width 325 height 82
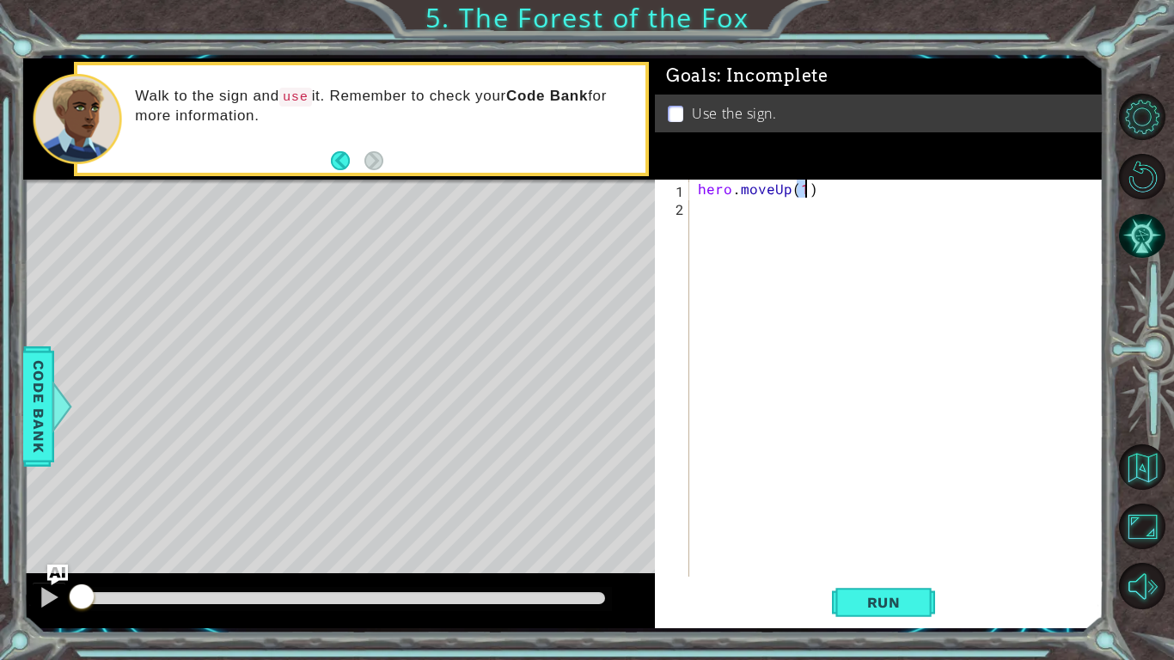
type textarea "hero.moveUp(1)"
click at [835, 217] on div "hero . moveUp ( 1 )" at bounding box center [900, 396] width 413 height 433
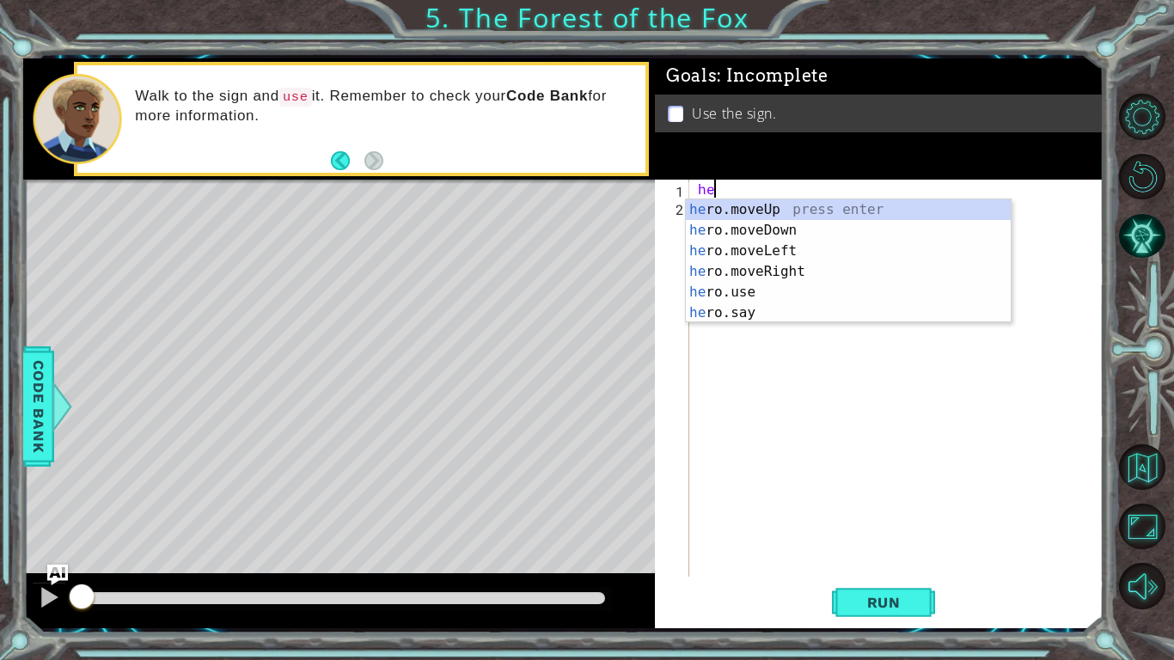
type textarea "h"
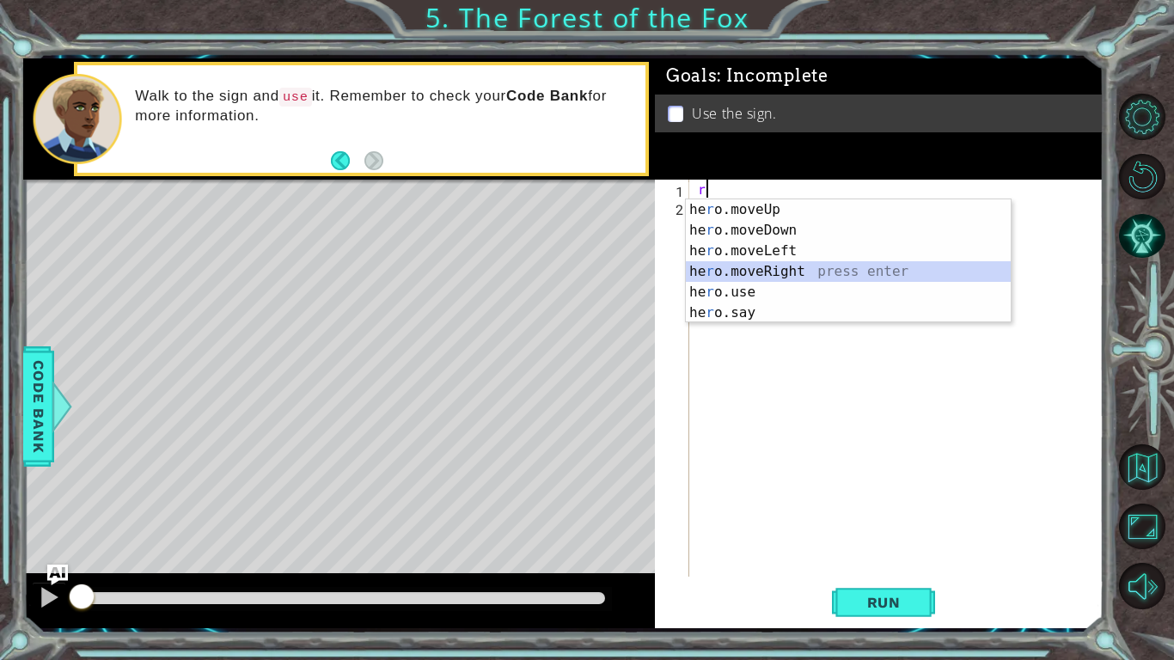
click at [823, 273] on div "he r o.moveUp press enter he r o.moveDown press enter he r o.moveLeft press ent…" at bounding box center [848, 281] width 325 height 165
type textarea "hero.moveRight(1)"
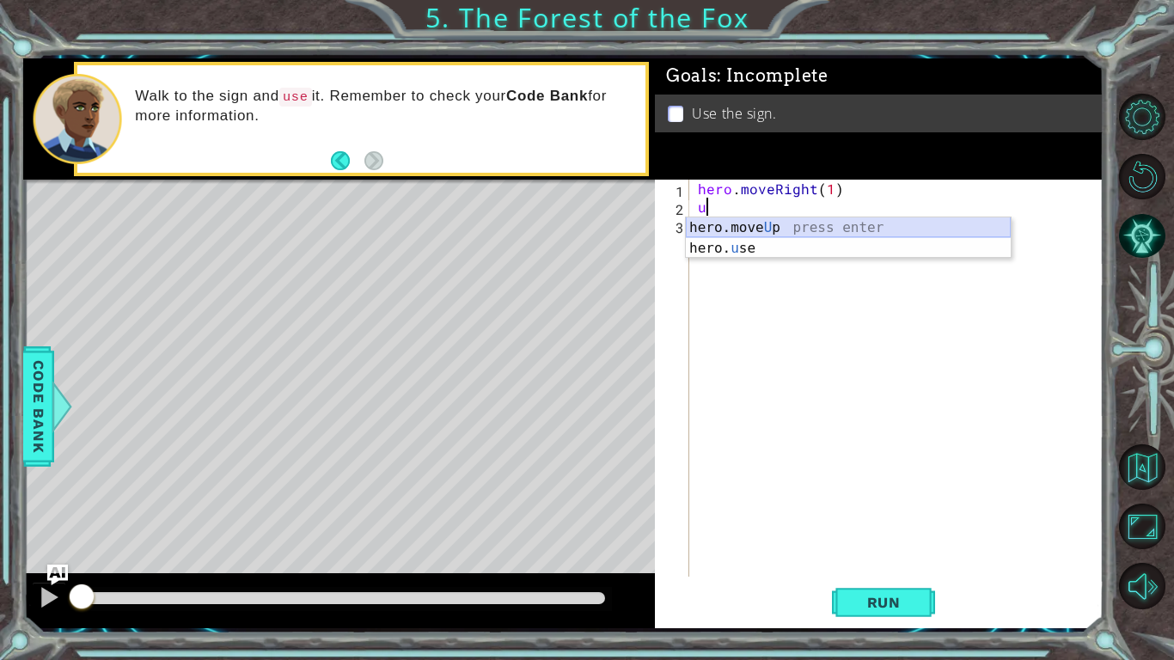
click at [803, 231] on div "hero.move U p press enter hero. u se press enter" at bounding box center [848, 258] width 325 height 82
type textarea "hero.moveUp(1)"
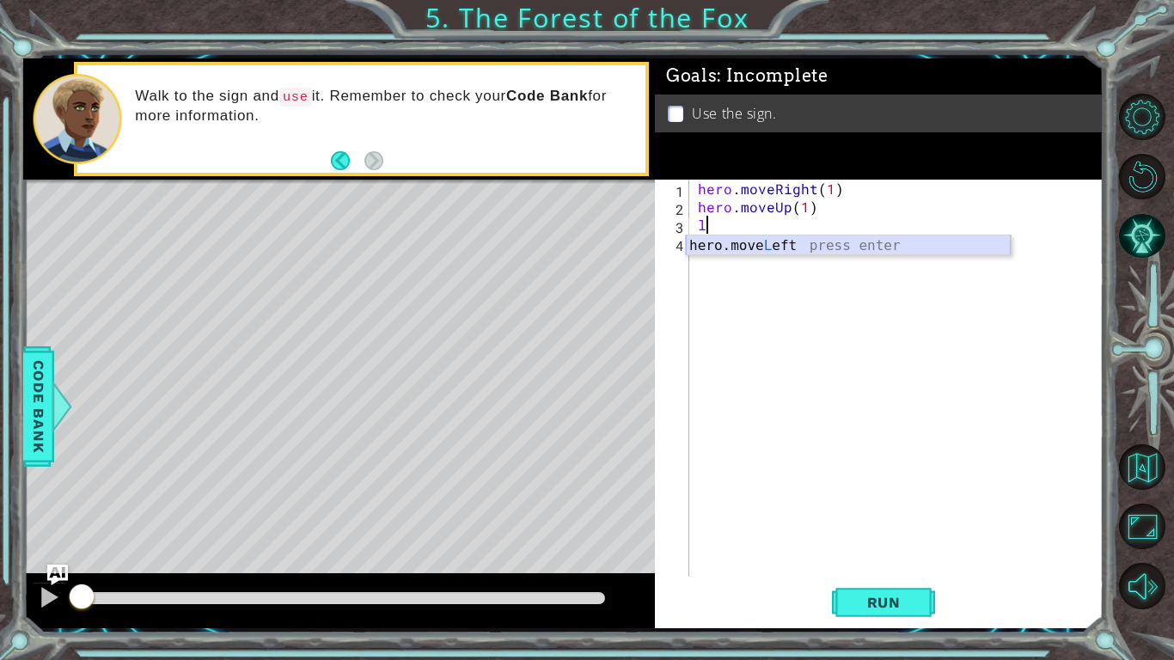
click at [855, 245] on div "hero.move L eft press enter" at bounding box center [848, 266] width 325 height 62
type textarea "hero.moveLeft(1)"
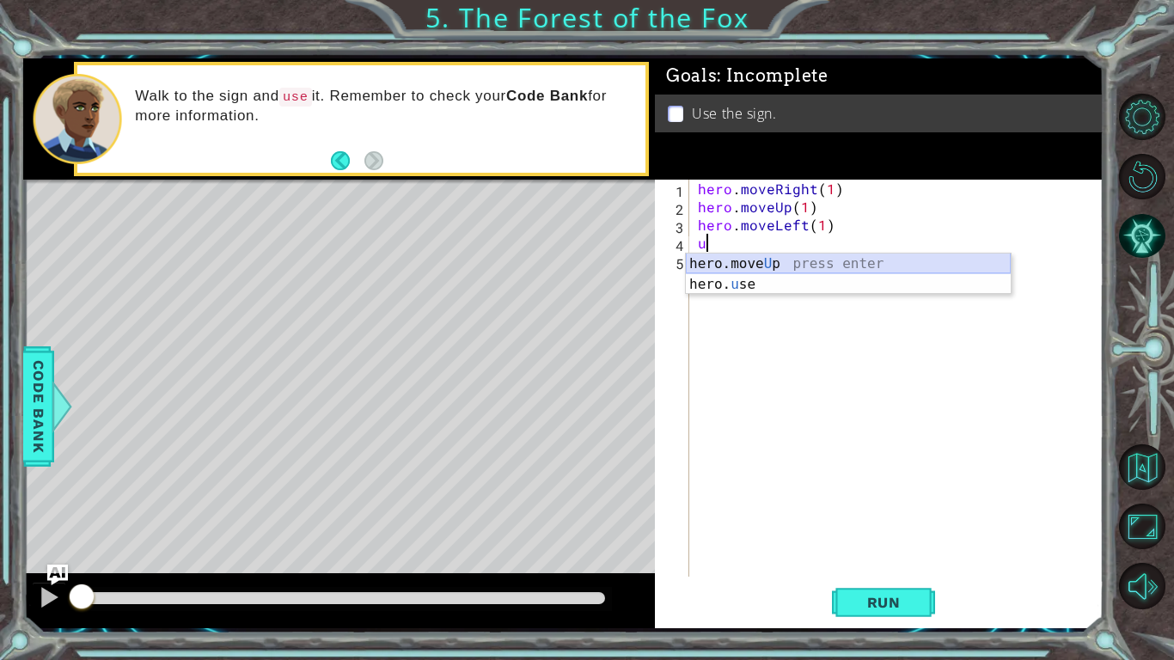
click at [843, 261] on div "hero.move U p press enter hero. u se press enter" at bounding box center [848, 294] width 325 height 82
type textarea "hero.moveUp(1)"
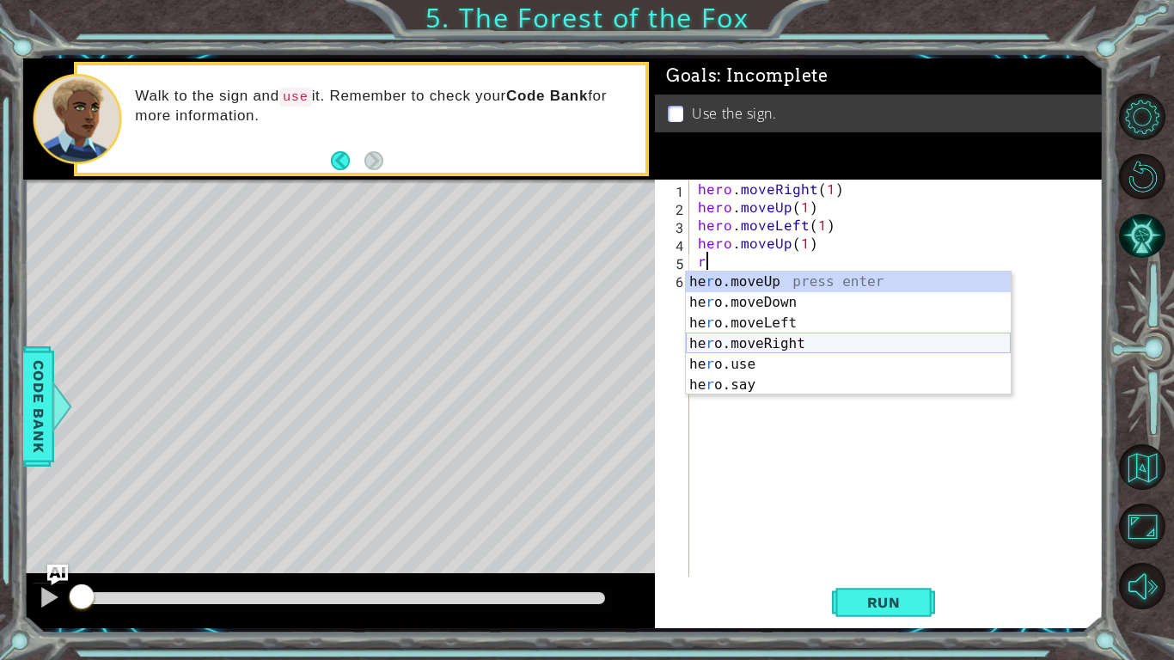
click at [826, 343] on div "he r o.moveUp press enter he r o.moveDown press enter he r o.moveLeft press ent…" at bounding box center [848, 354] width 325 height 165
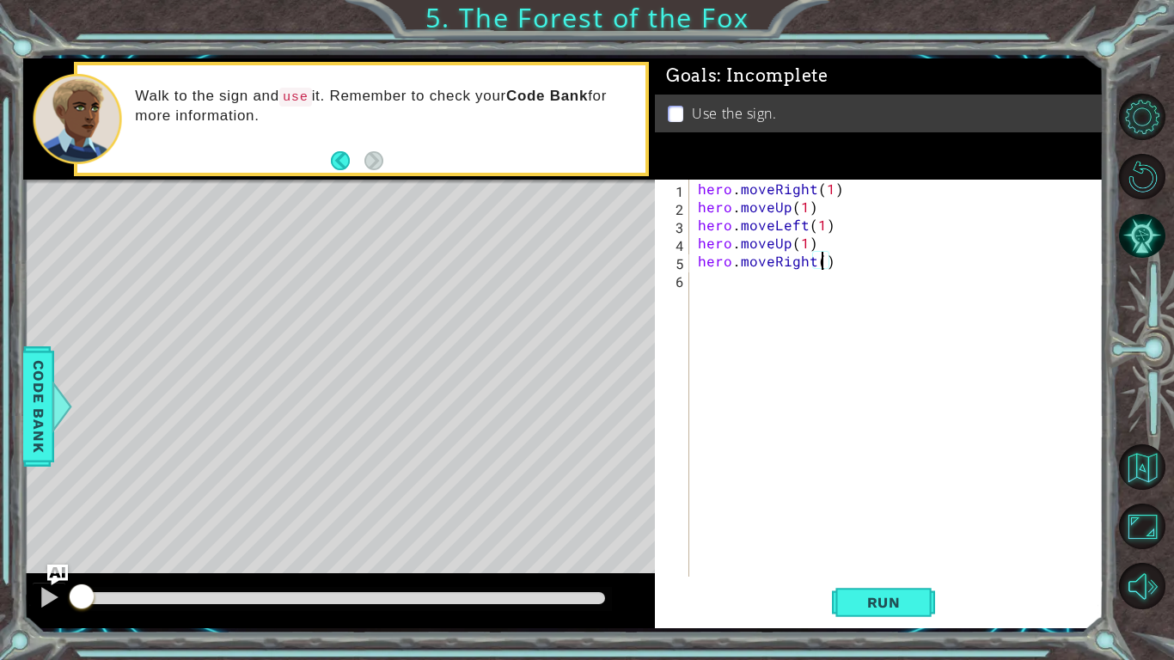
type textarea "hero.moveRight(2)"
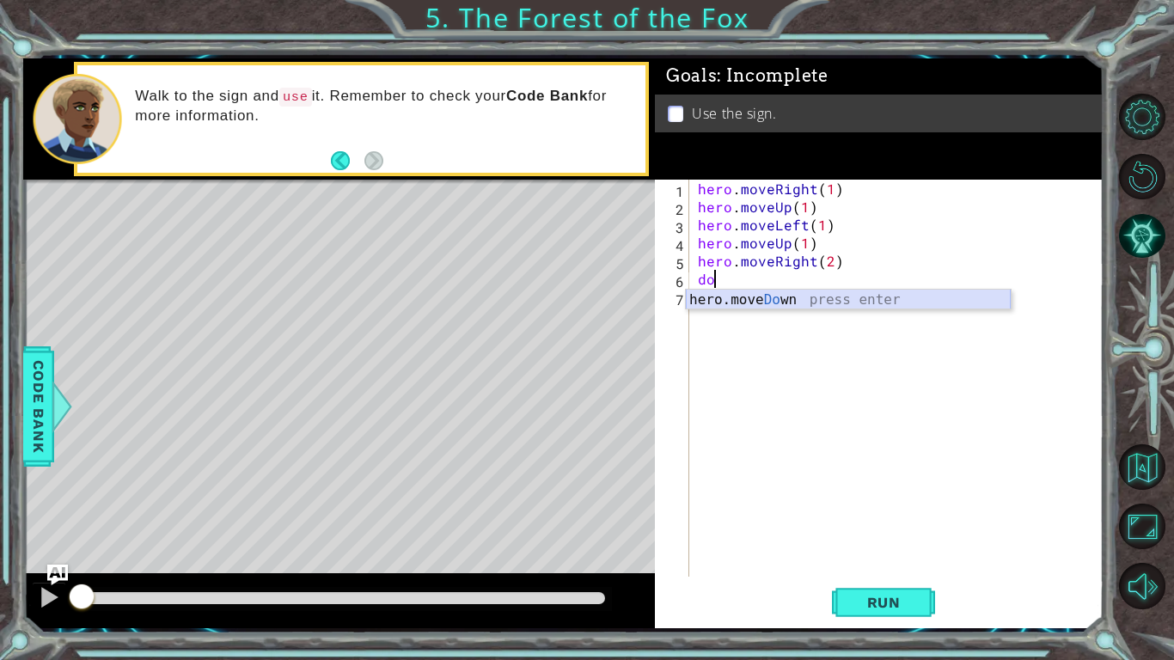
click at [840, 296] on div "hero.move Do wn press enter" at bounding box center [848, 321] width 325 height 62
type textarea "hero.moveDown(1)"
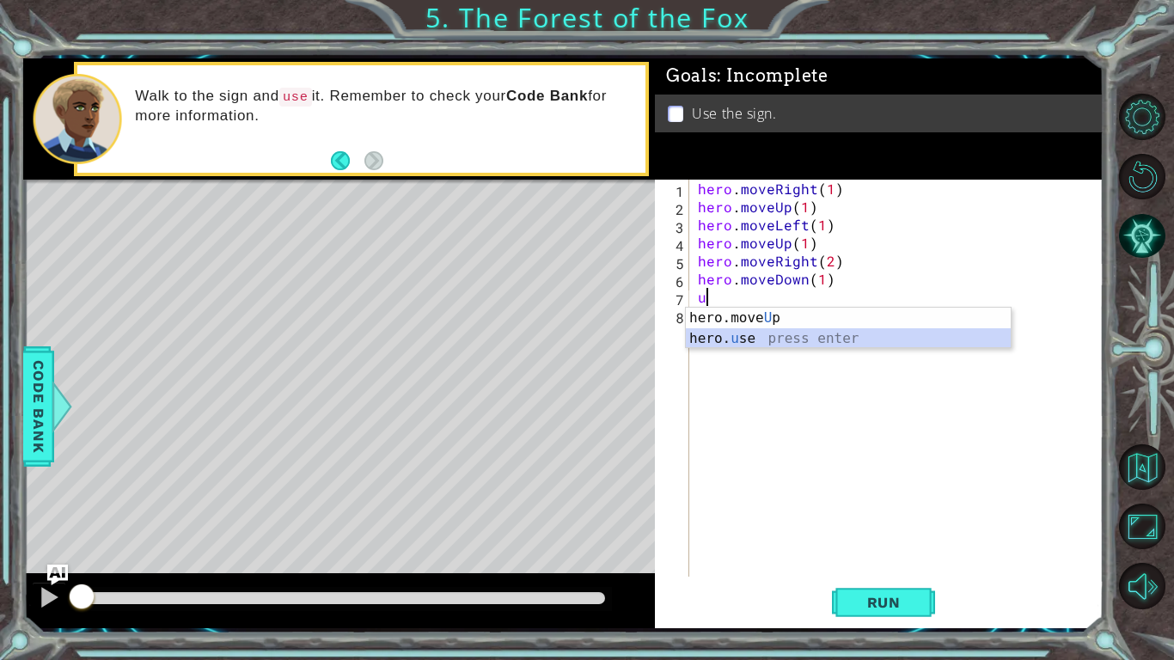
click at [833, 331] on div "hero.move U p press enter hero. u se press enter" at bounding box center [848, 349] width 325 height 82
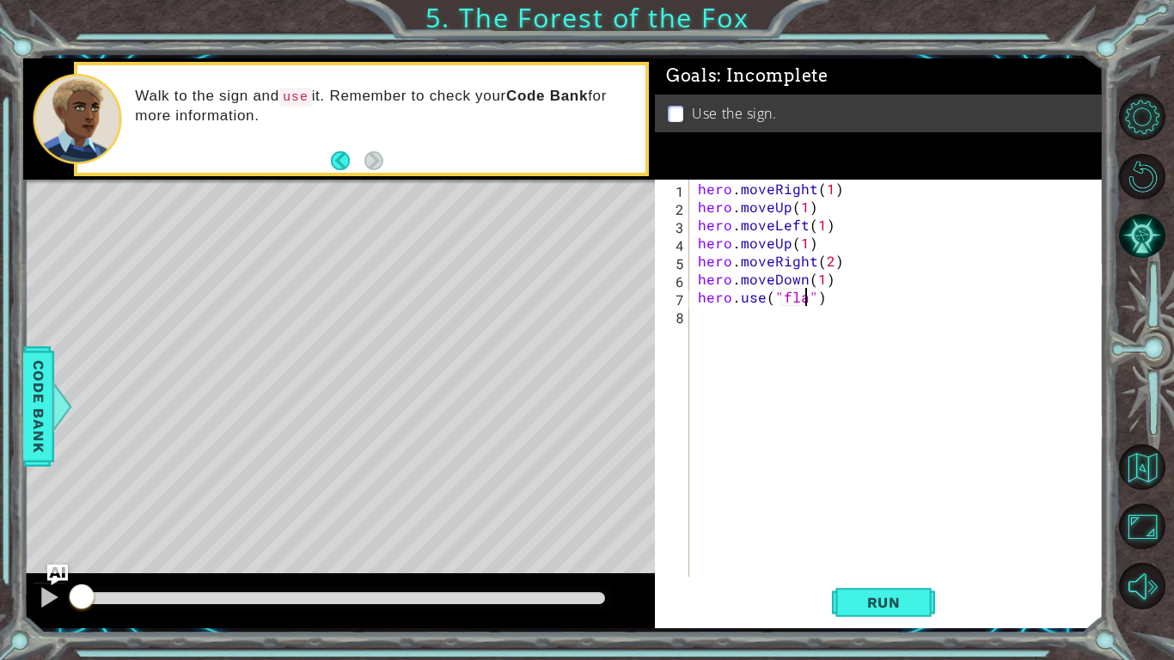
scroll to position [0, 7]
click at [877, 600] on span "Run" at bounding box center [884, 602] width 68 height 17
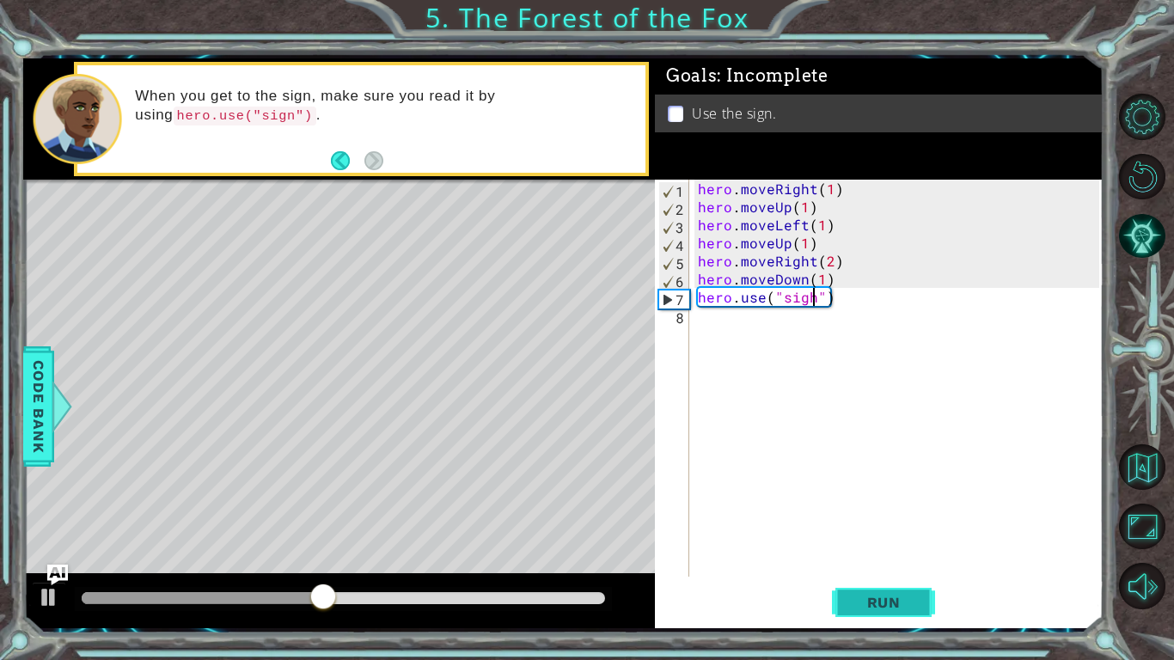
click at [898, 599] on span "Run" at bounding box center [884, 602] width 68 height 17
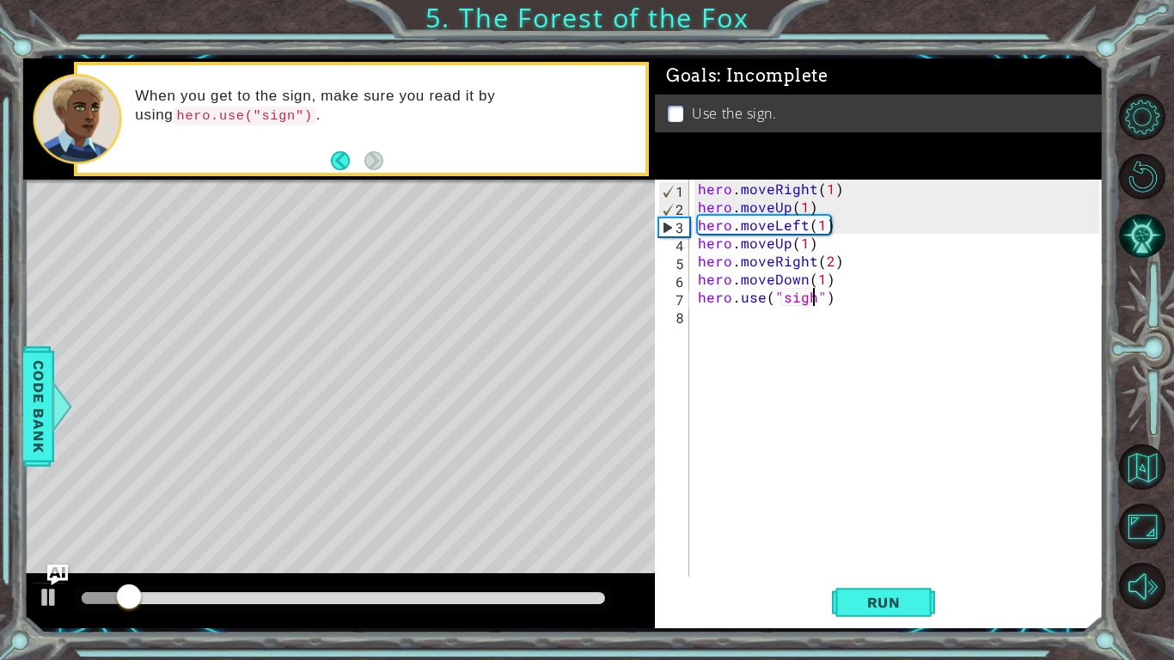
scroll to position [0, 8]
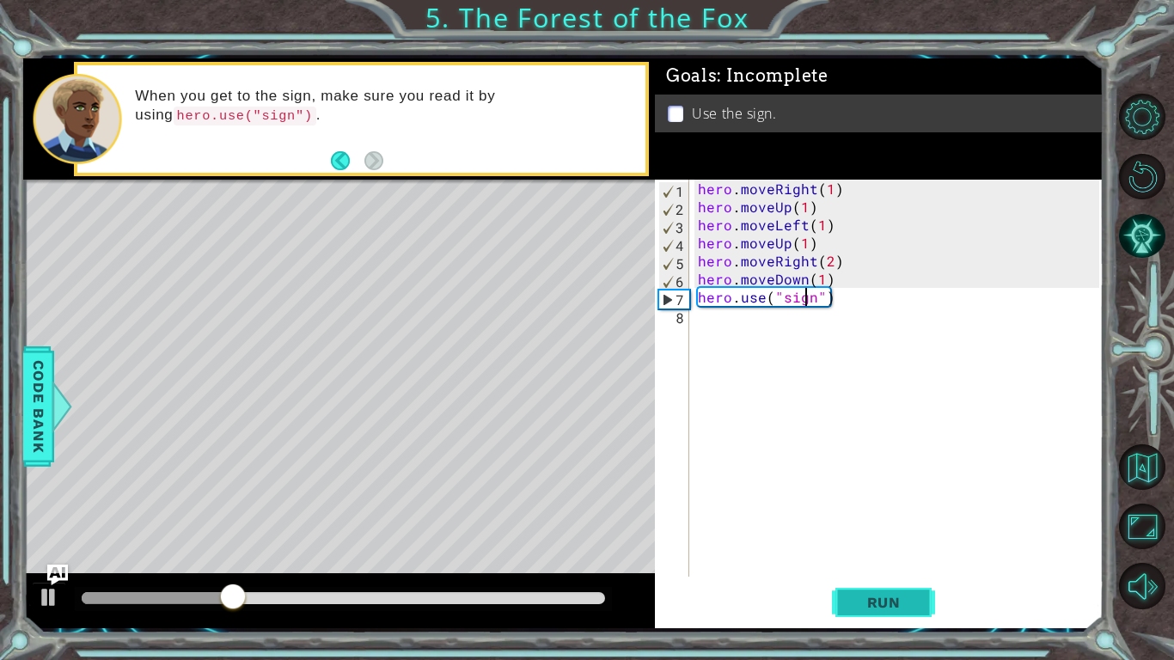
type textarea "hero.use("sign")"
click at [882, 585] on button "Run" at bounding box center [883, 602] width 103 height 45
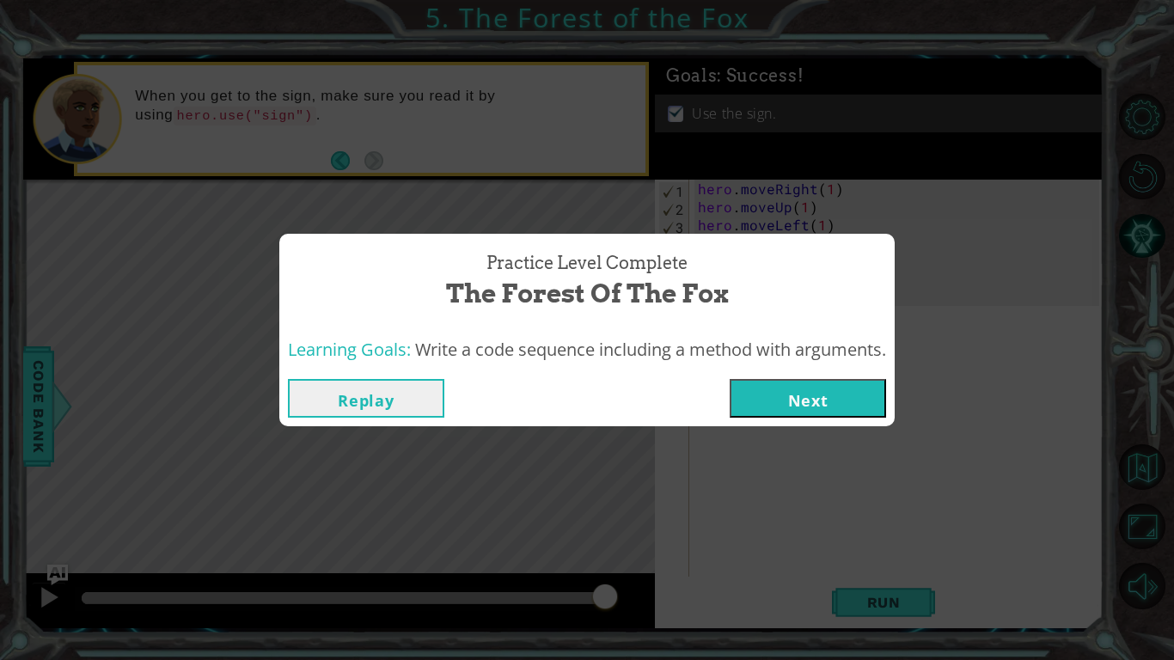
click at [829, 408] on button "Next" at bounding box center [807, 398] width 156 height 39
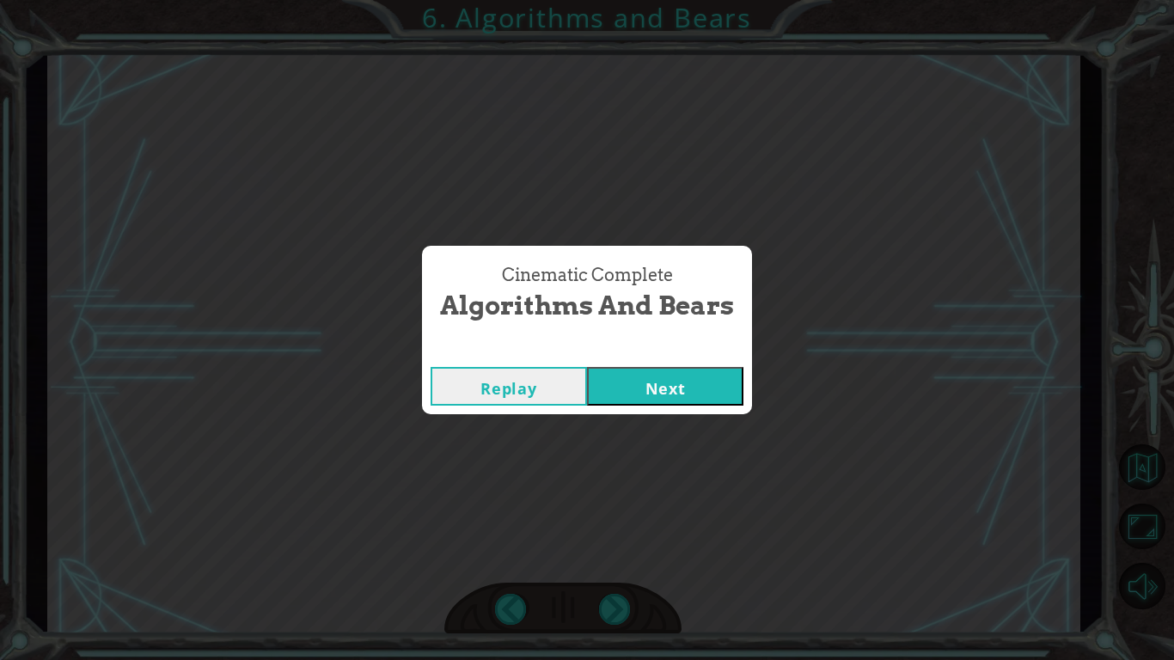
click at [693, 359] on div "Replay Next" at bounding box center [587, 386] width 330 height 56
click at [696, 376] on button "Next" at bounding box center [665, 386] width 156 height 39
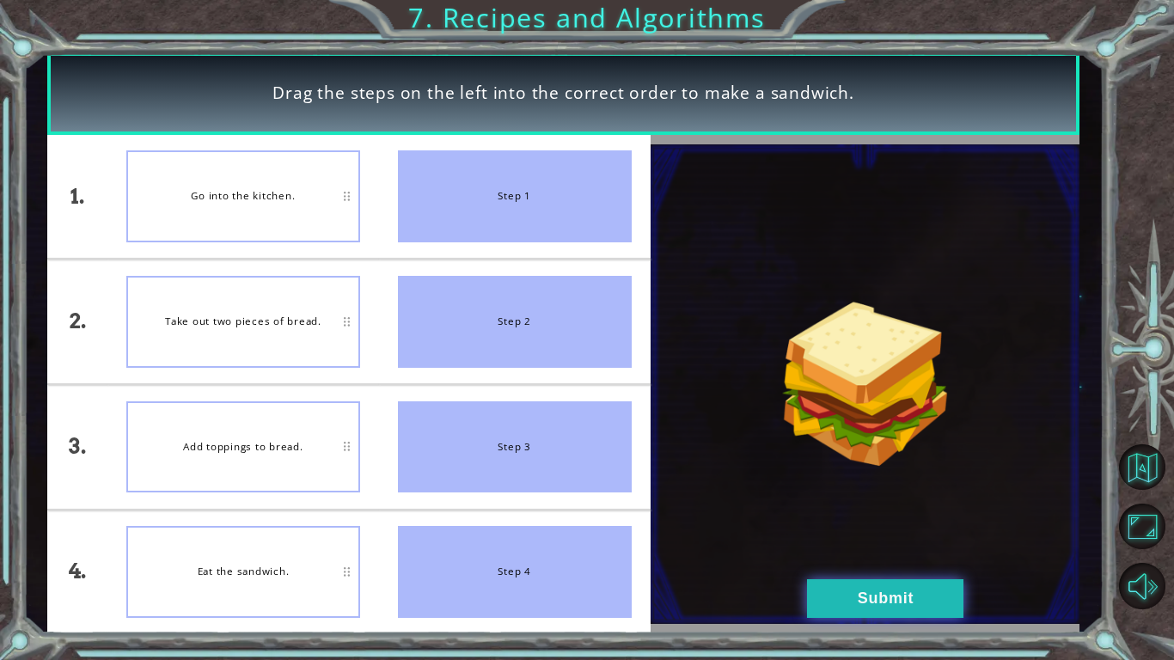
click at [883, 598] on button "Submit" at bounding box center [885, 598] width 156 height 39
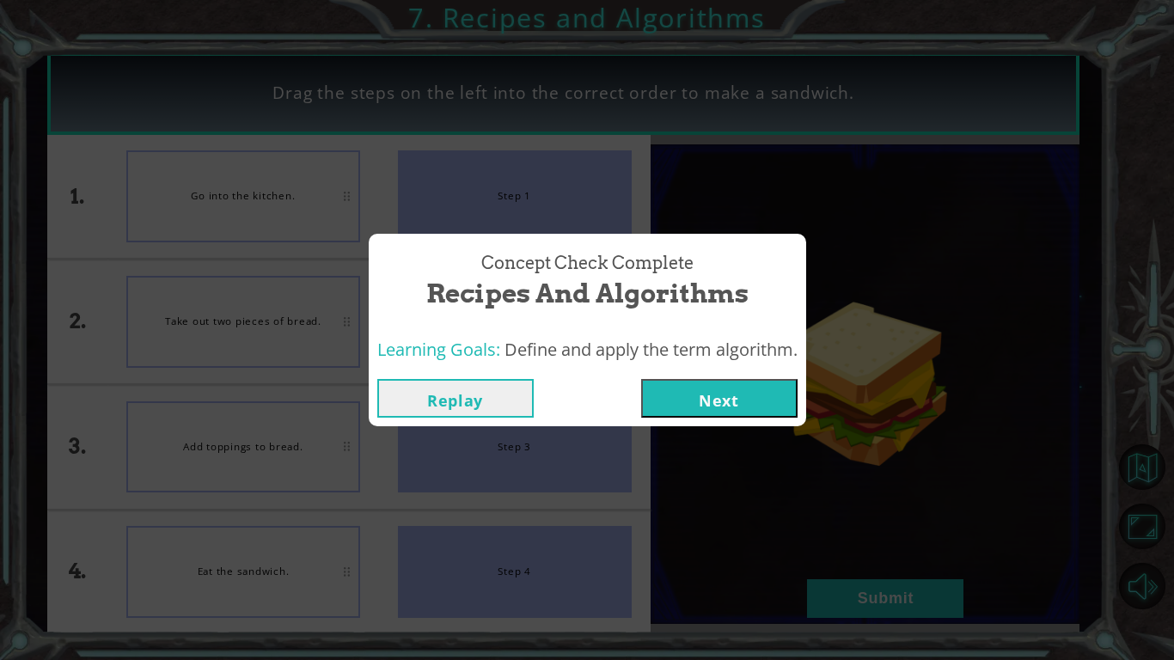
click at [716, 412] on button "Next" at bounding box center [719, 398] width 156 height 39
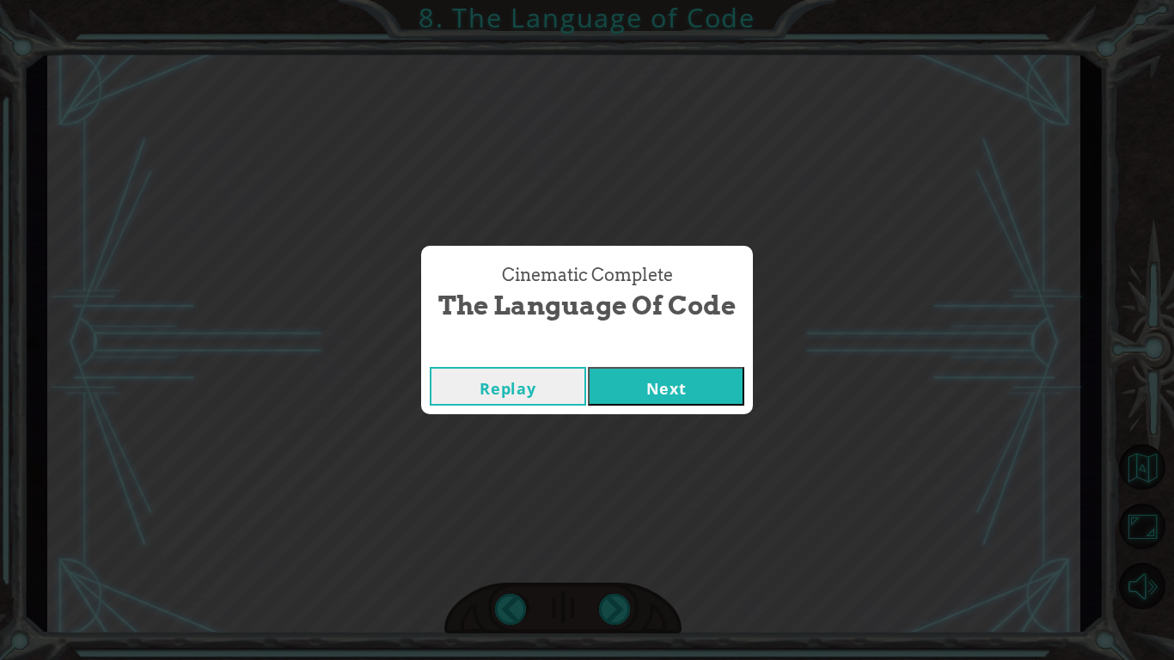
click at [669, 381] on button "Next" at bounding box center [666, 386] width 156 height 39
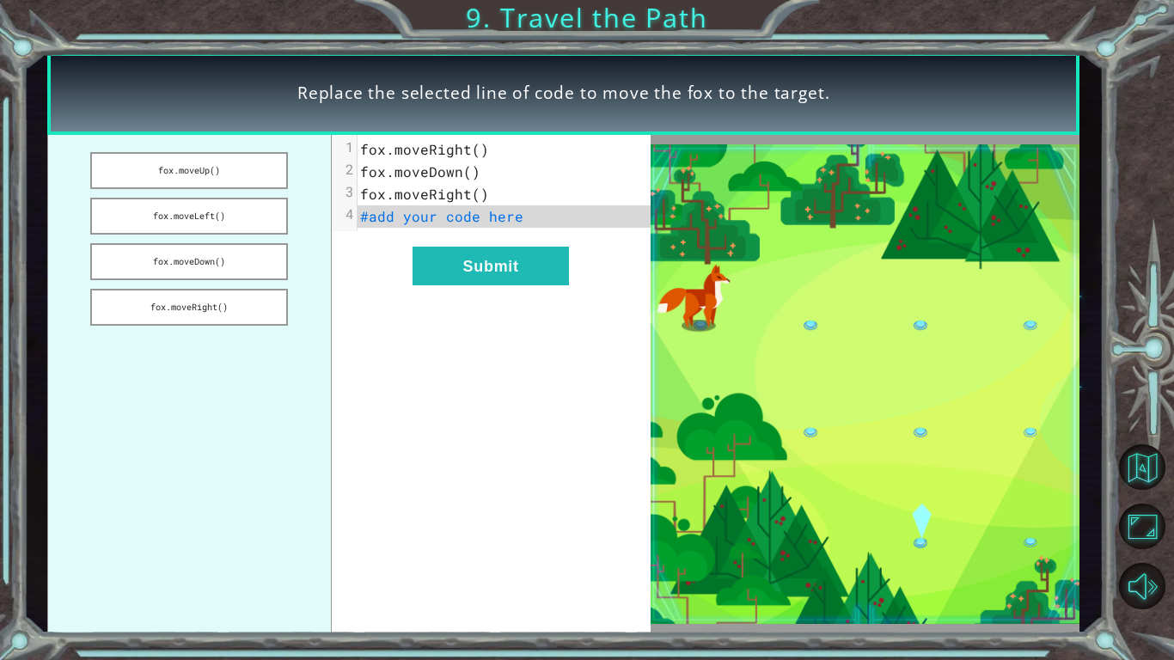
click at [386, 217] on span "#add your code here" at bounding box center [441, 216] width 163 height 18
drag, startPoint x: 226, startPoint y: 306, endPoint x: 481, endPoint y: 218, distance: 269.8
click at [481, 218] on div "fox.moveUp() fox.moveLeft() fox.moveDown() fox.moveRight() xxxxxxxxxx 4 1 fox.m…" at bounding box center [348, 384] width 603 height 499
click at [225, 305] on button "fox.moveRight()" at bounding box center [189, 307] width 198 height 37
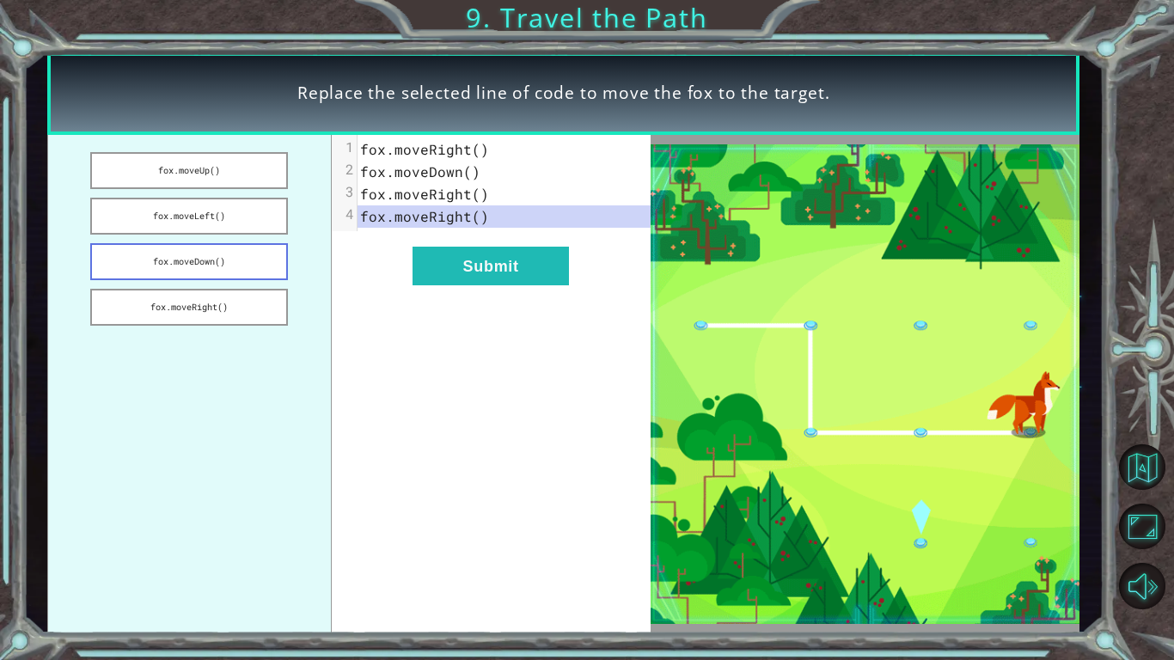
click at [217, 260] on button "fox.moveDown()" at bounding box center [189, 261] width 198 height 37
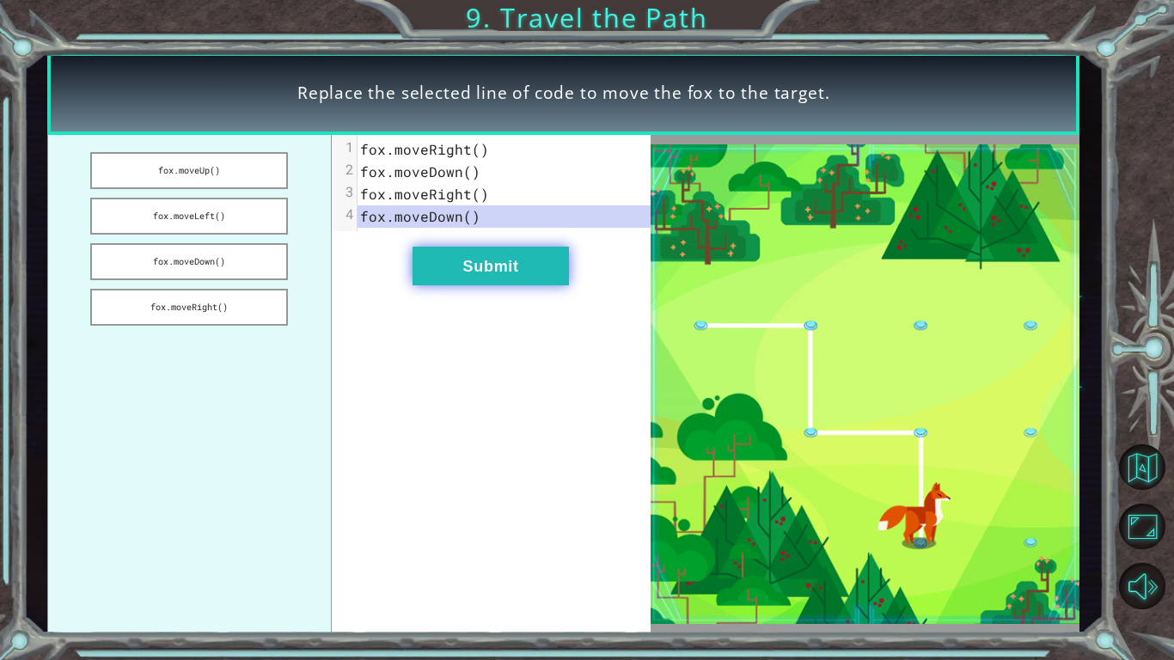
click at [512, 272] on button "Submit" at bounding box center [490, 266] width 156 height 39
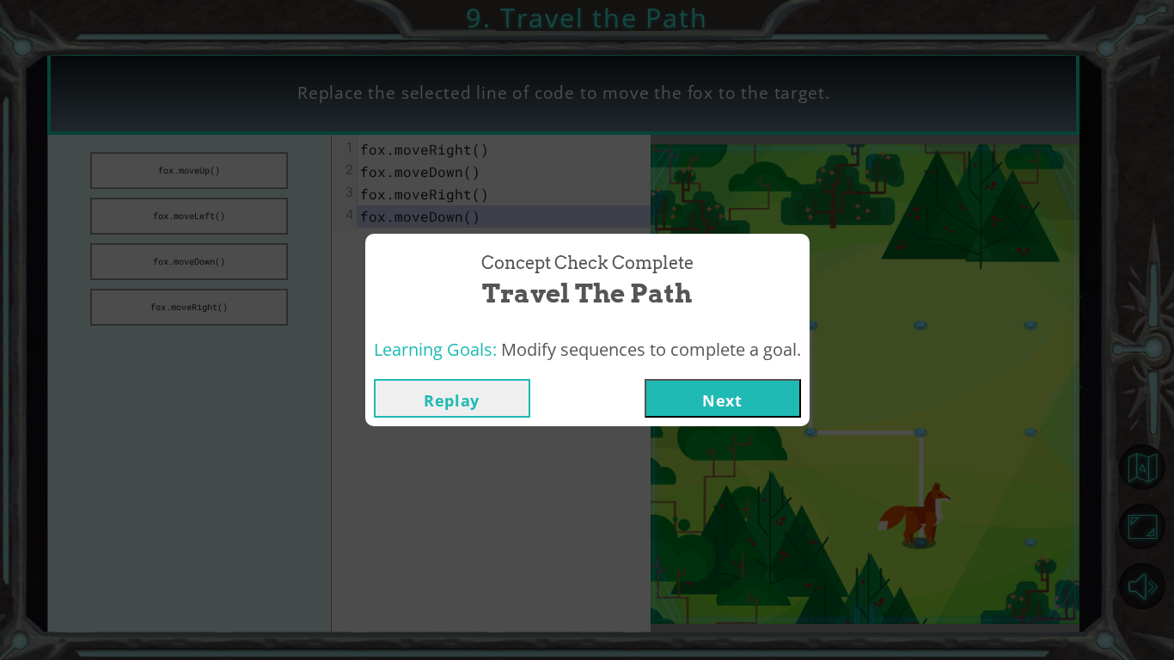
click at [688, 413] on button "Next" at bounding box center [722, 398] width 156 height 39
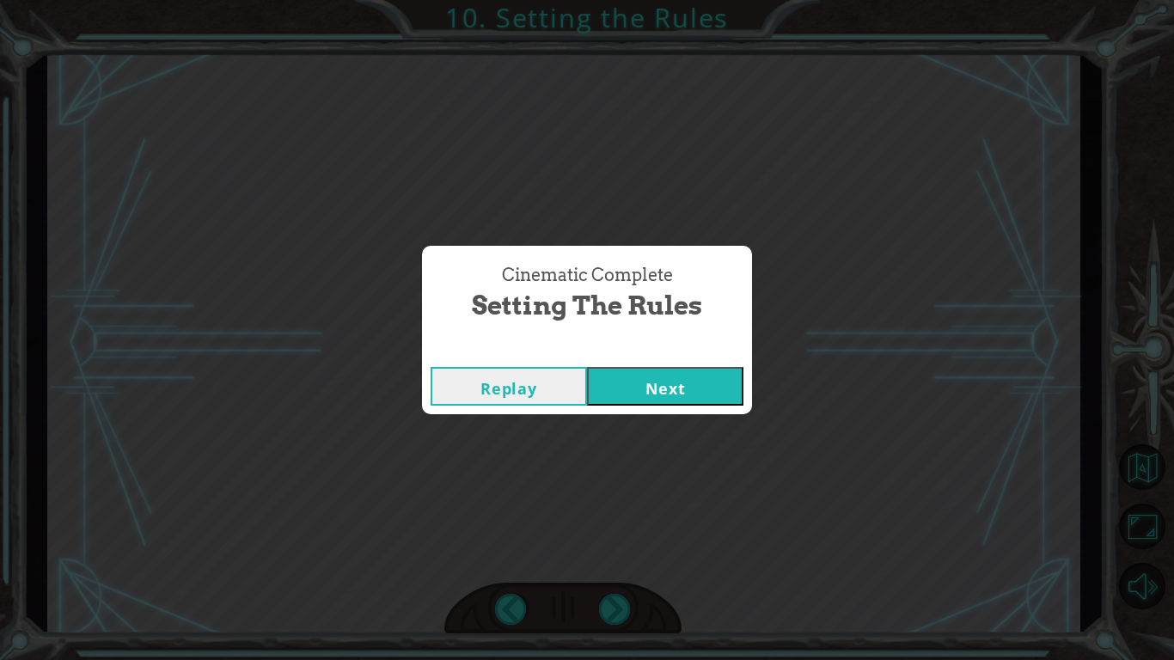
click at [687, 382] on button "Next" at bounding box center [665, 386] width 156 height 39
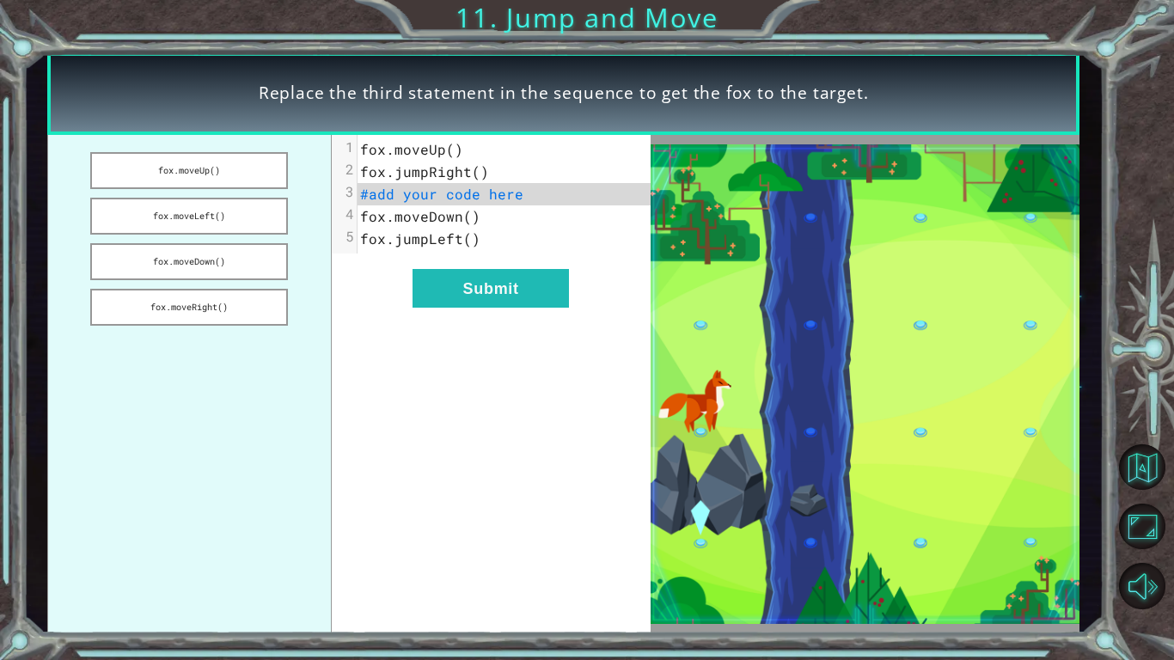
drag, startPoint x: 253, startPoint y: 300, endPoint x: 552, endPoint y: 183, distance: 321.0
click at [552, 183] on div "fox.moveUp() fox.moveLeft() fox.moveDown() fox.moveRight() xxxxxxxxxx 5 1 fox.m…" at bounding box center [348, 384] width 603 height 499
click at [264, 304] on button "fox.moveRight()" at bounding box center [189, 307] width 198 height 37
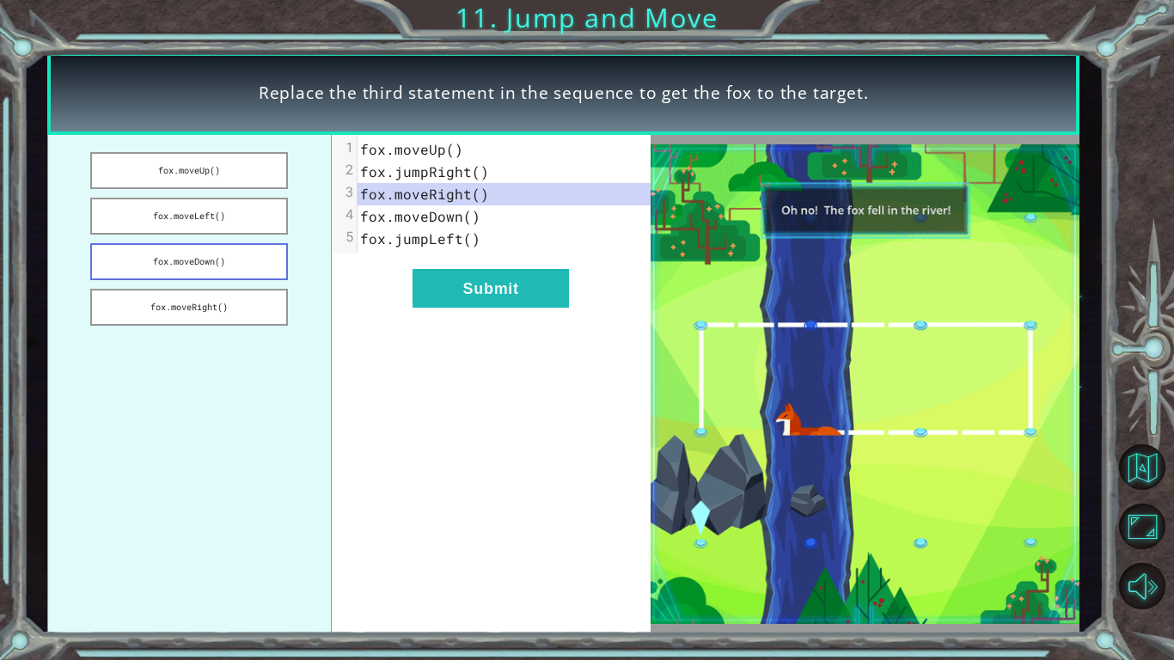
click at [211, 260] on button "fox.moveDown()" at bounding box center [189, 261] width 198 height 37
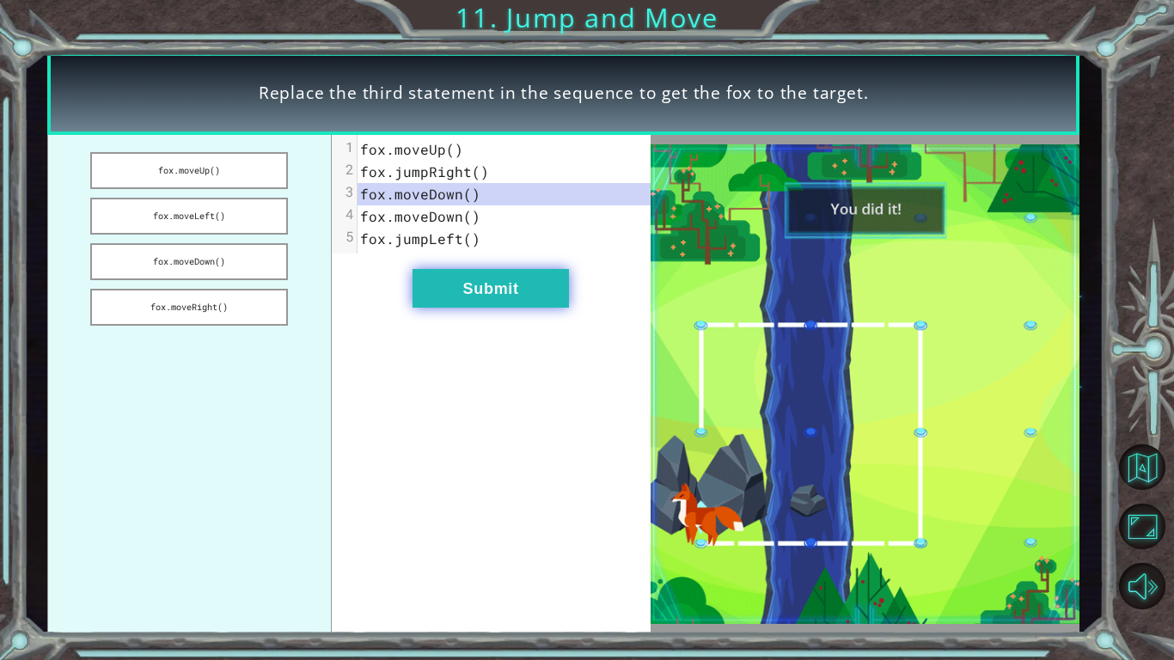
click at [486, 285] on button "Submit" at bounding box center [490, 288] width 156 height 39
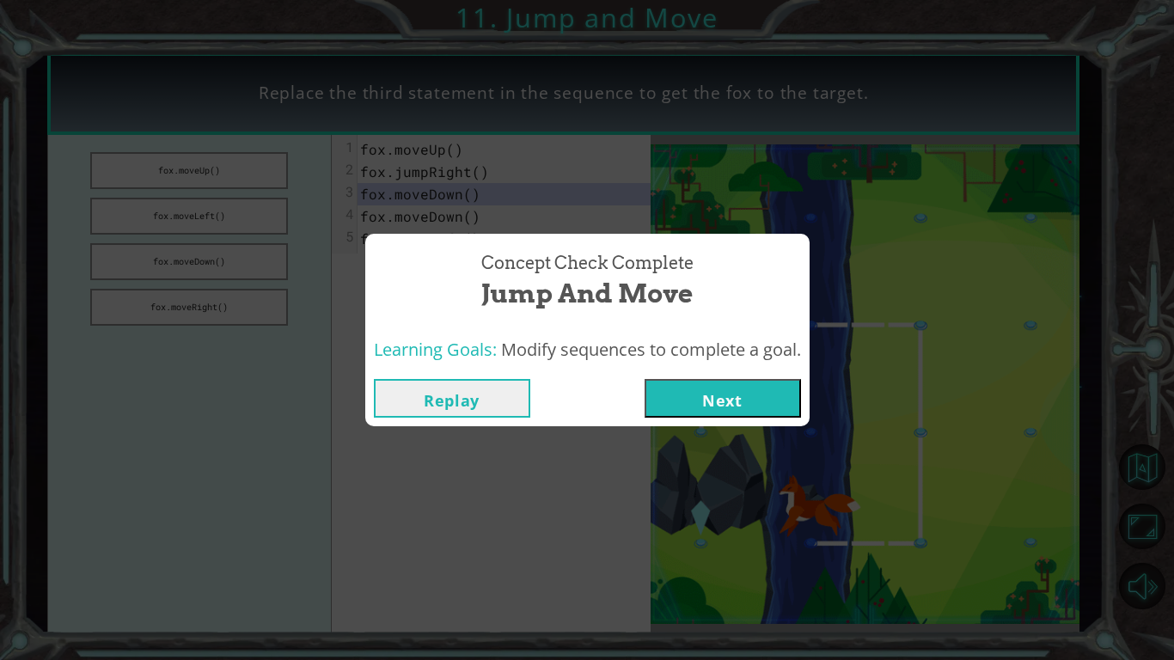
click at [749, 394] on button "Next" at bounding box center [722, 398] width 156 height 39
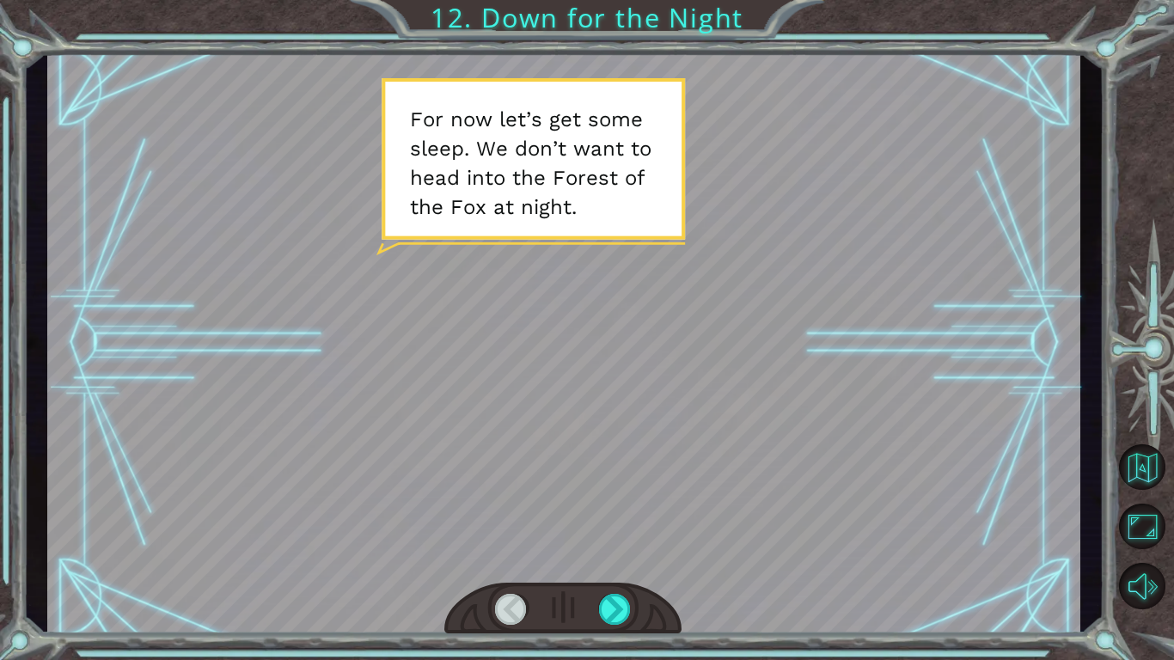
click at [591, 608] on div at bounding box center [562, 609] width 237 height 52
click at [611, 608] on div at bounding box center [615, 609] width 33 height 31
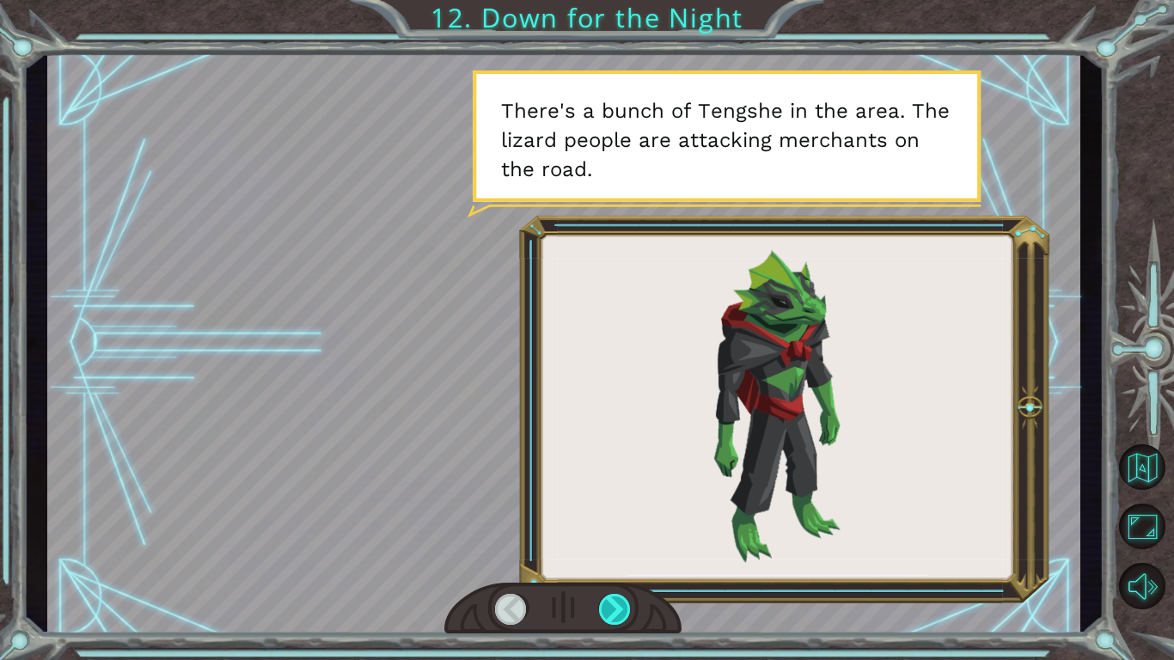
click at [609, 610] on div at bounding box center [615, 609] width 33 height 31
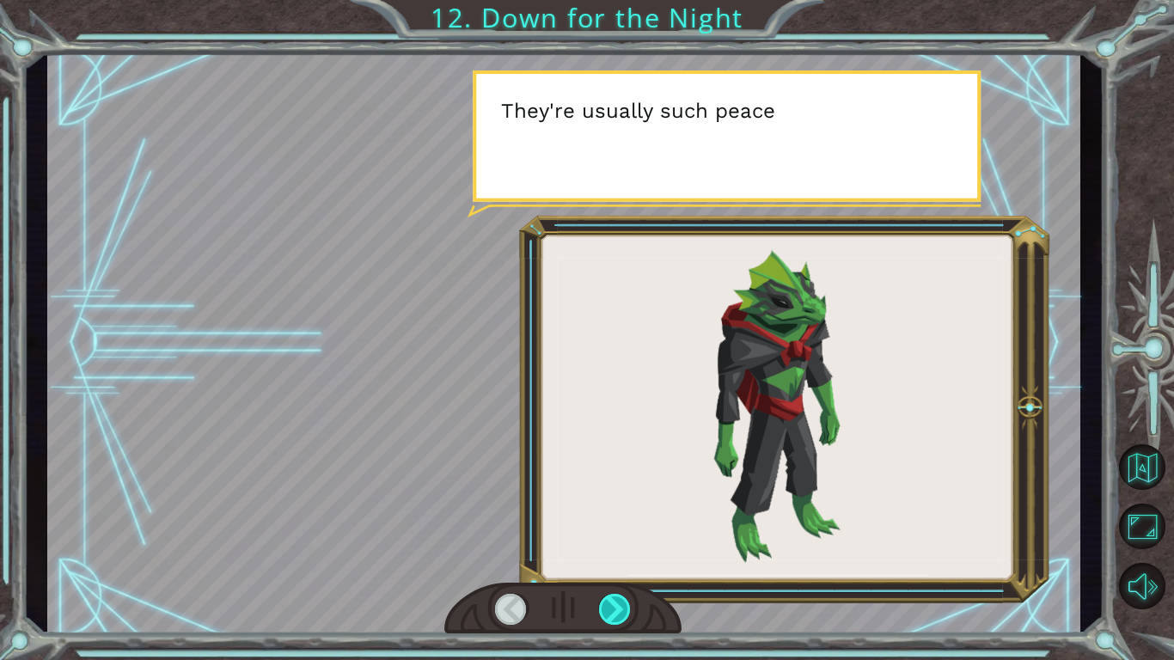
click at [609, 611] on div at bounding box center [615, 609] width 33 height 31
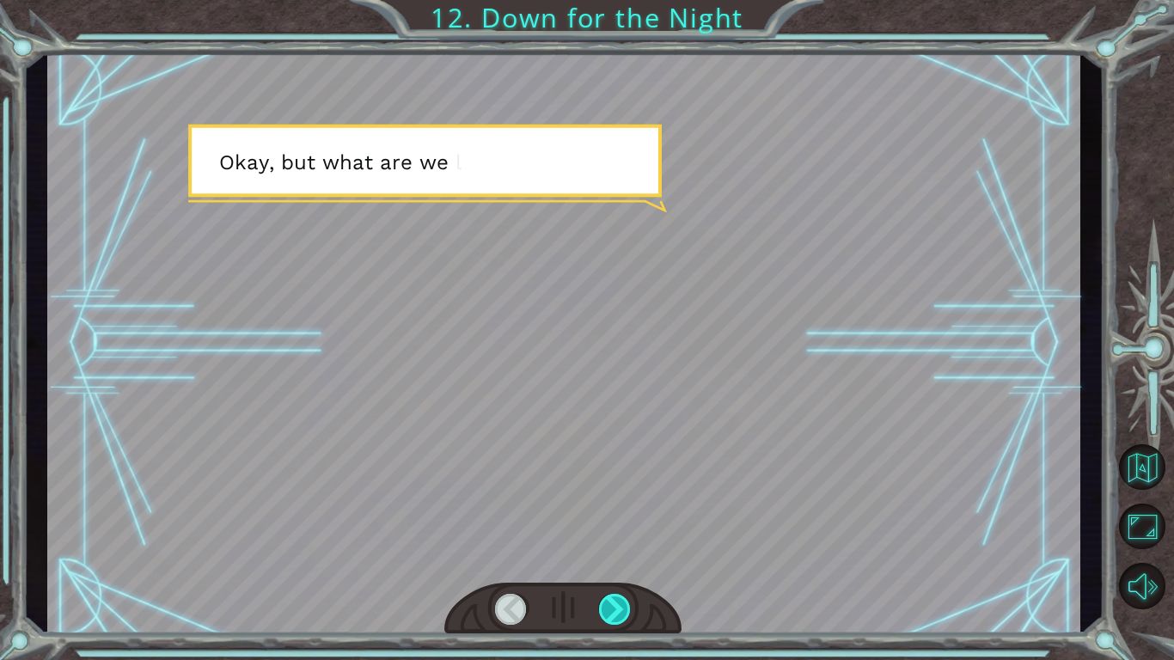
click at [607, 613] on div at bounding box center [615, 609] width 33 height 31
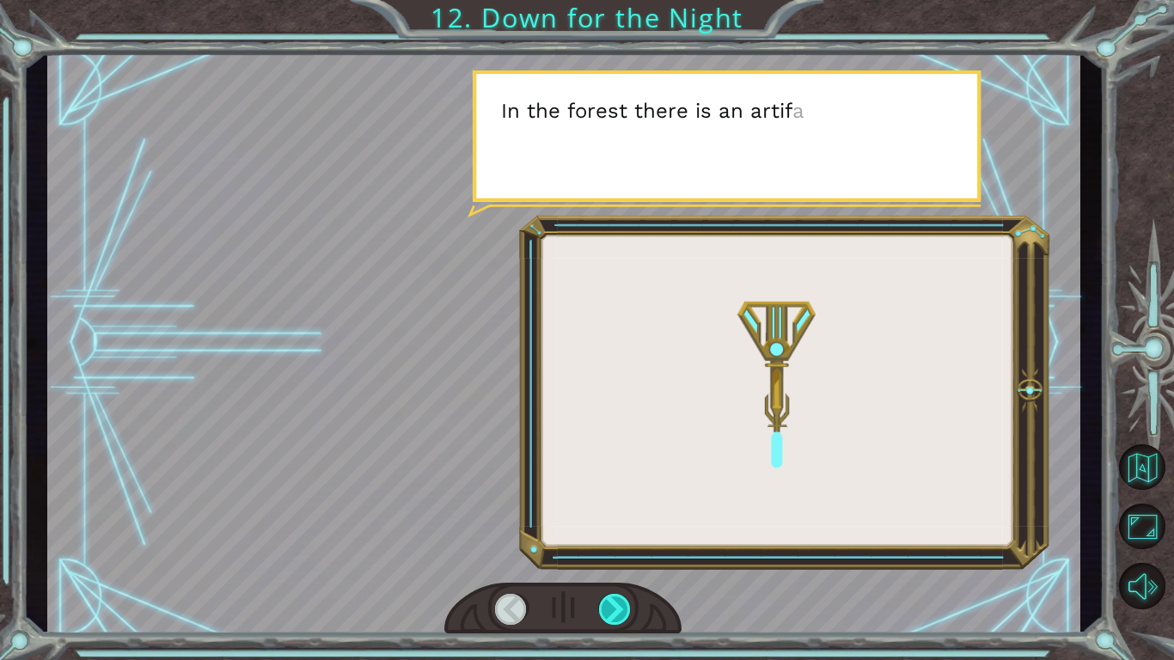
click at [607, 612] on div at bounding box center [615, 609] width 33 height 31
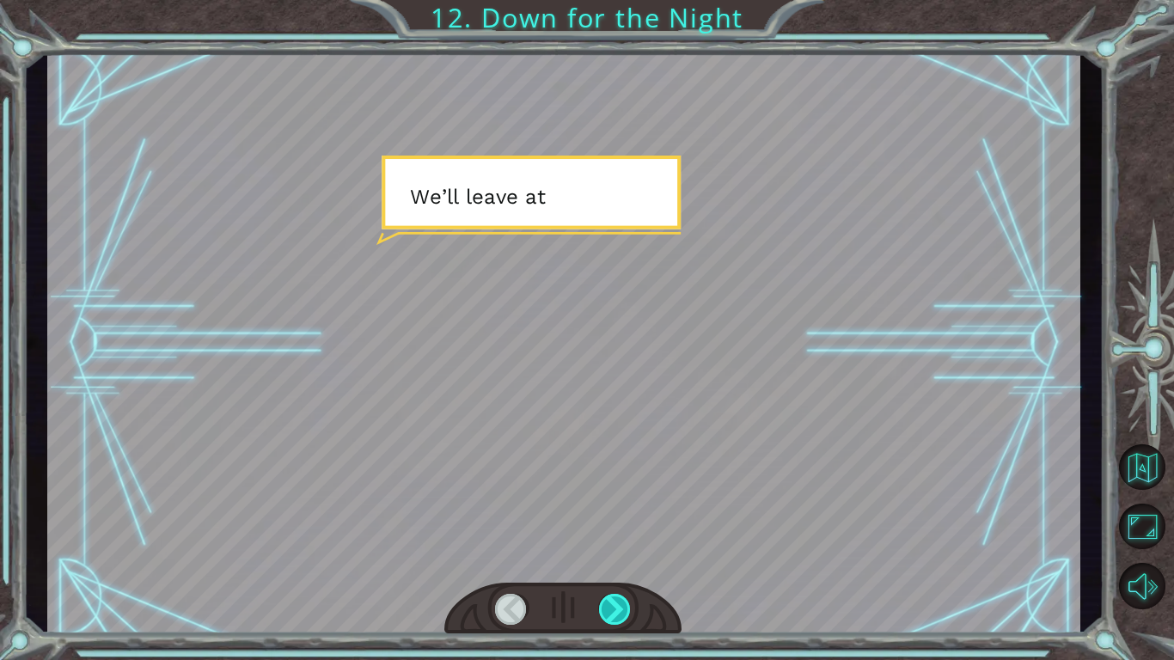
click at [606, 615] on div at bounding box center [615, 609] width 33 height 31
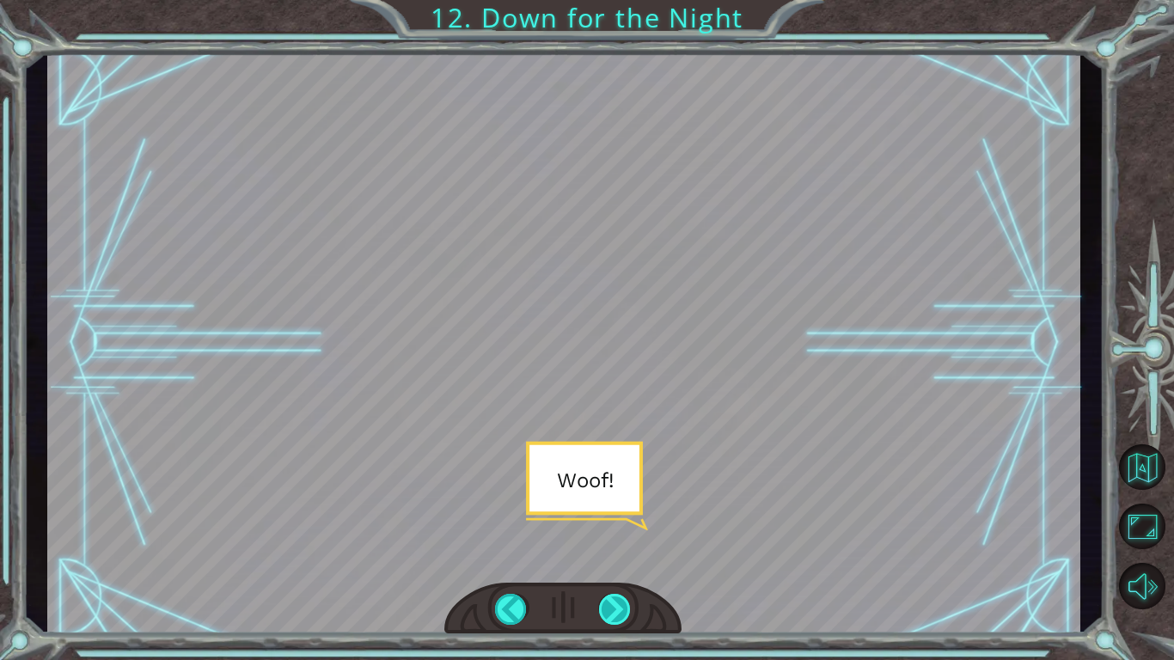
click at [606, 615] on div at bounding box center [615, 609] width 33 height 31
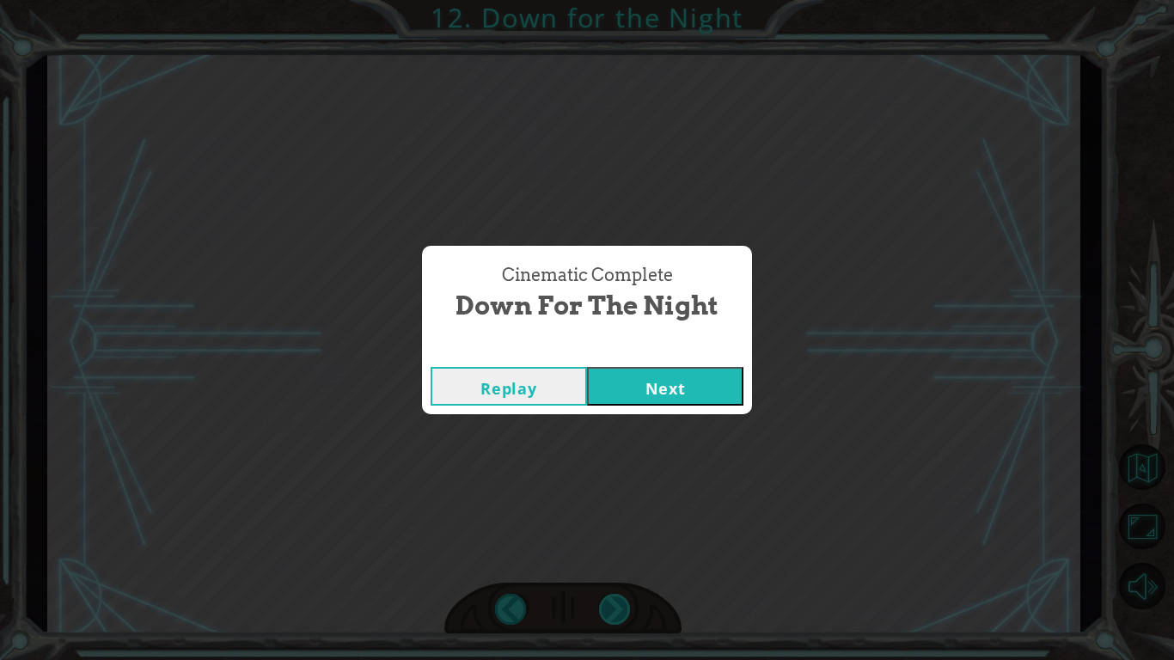
click at [606, 615] on div "Cinematic Complete Down for the Night Replay Next" at bounding box center [587, 330] width 1174 height 660
click at [730, 376] on button "Next" at bounding box center [665, 386] width 156 height 39
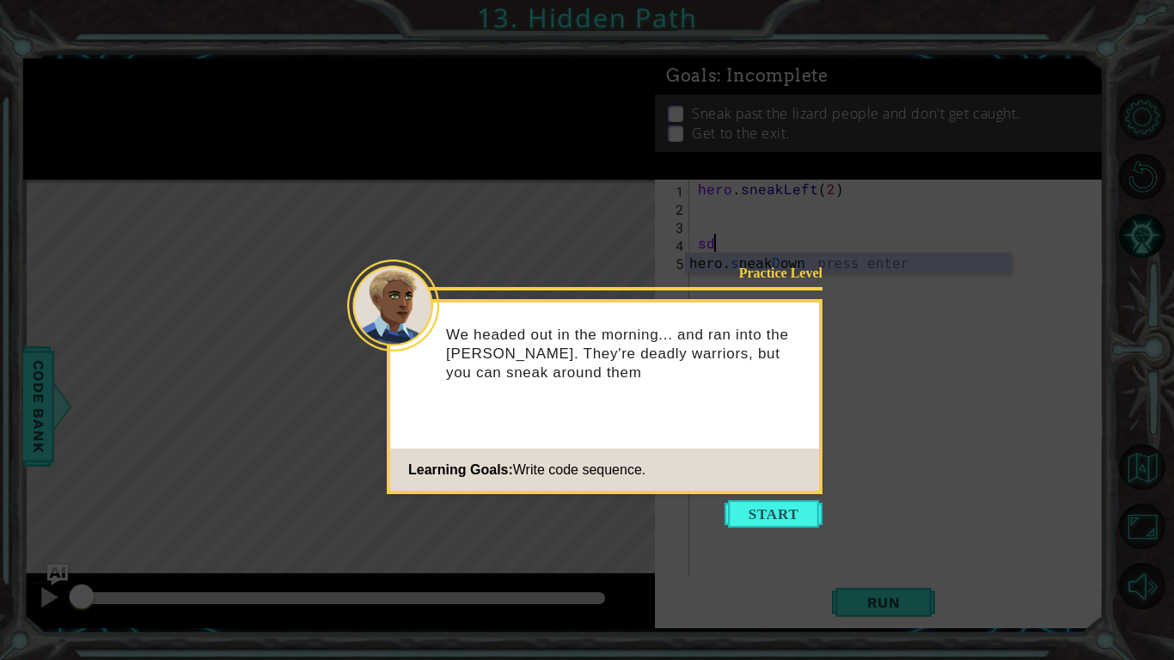
type textarea "s"
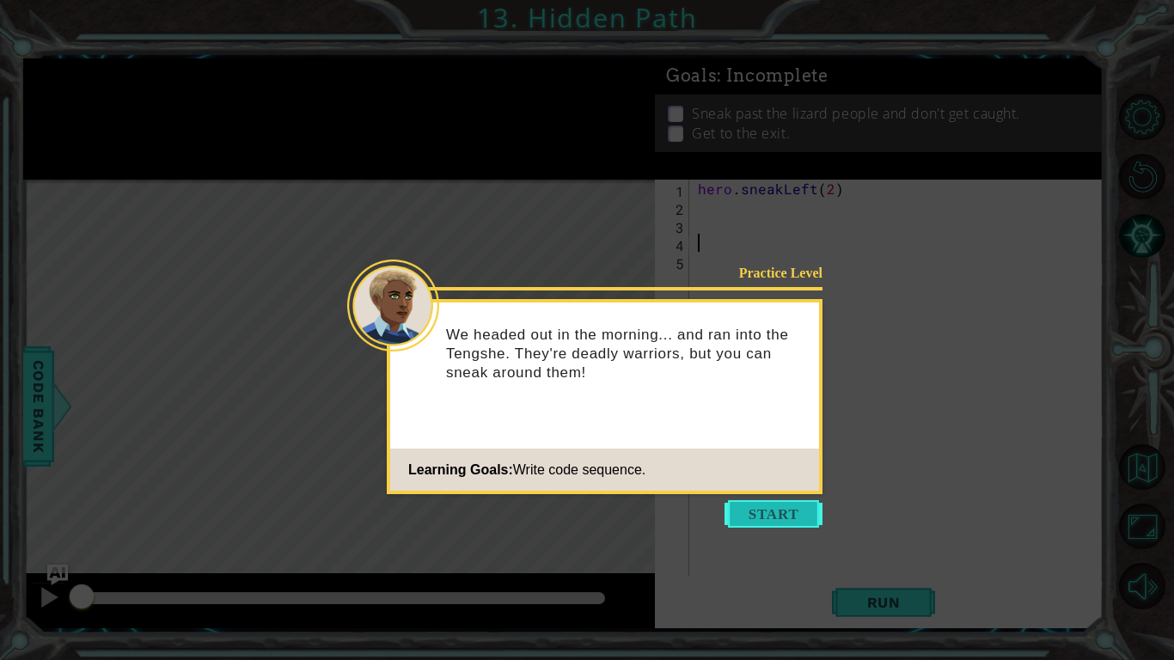
click at [769, 506] on button "Start" at bounding box center [773, 513] width 98 height 27
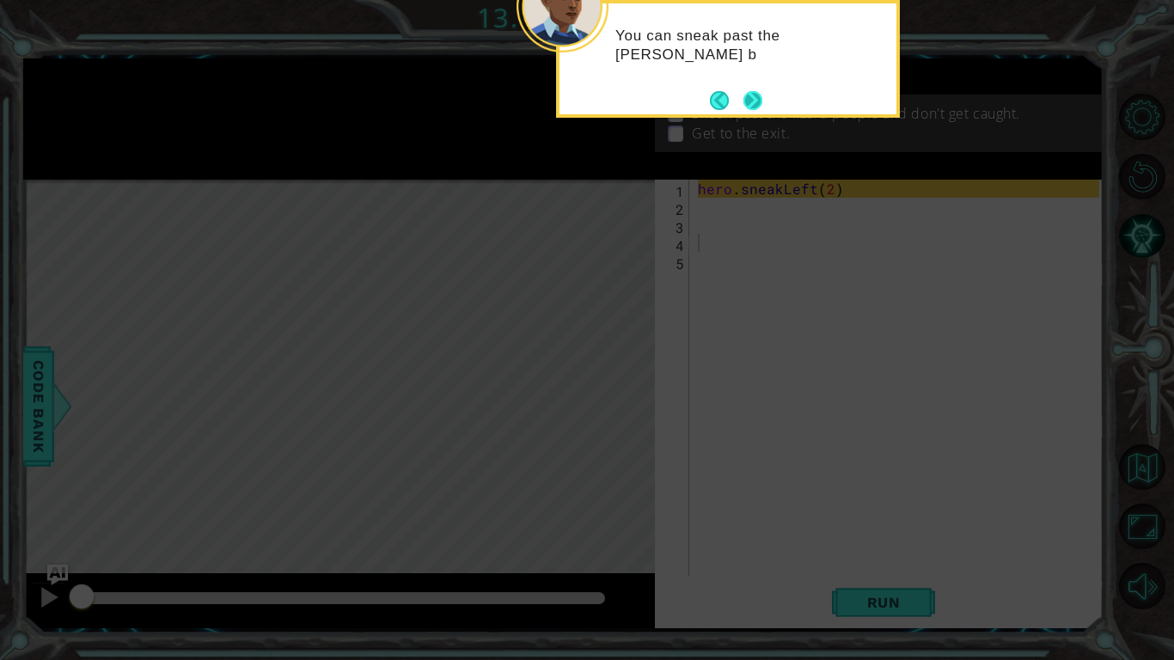
click at [751, 91] on button "Next" at bounding box center [752, 100] width 19 height 19
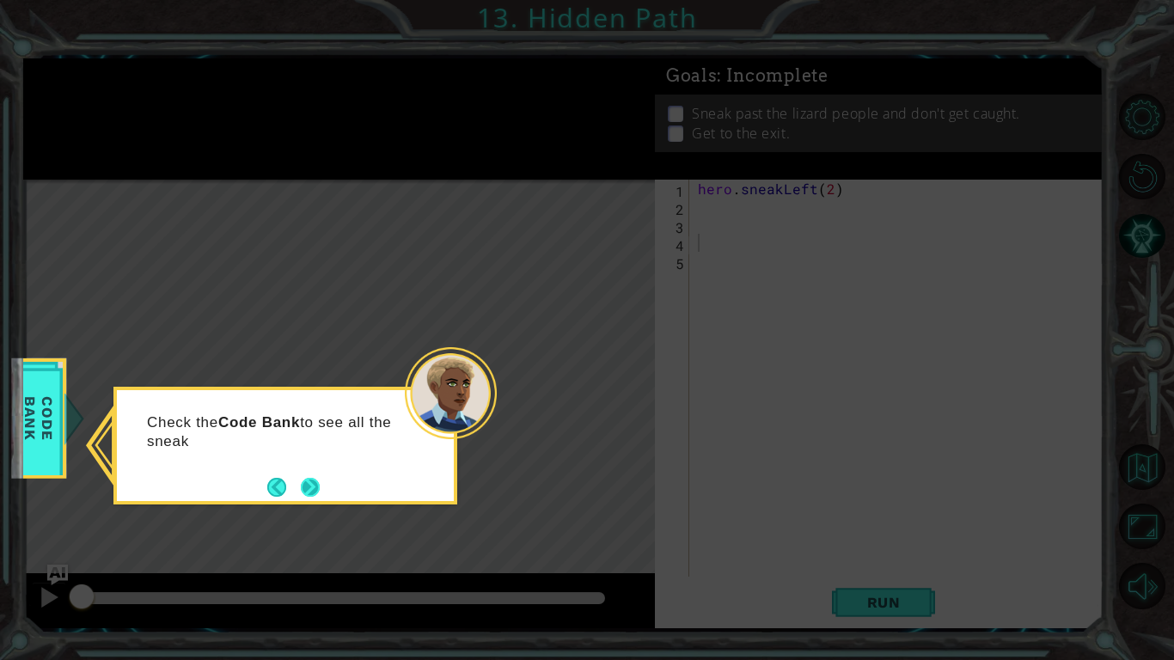
click at [308, 492] on button "Next" at bounding box center [310, 487] width 19 height 19
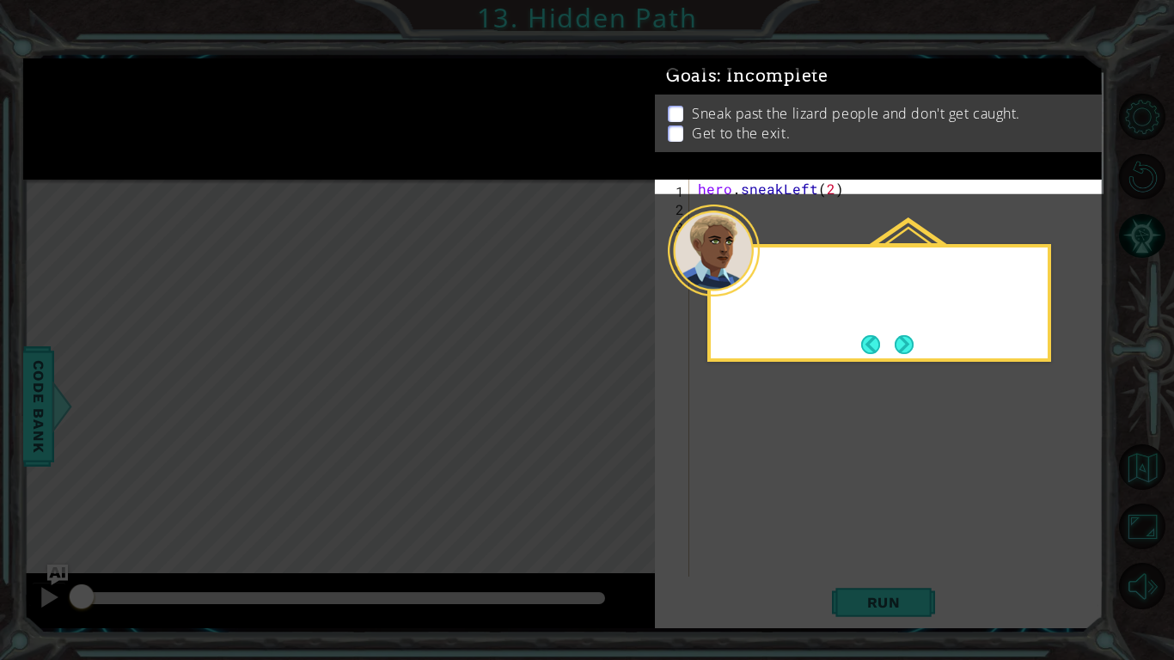
click at [308, 493] on icon at bounding box center [587, 330] width 1174 height 660
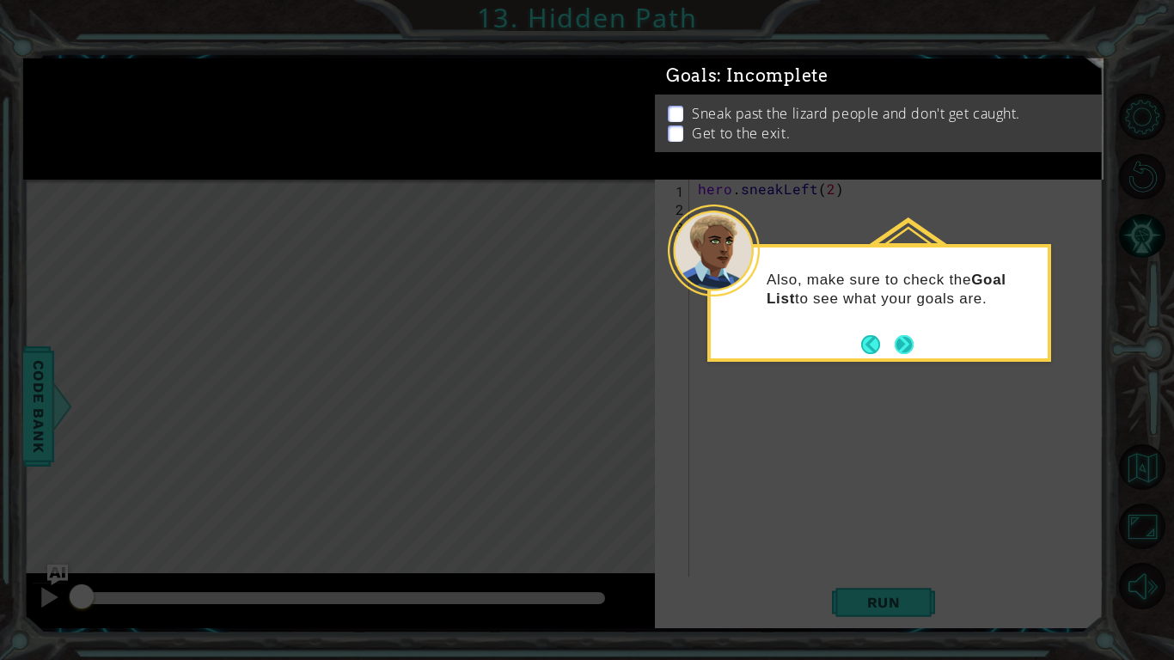
click at [906, 339] on button "Next" at bounding box center [903, 344] width 19 height 19
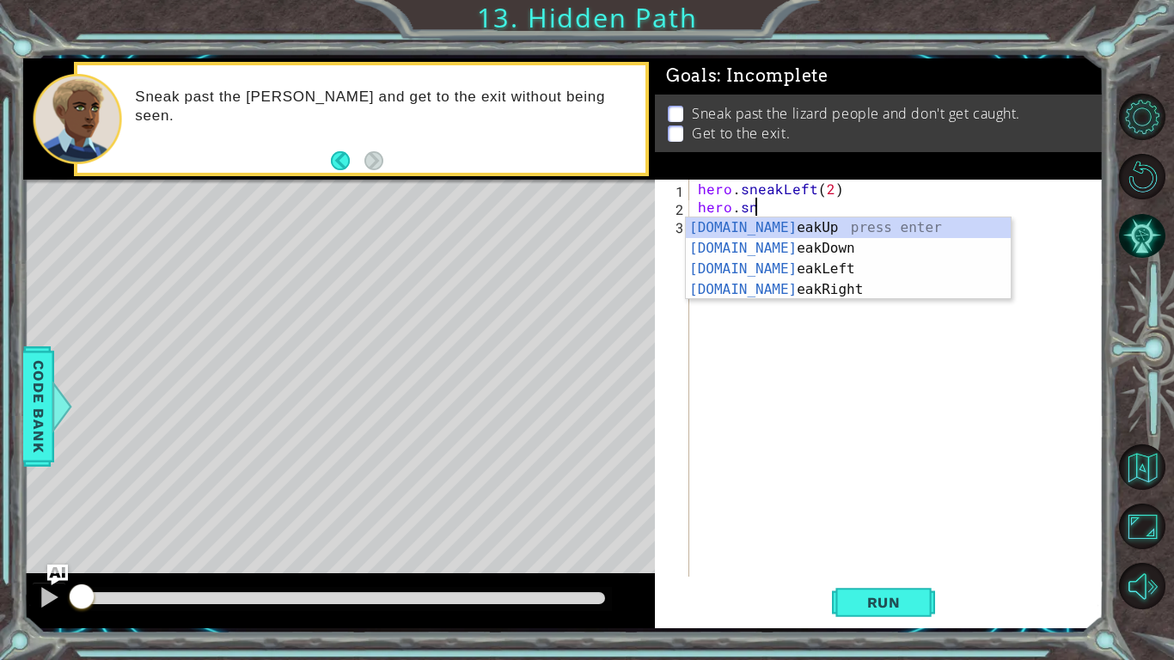
scroll to position [0, 3]
click at [950, 222] on div "hero.sn eakUp press enter hero.sn eakDown press enter hero.sn eakLeft press ent…" at bounding box center [848, 279] width 325 height 124
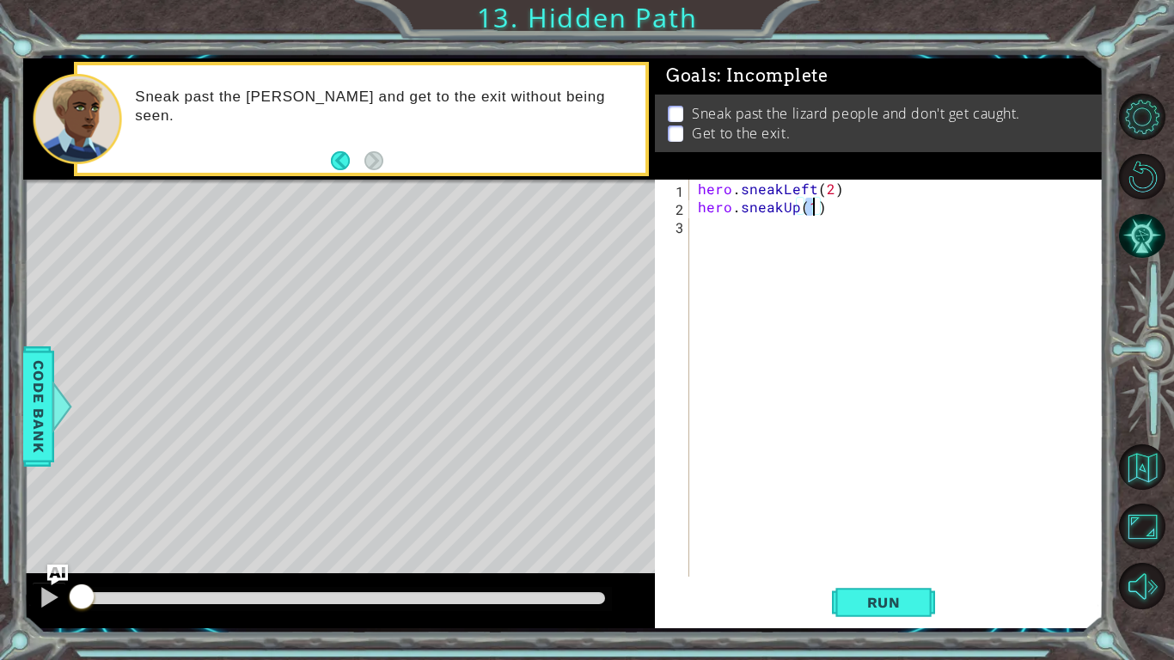
scroll to position [0, 7]
click at [827, 240] on div "hero . sneakLeft ( 2 ) hero . sneakUp ( 2 )" at bounding box center [900, 396] width 413 height 433
type textarea "hero.sneakLeft(2)"
click at [834, 237] on div "hero . sneakLeft ( 2 ) hero . sneakUp ( 2 )" at bounding box center [900, 396] width 413 height 433
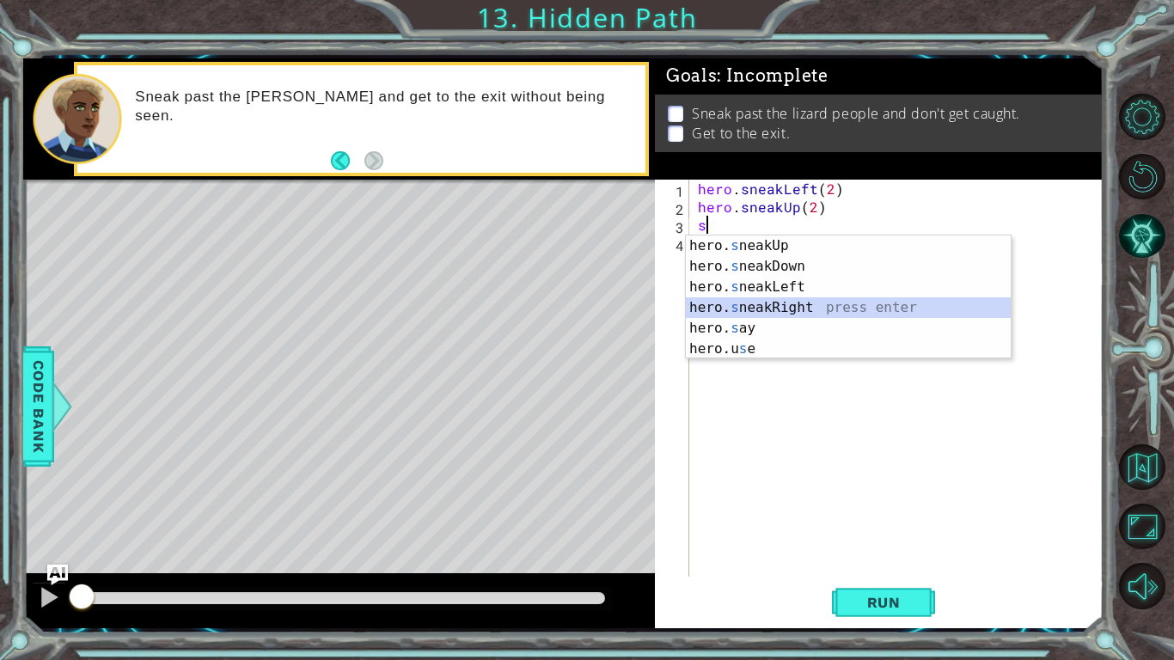
click at [843, 309] on div "hero. s neakUp press enter hero. s neakDown press enter hero. s neakLeft press …" at bounding box center [848, 317] width 325 height 165
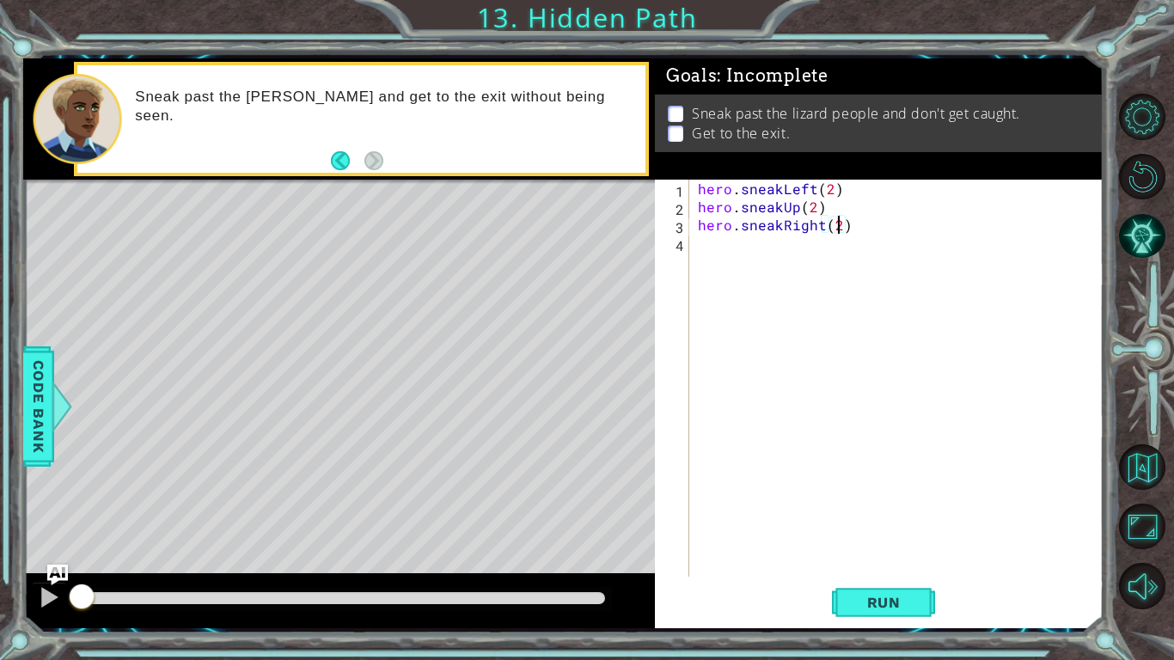
scroll to position [0, 8]
type textarea "hero.sneakRight(2)"
click at [922, 599] on button "Run" at bounding box center [883, 602] width 103 height 45
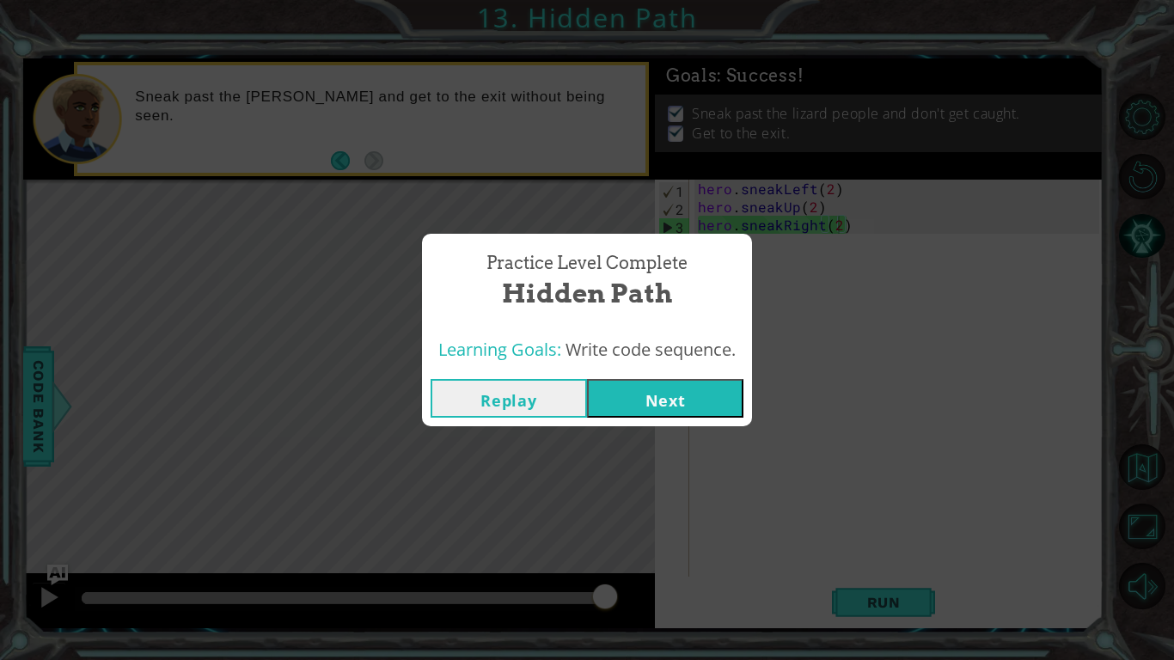
click at [704, 387] on button "Next" at bounding box center [665, 398] width 156 height 39
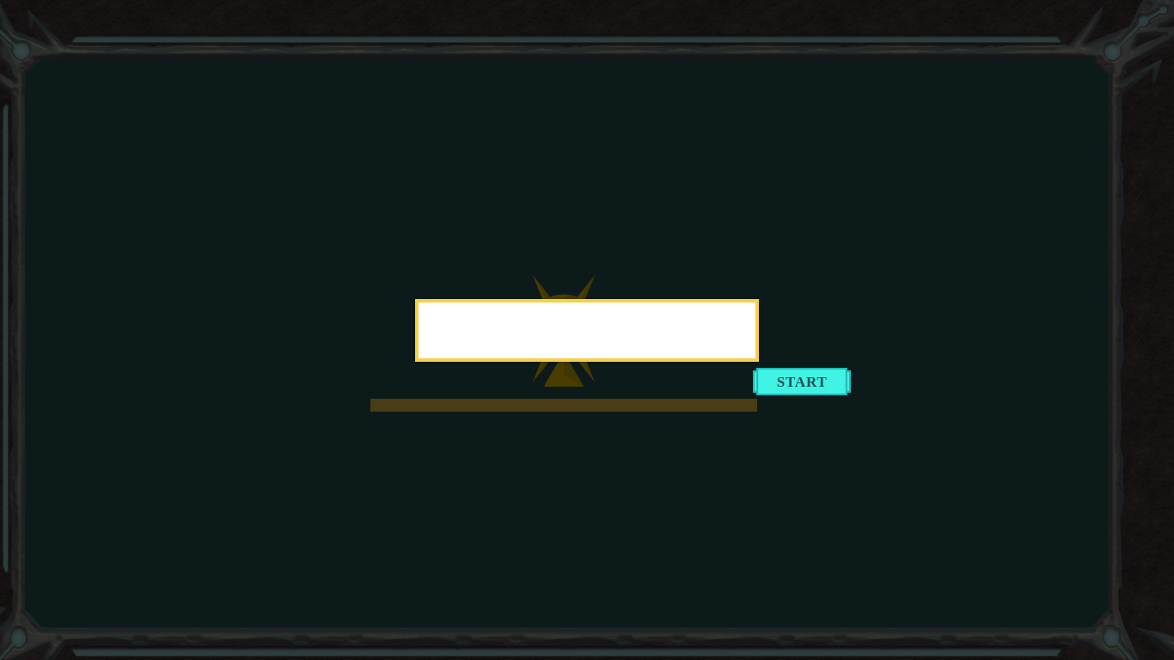
click at [759, 362] on div at bounding box center [587, 330] width 344 height 63
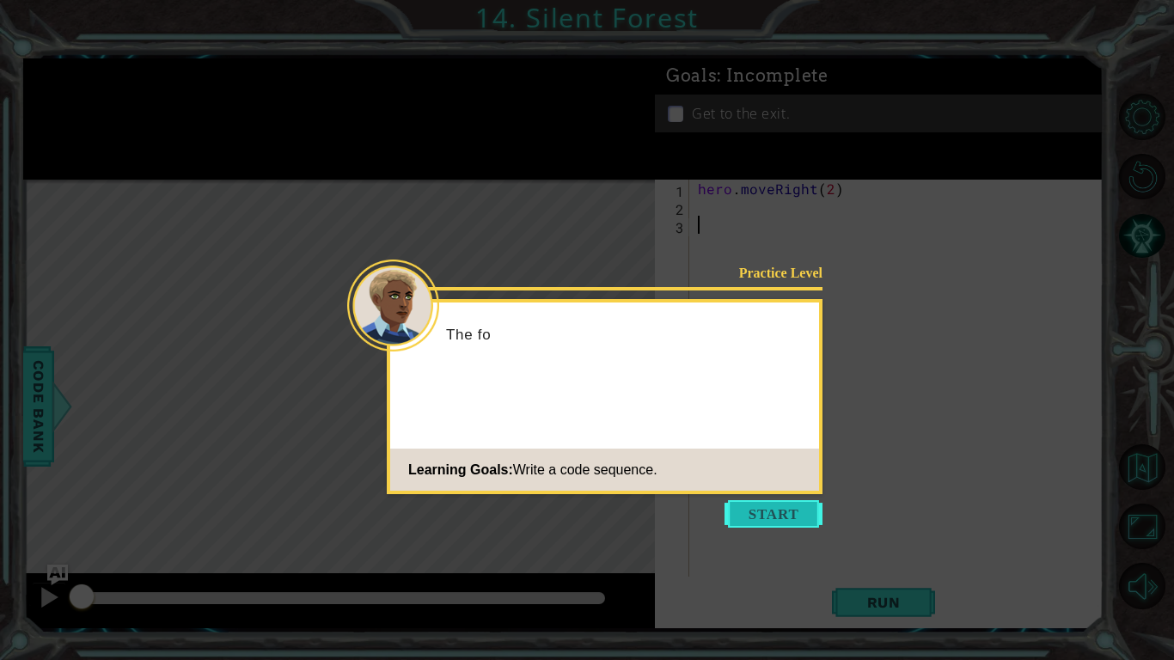
click at [779, 519] on button "Start" at bounding box center [773, 513] width 98 height 27
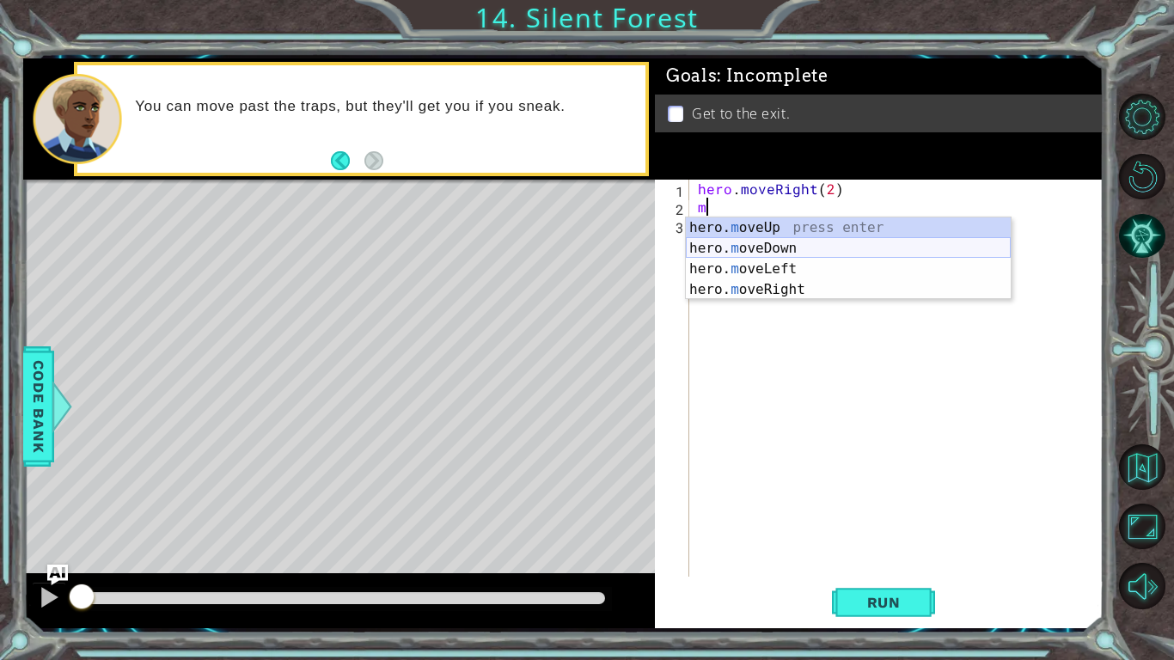
click at [821, 239] on div "hero. m oveUp press enter hero. m oveDown press enter hero. m oveLeft press ent…" at bounding box center [848, 279] width 325 height 124
type textarea "hero.moveDown(1)"
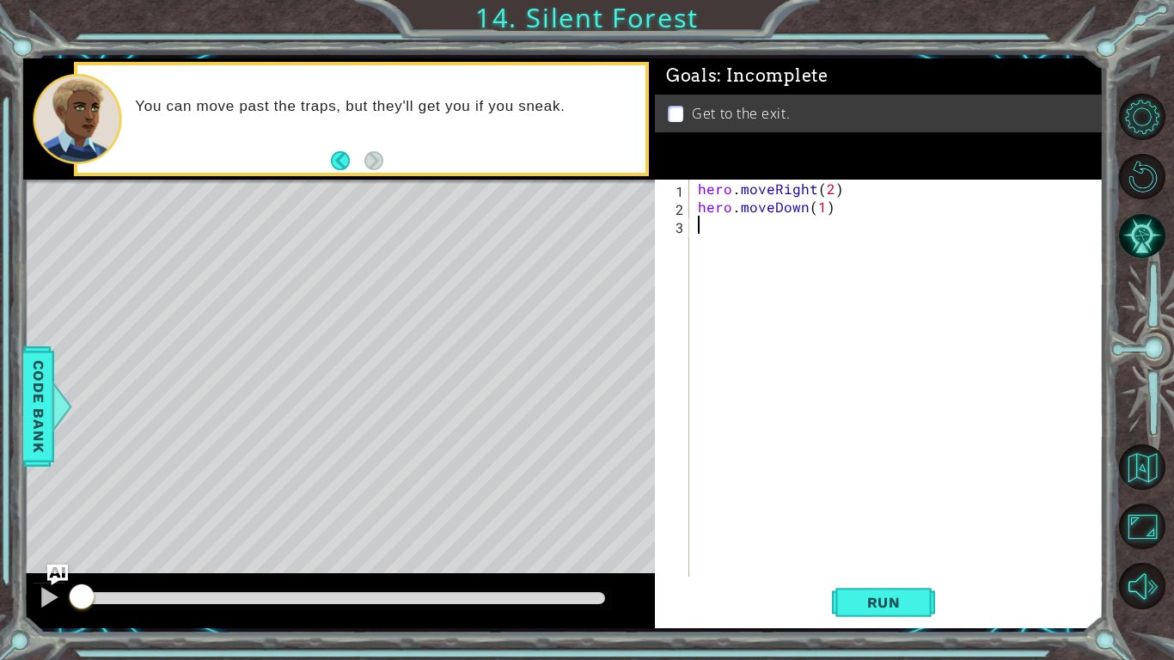
click at [772, 233] on div "hero . moveRight ( 2 ) hero . moveDown ( 1 )" at bounding box center [900, 396] width 413 height 433
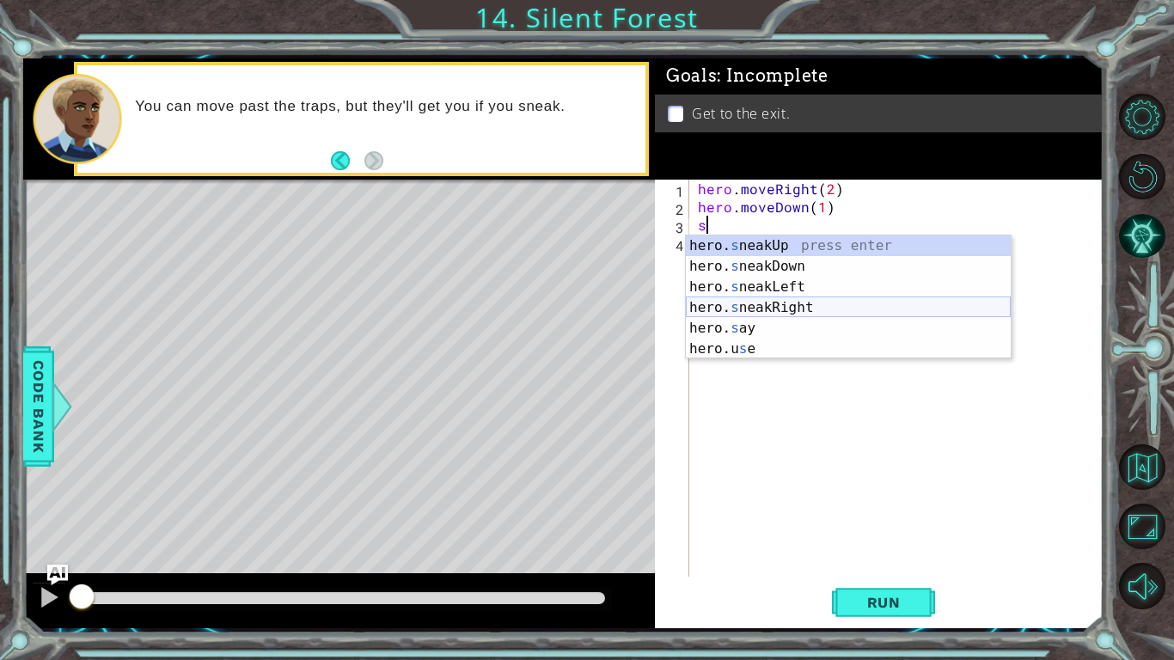
click at [850, 308] on div "hero. s neakUp press enter hero. s neakDown press enter hero. s neakLeft press …" at bounding box center [848, 317] width 325 height 165
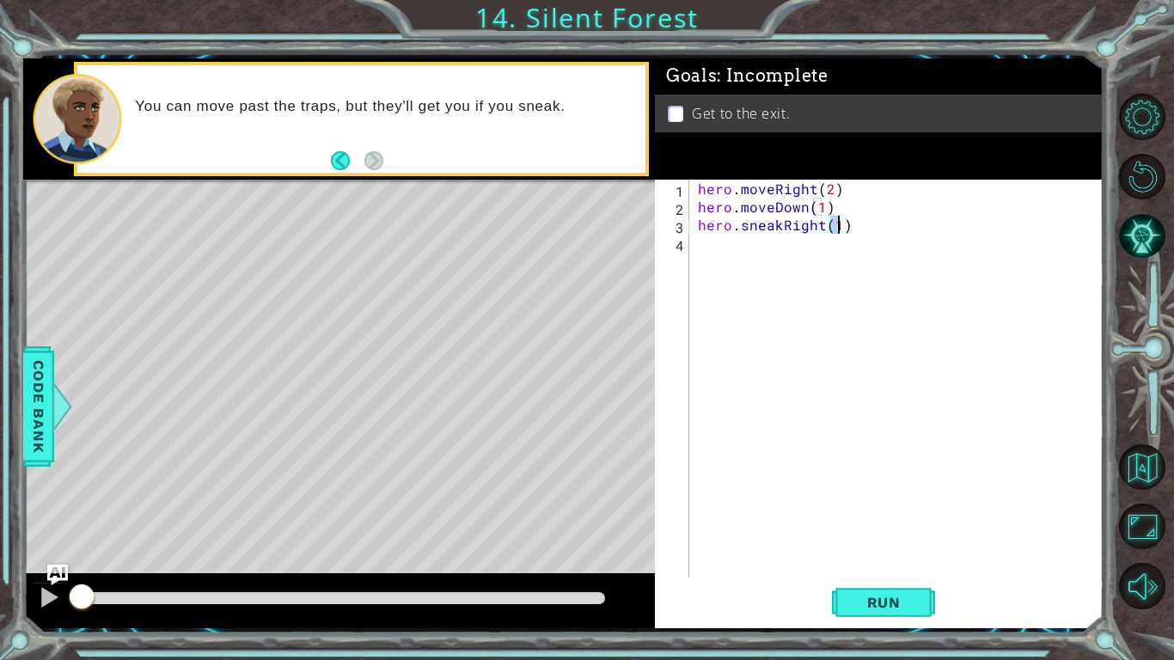
type textarea "hero.sneakRight(2)"
click at [835, 235] on div "hero . moveRight ( 2 ) hero . moveDown ( 1 ) hero . sneakRight ( 2 )" at bounding box center [900, 396] width 413 height 433
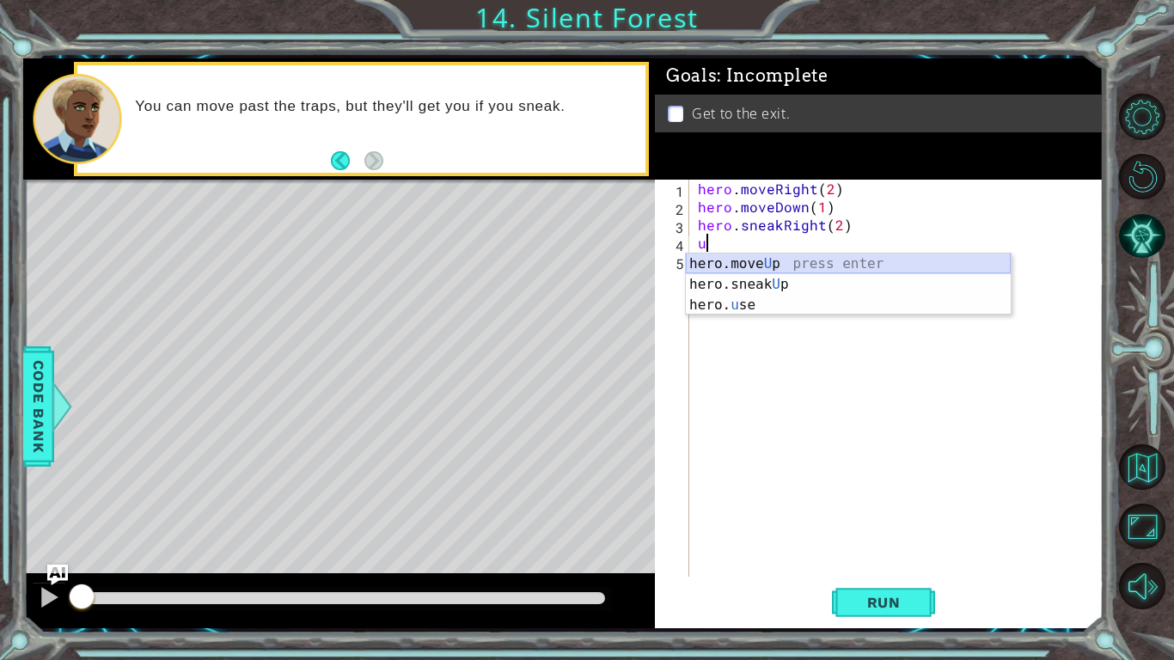
click at [818, 255] on div "hero.move U p press enter hero.sneak U p press enter hero. u se press enter" at bounding box center [848, 304] width 325 height 103
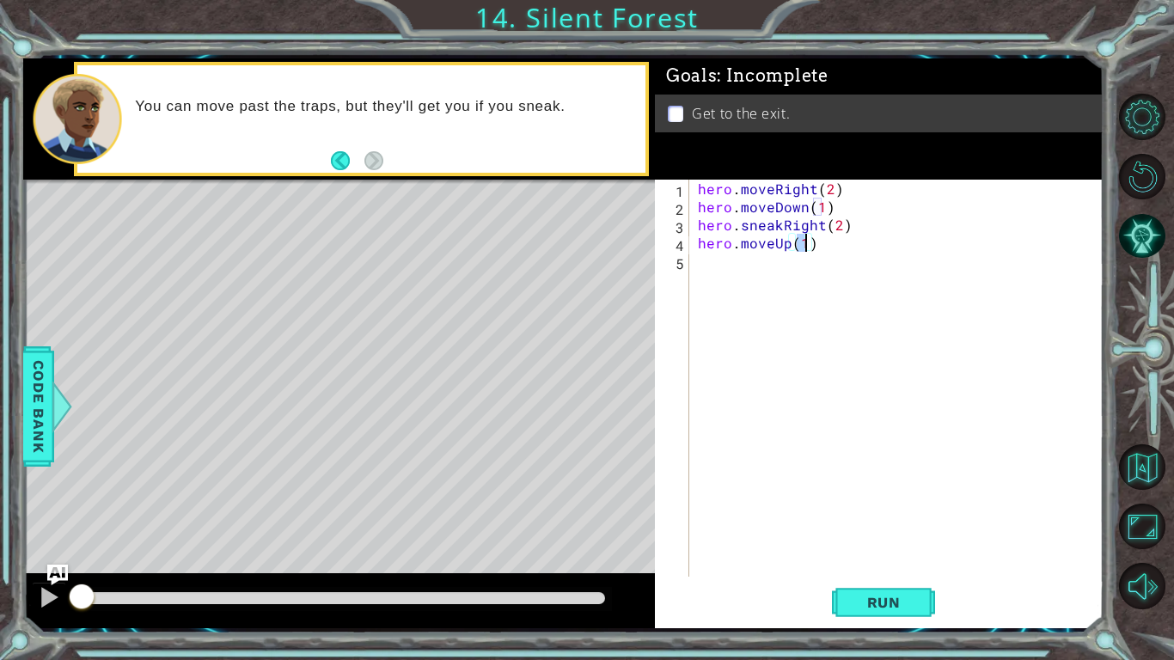
click at [796, 284] on div "hero . moveRight ( 2 ) hero . moveDown ( 1 ) hero . sneakRight ( 2 ) hero . mov…" at bounding box center [900, 396] width 413 height 433
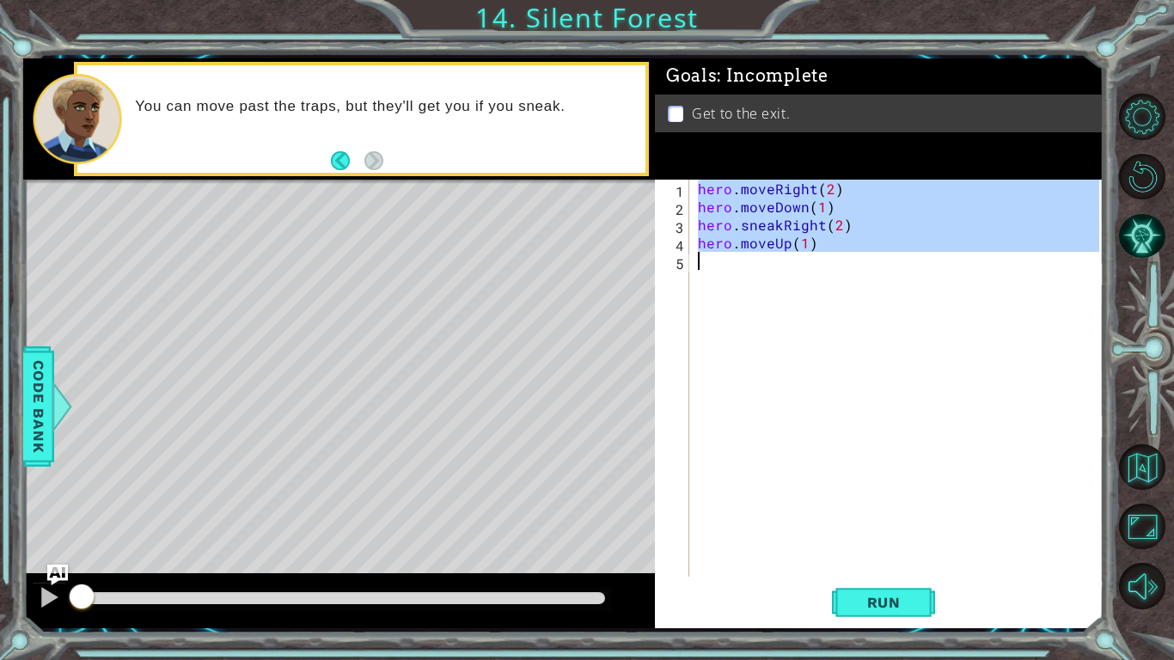
type textarea "r"
type textarea "u"
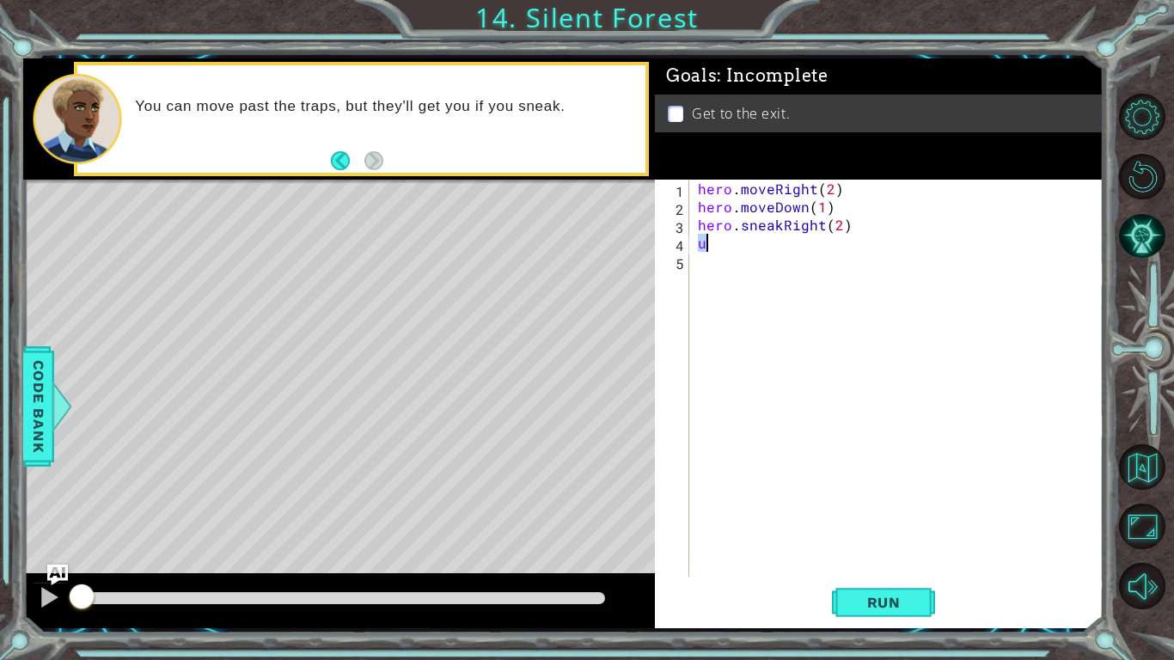
click at [784, 270] on div "hero . moveRight ( 2 ) hero . moveDown ( 1 ) hero . sneakRight ( 2 ) u" at bounding box center [900, 396] width 413 height 433
type textarea "u"
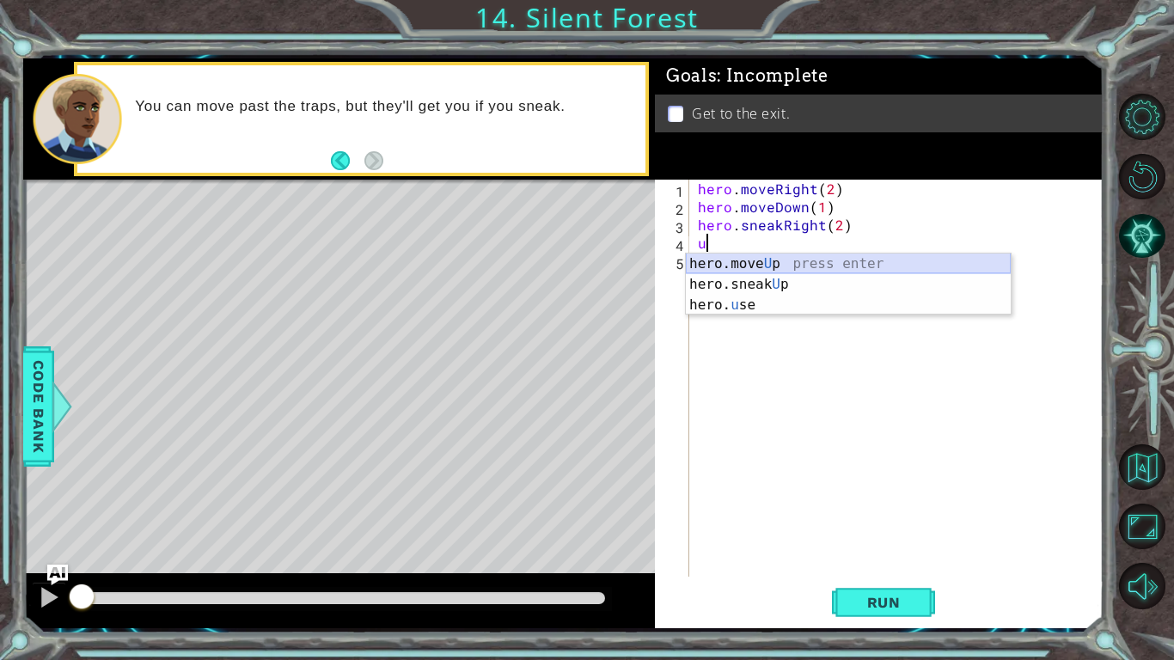
click at [777, 259] on div "hero.move U p press enter hero.sneak U p press enter hero. u se press enter" at bounding box center [848, 304] width 325 height 103
type textarea "hero.moveUp(1)"
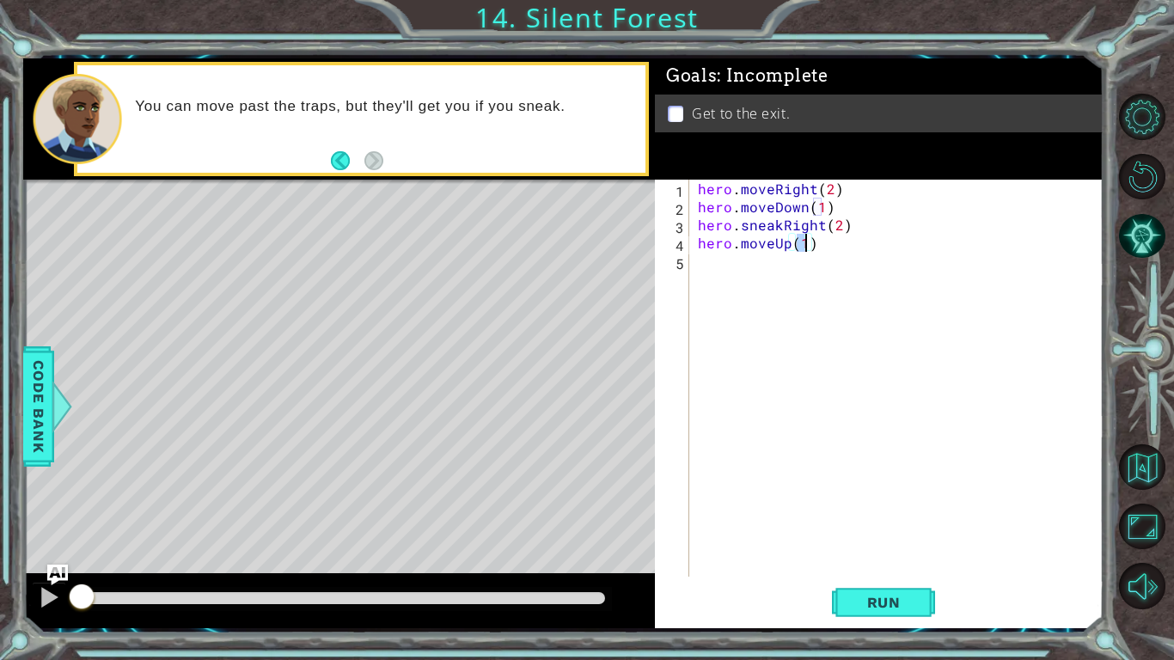
click at [769, 270] on div "hero . moveRight ( 2 ) hero . moveDown ( 1 ) hero . sneakRight ( 2 ) hero . mov…" at bounding box center [900, 396] width 413 height 433
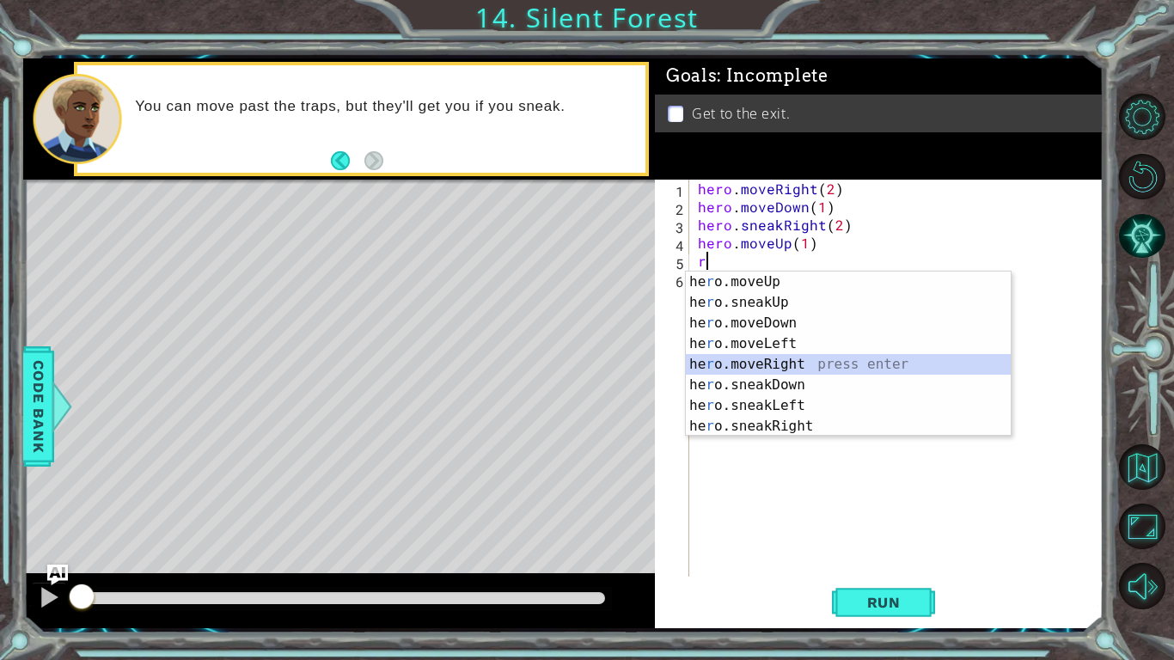
click at [842, 367] on div "he r o.moveUp press enter he r o.sneakUp press enter he r o.moveDown press ente…" at bounding box center [848, 375] width 325 height 206
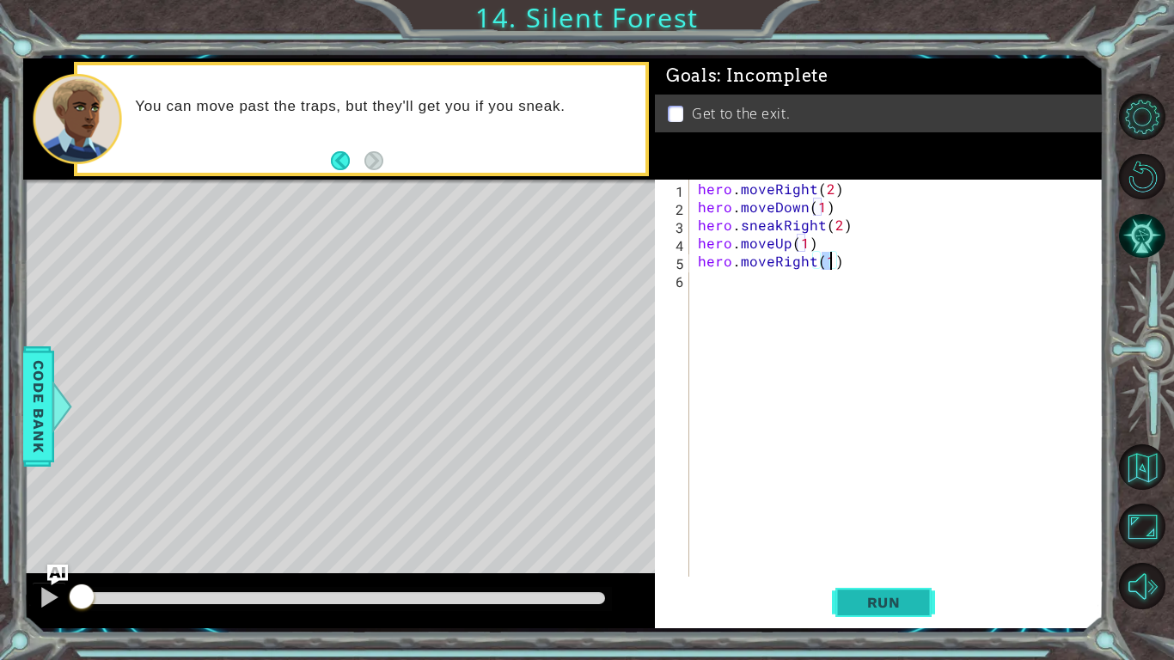
type textarea "hero.moveRight(1)"
click at [883, 596] on span "Run" at bounding box center [884, 602] width 68 height 17
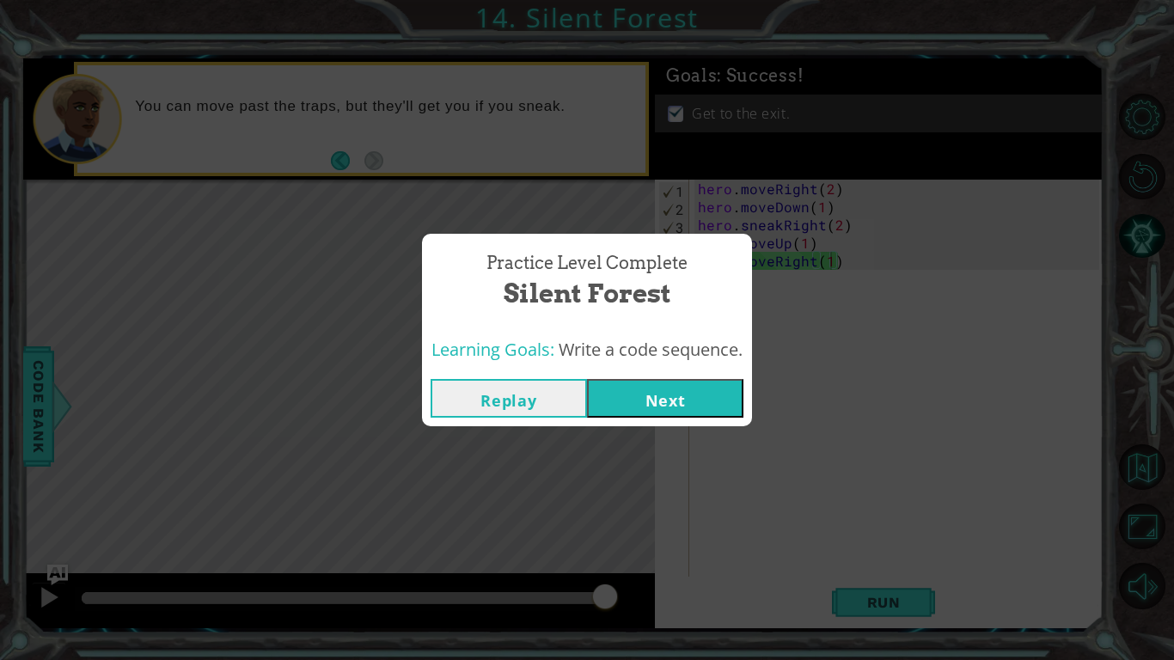
click at [657, 404] on button "Next" at bounding box center [665, 398] width 156 height 39
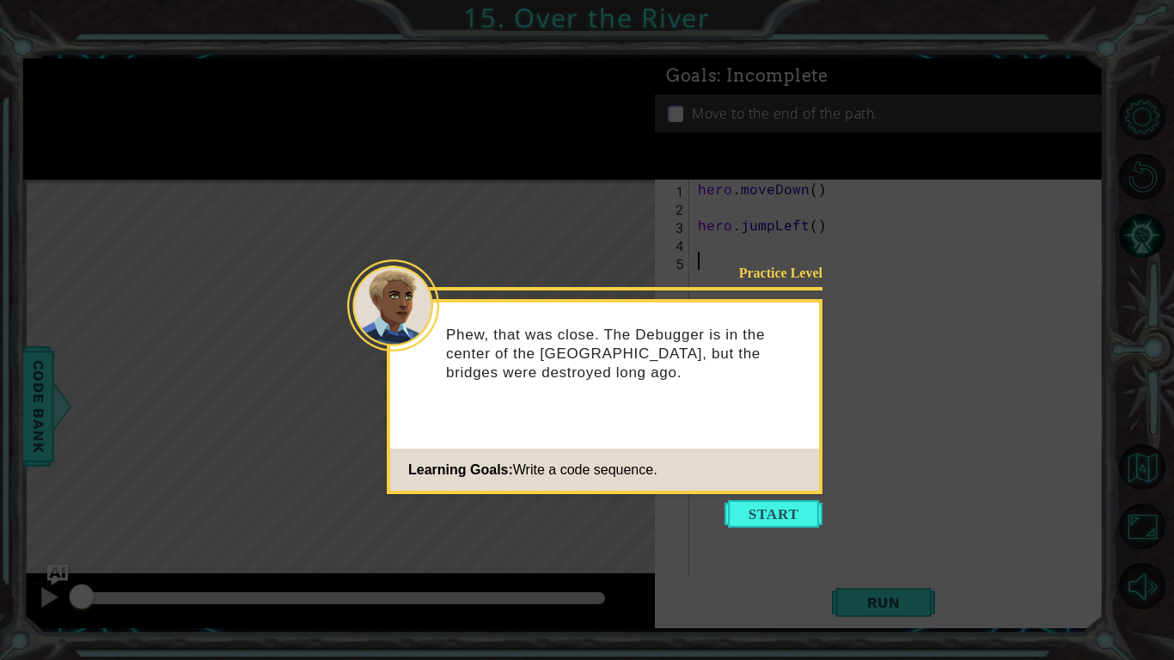
click at [802, 513] on button "Start" at bounding box center [773, 513] width 98 height 27
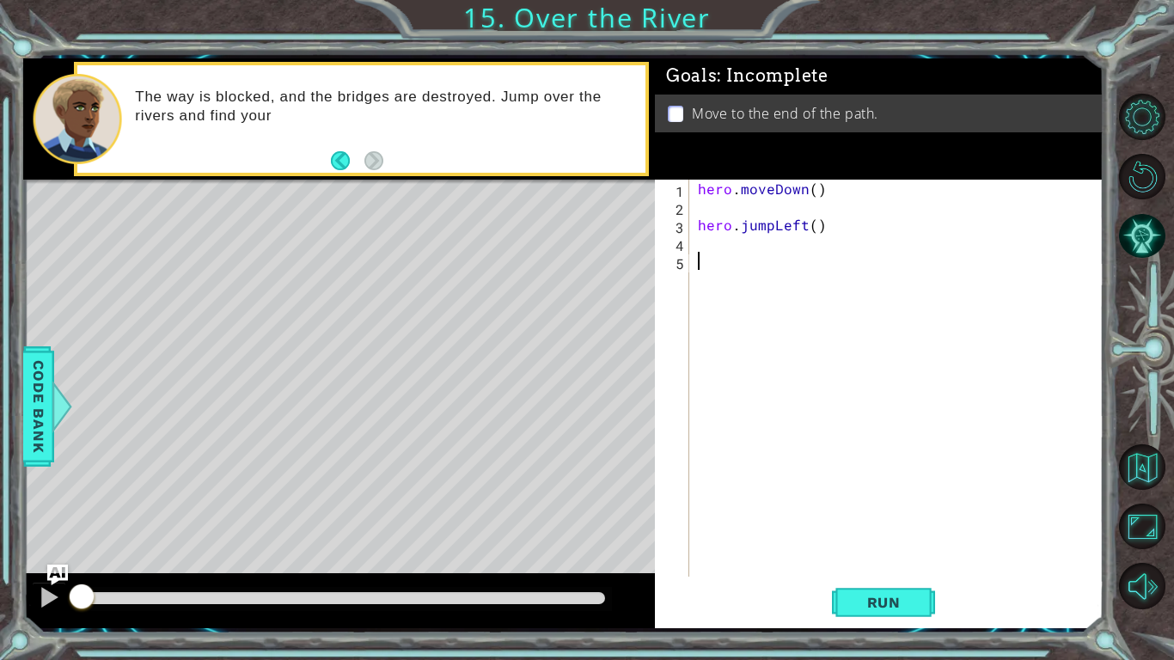
click at [740, 226] on div "hero . moveDown ( ) hero . jumpLeft ( )" at bounding box center [900, 396] width 413 height 433
type textarea "hero.jumpLeft()"
click at [740, 217] on div "hero . moveDown ( ) hero . jumpLeft ( )" at bounding box center [896, 378] width 405 height 397
drag, startPoint x: 744, startPoint y: 205, endPoint x: 704, endPoint y: 217, distance: 41.9
click at [735, 207] on div "hero . moveDown ( ) hero . jumpLeft ( )" at bounding box center [900, 396] width 413 height 433
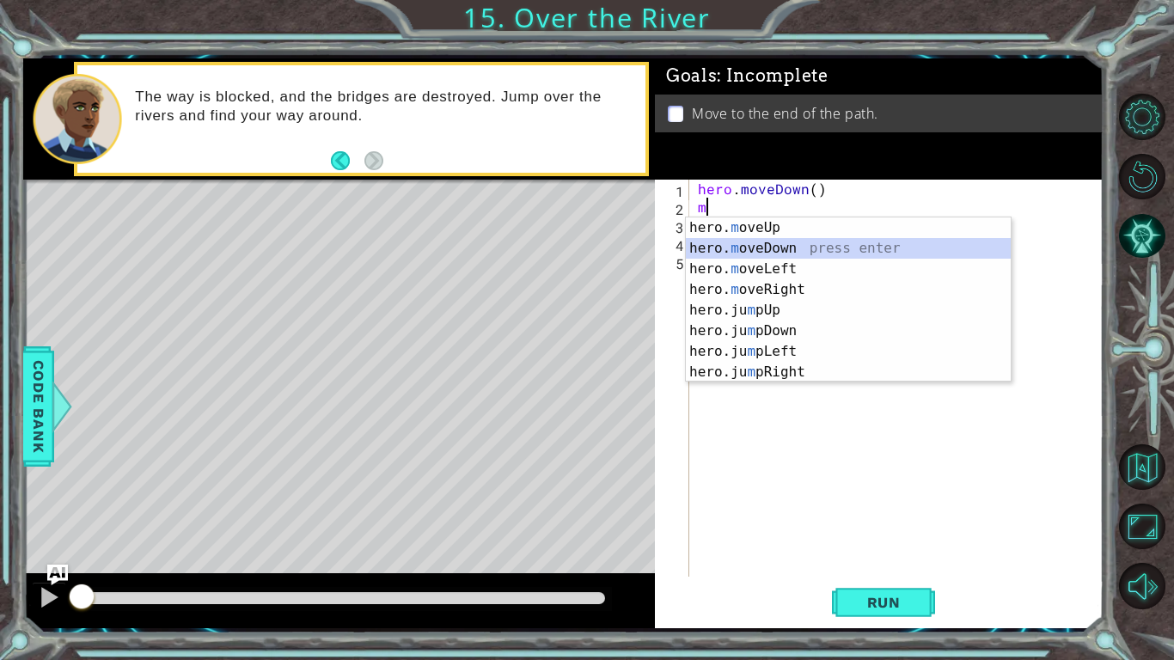
drag, startPoint x: 836, startPoint y: 256, endPoint x: 820, endPoint y: 267, distance: 19.8
click at [832, 258] on div "hero. m oveUp press enter hero. m oveDown press enter hero. m oveLeft press ent…" at bounding box center [848, 320] width 325 height 206
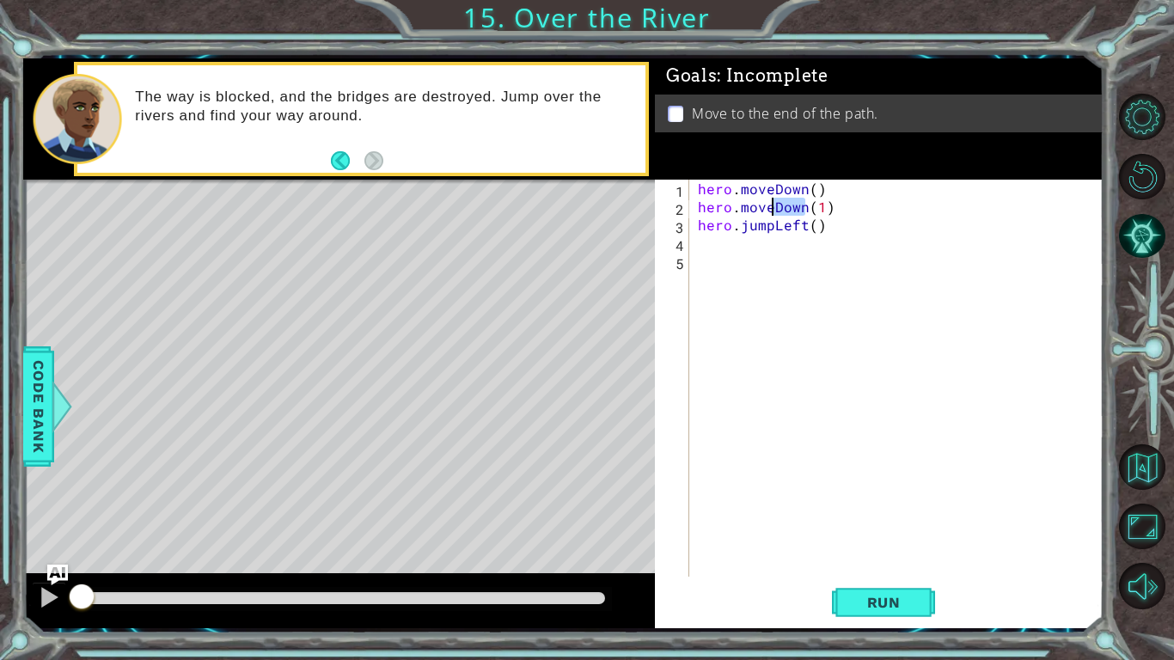
drag, startPoint x: 806, startPoint y: 203, endPoint x: 774, endPoint y: 205, distance: 31.9
click at [774, 205] on div "hero . moveDown ( ) hero . moveDown ( 1 ) hero . jumpLeft ( )" at bounding box center [900, 396] width 413 height 433
type textarea "hero.moveLeft(1)"
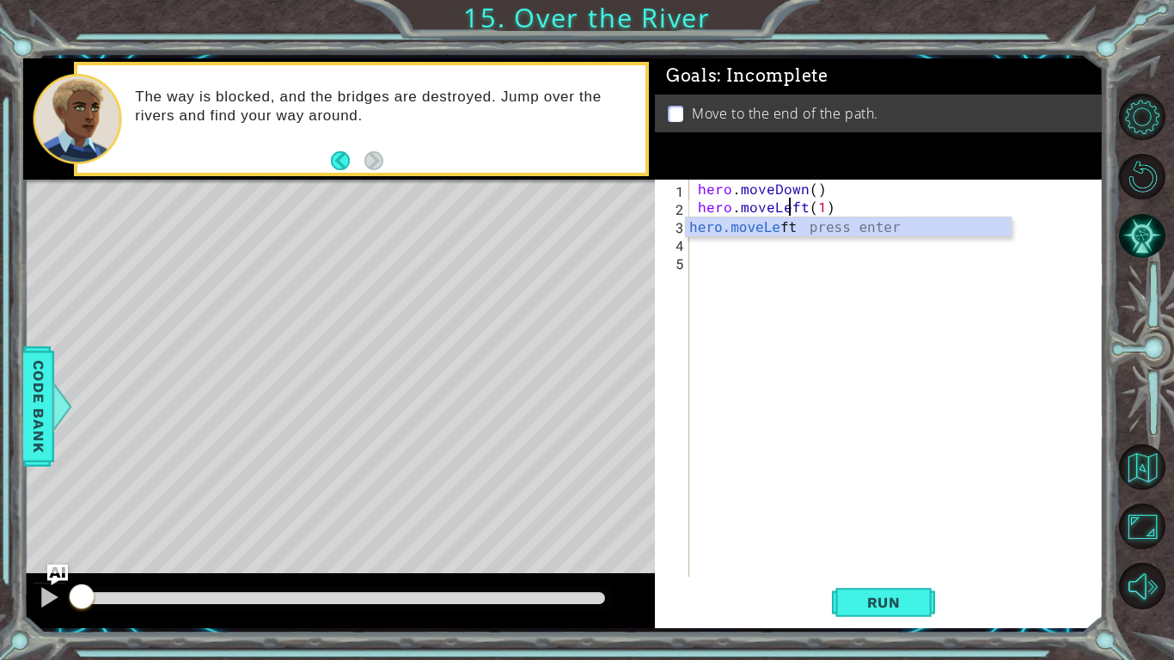
click at [827, 425] on div "hero . moveDown ( ) hero . moveLeft ( 1 ) hero . jumpLeft ( )" at bounding box center [900, 396] width 413 height 433
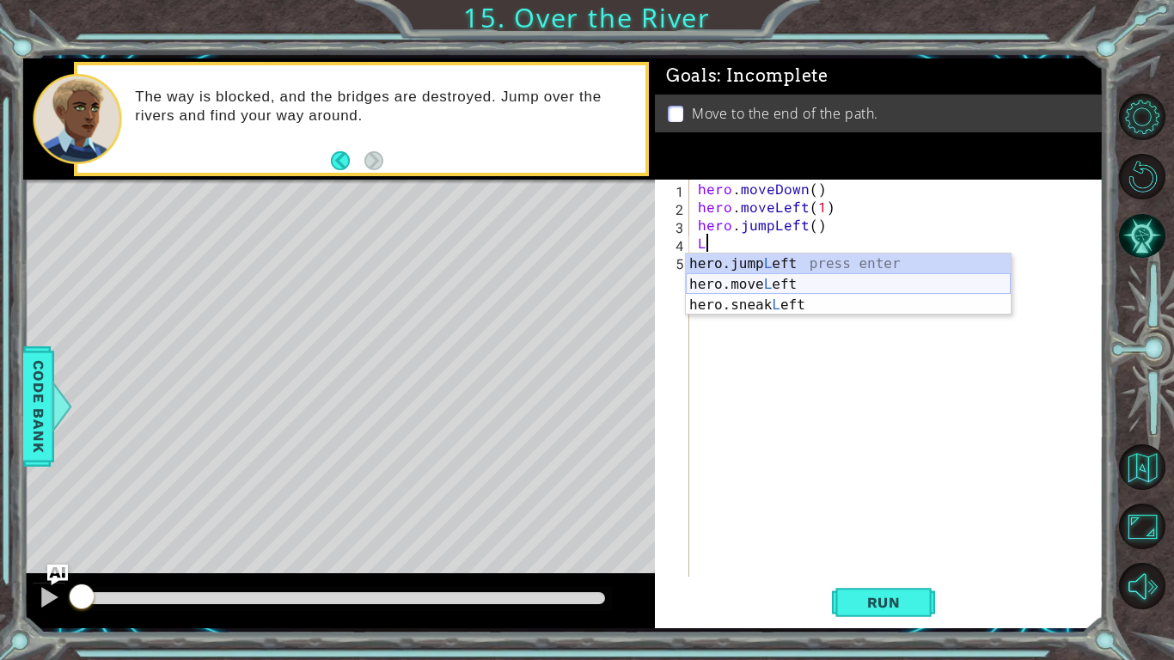
click at [820, 282] on div "hero.jump L eft press enter hero.move L eft press enter hero.sneak L eft press …" at bounding box center [848, 304] width 325 height 103
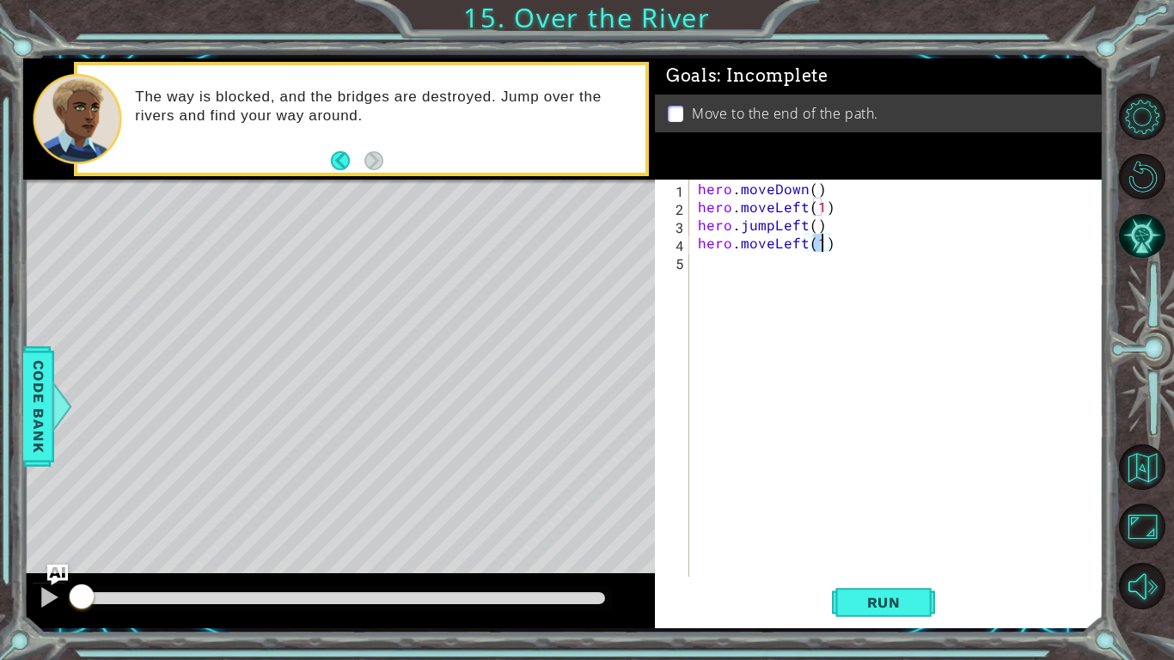
type textarea "hero.moveLeft(2)"
click at [740, 261] on div "hero . moveDown ( ) hero . moveLeft ( 1 ) hero . jumpLeft ( ) hero . moveLeft (…" at bounding box center [900, 396] width 413 height 433
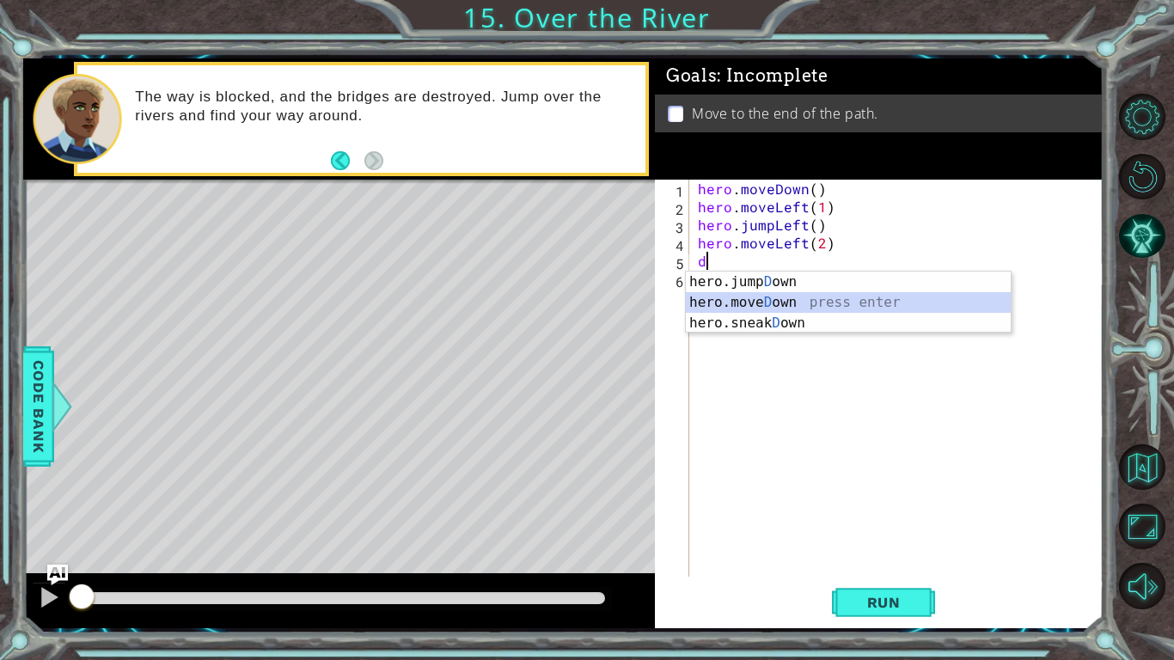
click at [774, 302] on div "hero.jump D own press enter hero.move D own press enter hero.sneak D own press …" at bounding box center [848, 323] width 325 height 103
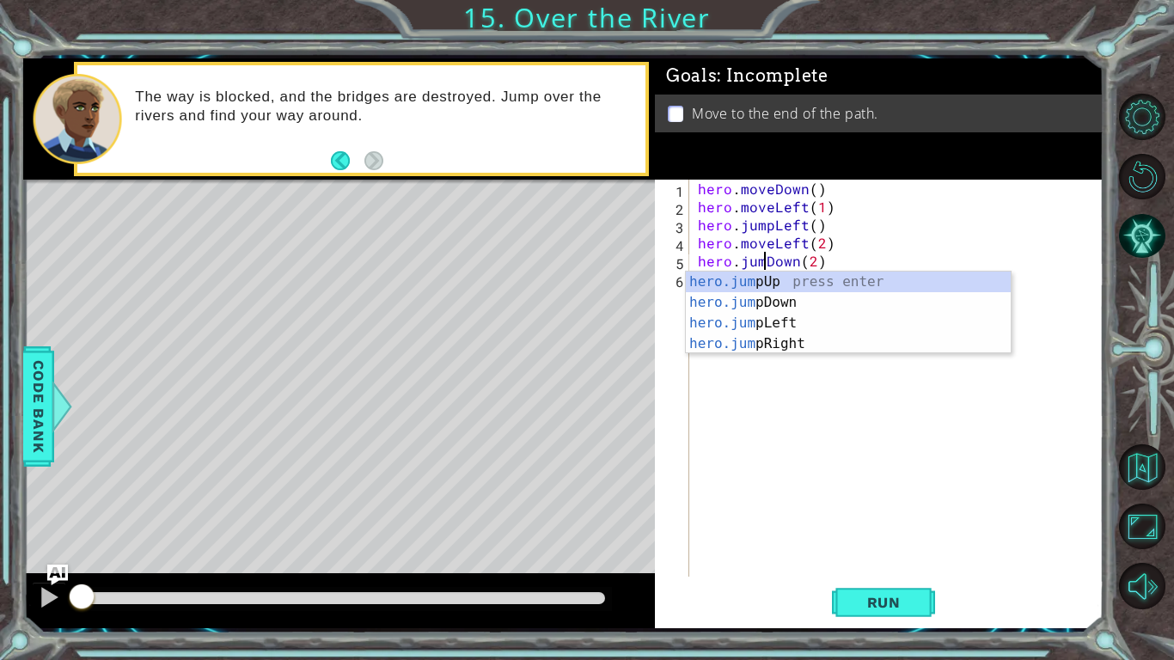
scroll to position [0, 4]
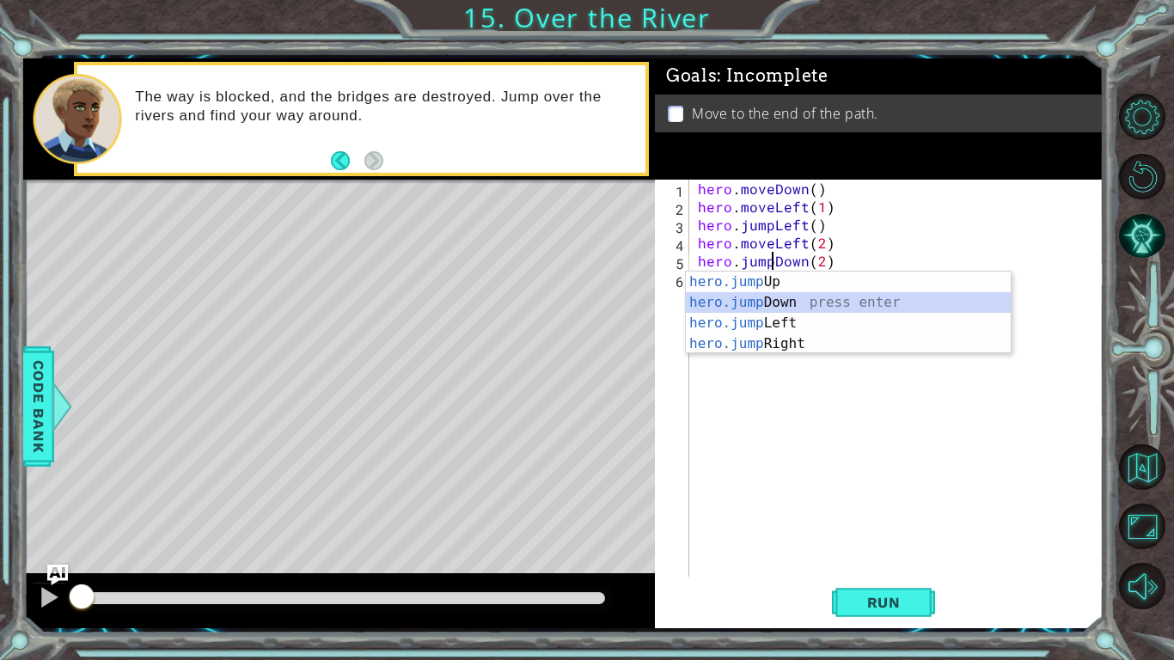
click at [784, 308] on div "hero.jump Up press enter hero.jump Down press enter hero.jump Left press enter …" at bounding box center [848, 334] width 325 height 124
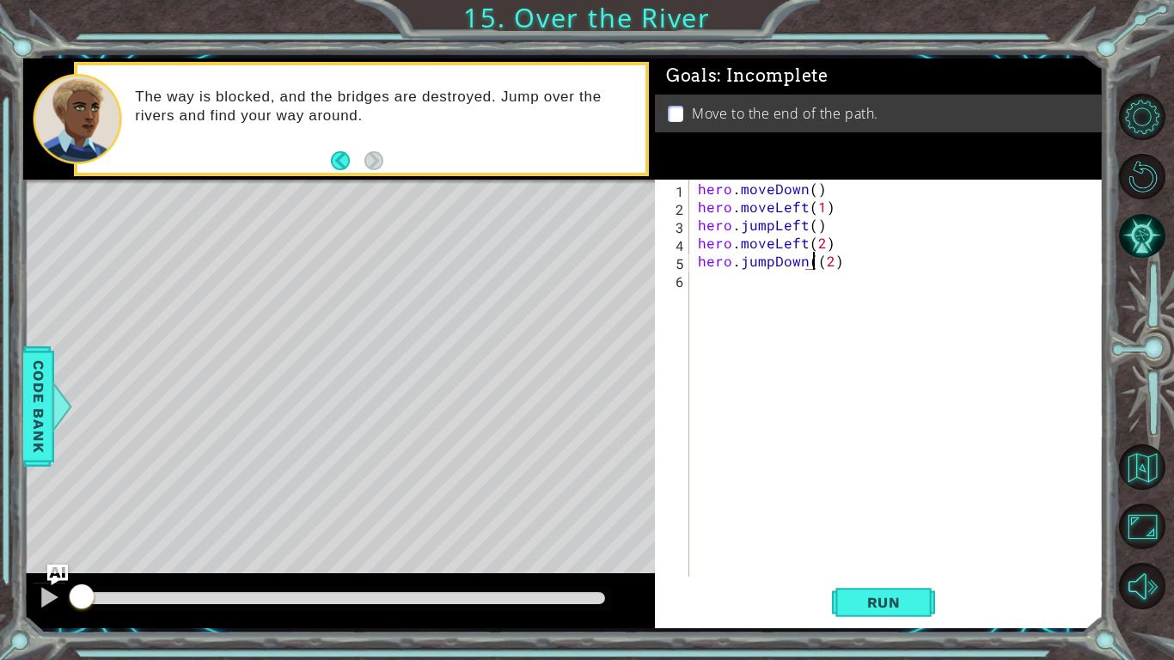
type textarea "hero.jumpDown(2)"
click at [779, 316] on div "hero . moveDown ( ) hero . moveLeft ( 1 ) hero . jumpLeft ( ) hero . moveLeft (…" at bounding box center [900, 396] width 413 height 433
type textarea "j"
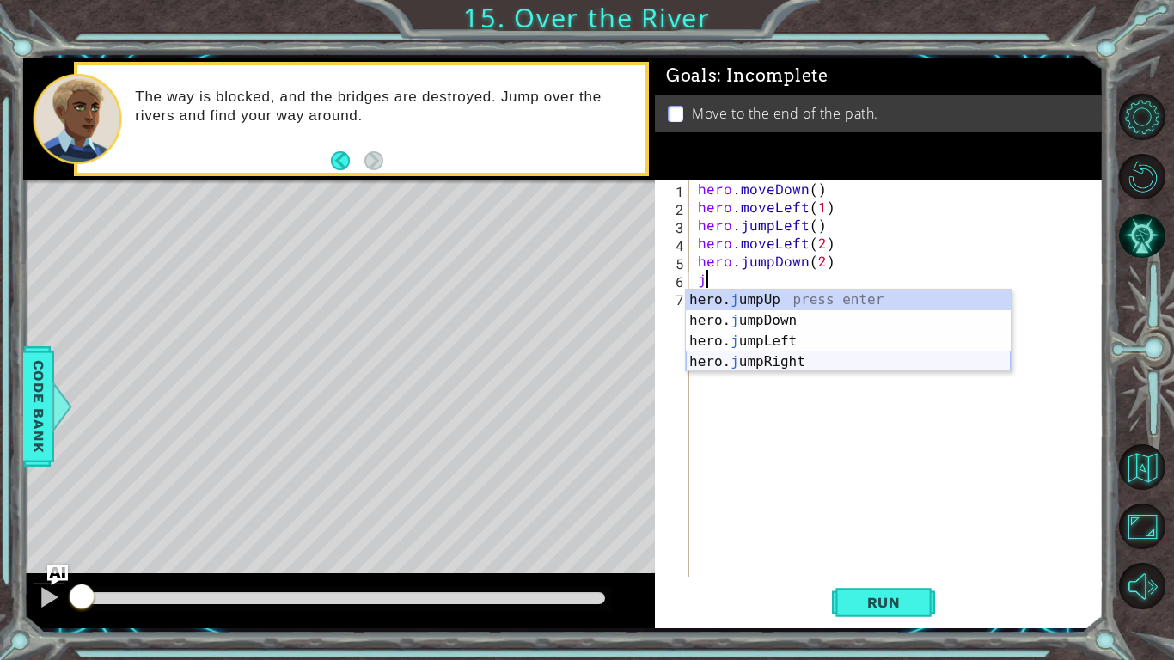
click at [812, 369] on div "hero. j umpUp press enter hero. j umpDown press enter hero. j umpLeft press ent…" at bounding box center [848, 352] width 325 height 124
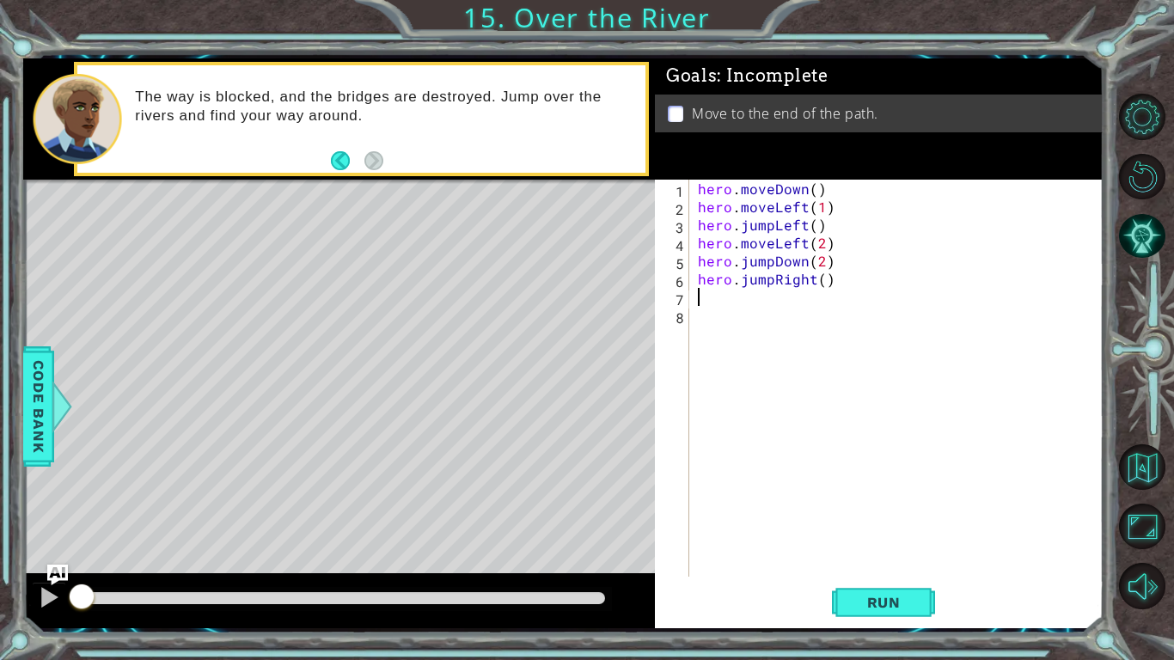
type textarea "r"
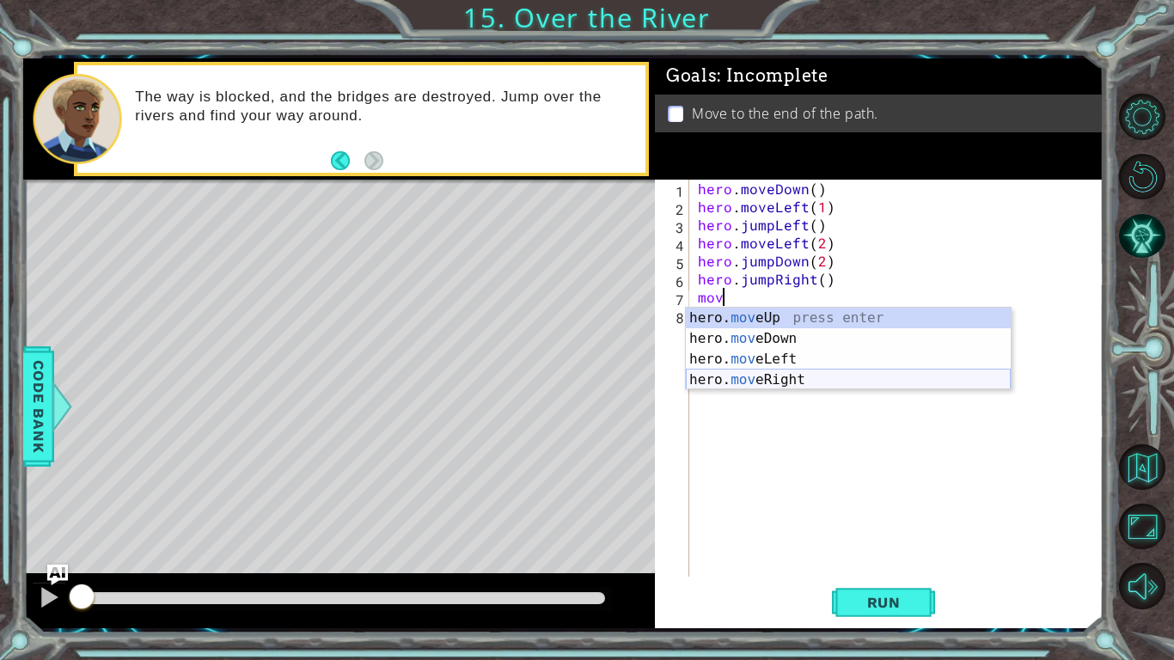
click at [821, 375] on div "hero. mov eUp press enter hero. mov eDown press enter hero. mov eLeft press ent…" at bounding box center [848, 370] width 325 height 124
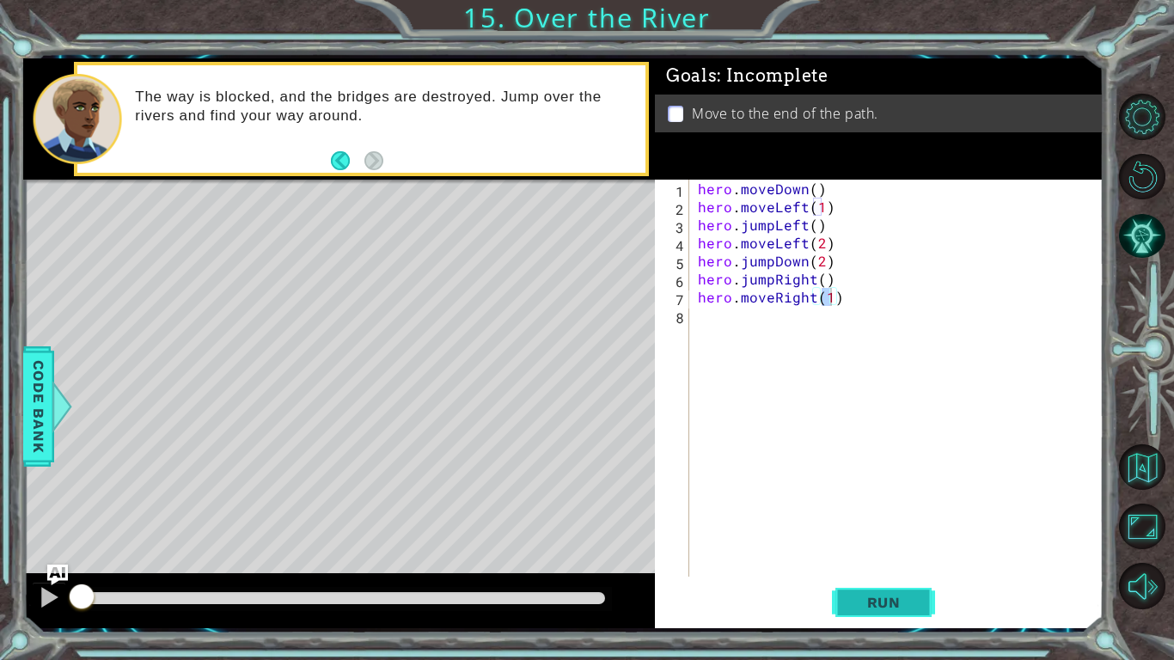
click at [894, 605] on span "Run" at bounding box center [884, 602] width 68 height 17
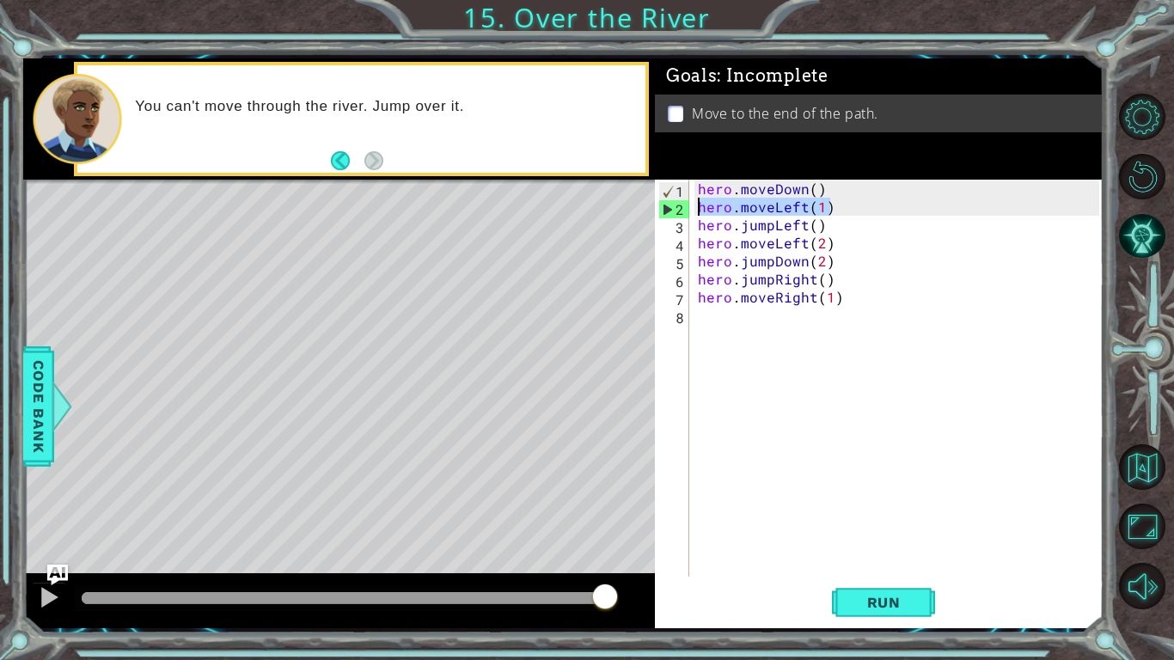
drag, startPoint x: 858, startPoint y: 202, endPoint x: 686, endPoint y: 208, distance: 172.8
click at [686, 208] on div "hero.moveRight(1) 1 2 3 4 5 6 7 8 hero . moveDown ( ) hero . moveLeft ( 1 ) her…" at bounding box center [877, 378] width 444 height 397
type textarea "hero.moveLeft(1)"
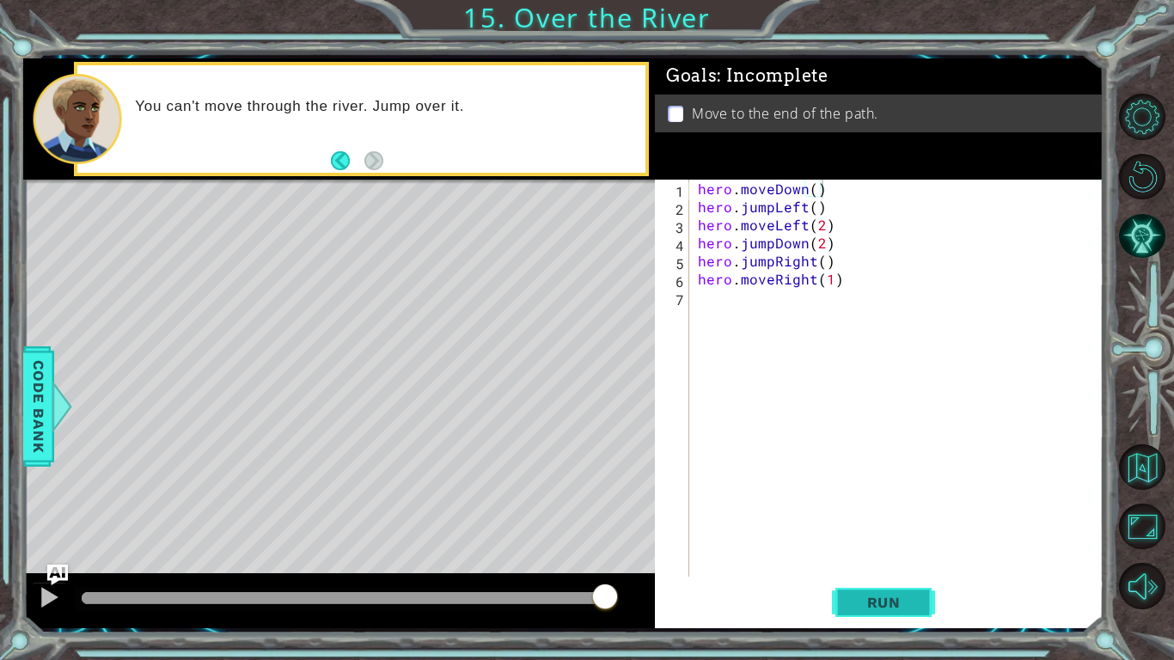
click at [858, 600] on span "Run" at bounding box center [884, 602] width 68 height 17
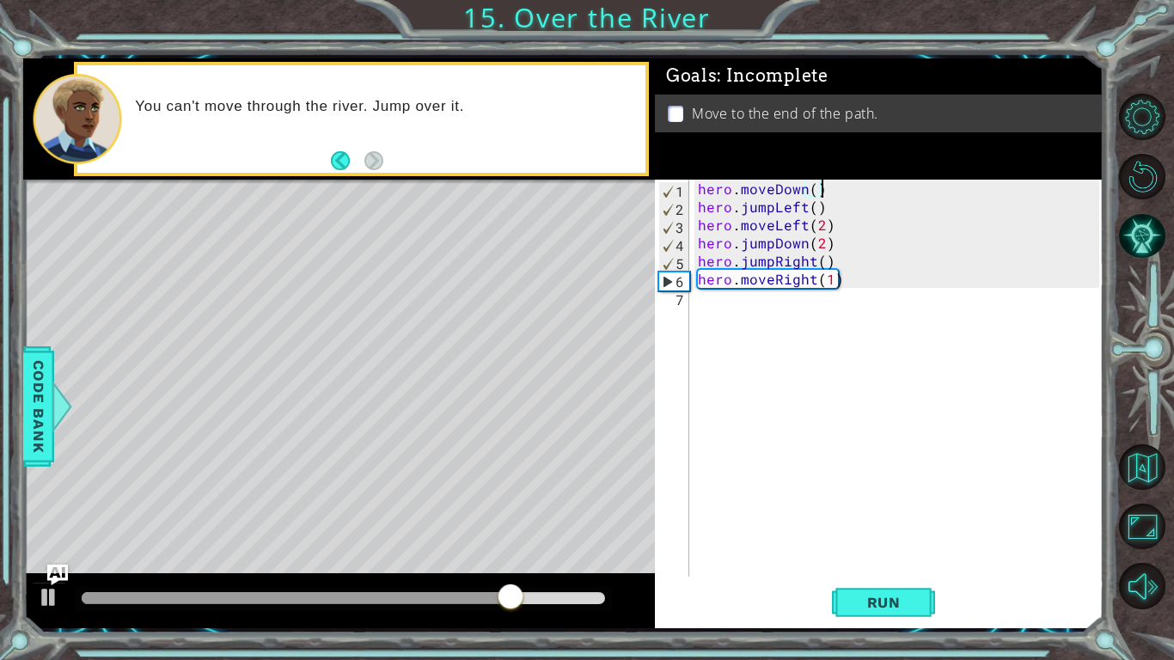
click at [821, 231] on div "hero . moveDown ( ) hero . jumpLeft ( ) hero . moveLeft ( 2 ) hero . jumpDown (…" at bounding box center [900, 396] width 413 height 433
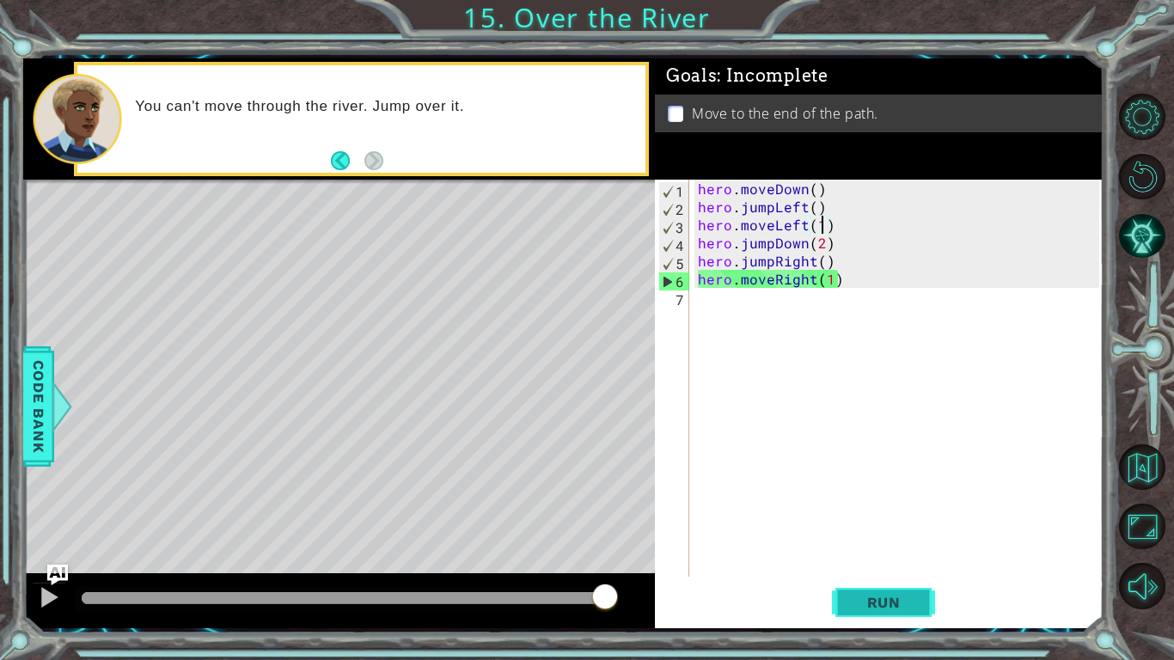
click at [874, 585] on button "Run" at bounding box center [883, 602] width 103 height 45
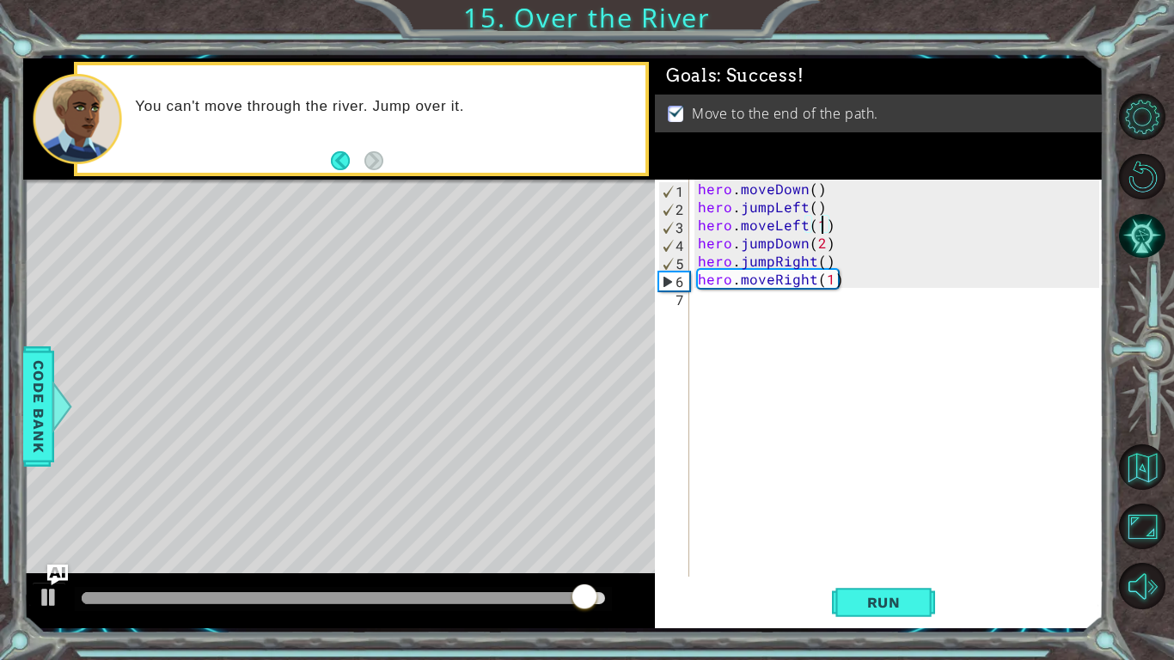
click at [821, 240] on div "hero . moveDown ( ) hero . jumpLeft ( ) hero . moveLeft ( 1 ) hero . jumpDown (…" at bounding box center [900, 396] width 413 height 433
type textarea "hero.jumpDown(2)"
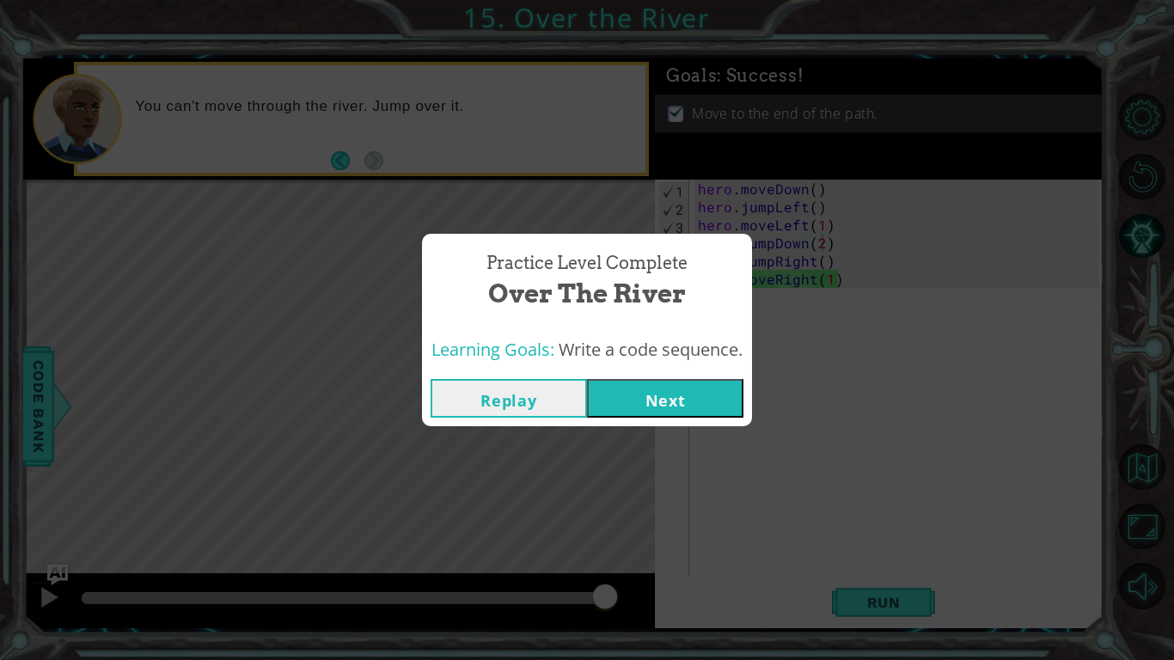
click at [680, 410] on button "Next" at bounding box center [665, 398] width 156 height 39
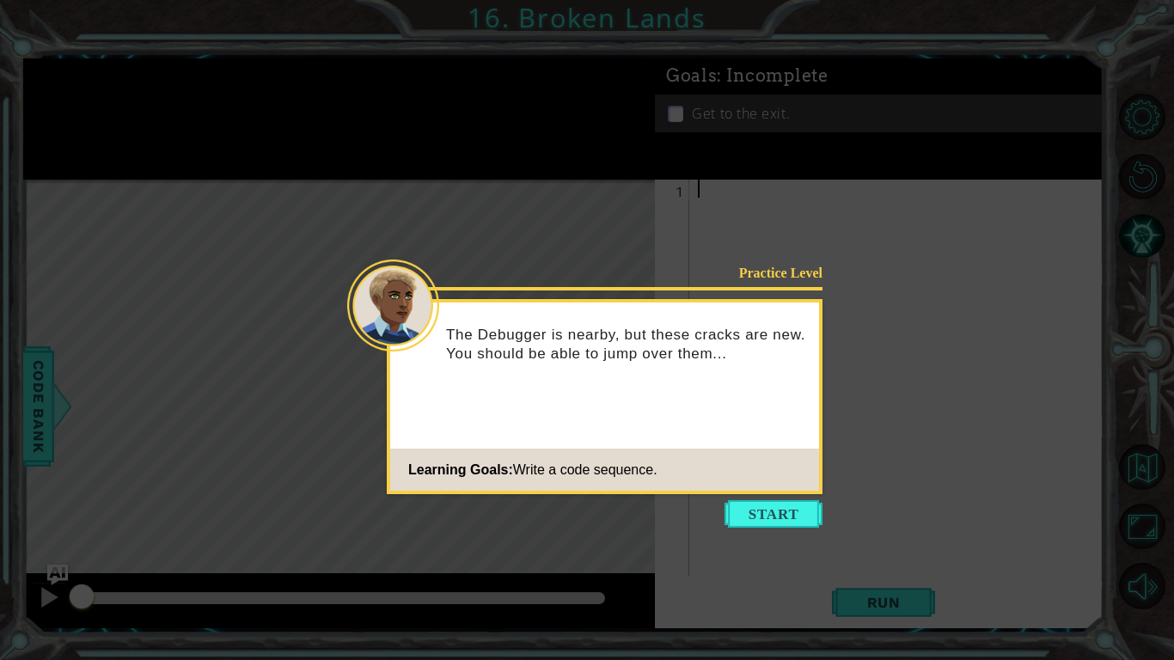
click at [680, 410] on div "Practice Level The Debugger is nearby, but these cracks are new. You should be …" at bounding box center [605, 396] width 436 height 195
click at [754, 524] on button "Start" at bounding box center [773, 513] width 98 height 27
